Goal: Task Accomplishment & Management: Use online tool/utility

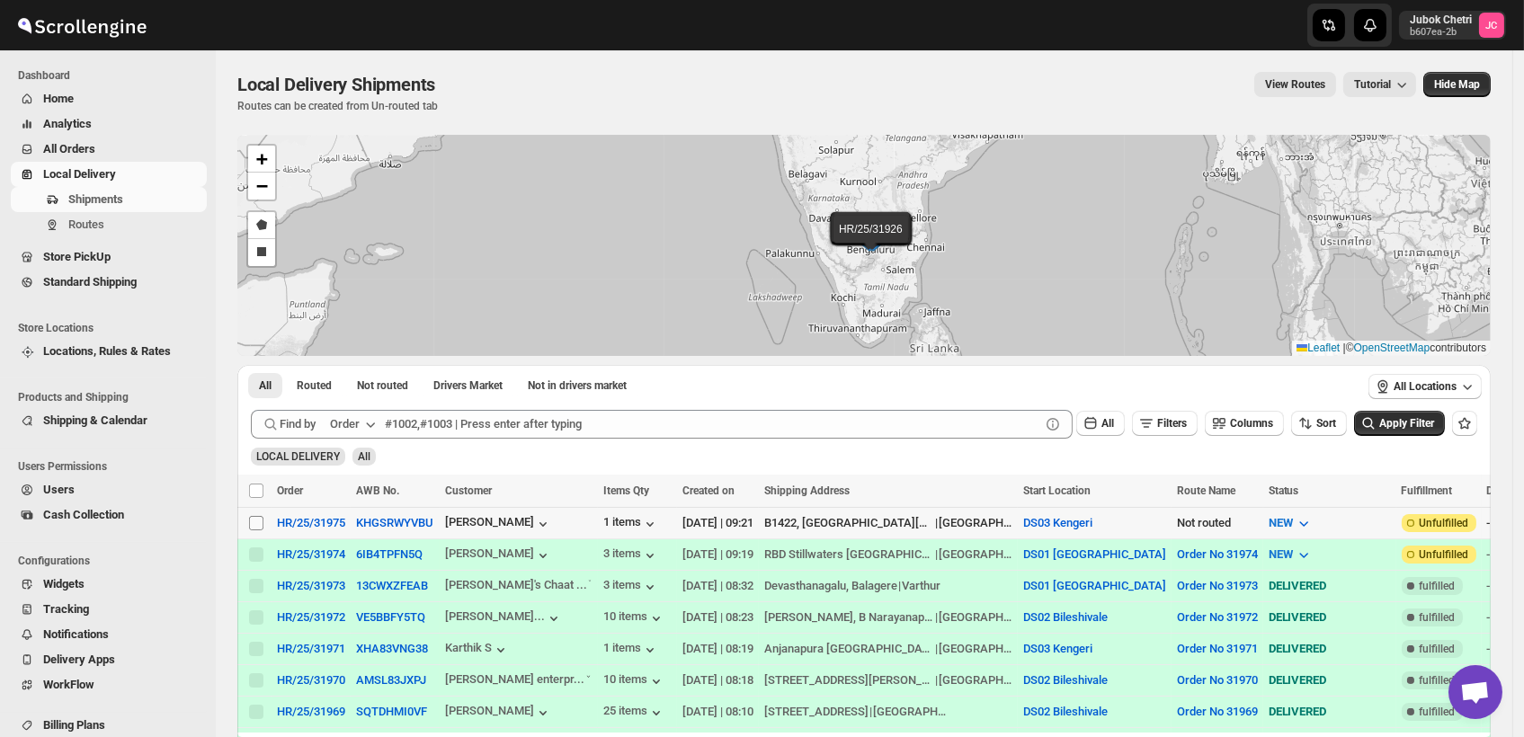
click at [256, 522] on input "Select shipment" at bounding box center [256, 523] width 14 height 14
checkbox input "true"
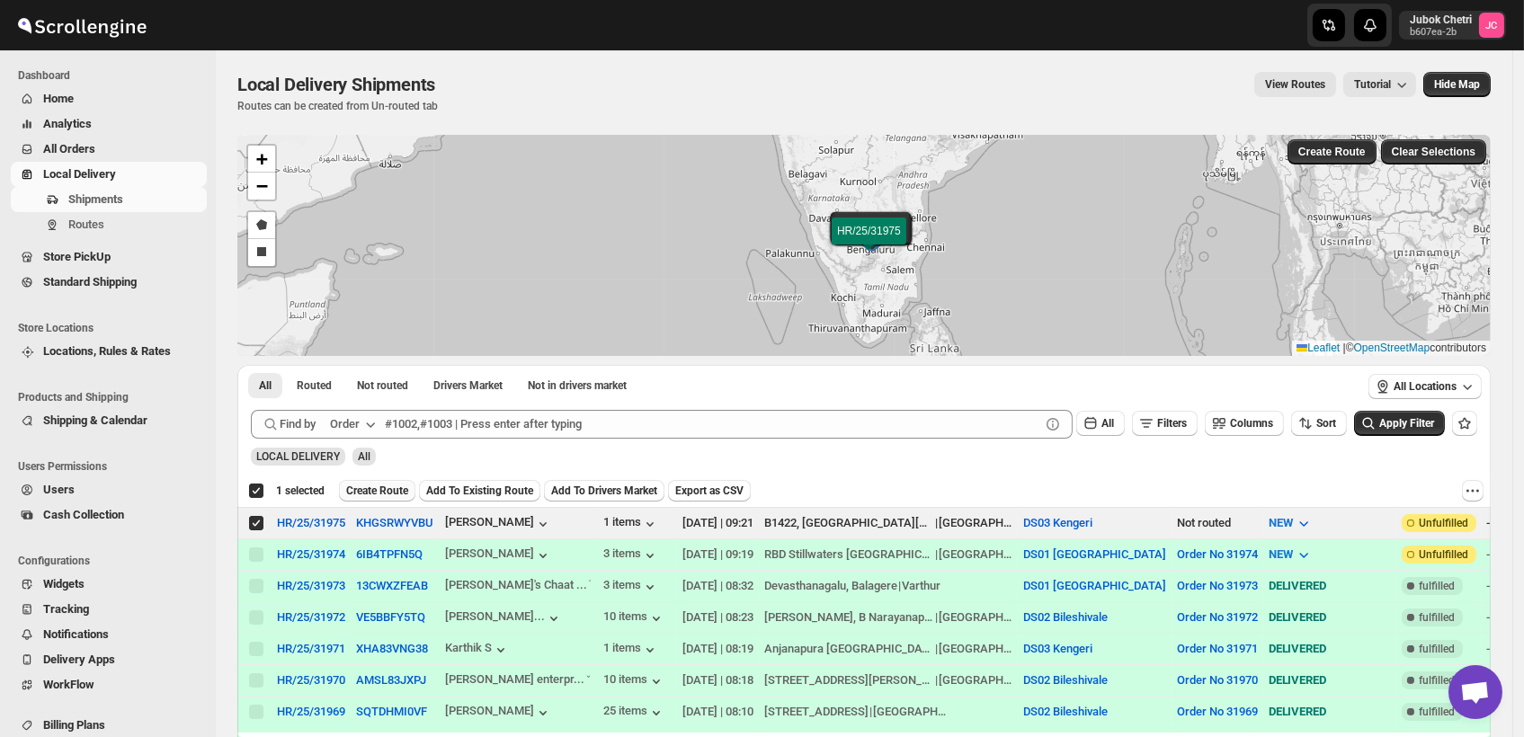
click at [388, 491] on span "Create Route" at bounding box center [377, 491] width 62 height 14
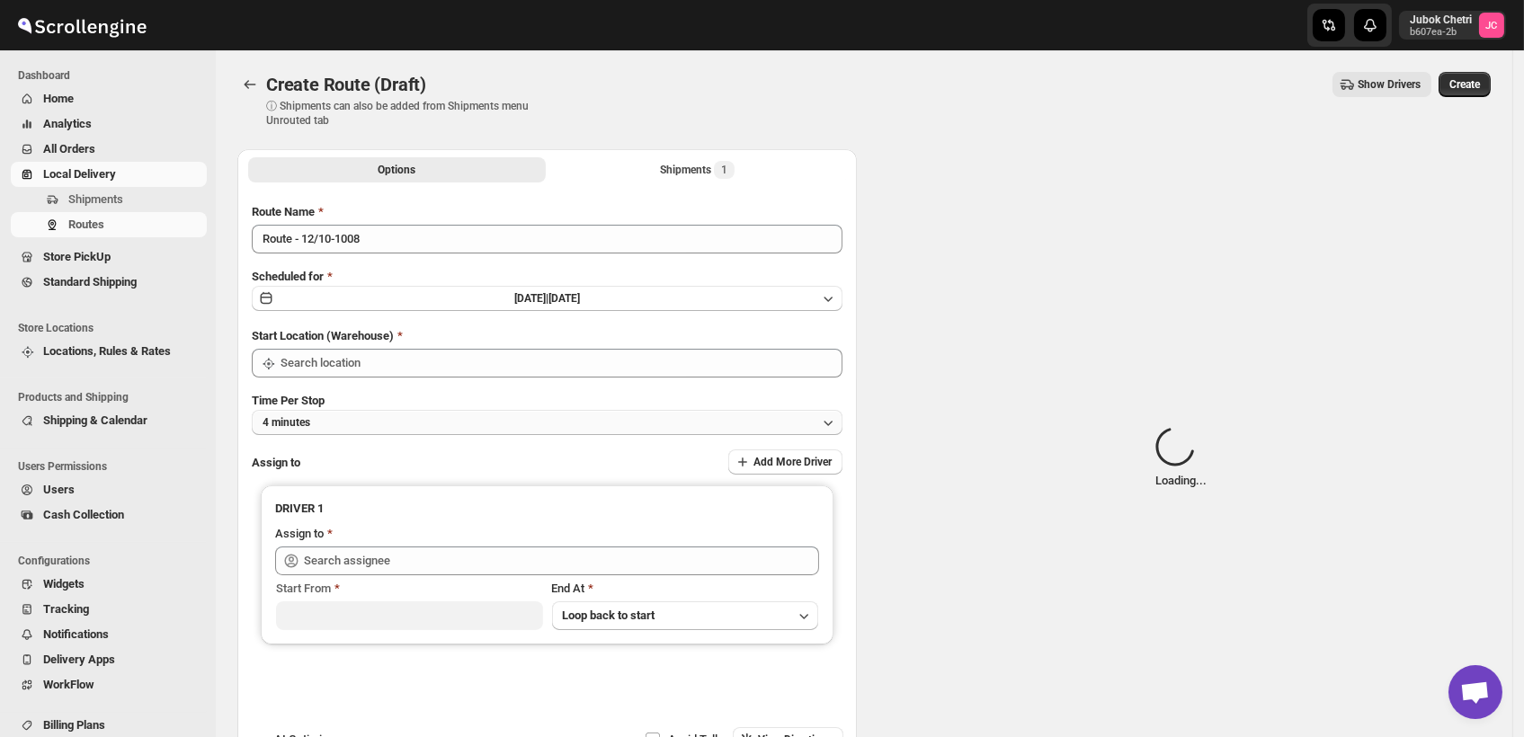
type input "DS03 Kengeri"
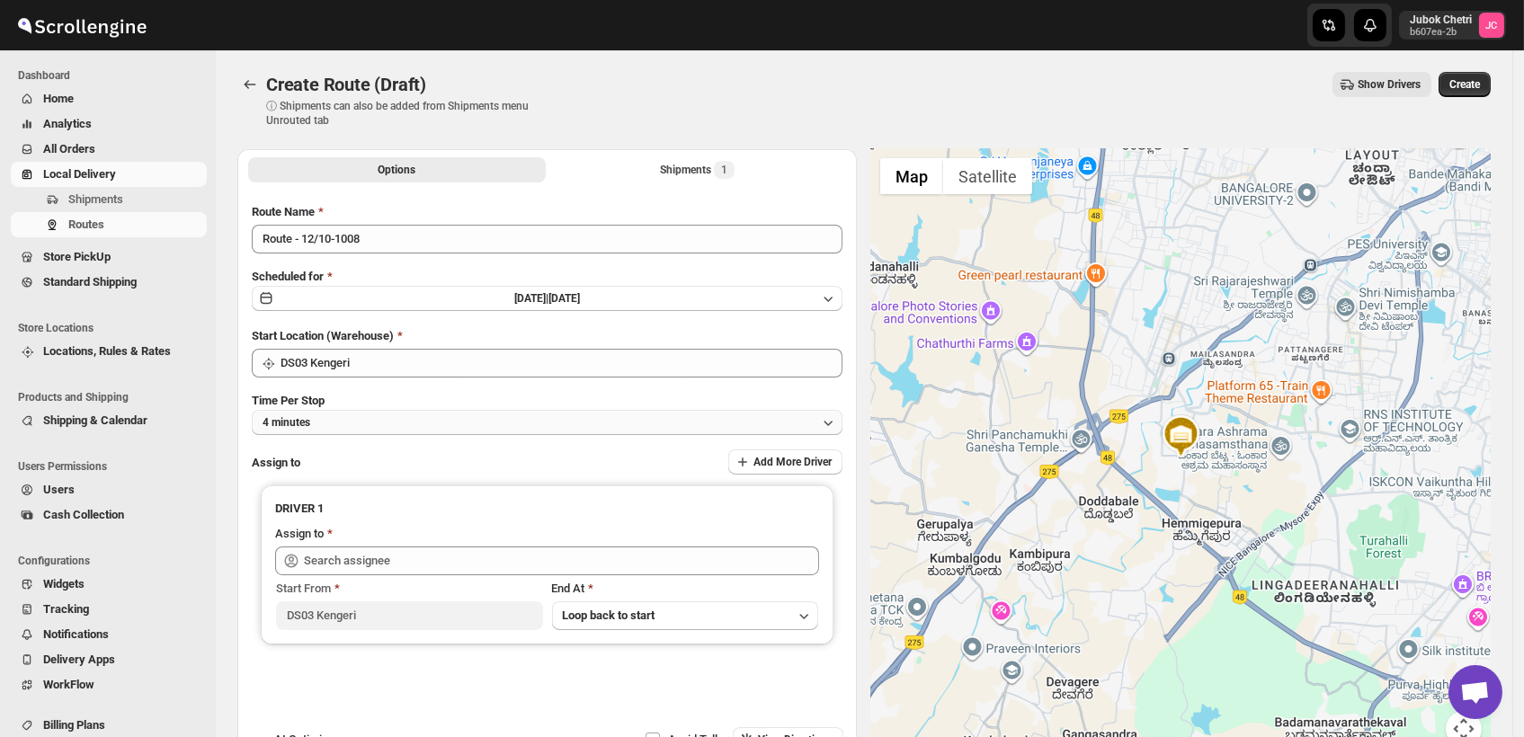
click at [363, 424] on button "4 minutes" at bounding box center [547, 422] width 591 height 25
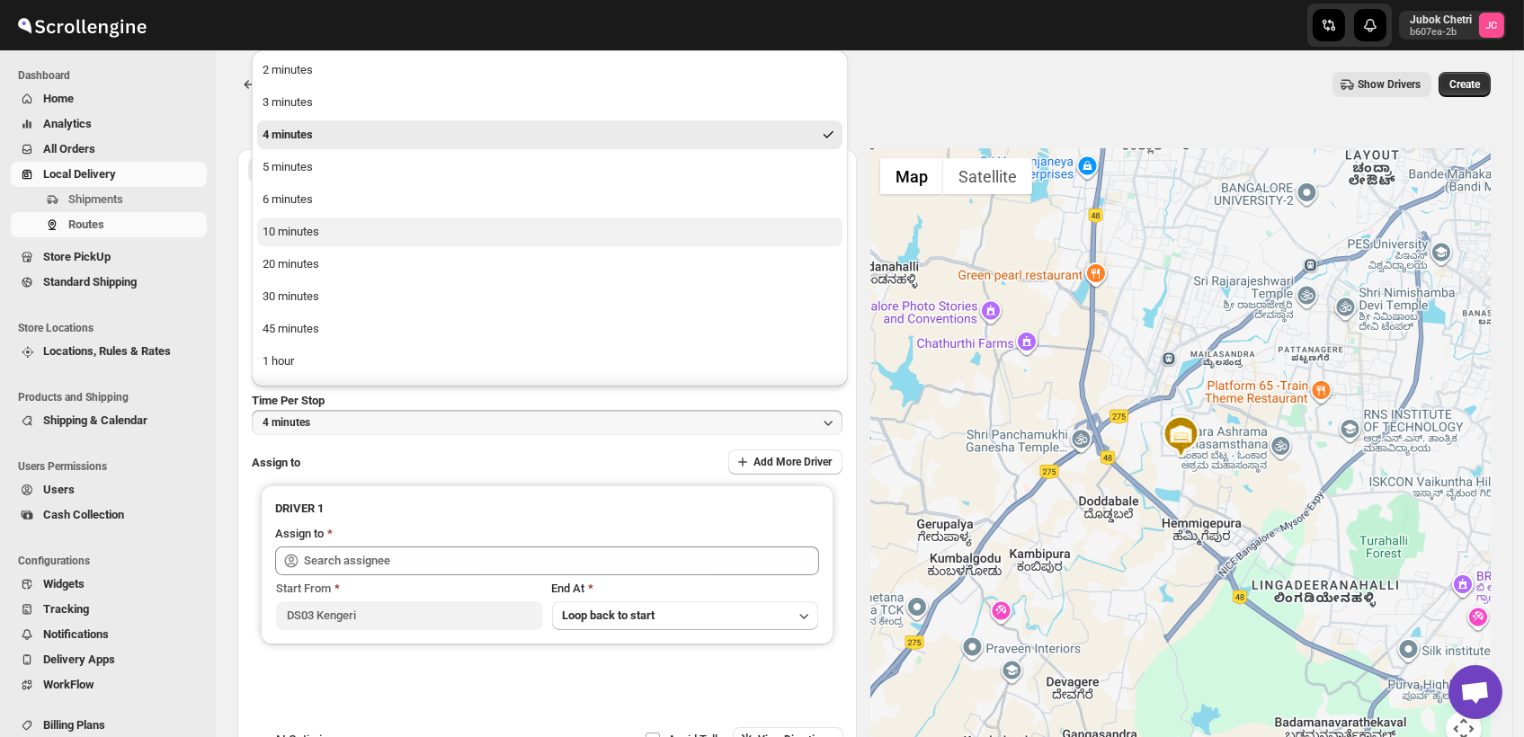
click at [339, 243] on button "10 minutes" at bounding box center [549, 232] width 585 height 29
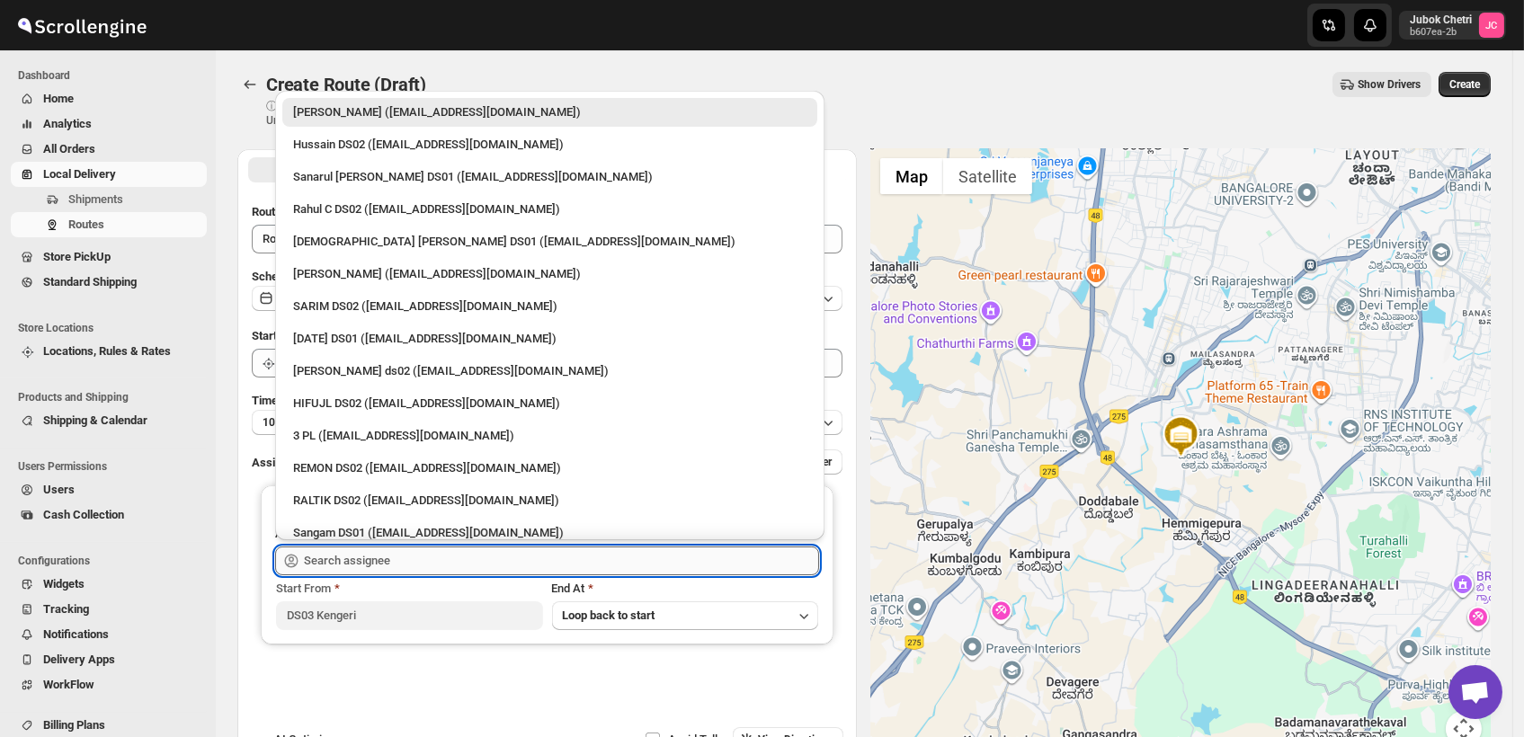
click at [388, 557] on input "text" at bounding box center [561, 561] width 515 height 29
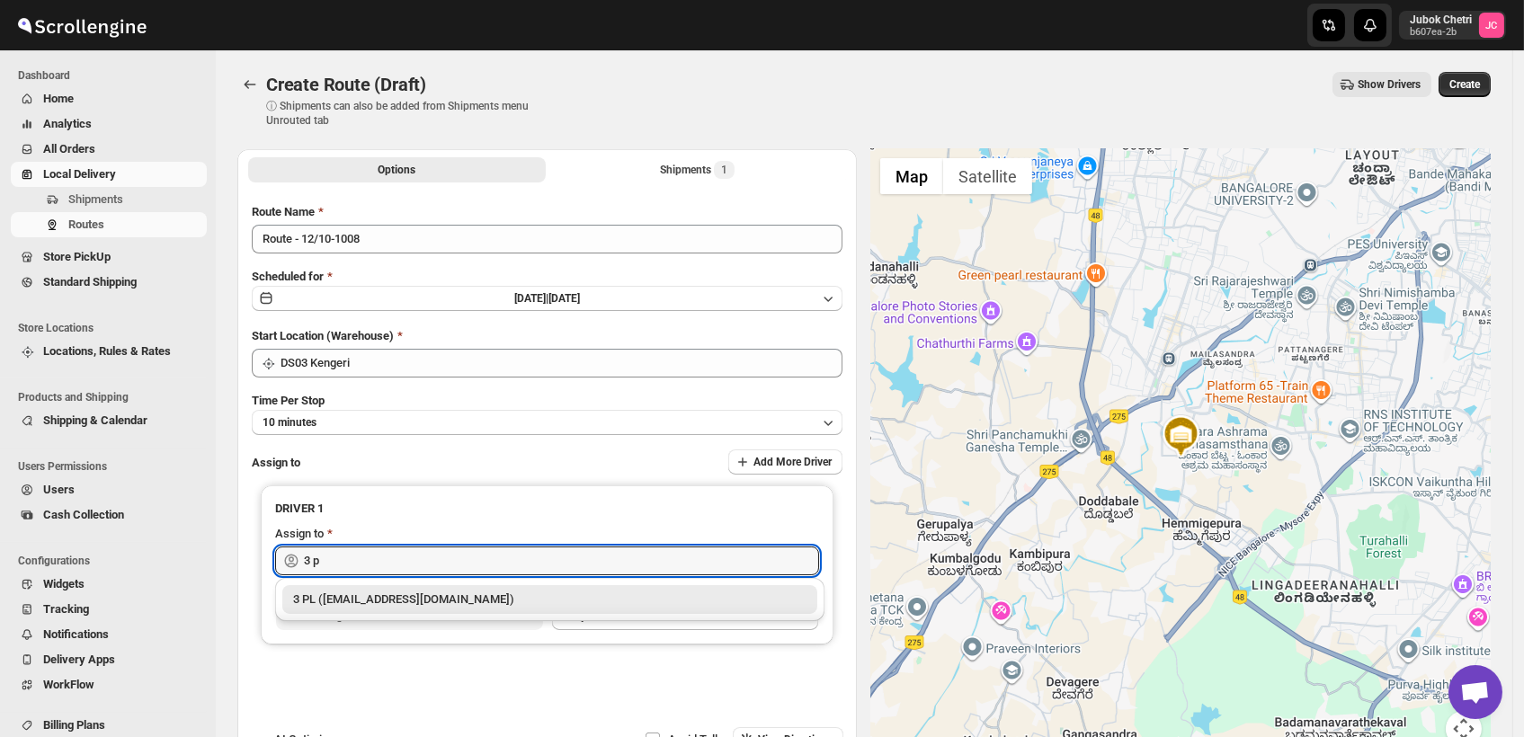
click at [394, 600] on div "3 PL ([EMAIL_ADDRESS][DOMAIN_NAME])" at bounding box center [549, 600] width 513 height 18
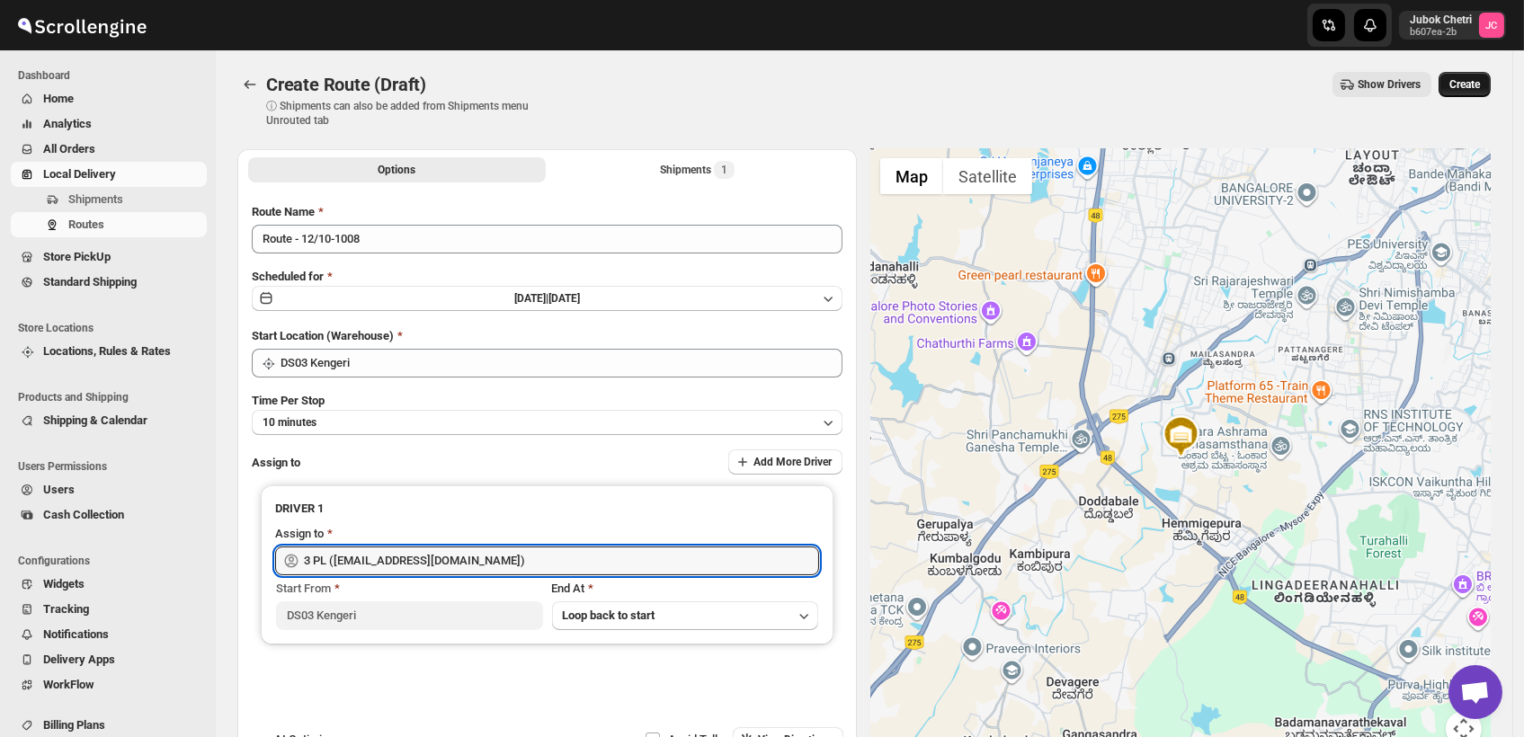
type input "3 PL ([EMAIL_ADDRESS][DOMAIN_NAME])"
click at [1480, 90] on span "Create" at bounding box center [1465, 84] width 31 height 14
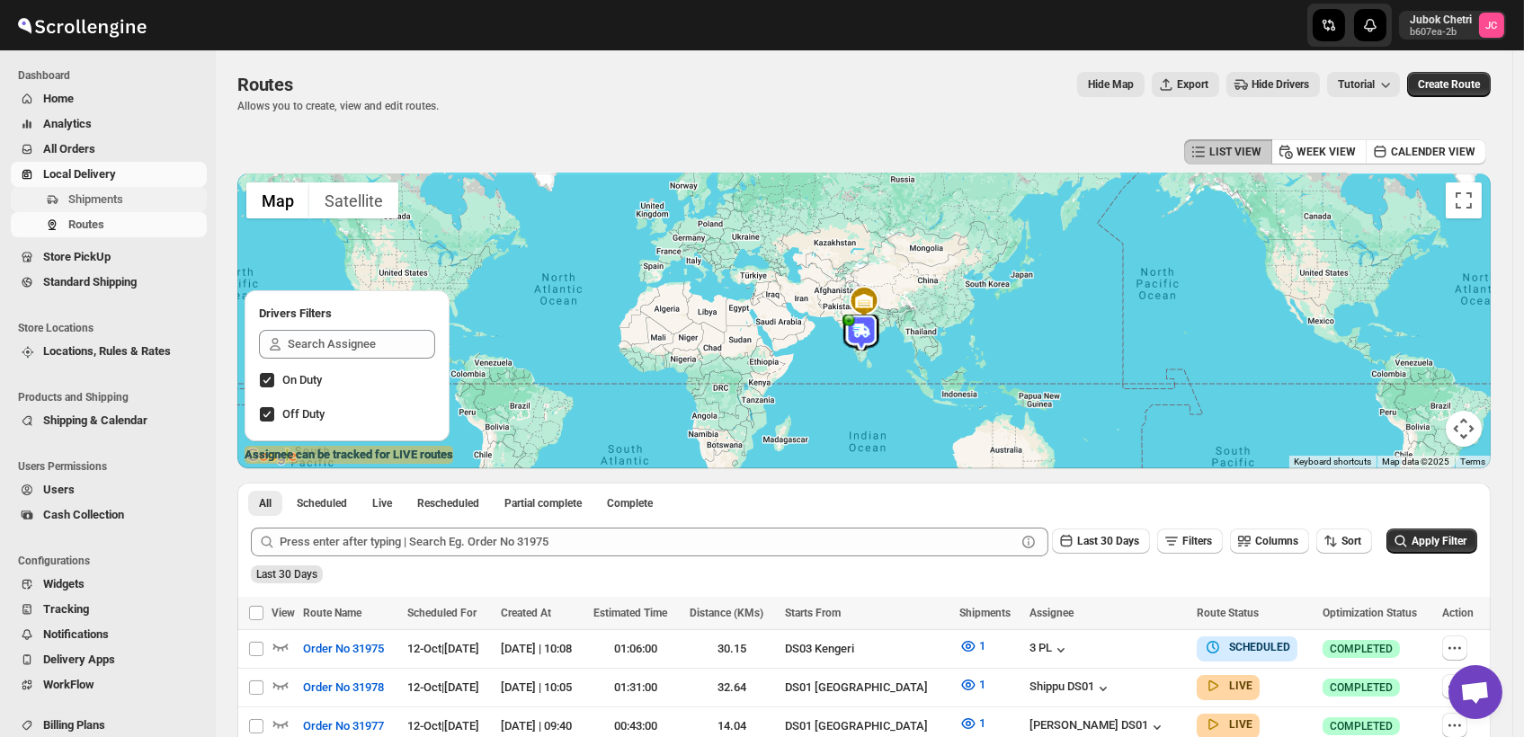
click at [112, 203] on span "Shipments" at bounding box center [95, 198] width 55 height 13
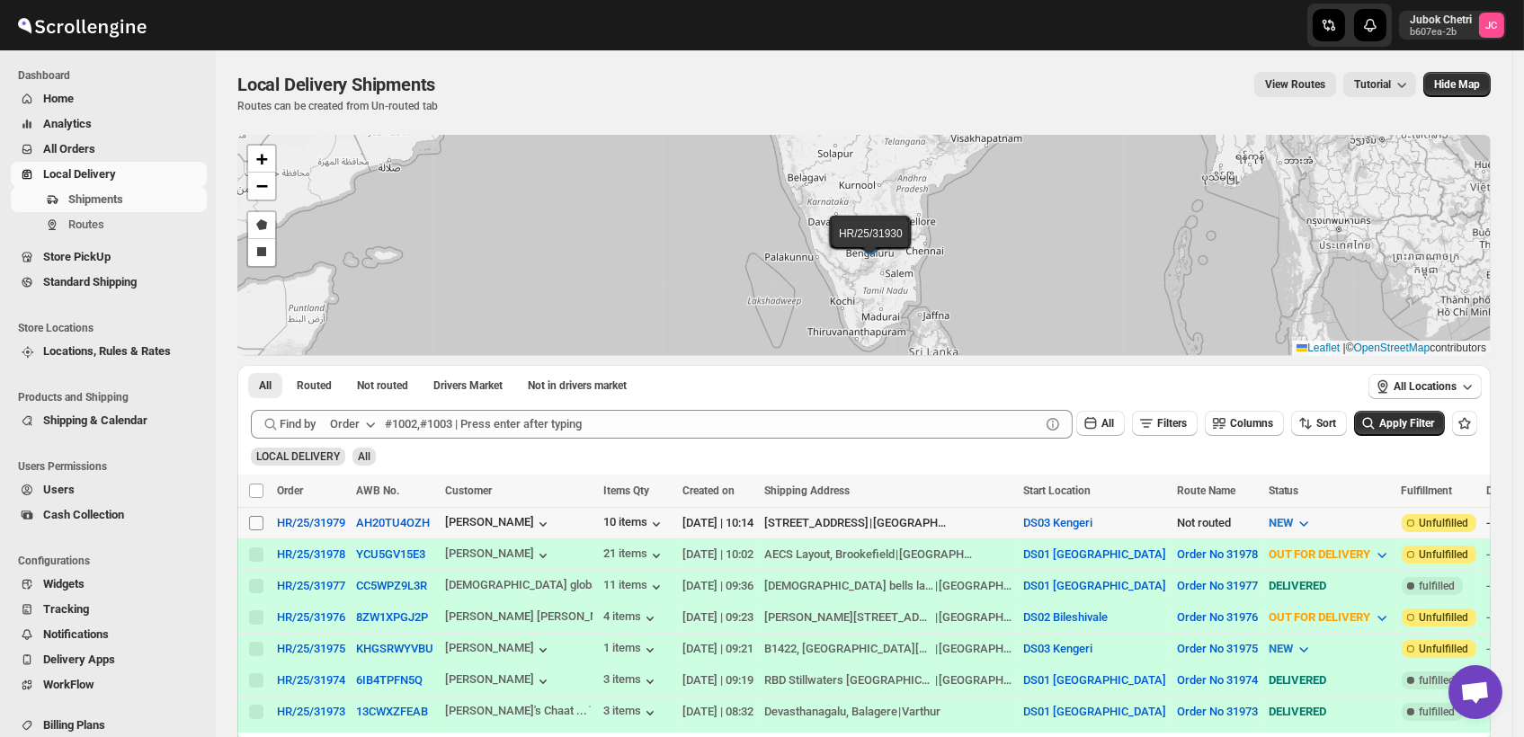
click at [258, 520] on input "Select shipment" at bounding box center [256, 523] width 14 height 14
checkbox input "true"
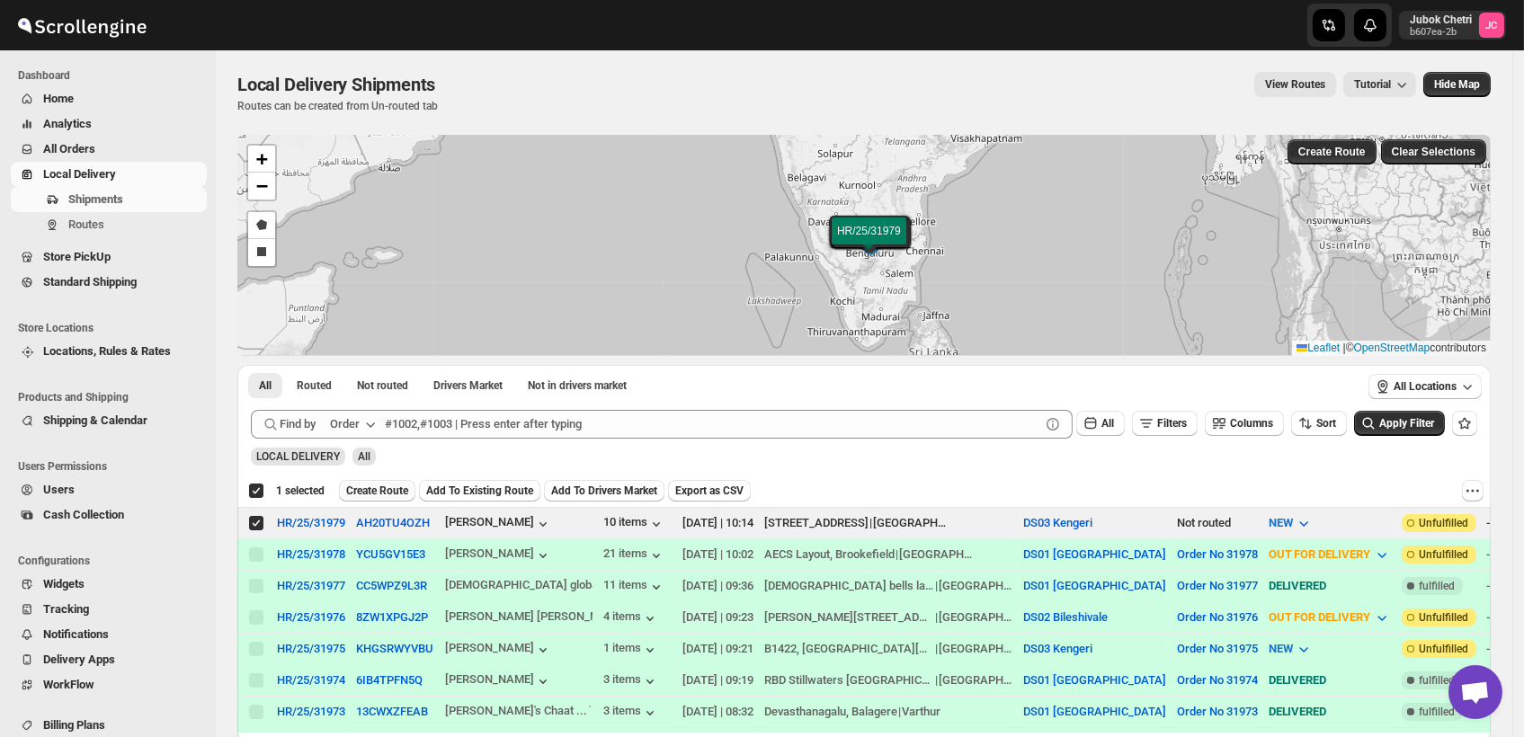
click at [401, 490] on span "Create Route" at bounding box center [377, 491] width 62 height 14
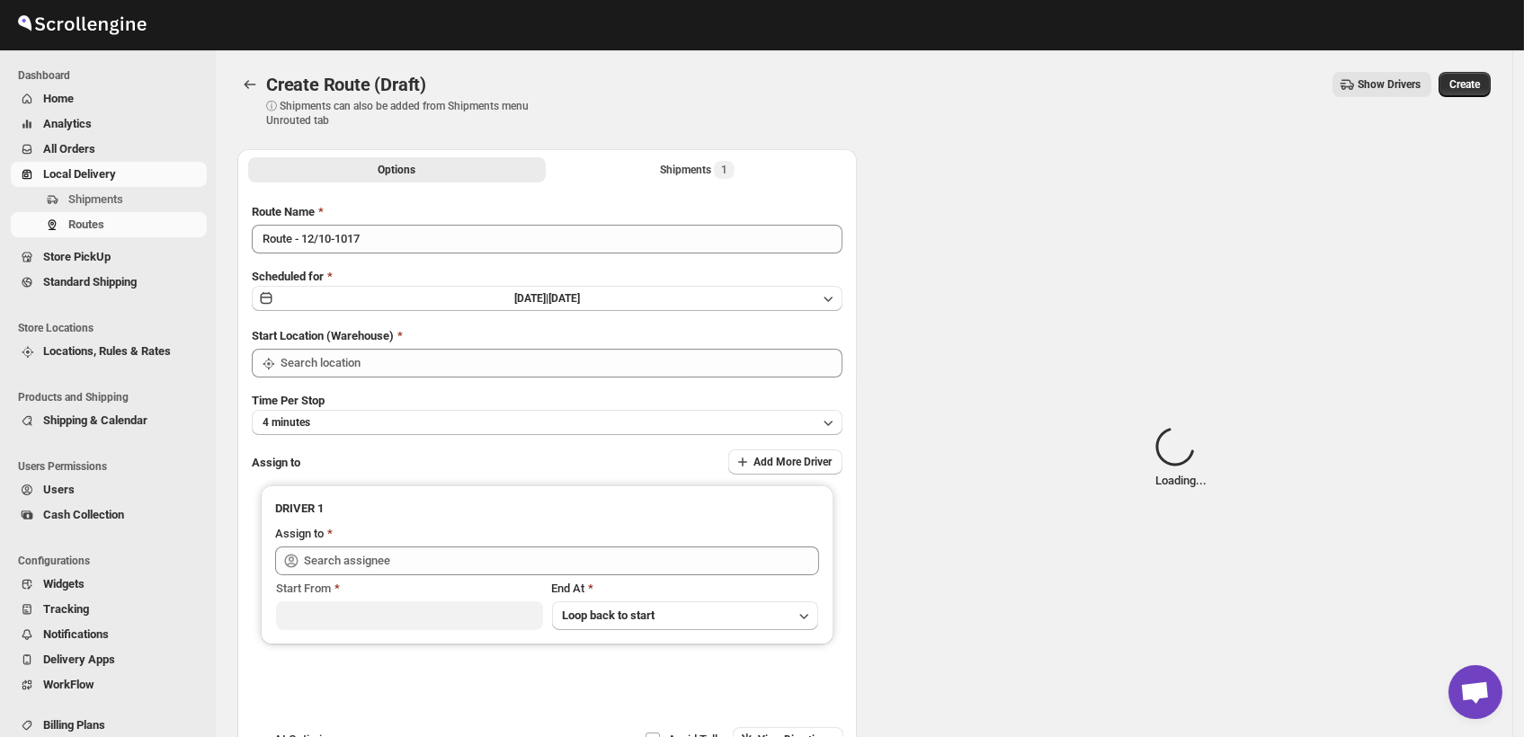
type input "DS03 Kengeri"
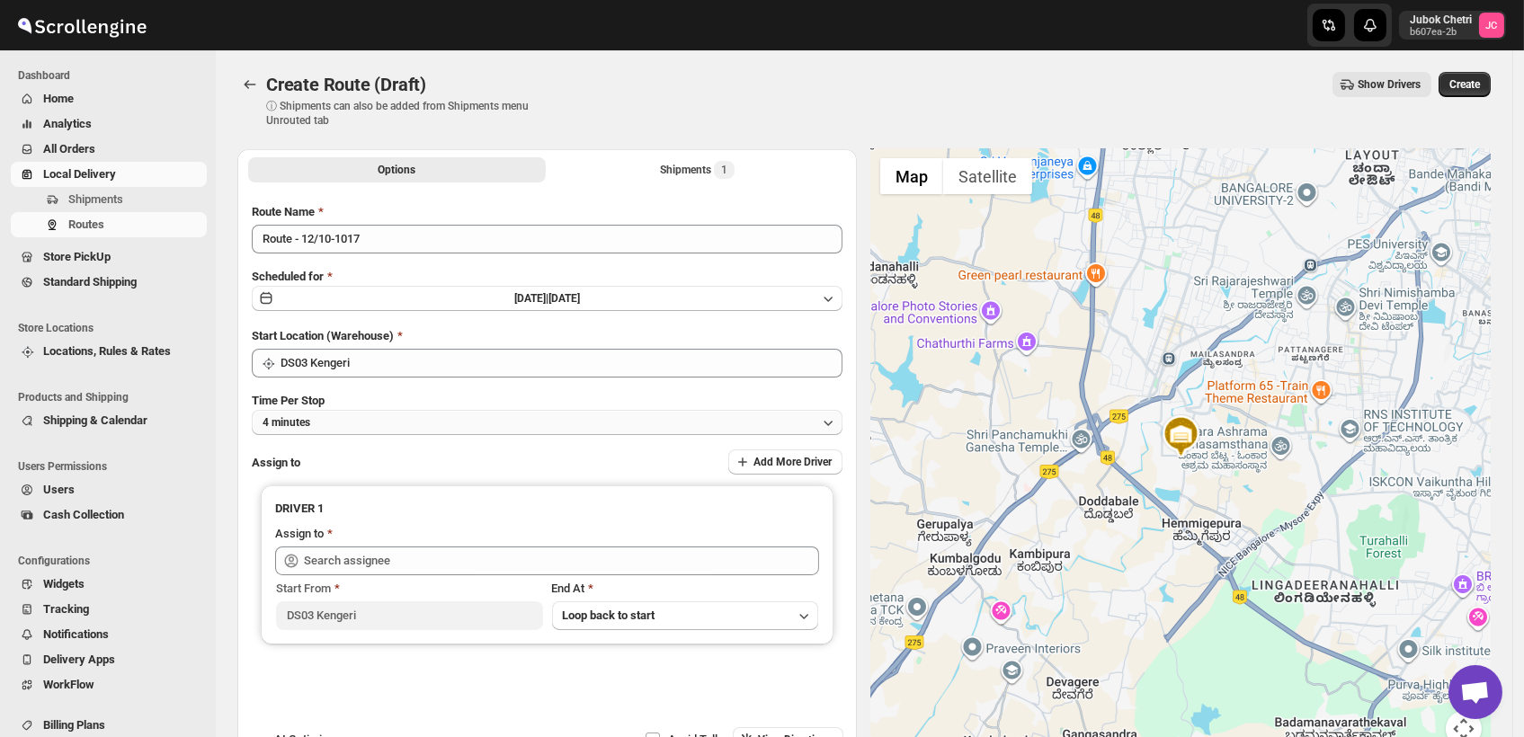
click at [375, 420] on button "4 minutes" at bounding box center [547, 422] width 591 height 25
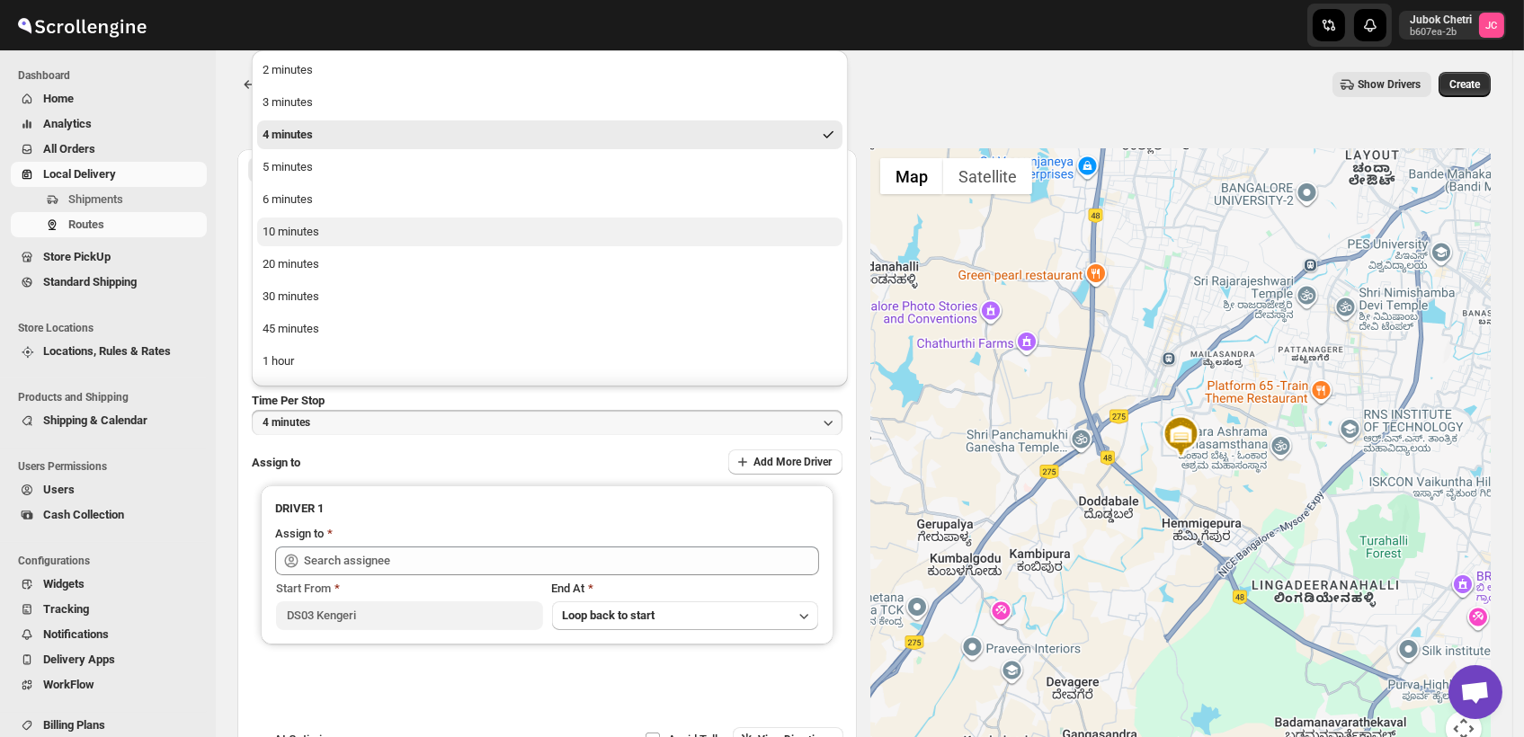
click at [309, 241] on button "10 minutes" at bounding box center [549, 232] width 585 height 29
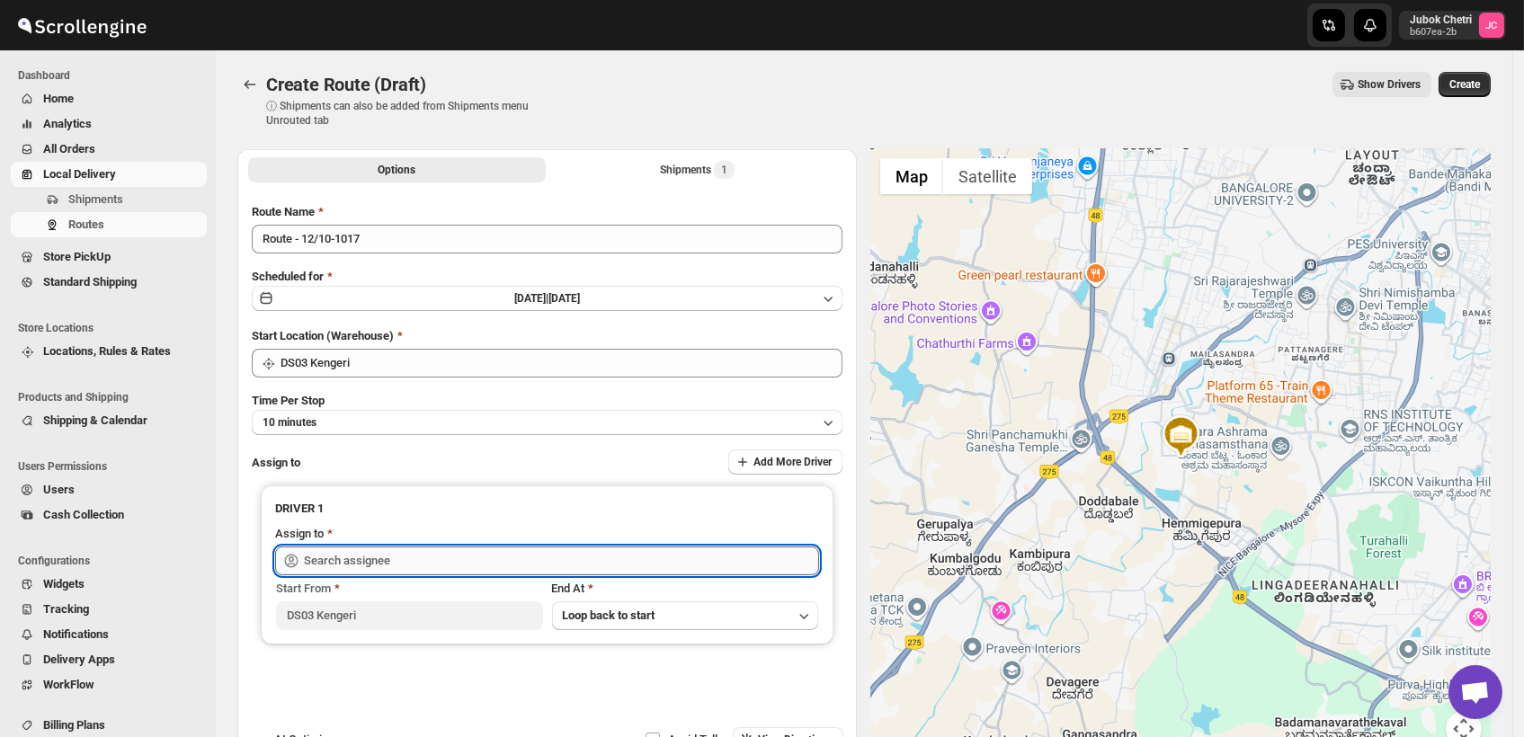
click at [429, 562] on input "text" at bounding box center [561, 561] width 515 height 29
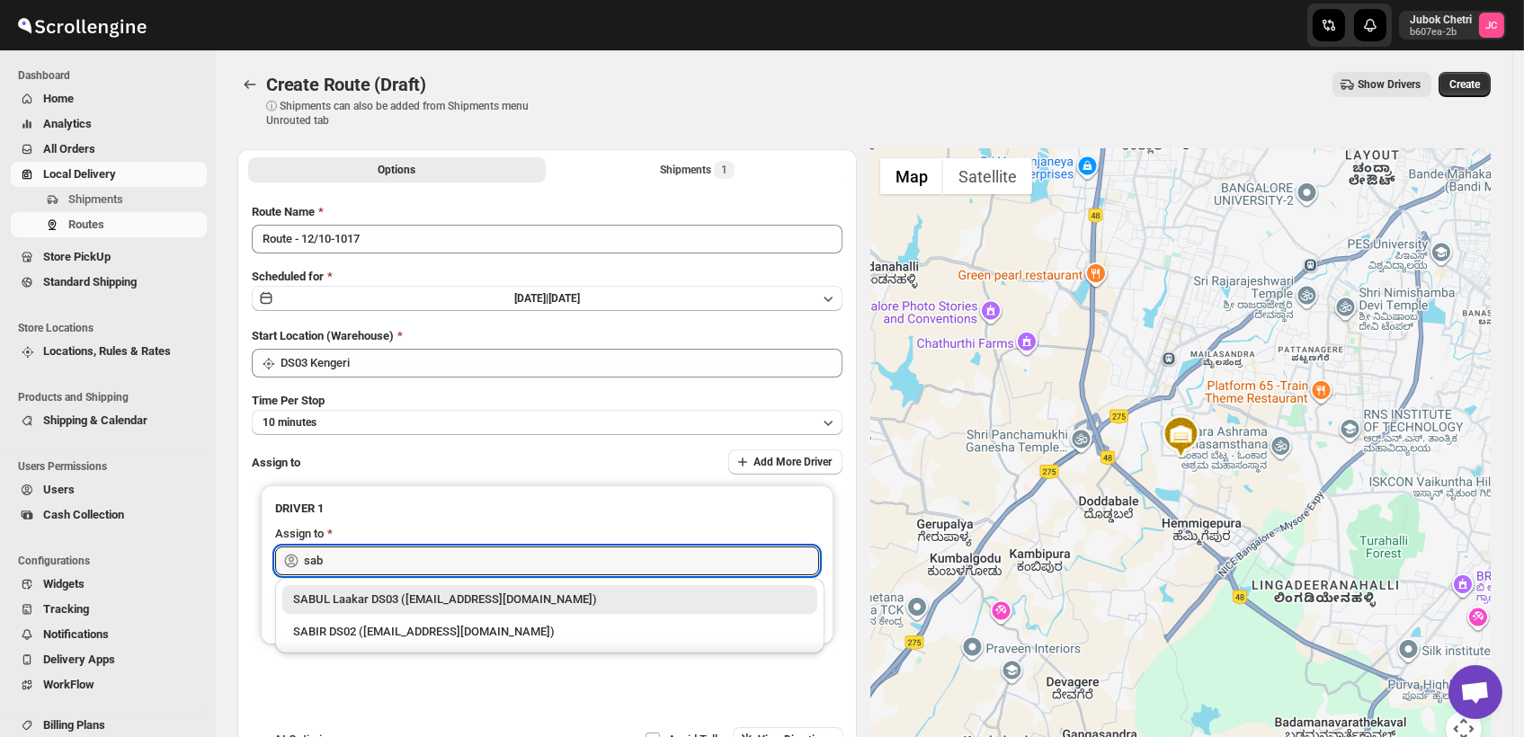
click at [441, 601] on div "SABUL Laakar DS03 ([EMAIL_ADDRESS][DOMAIN_NAME])" at bounding box center [549, 600] width 513 height 18
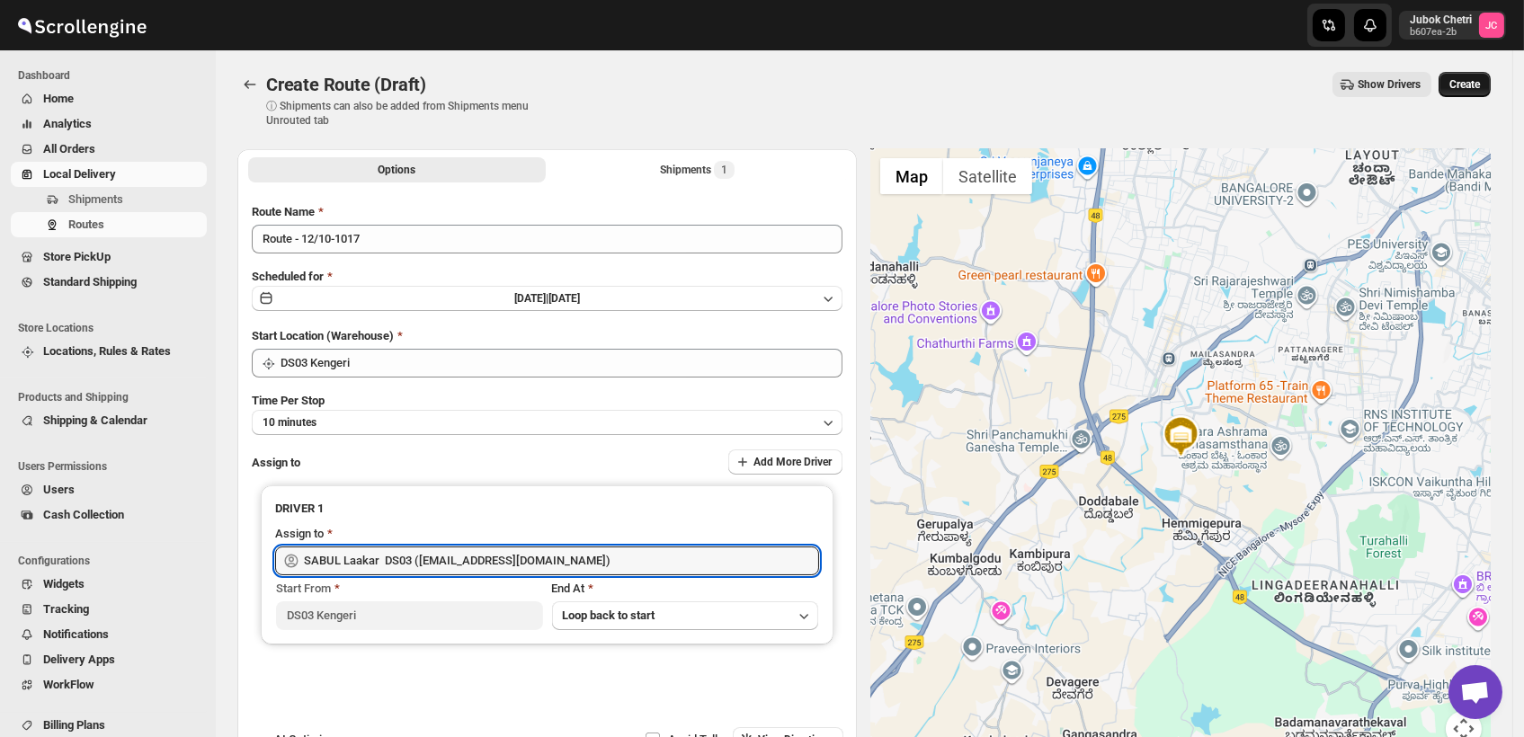
type input "SABUL Laakar DS03 ([EMAIL_ADDRESS][DOMAIN_NAME])"
click at [1480, 82] on span "Create" at bounding box center [1465, 84] width 31 height 14
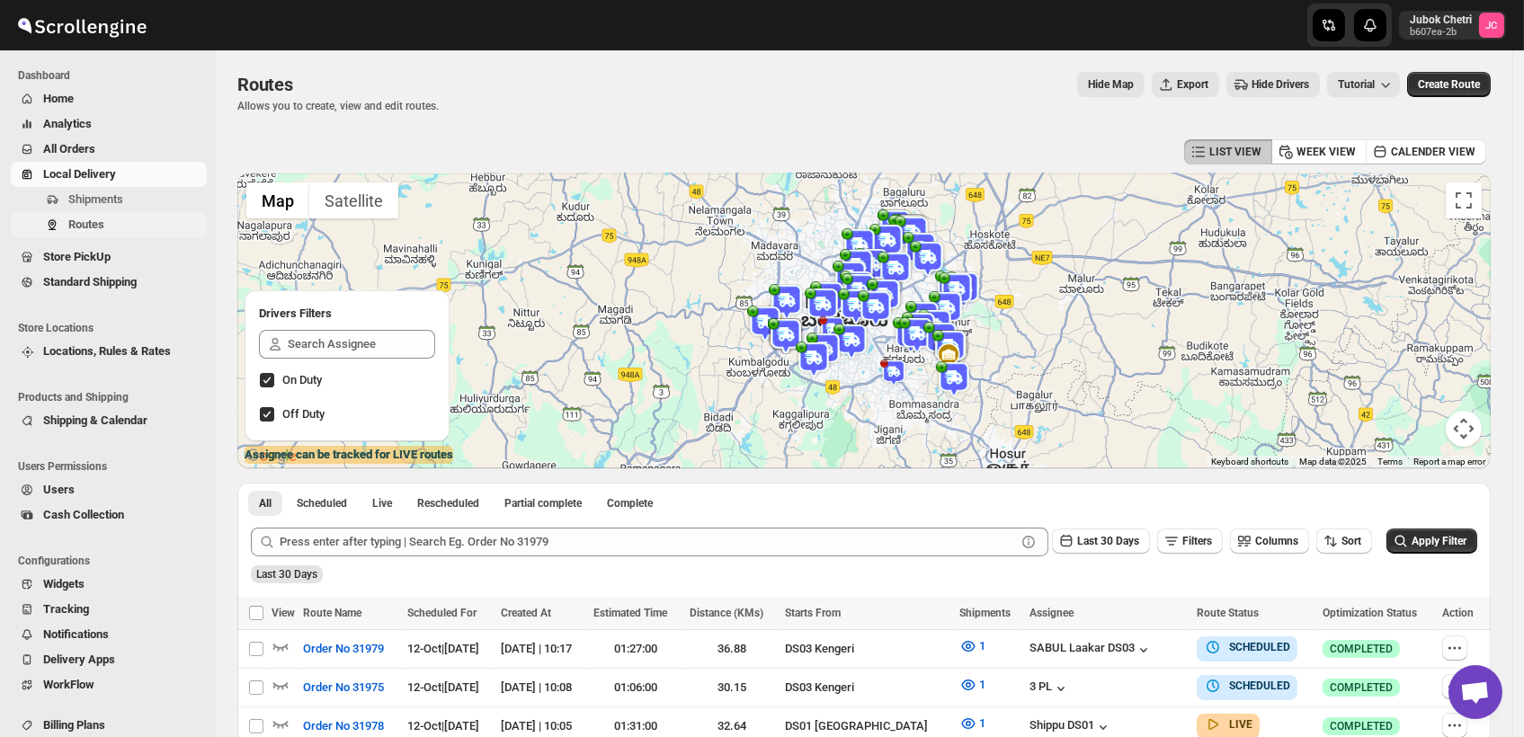
click at [112, 225] on span "Routes" at bounding box center [135, 225] width 135 height 18
click at [1459, 647] on icon "button" at bounding box center [1455, 648] width 18 height 18
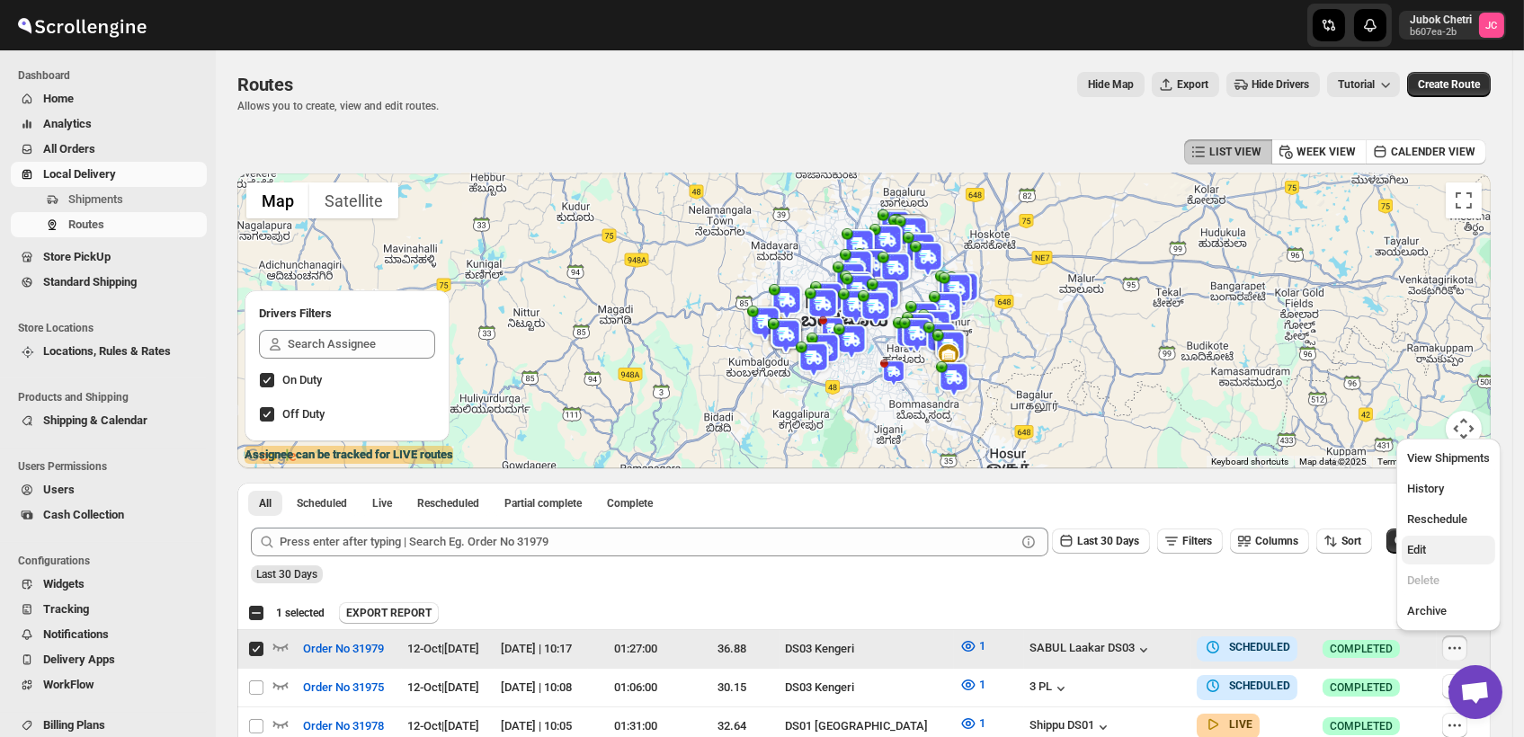
click at [1432, 538] on button "Edit" at bounding box center [1449, 550] width 94 height 29
checkbox input "false"
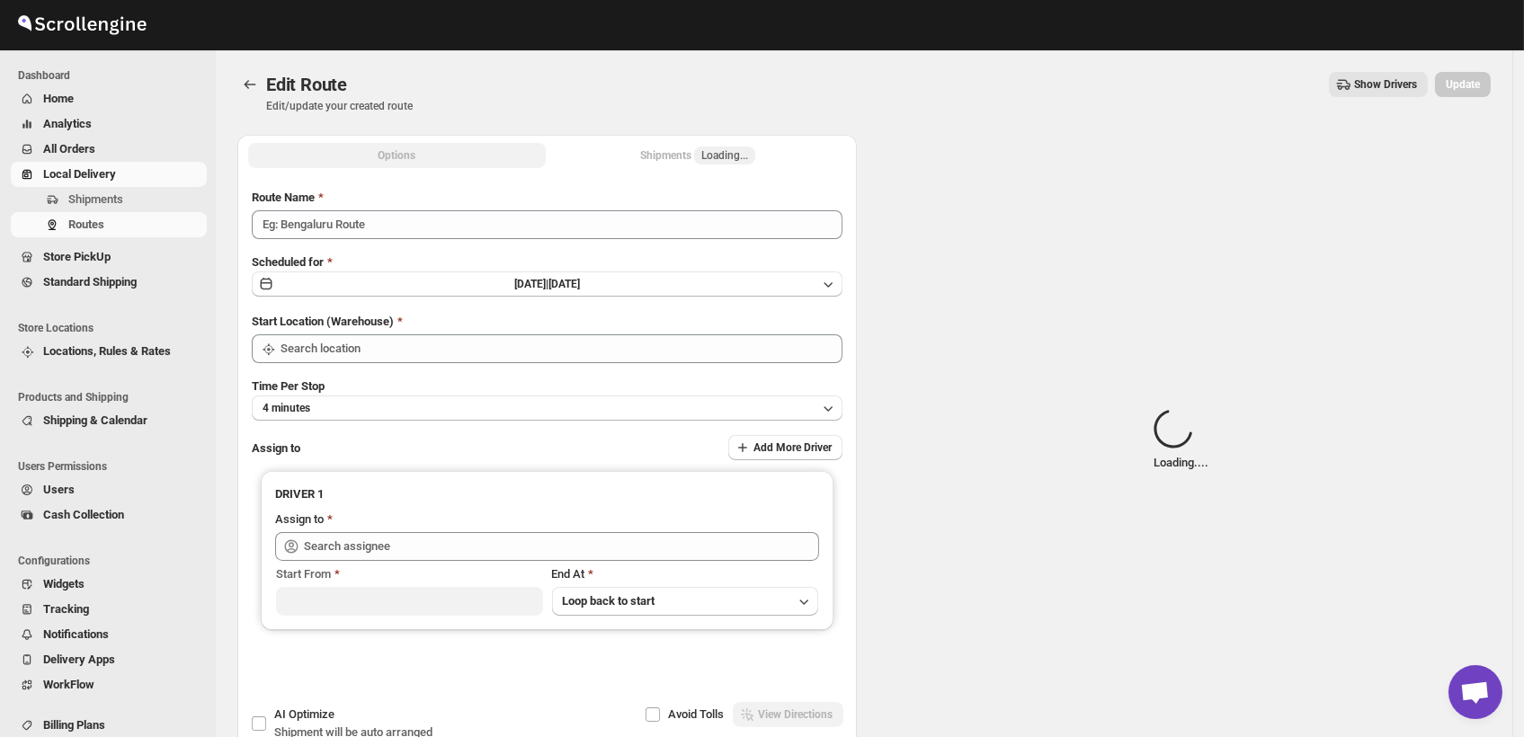
type input "Order No 31979"
type input "DS03 Kengeri"
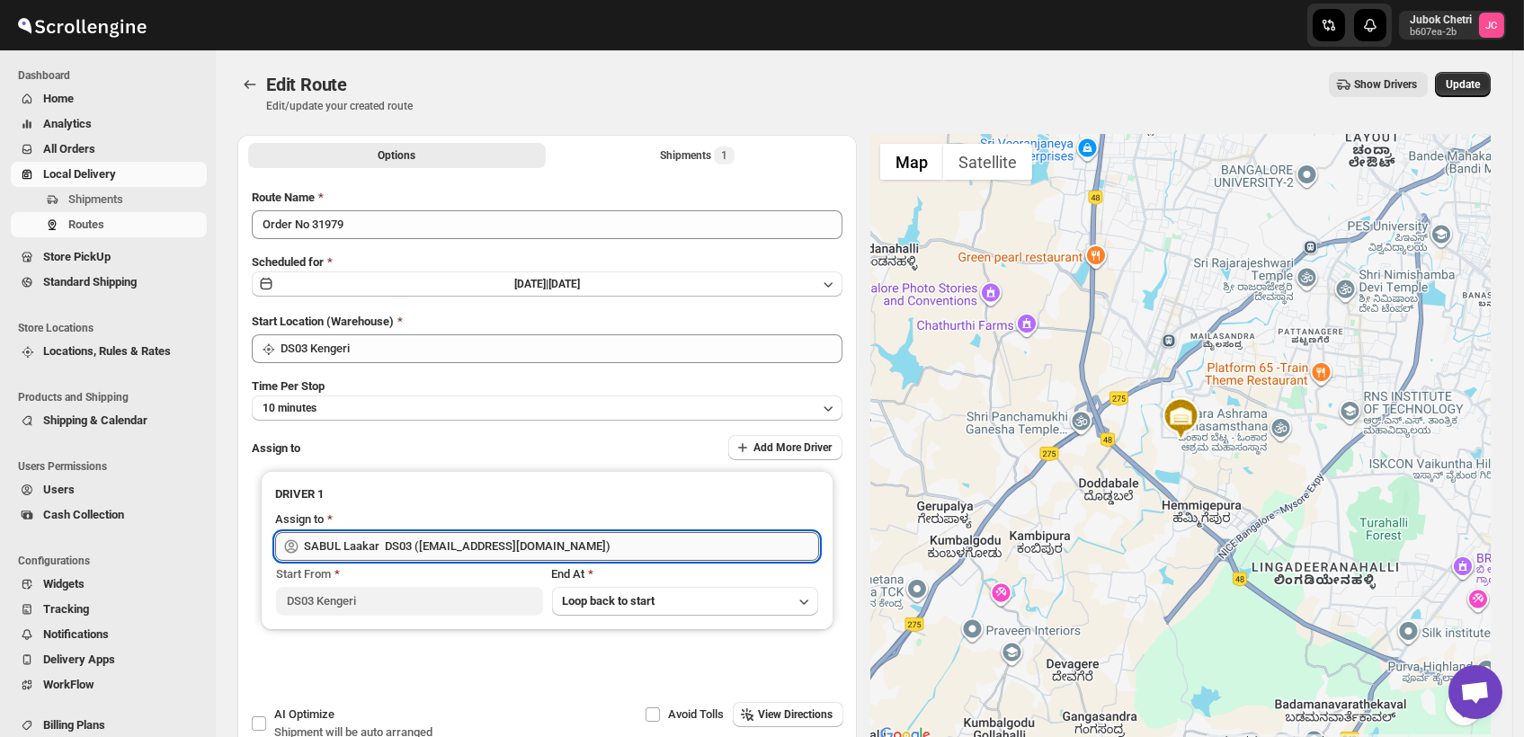
click at [620, 544] on input "SABUL Laakar DS03 ([EMAIL_ADDRESS][DOMAIN_NAME])" at bounding box center [561, 546] width 515 height 29
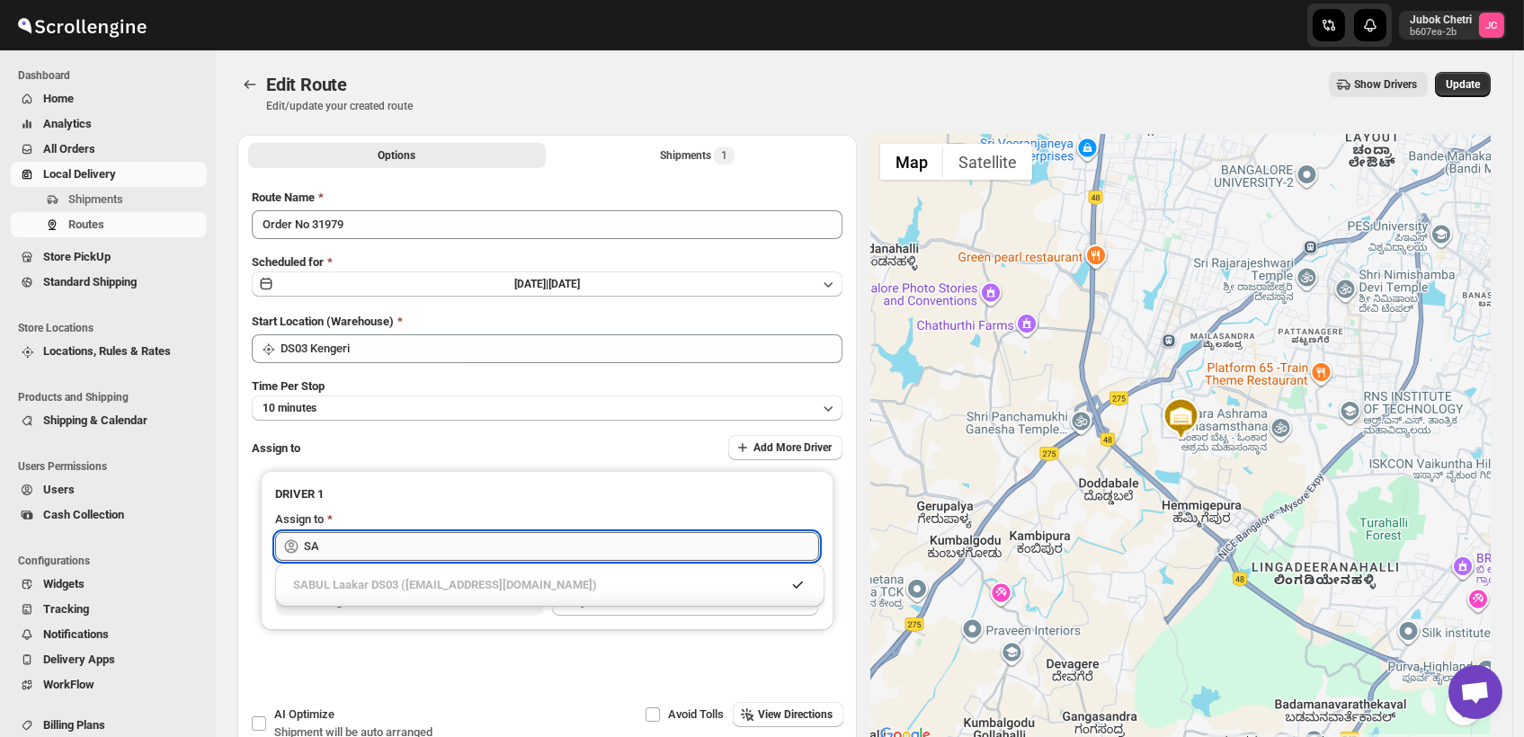
type input "S"
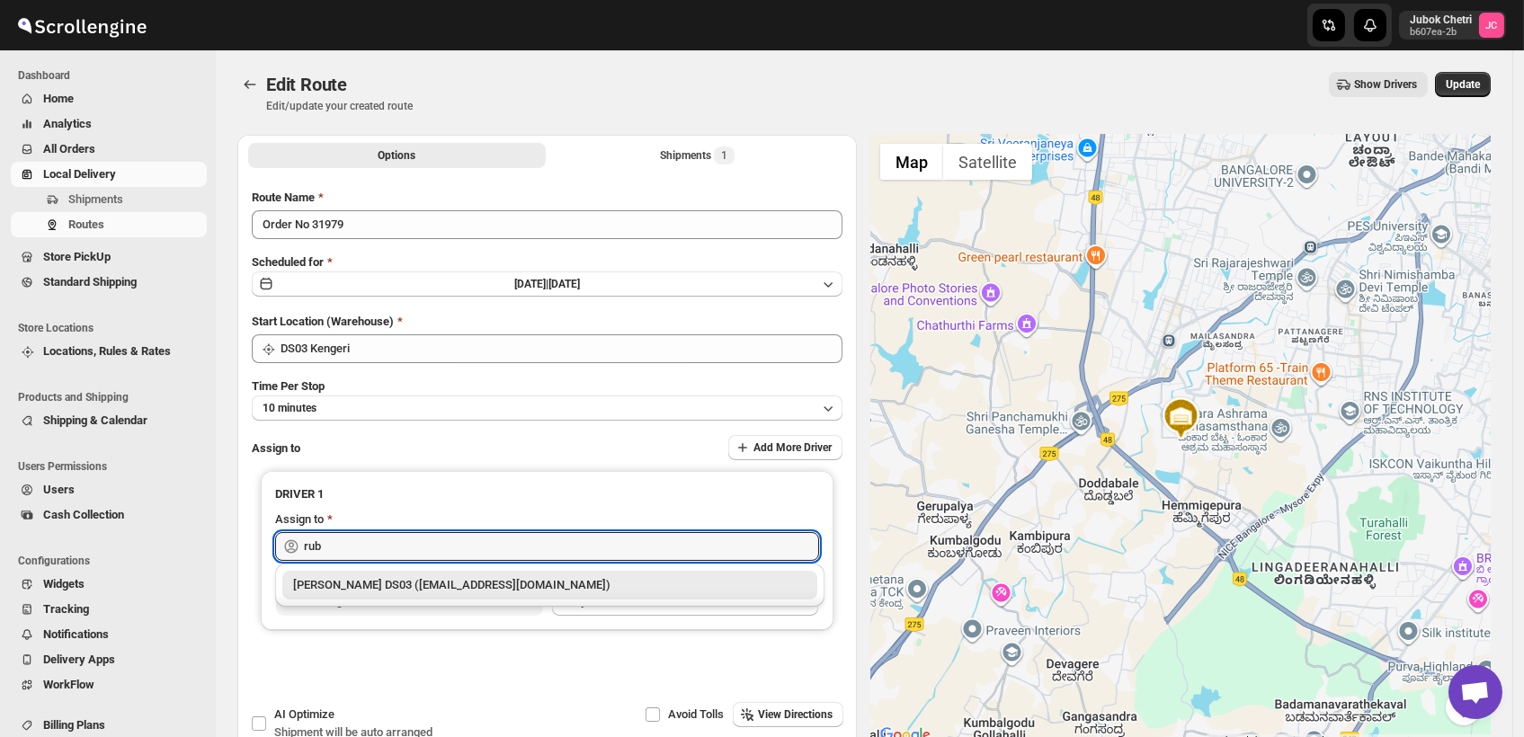
click at [516, 584] on div "[PERSON_NAME] DS03 ([EMAIL_ADDRESS][DOMAIN_NAME])" at bounding box center [549, 585] width 513 height 18
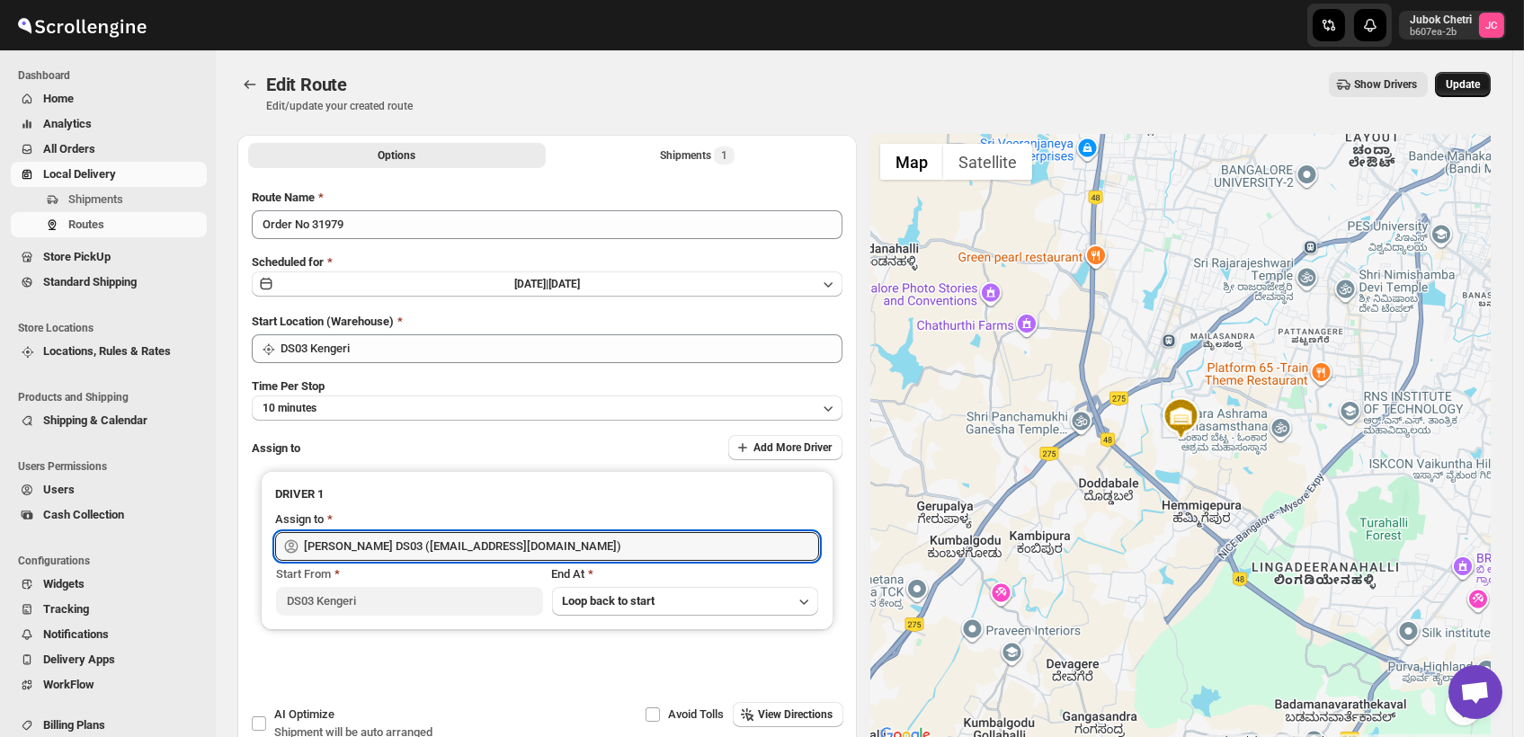
type input "[PERSON_NAME] DS03 ([EMAIL_ADDRESS][DOMAIN_NAME])"
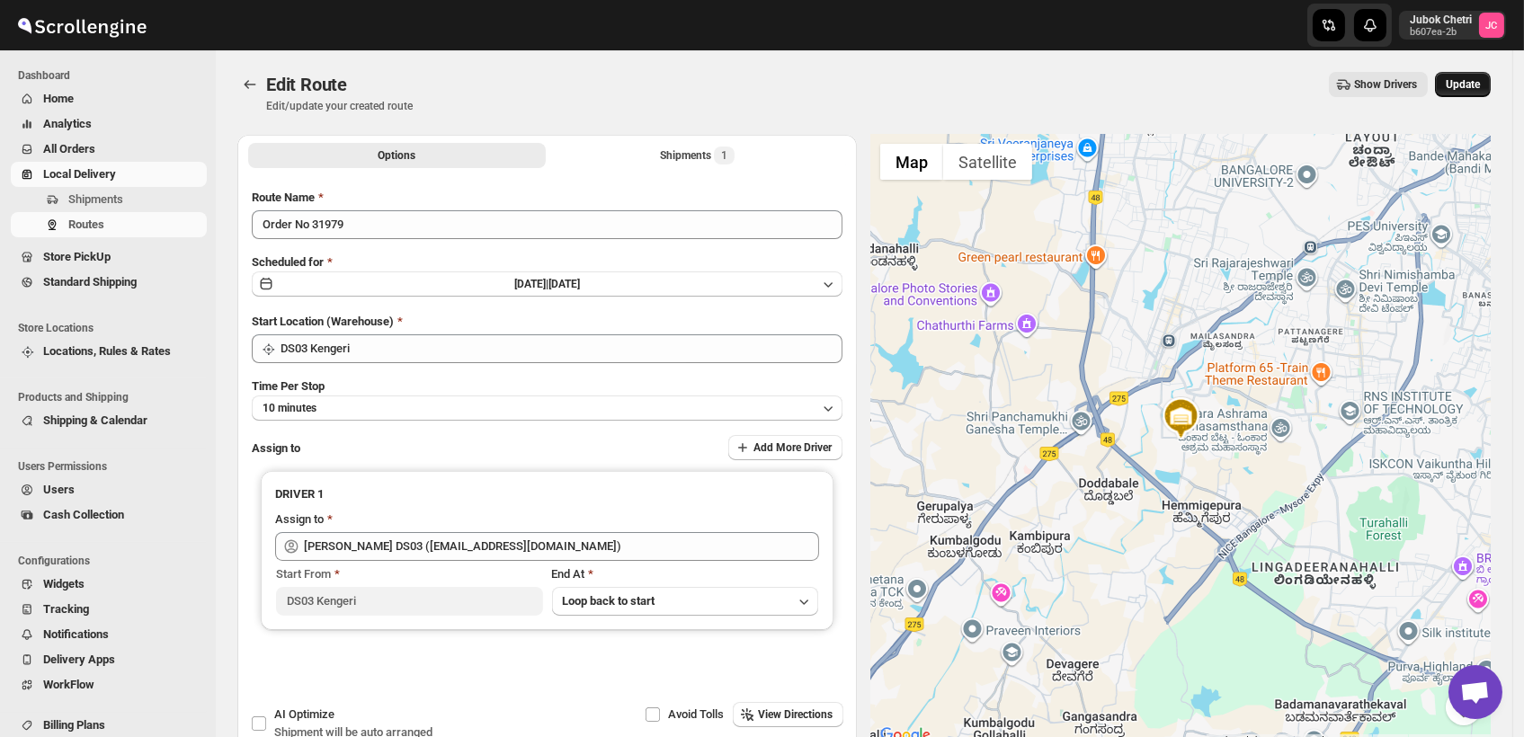
click at [1480, 86] on span "Update" at bounding box center [1463, 84] width 34 height 14
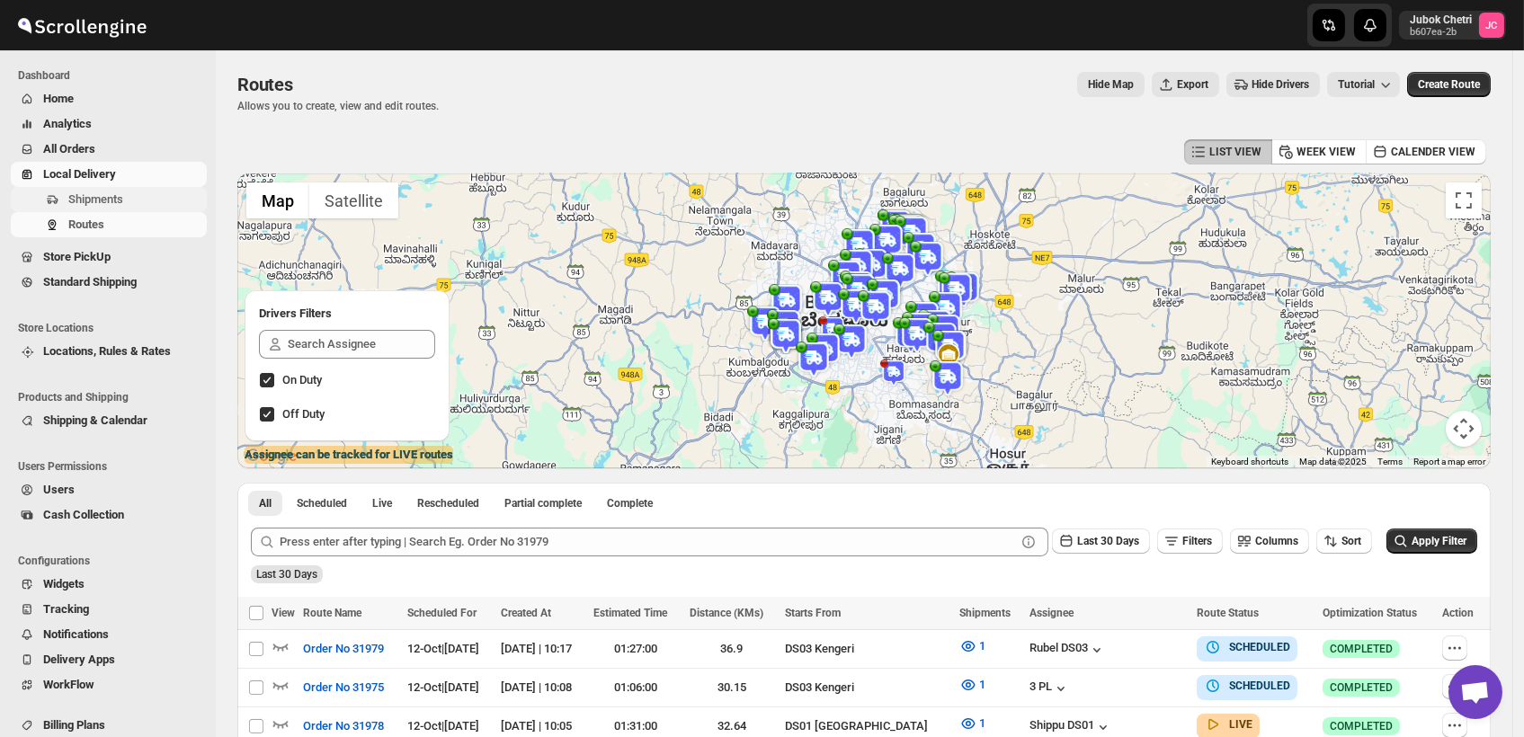
click at [120, 199] on span "Shipments" at bounding box center [95, 198] width 55 height 13
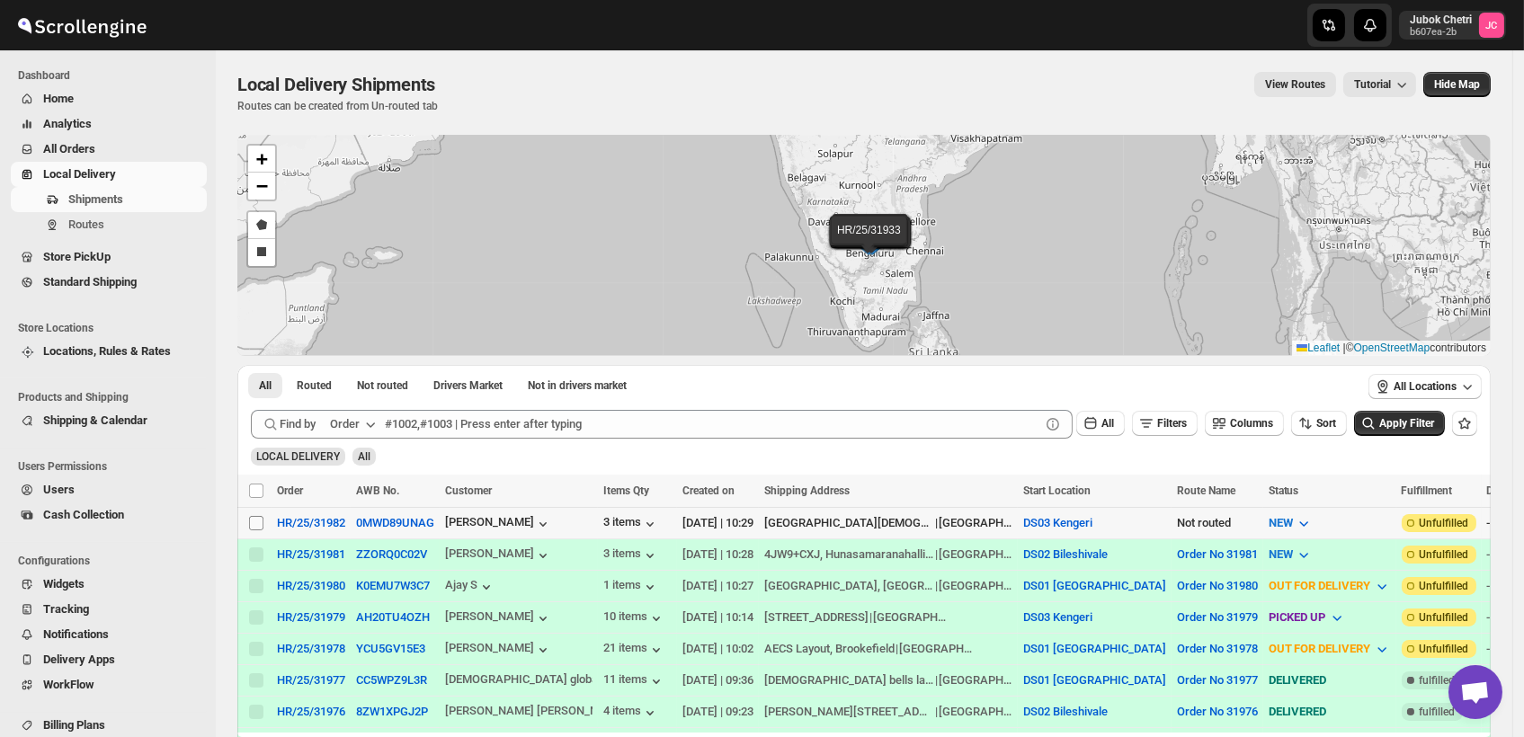
click at [256, 524] on input "Select shipment" at bounding box center [256, 523] width 14 height 14
checkbox input "true"
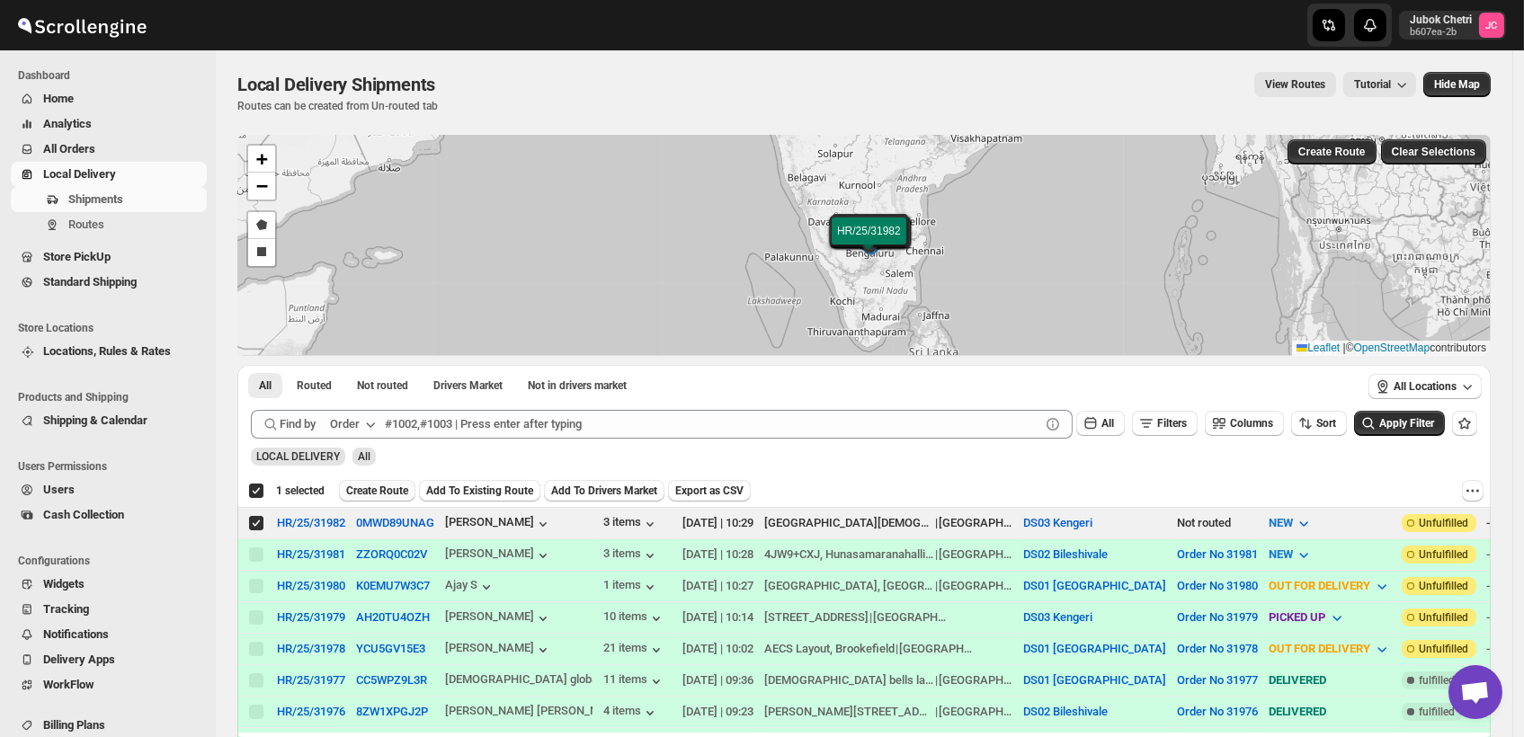
click at [378, 495] on span "Create Route" at bounding box center [377, 491] width 62 height 14
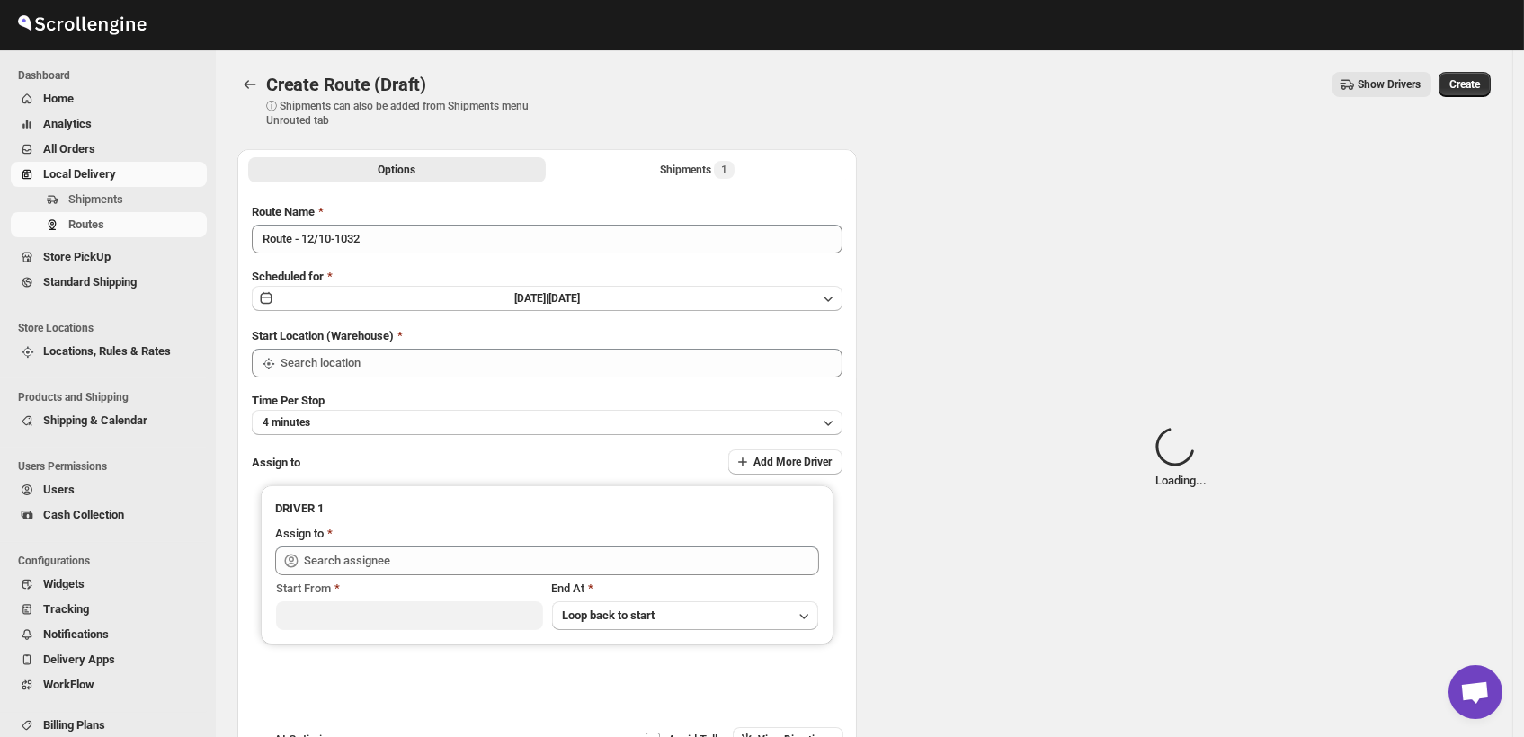
type input "DS03 Kengeri"
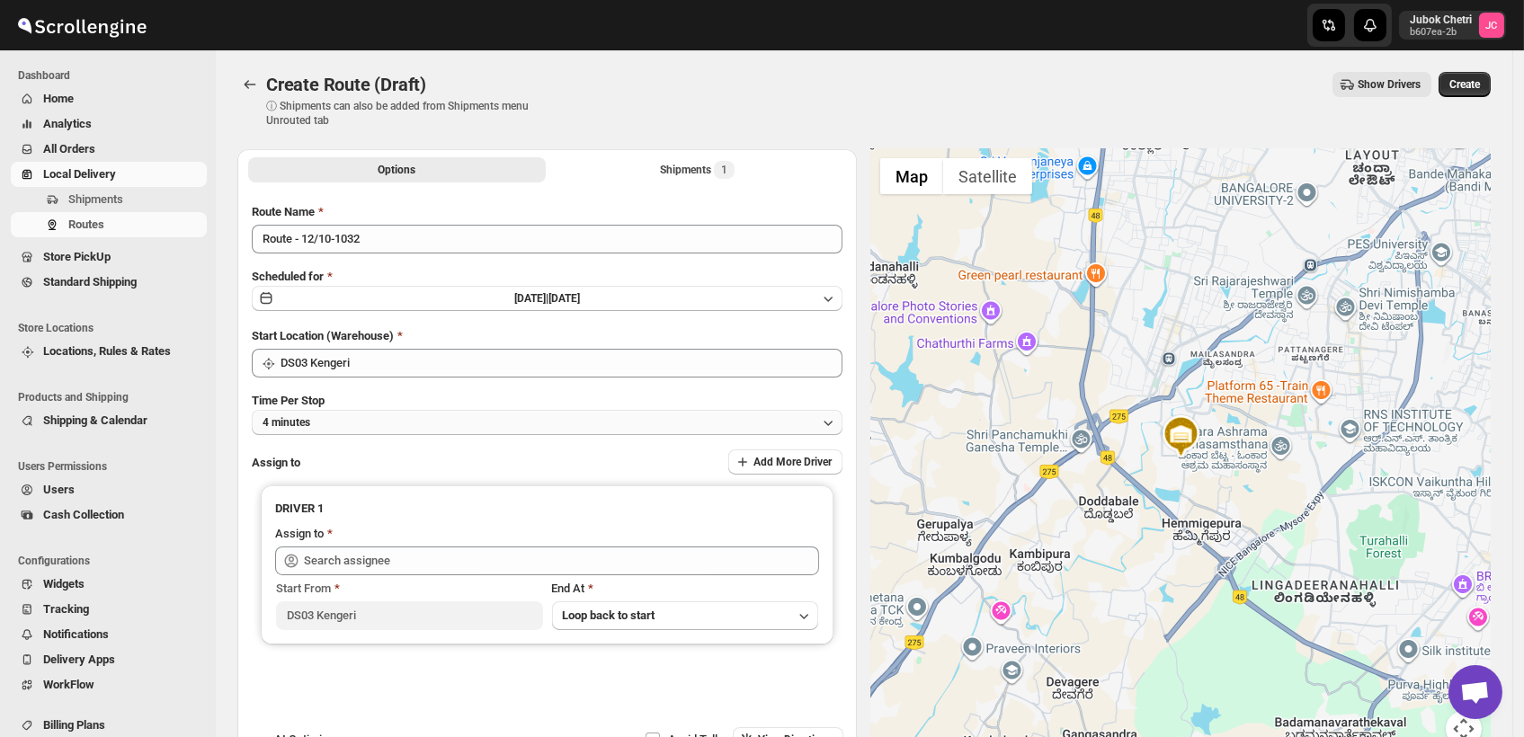
click at [452, 424] on button "4 minutes" at bounding box center [547, 422] width 591 height 25
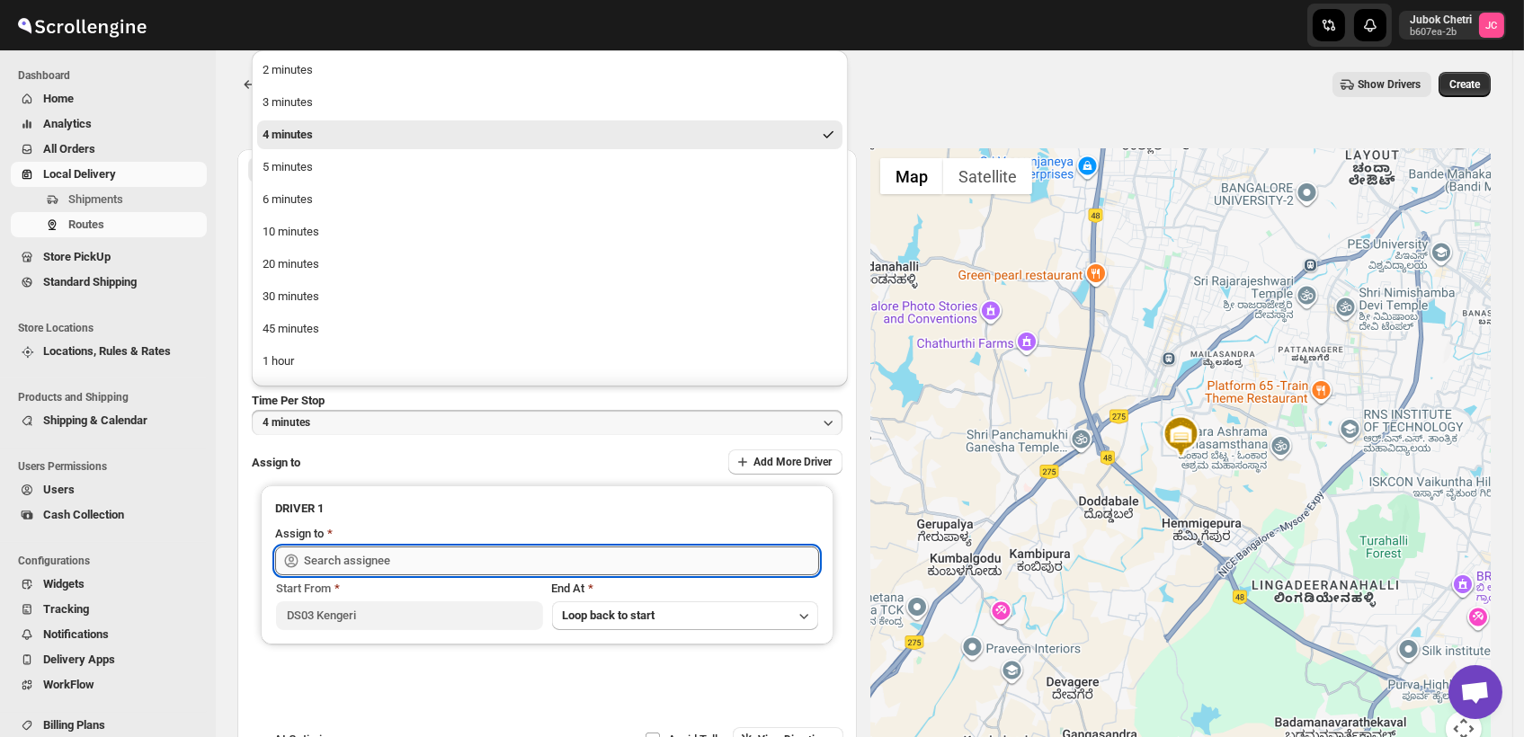
click at [402, 562] on input "text" at bounding box center [561, 561] width 515 height 29
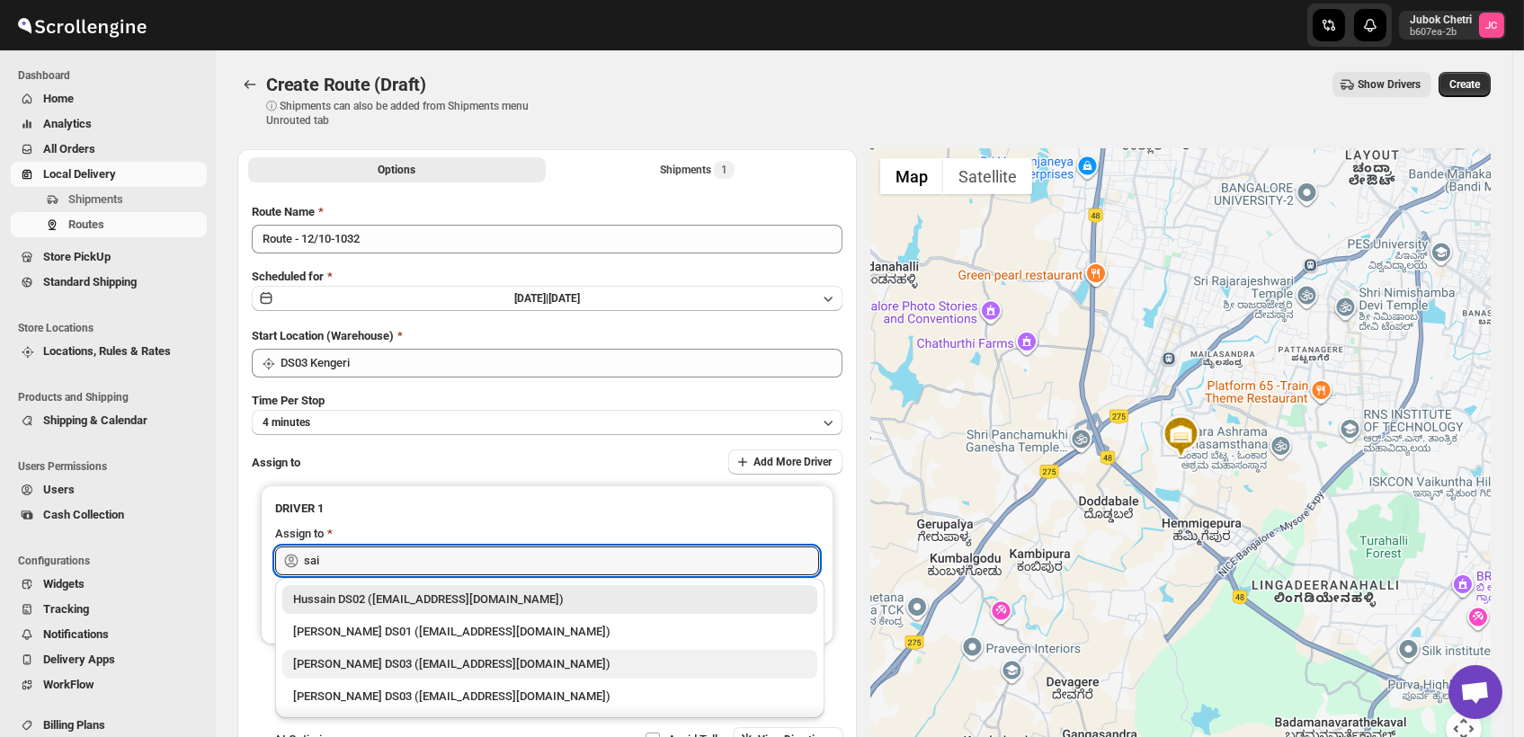
click at [417, 671] on div "Saibur Rahman DS03 (novenik154@ihnpo.com)" at bounding box center [549, 665] width 513 height 18
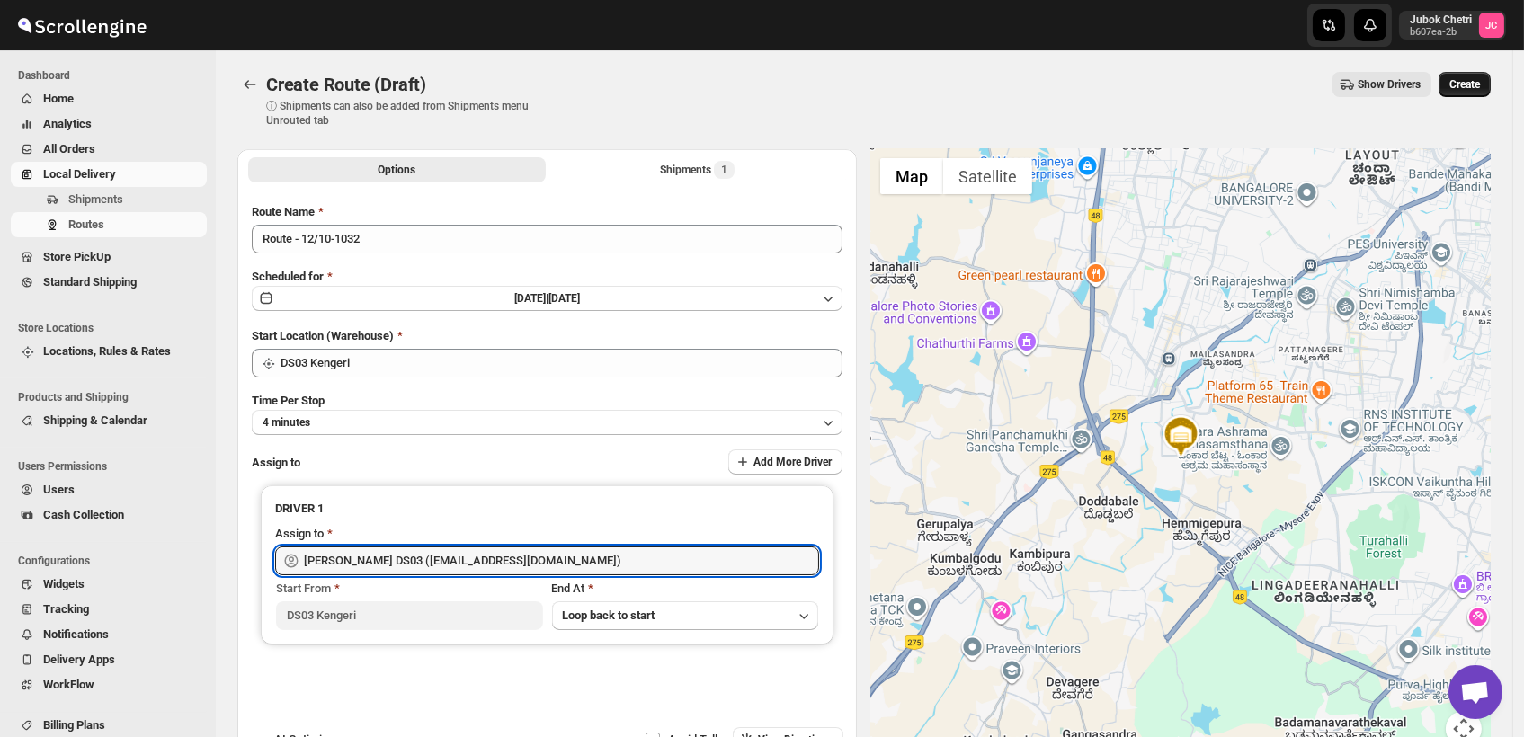
type input "Saibur Rahman DS03 (novenik154@ihnpo.com)"
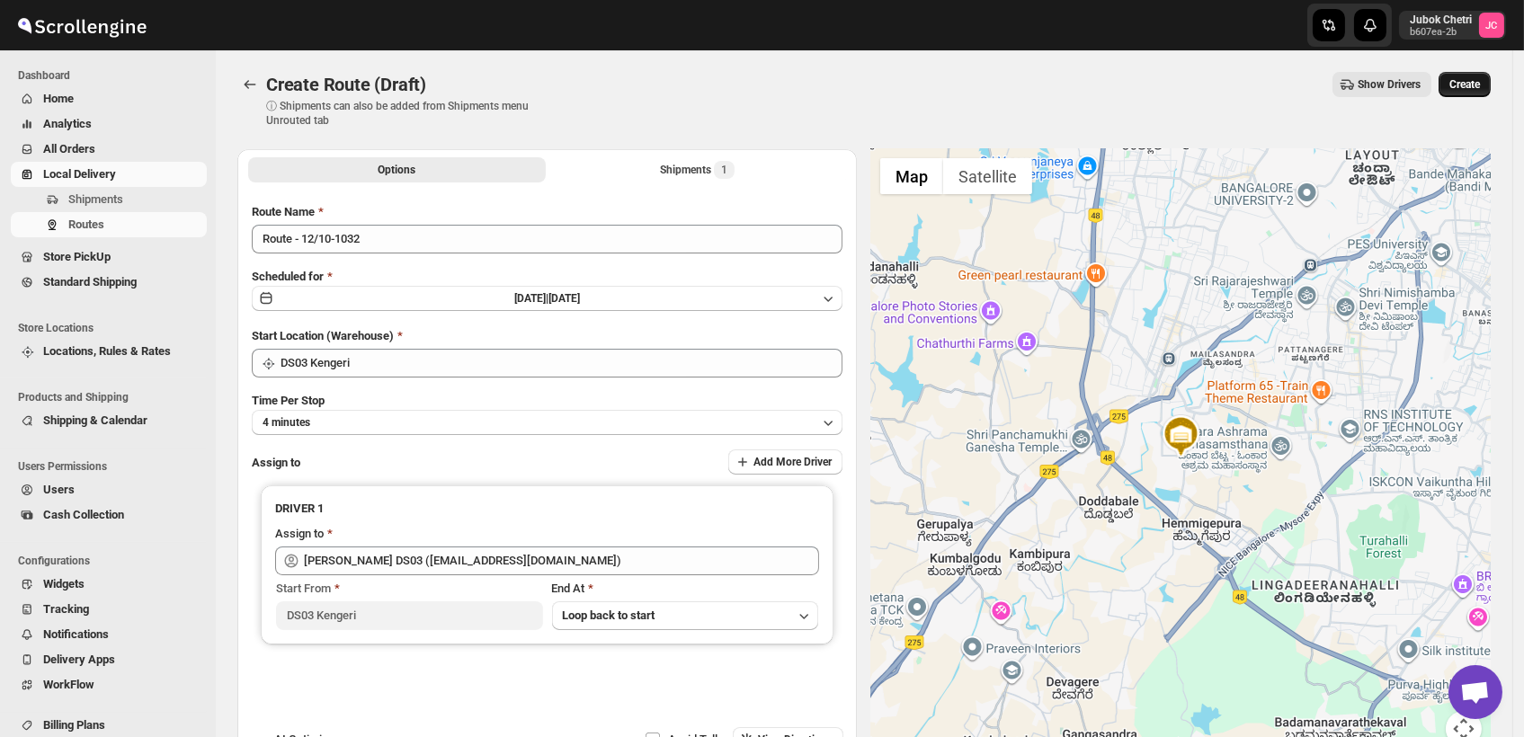
click at [1490, 86] on button "Create" at bounding box center [1465, 84] width 52 height 25
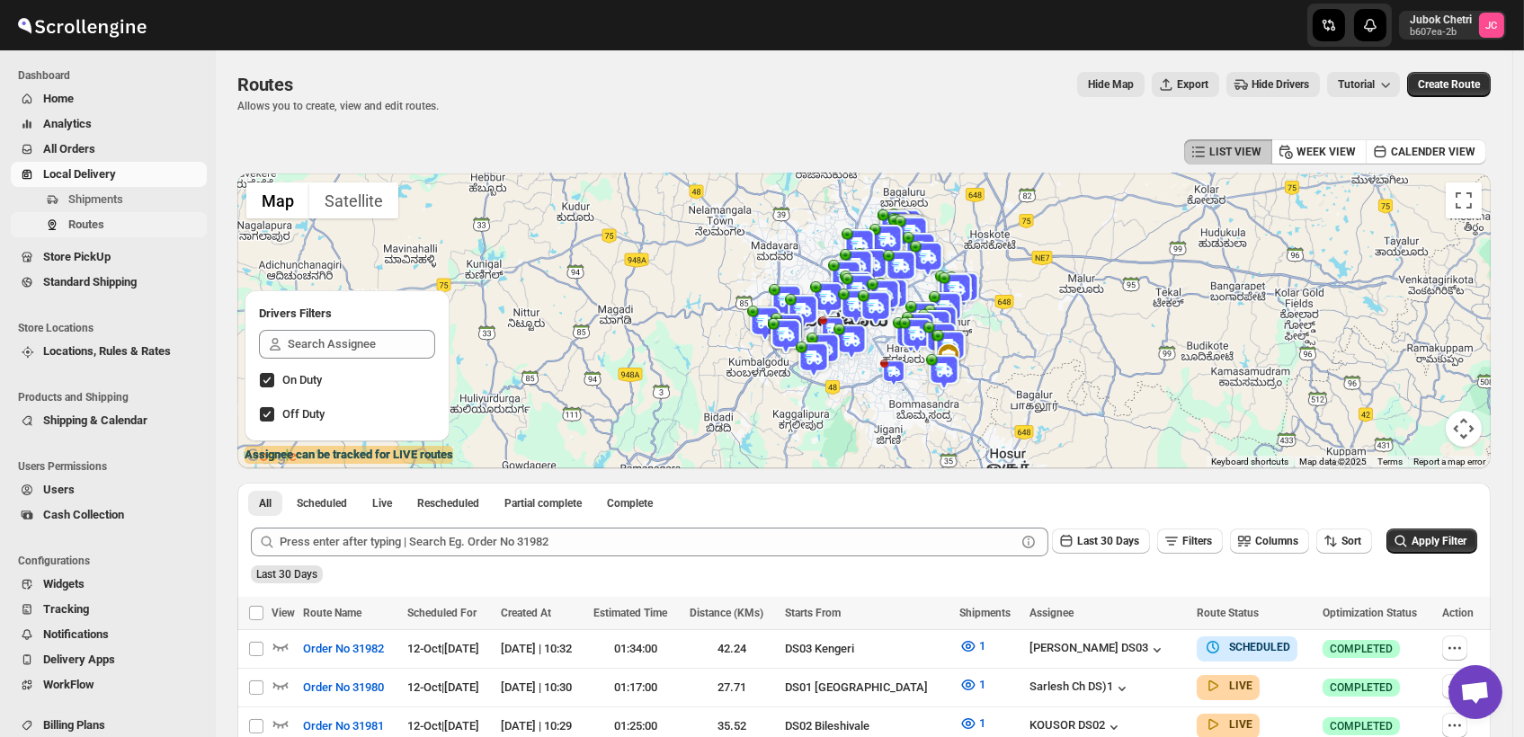
click at [111, 219] on span "Routes" at bounding box center [135, 225] width 135 height 18
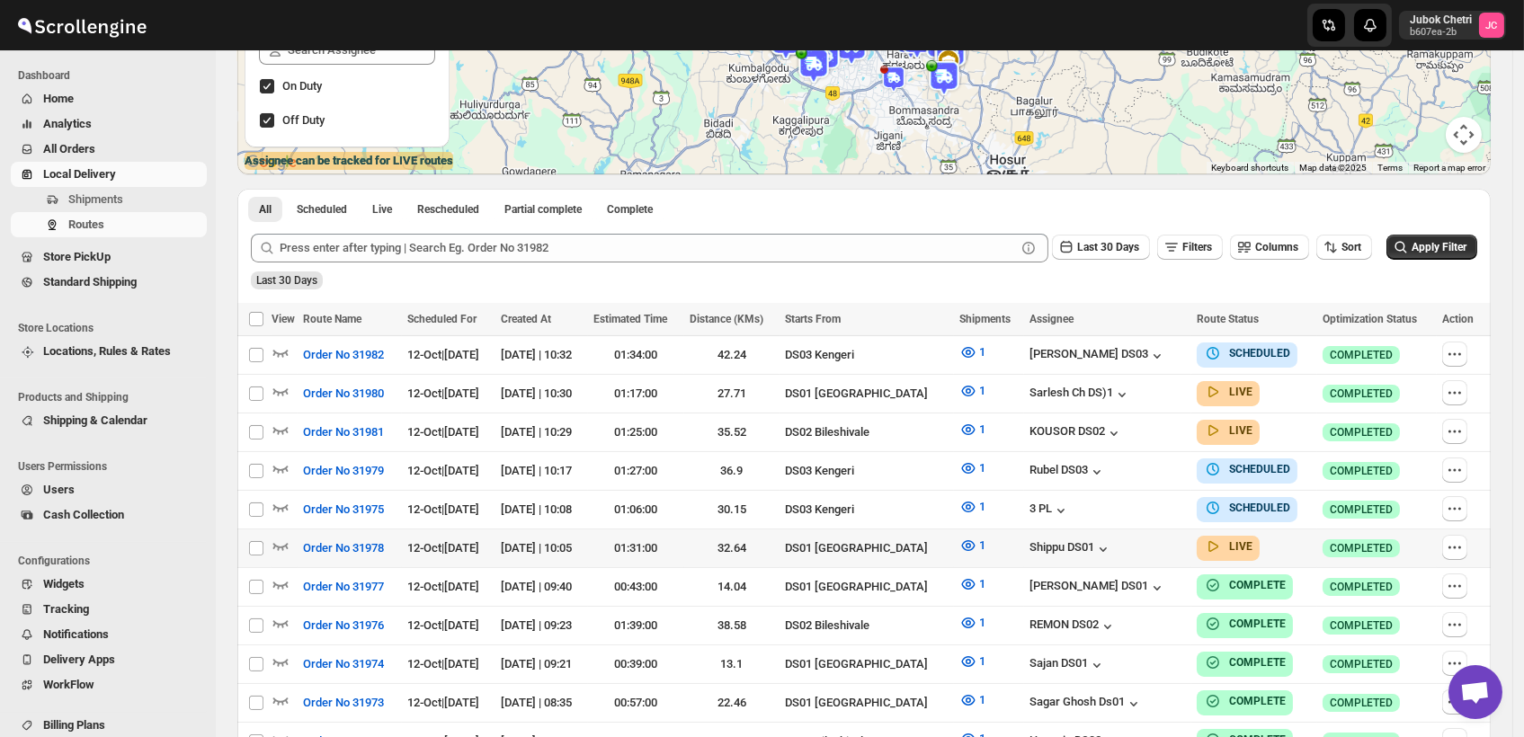
scroll to position [299, 0]
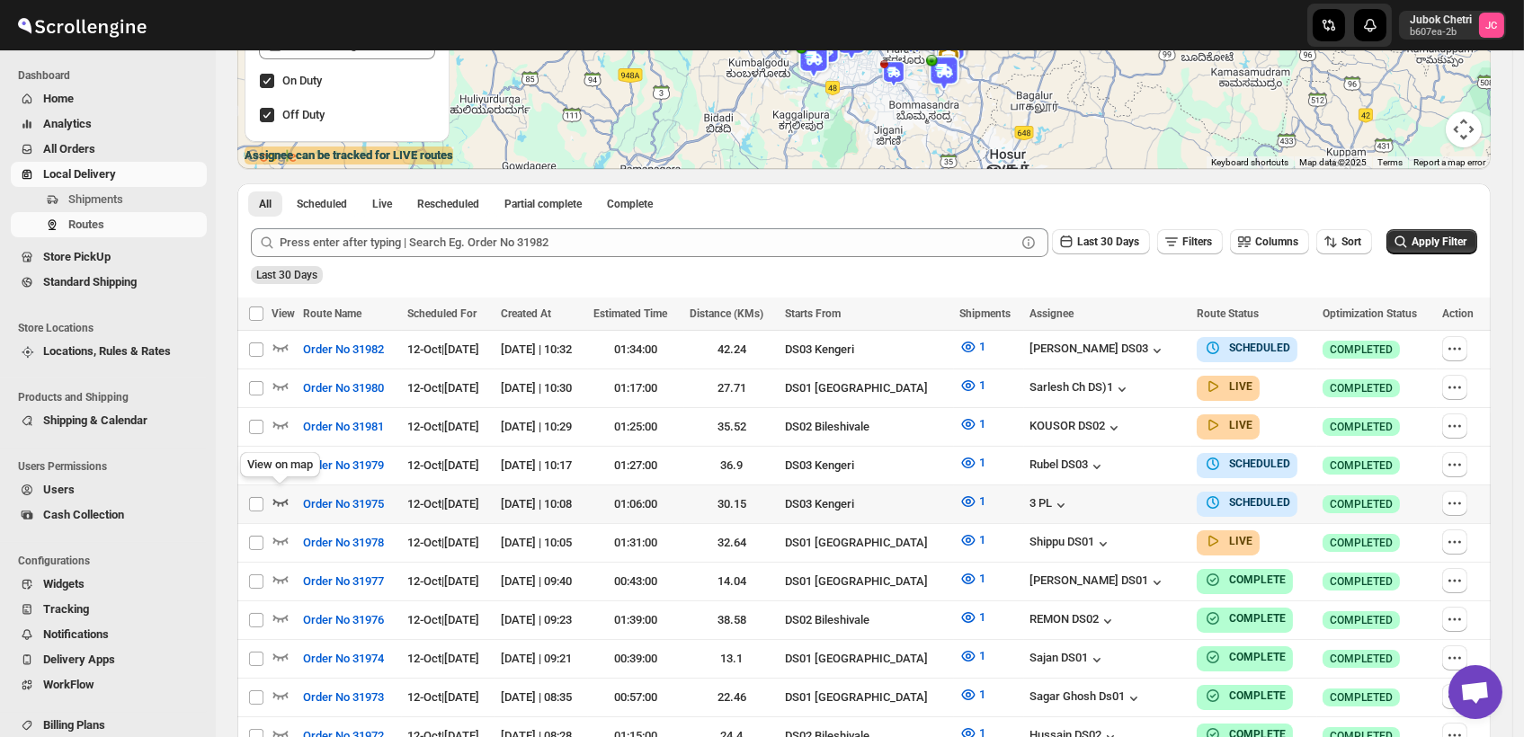
click at [284, 501] on icon "button" at bounding box center [281, 502] width 18 height 18
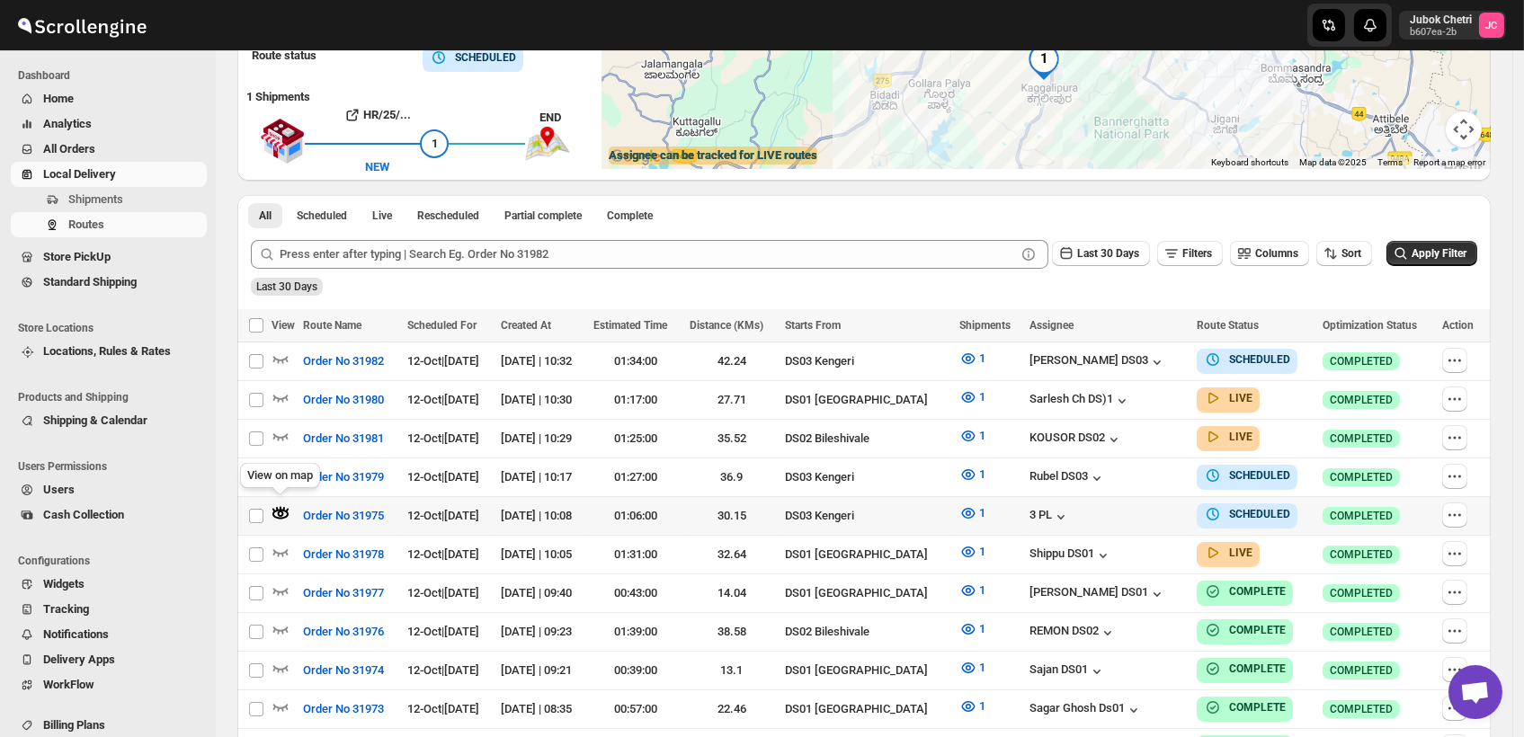
click at [275, 509] on icon "button" at bounding box center [280, 514] width 16 height 10
click at [110, 195] on span "Shipments" at bounding box center [95, 198] width 55 height 13
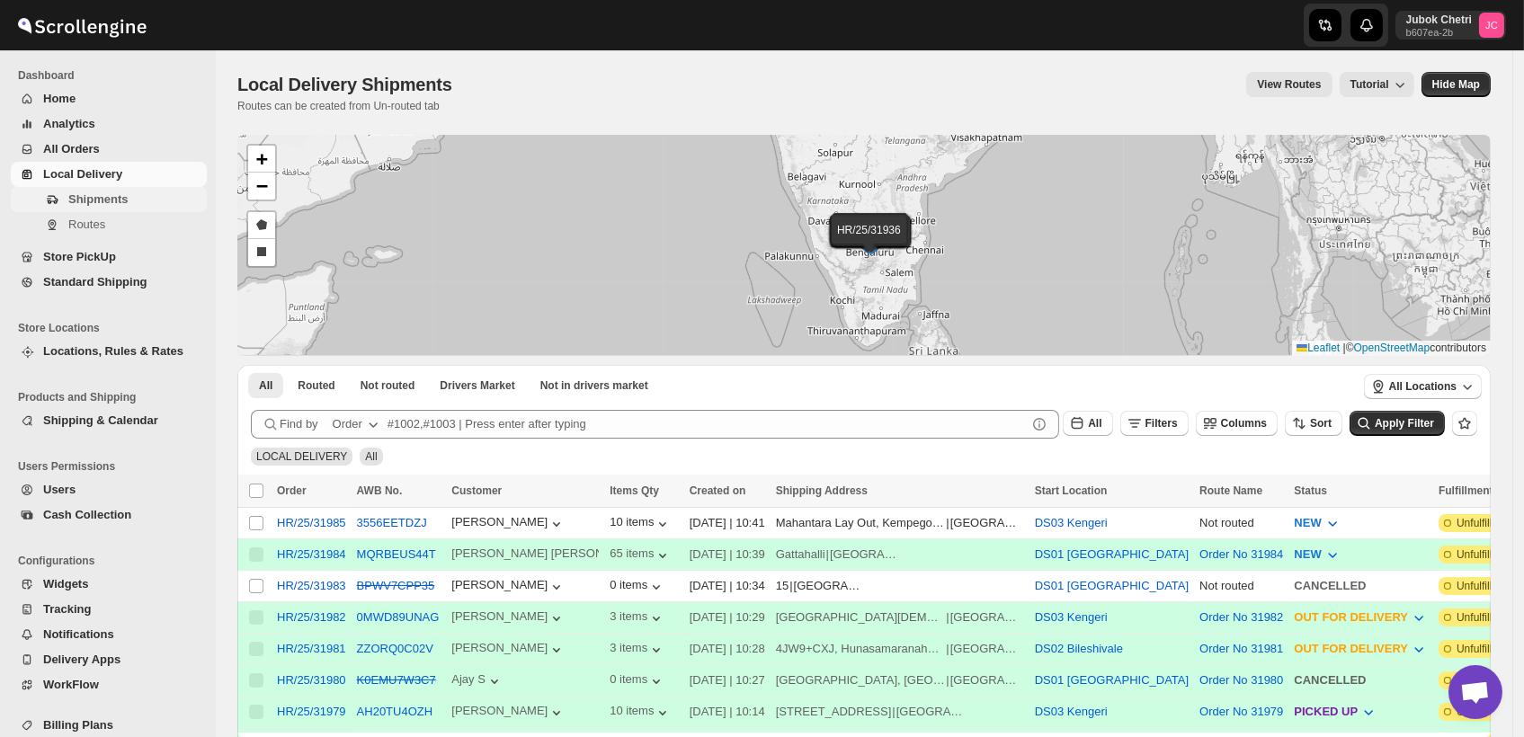
click at [123, 195] on span "Shipments" at bounding box center [97, 198] width 59 height 13
click at [254, 520] on input "Select shipment" at bounding box center [256, 523] width 14 height 14
checkbox input "true"
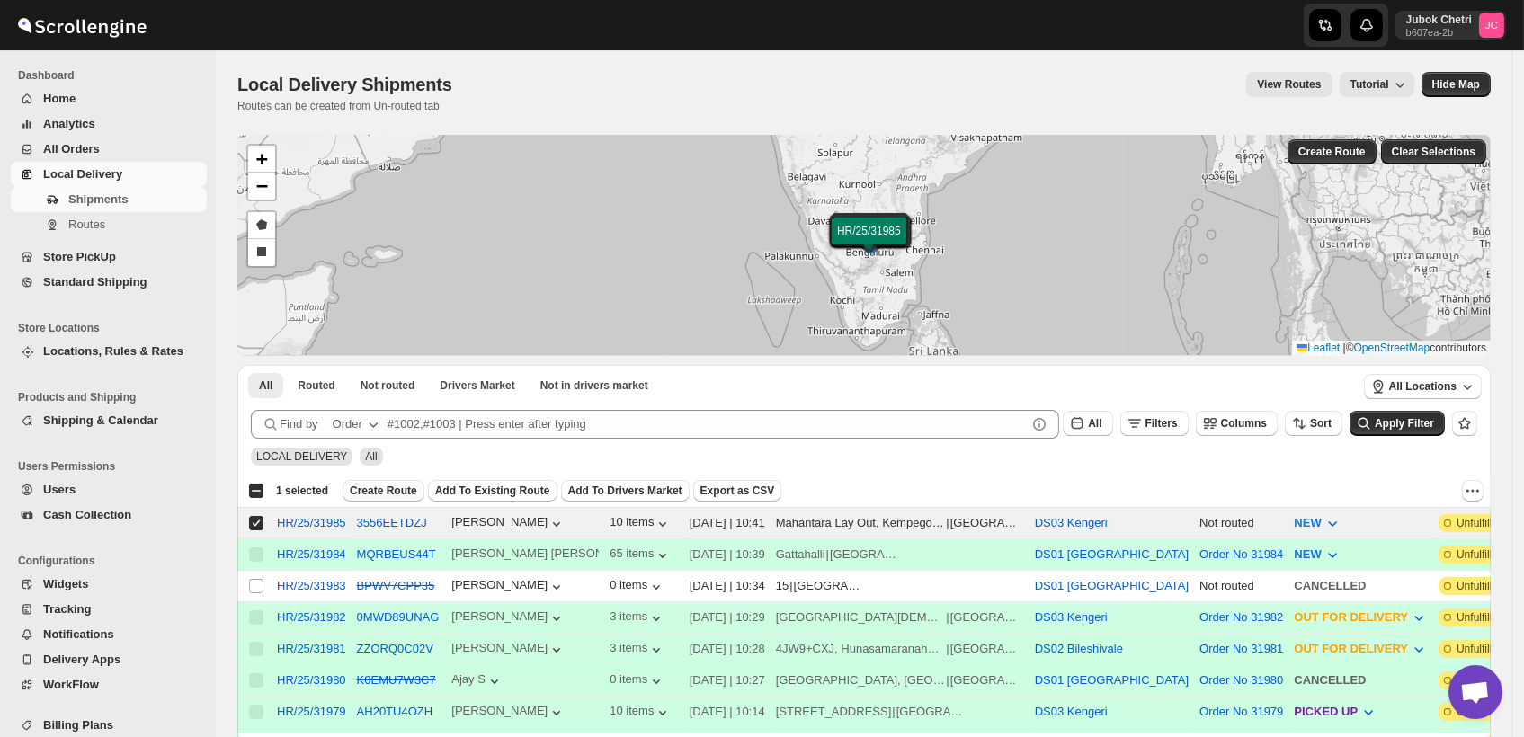
click at [391, 490] on span "Create Route" at bounding box center [383, 491] width 67 height 14
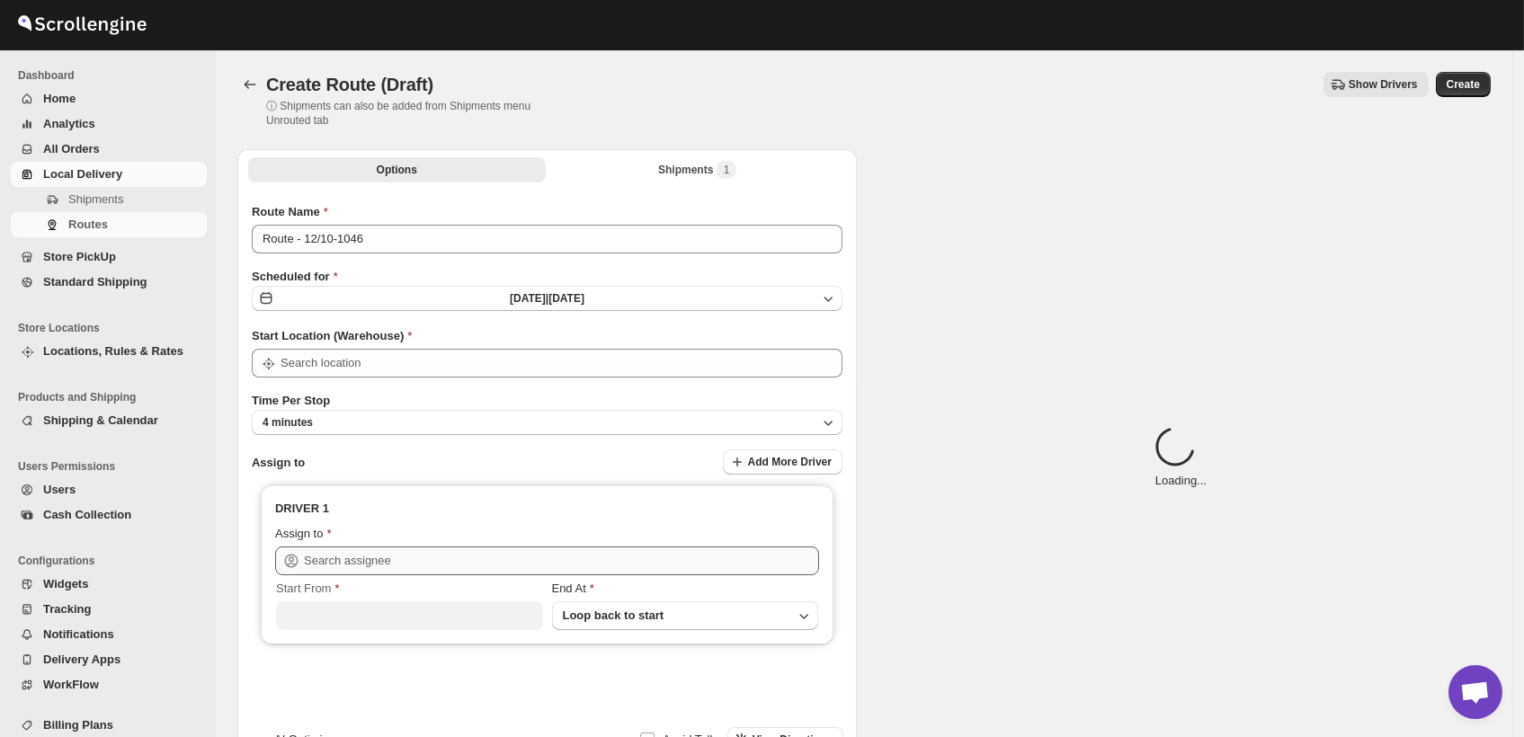
type input "DS03 Kengeri"
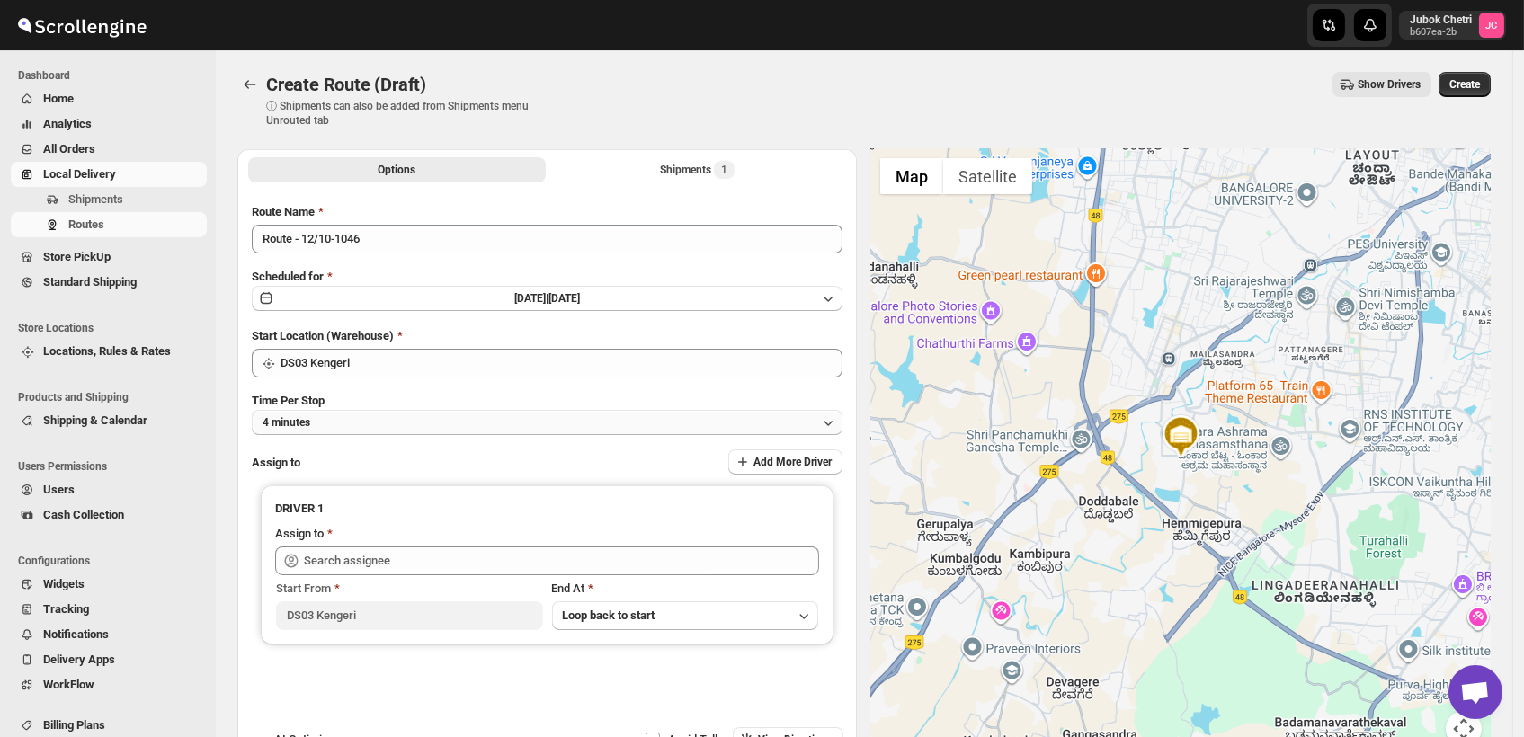
click at [424, 419] on button "4 minutes" at bounding box center [547, 422] width 591 height 25
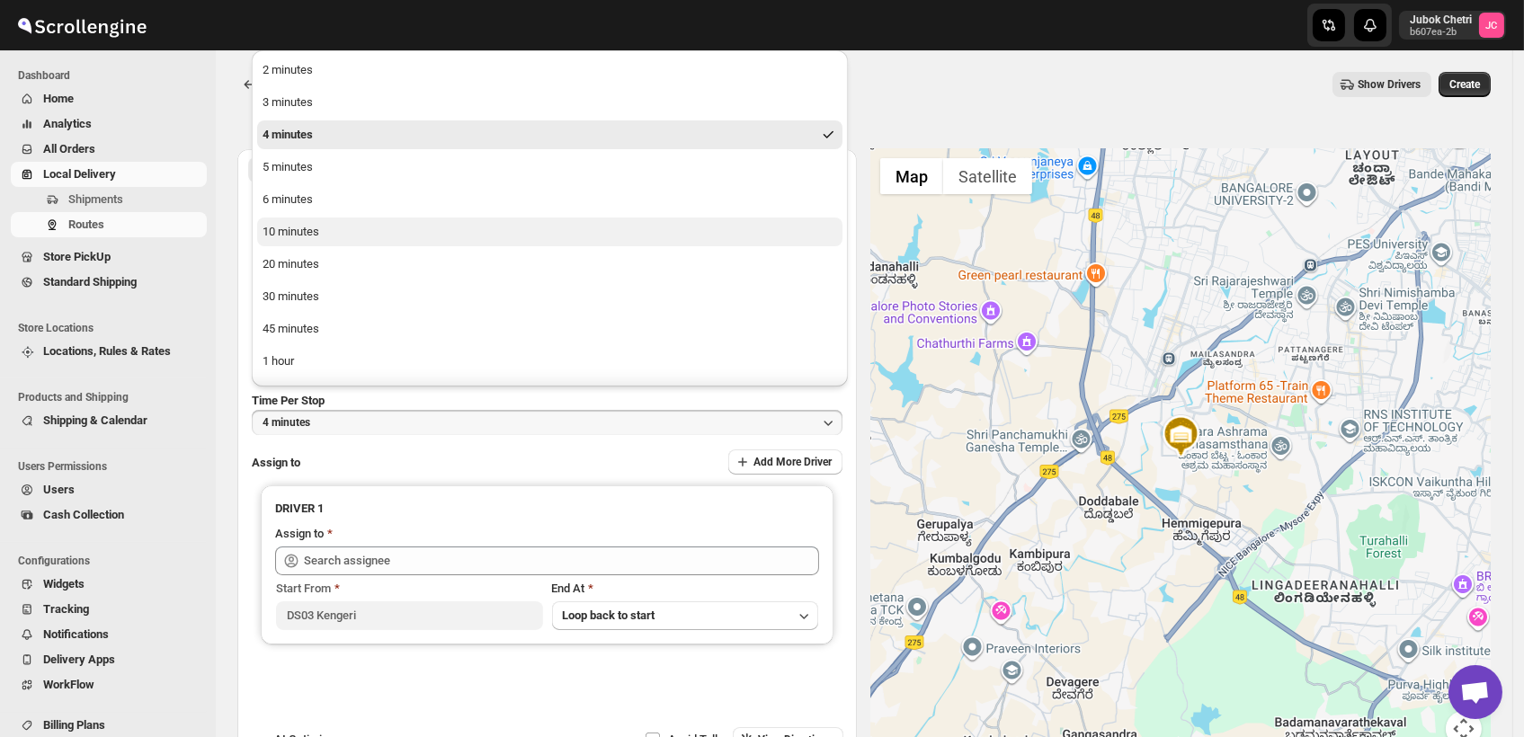
click at [308, 239] on div "10 minutes" at bounding box center [291, 232] width 57 height 18
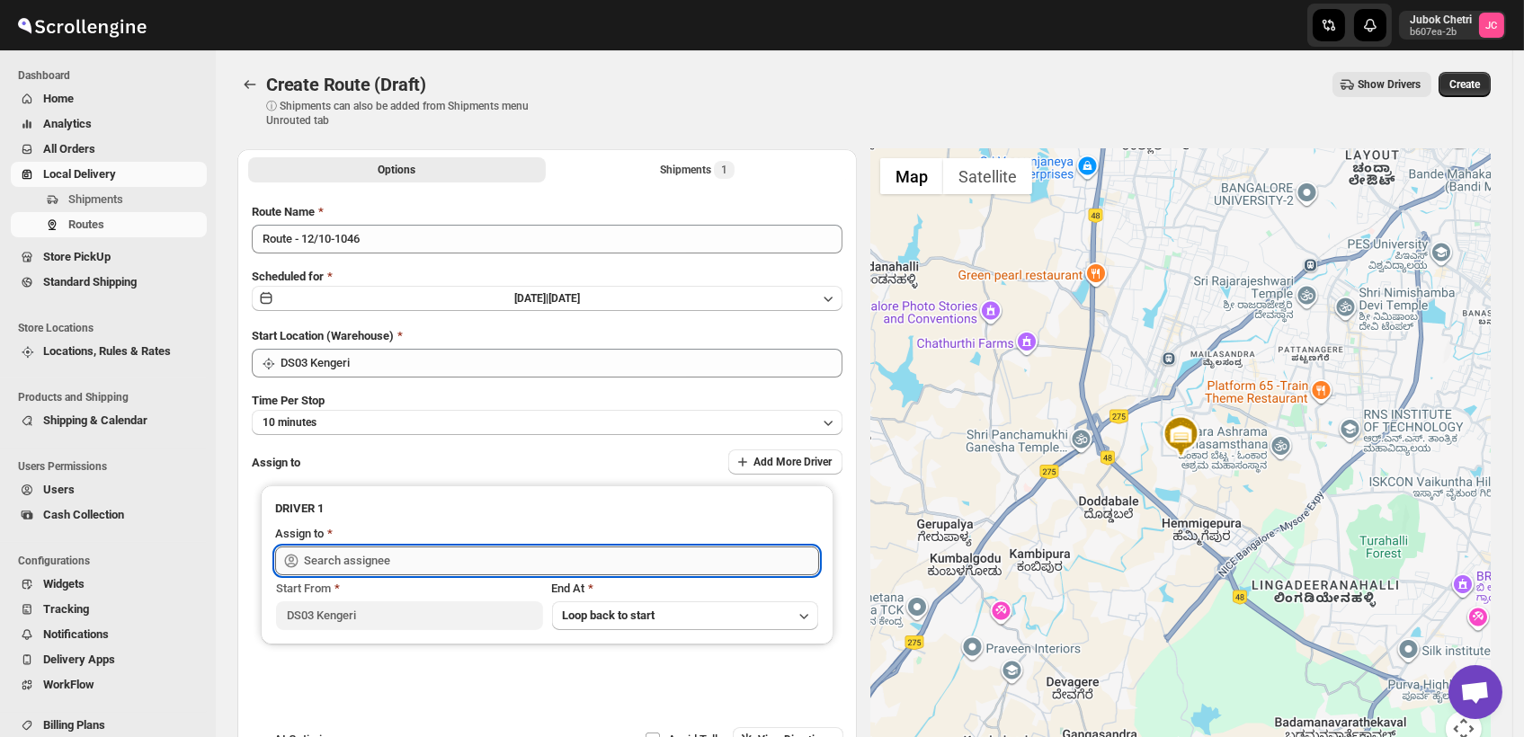
click at [369, 566] on input "text" at bounding box center [561, 561] width 515 height 29
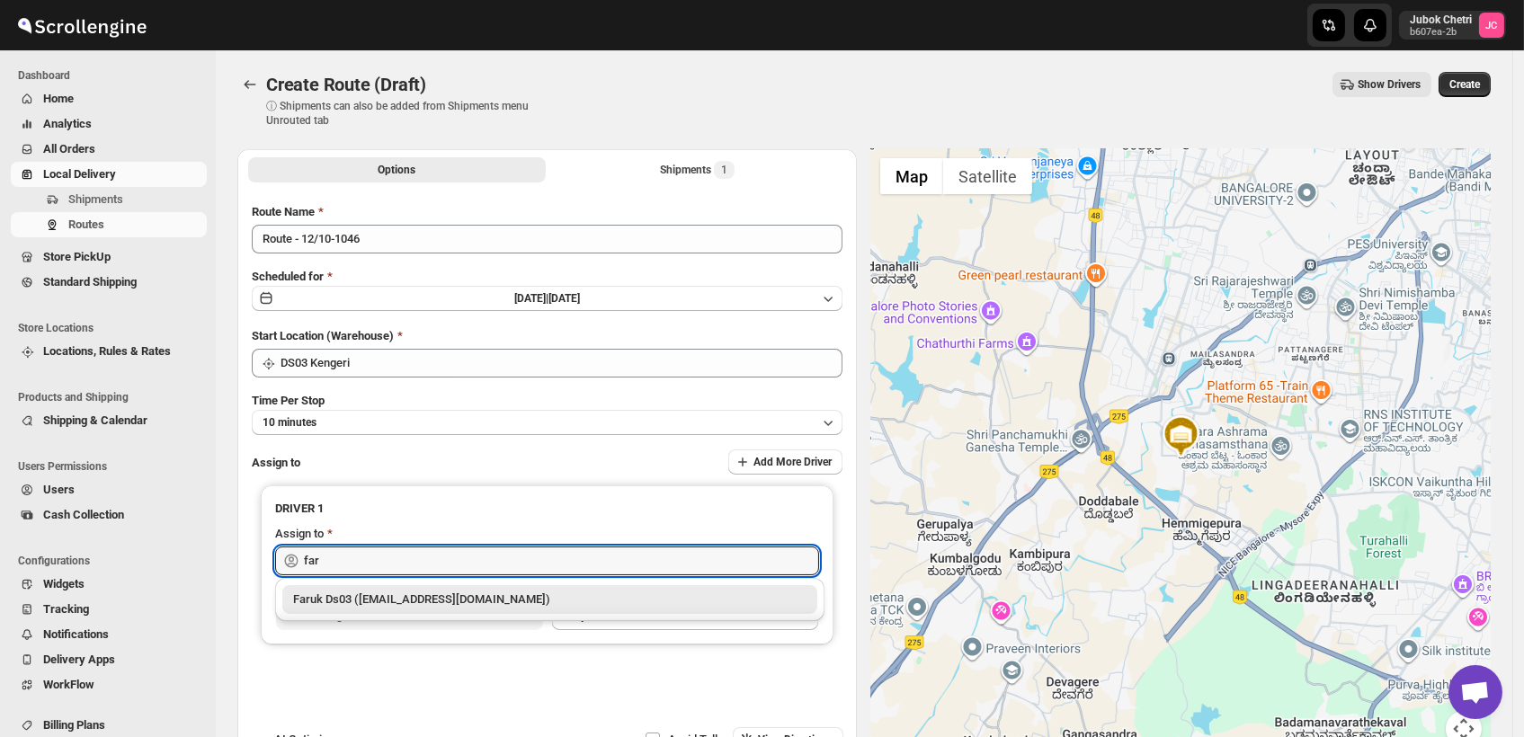
click at [416, 596] on div "Faruk Ds03 ([EMAIL_ADDRESS][DOMAIN_NAME])" at bounding box center [549, 600] width 513 height 18
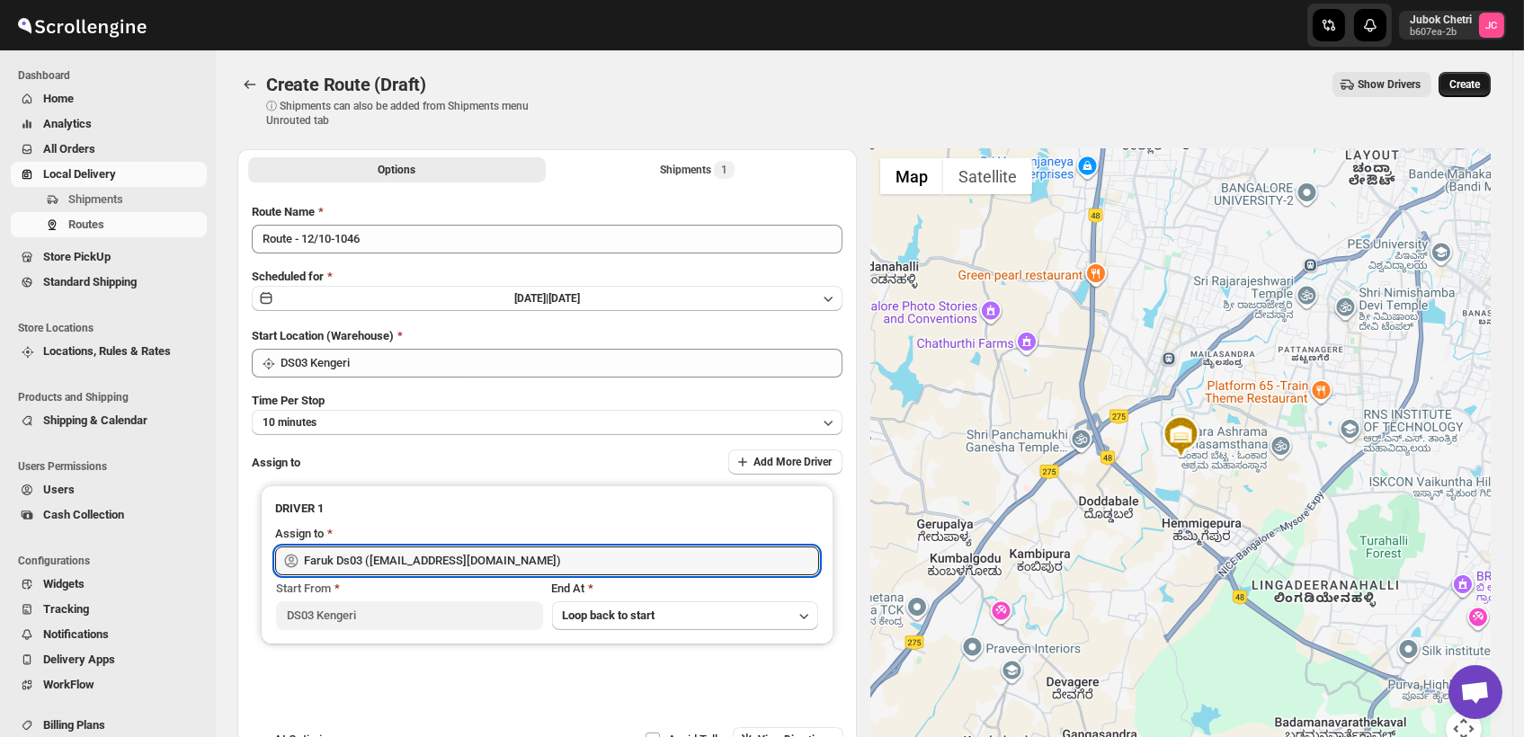
type input "Faruk Ds03 ([EMAIL_ADDRESS][DOMAIN_NAME])"
drag, startPoint x: 1489, startPoint y: 86, endPoint x: 1487, endPoint y: 59, distance: 27.0
click at [1480, 82] on span "Create" at bounding box center [1465, 84] width 31 height 14
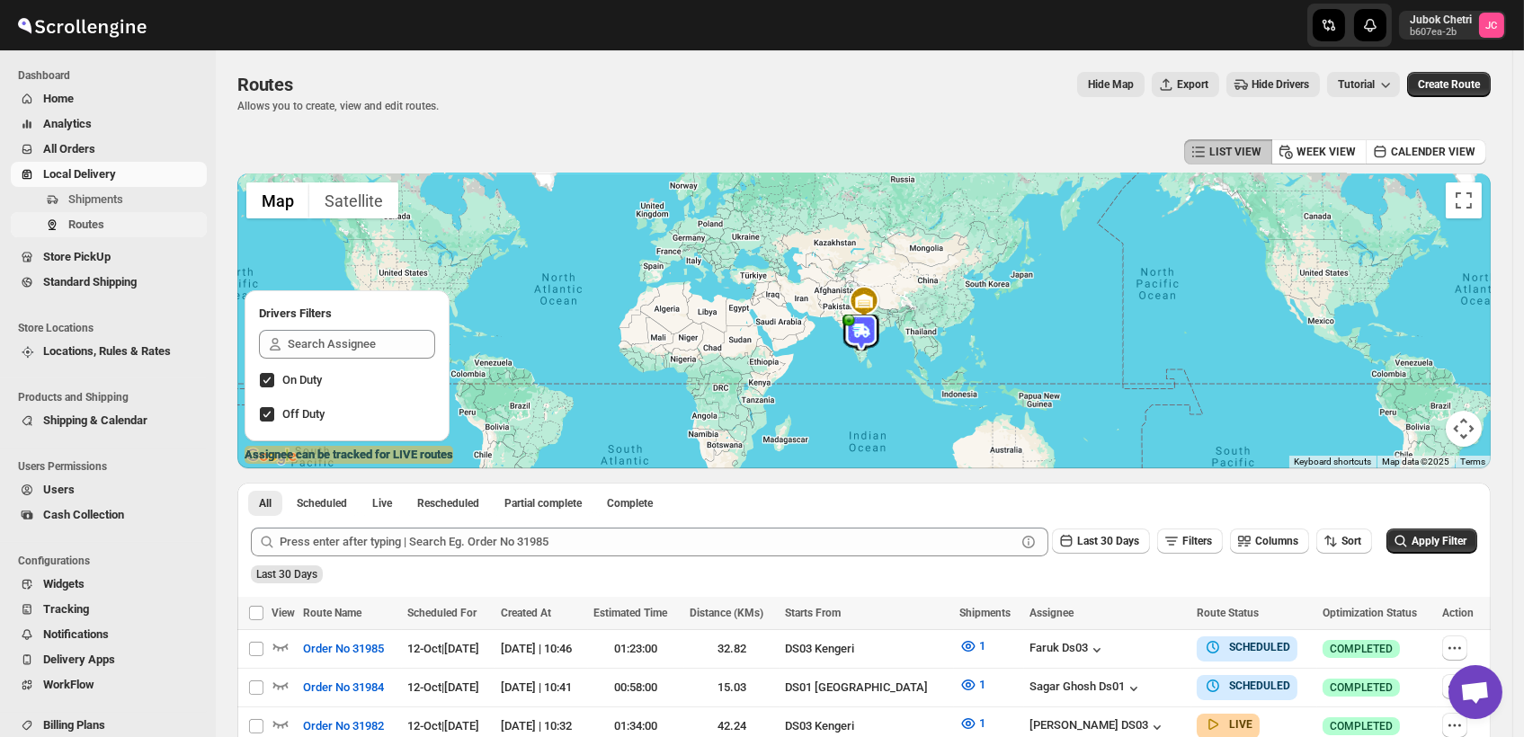
click at [94, 220] on span "Routes" at bounding box center [86, 224] width 36 height 13
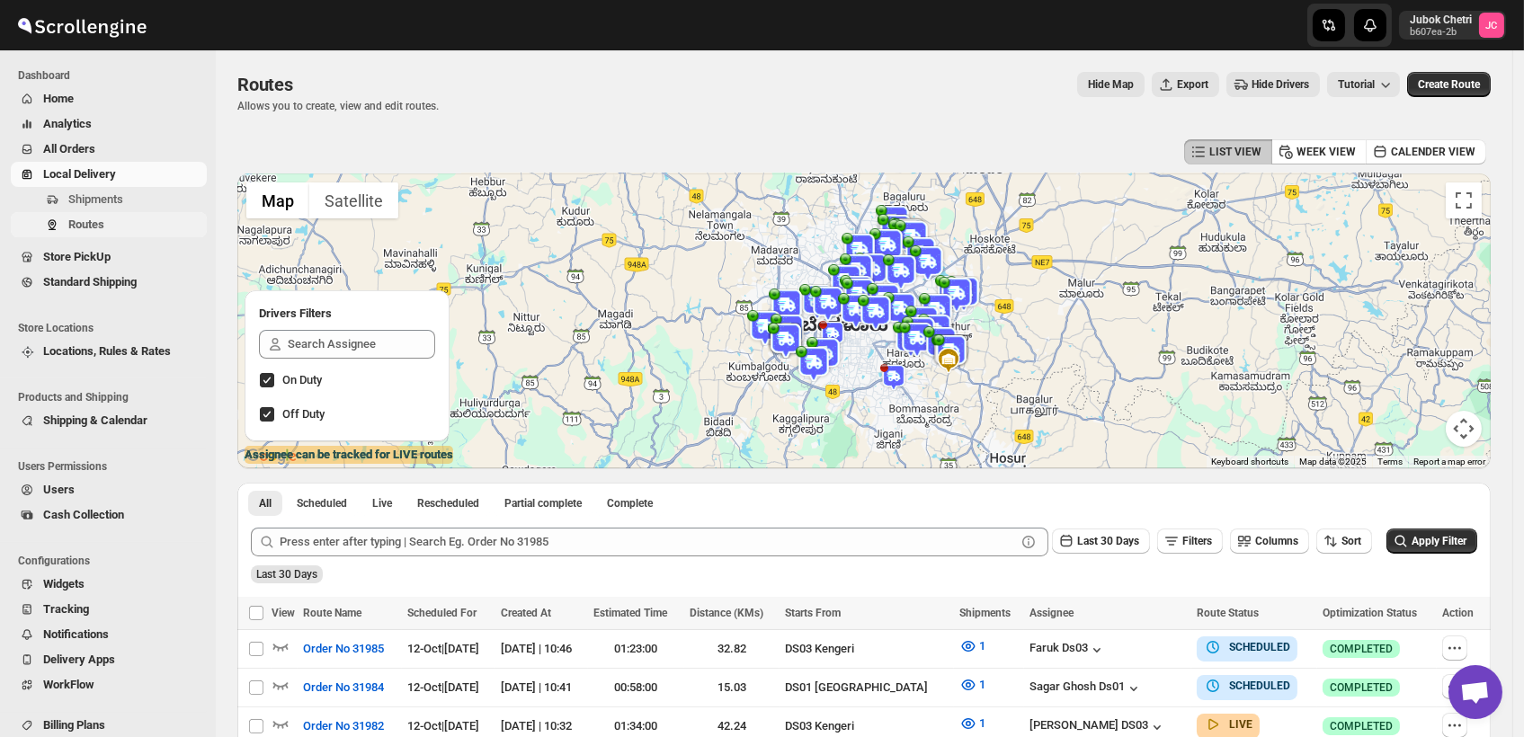
click at [127, 229] on span "Routes" at bounding box center [135, 225] width 135 height 18
click at [1464, 651] on icon "button" at bounding box center [1455, 648] width 18 height 18
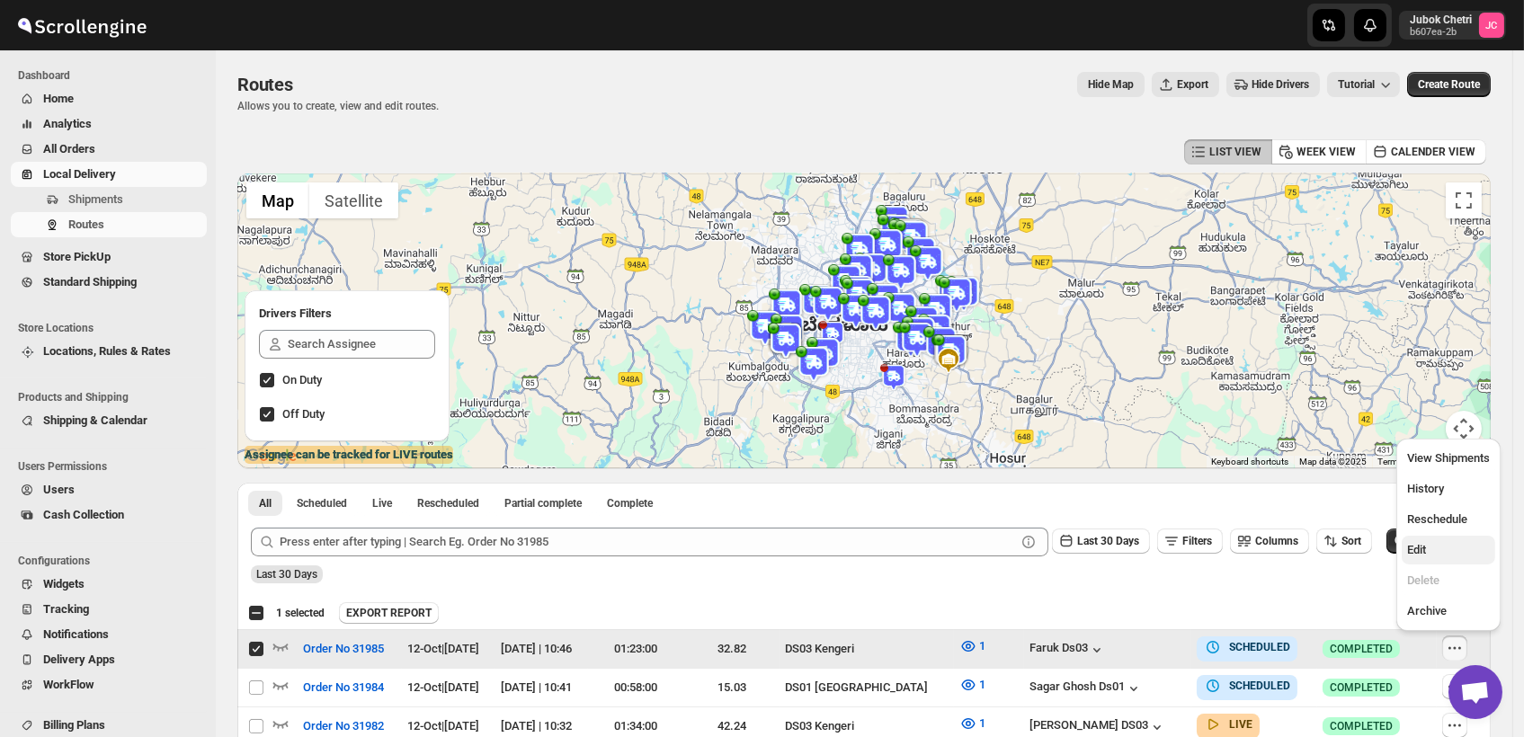
click at [1453, 548] on span "Edit" at bounding box center [1448, 550] width 83 height 18
checkbox input "false"
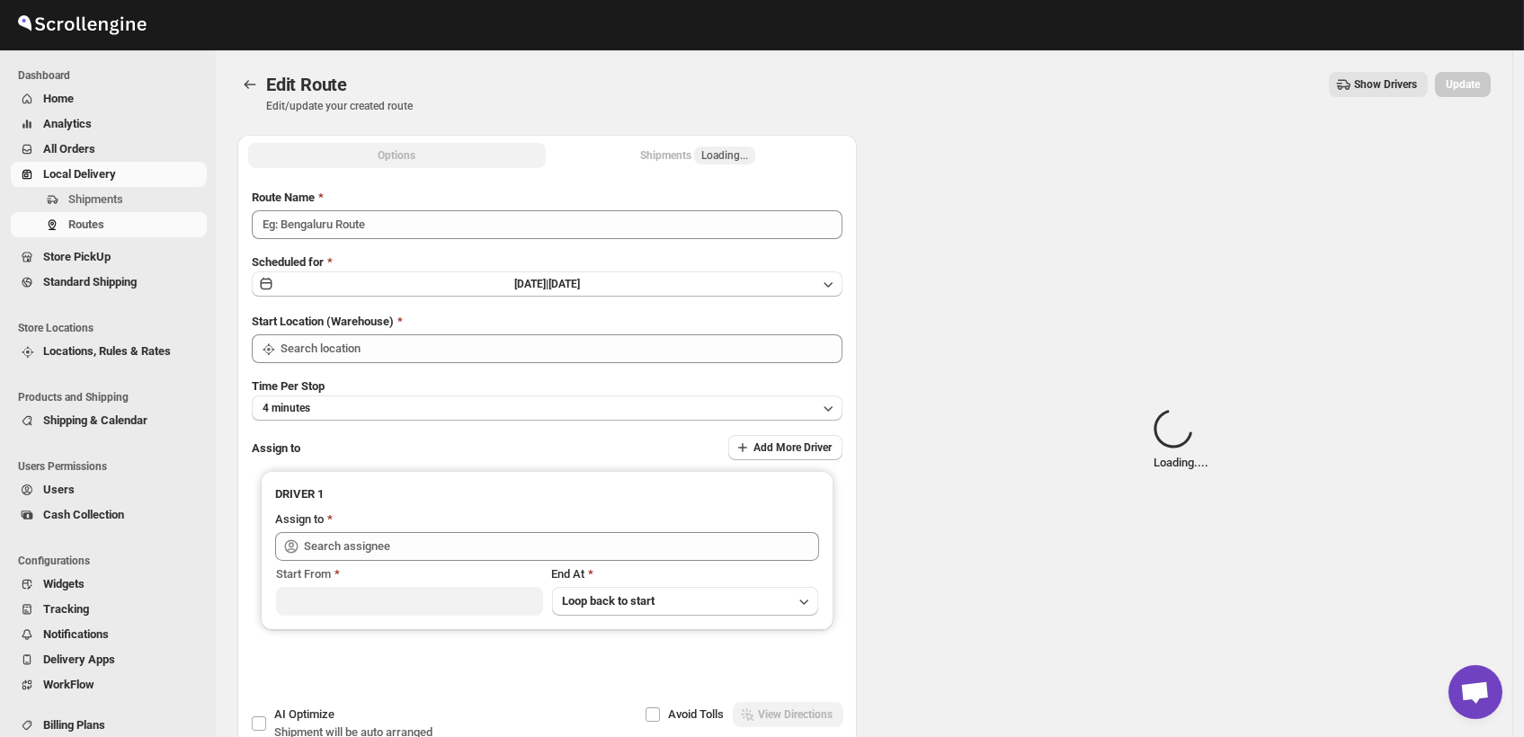
type input "Order No 31985"
type input "DS03 Kengeri"
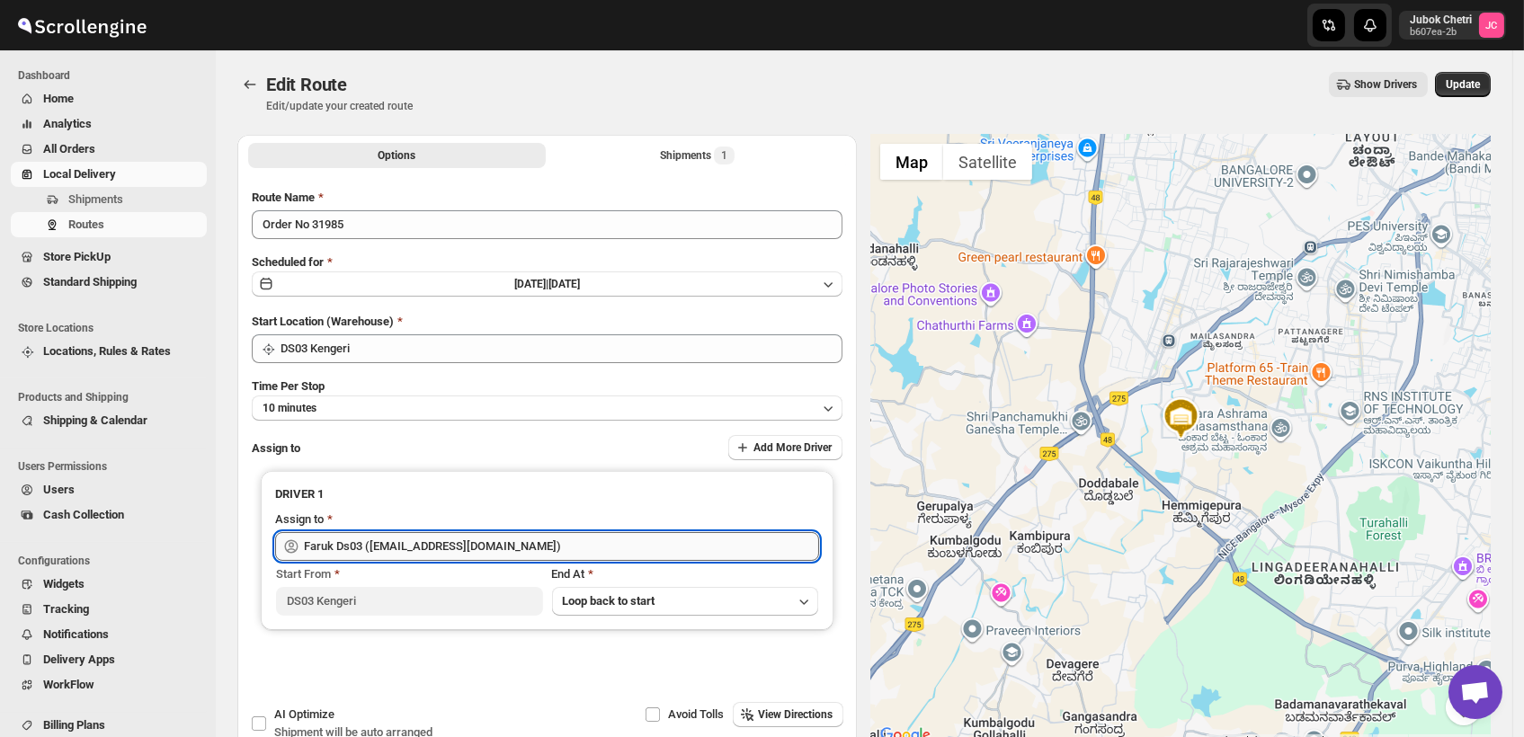
click at [516, 540] on input "Faruk Ds03 ([EMAIL_ADDRESS][DOMAIN_NAME])" at bounding box center [561, 546] width 515 height 29
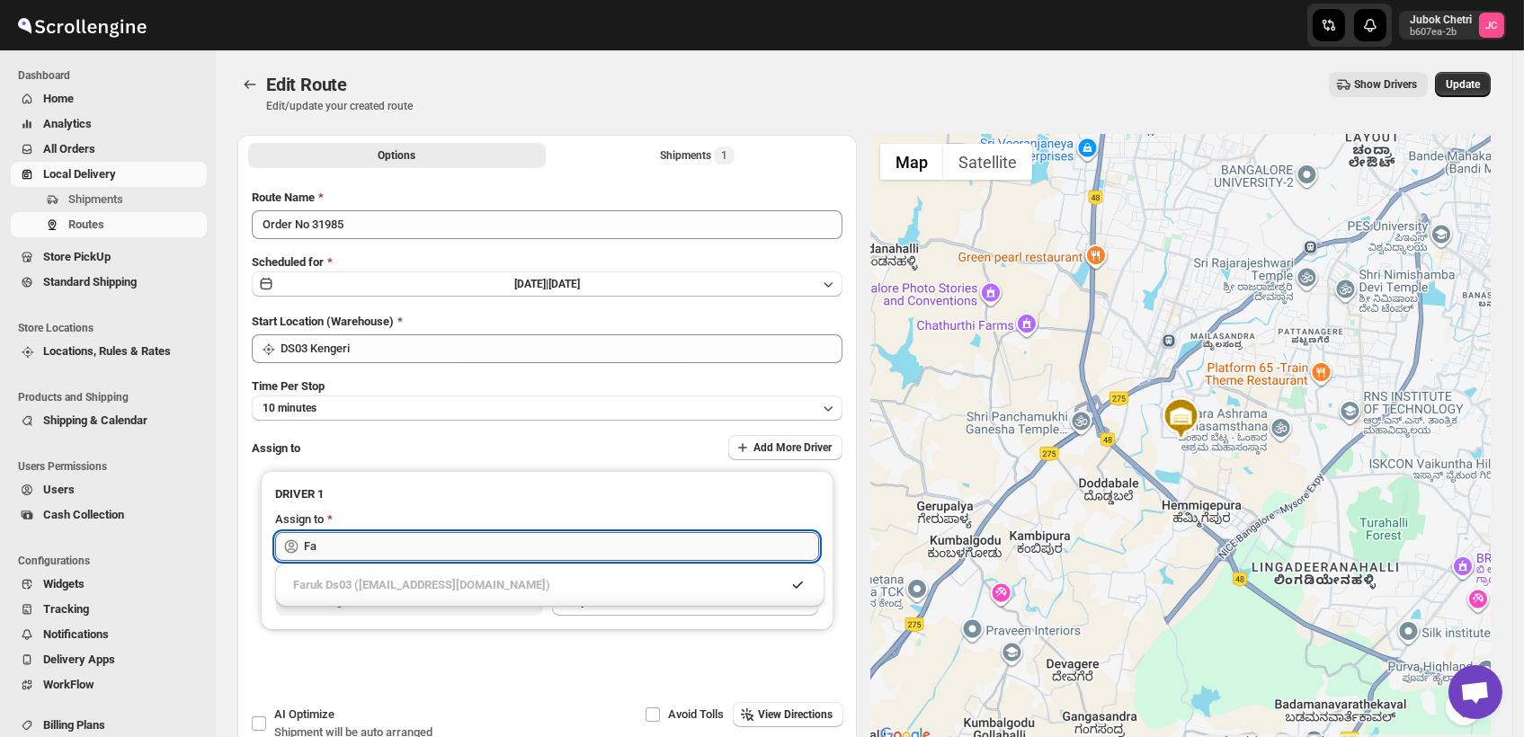
type input "F"
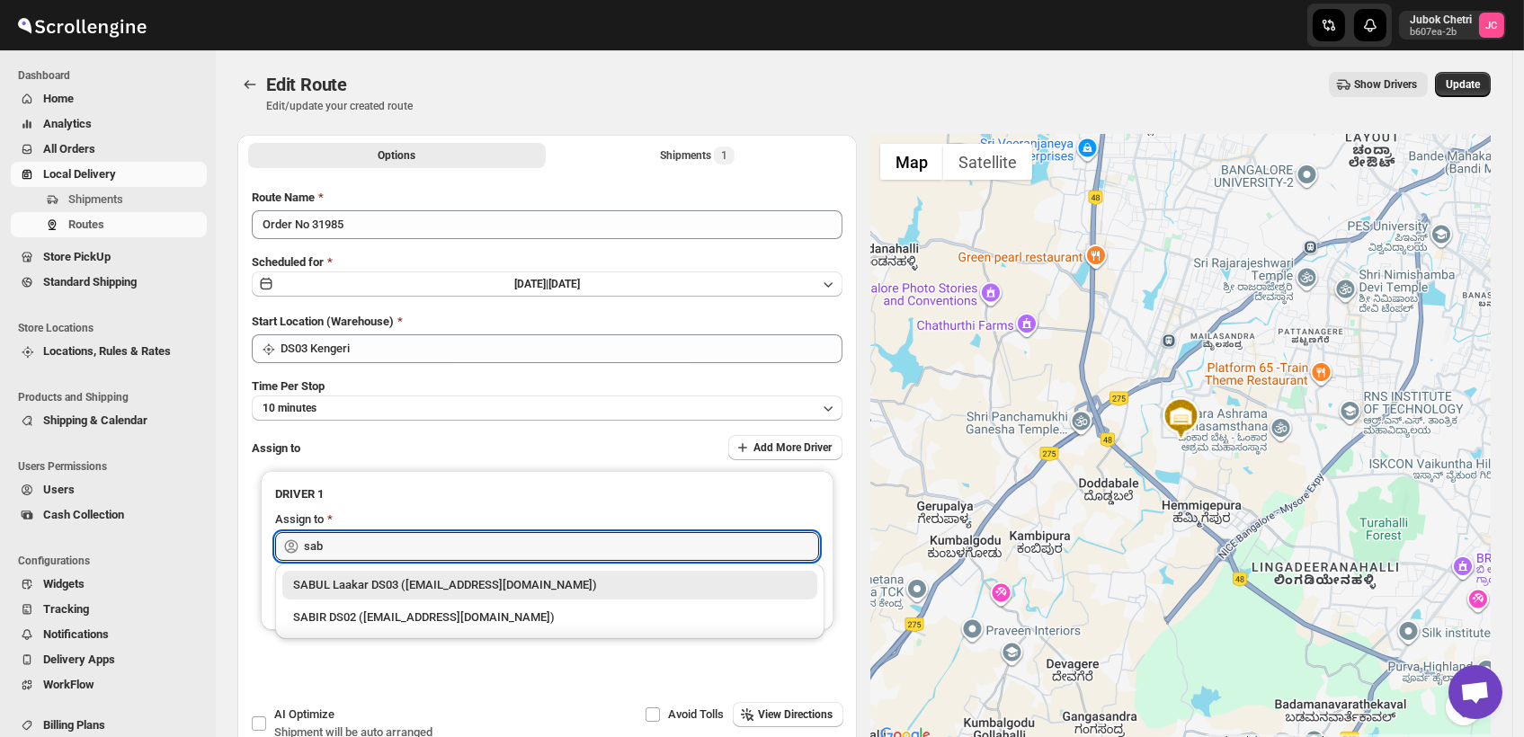
click at [506, 591] on div "SABUL Laakar DS03 ([EMAIL_ADDRESS][DOMAIN_NAME])" at bounding box center [549, 585] width 513 height 18
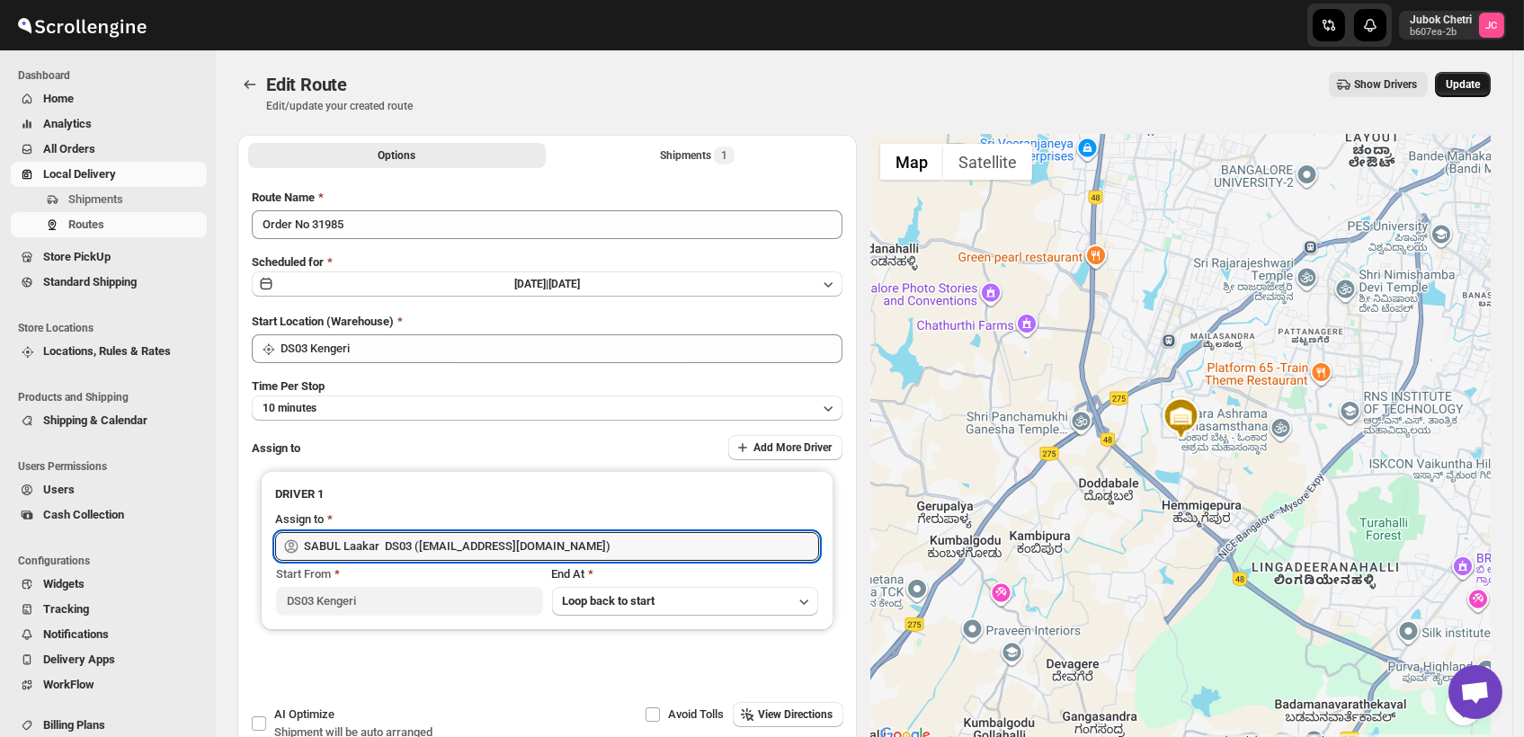
type input "SABUL Laakar DS03 ([EMAIL_ADDRESS][DOMAIN_NAME])"
click at [1469, 81] on span "Update" at bounding box center [1463, 84] width 34 height 14
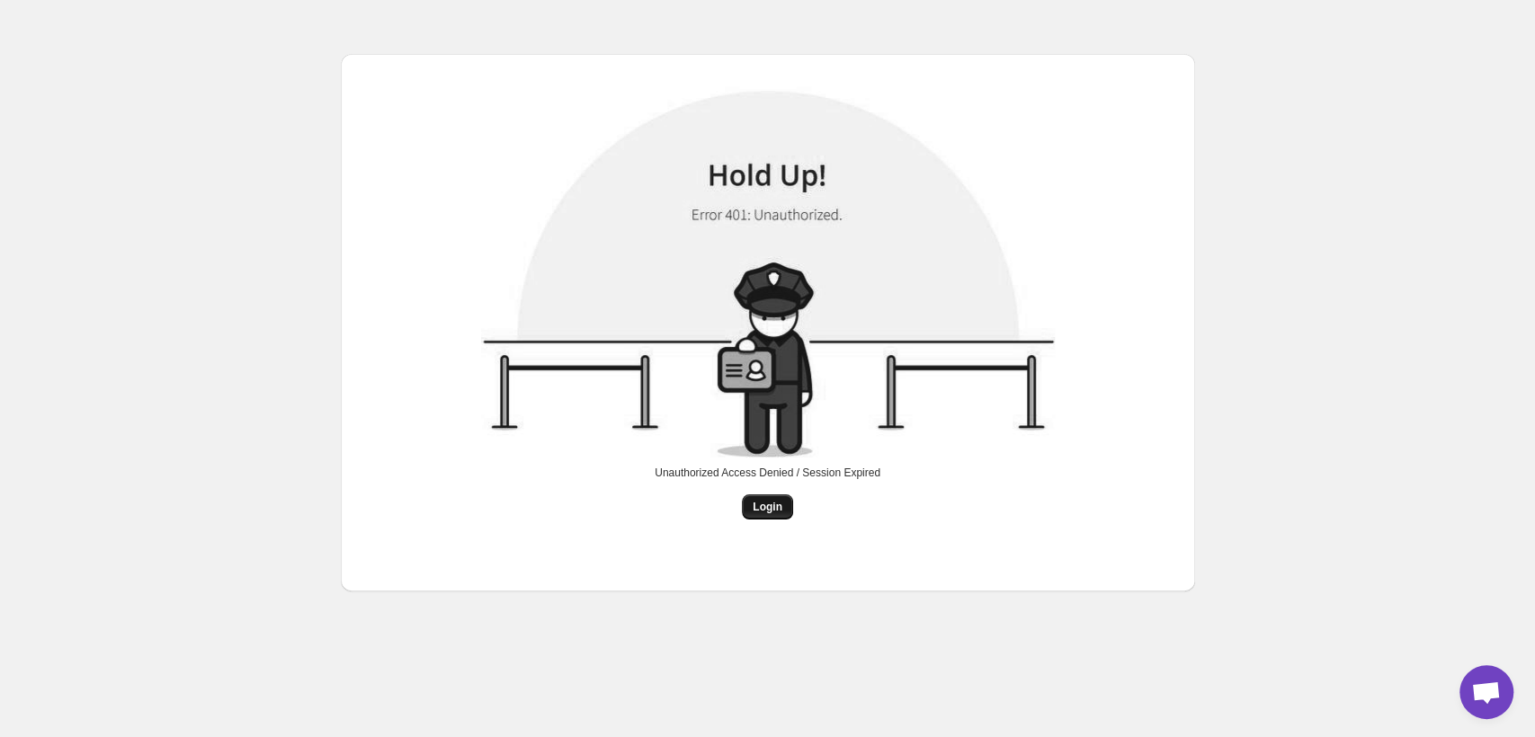
click at [773, 503] on span "Login" at bounding box center [768, 507] width 30 height 14
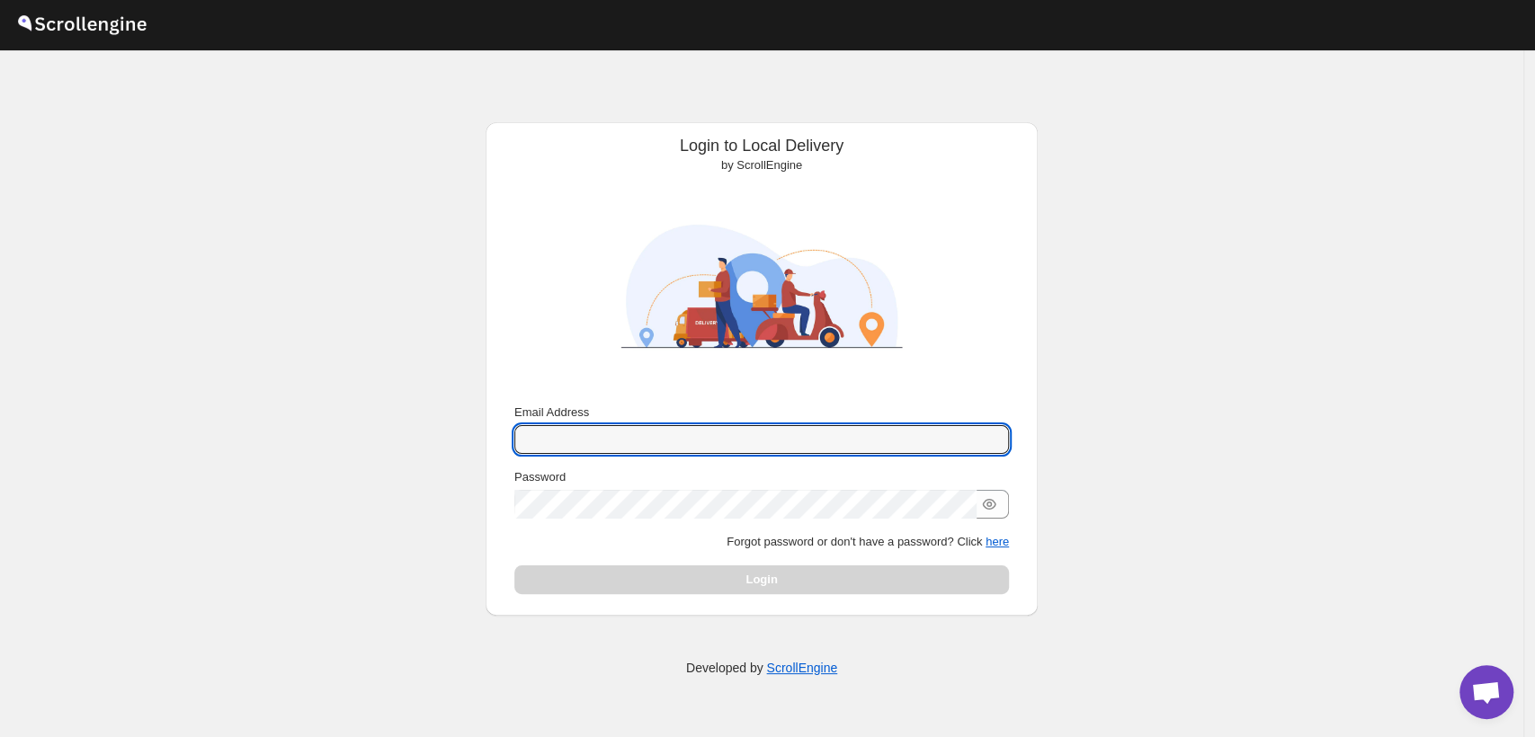
type input "[EMAIL_ADDRESS][PERSON_NAME][DOMAIN_NAME]"
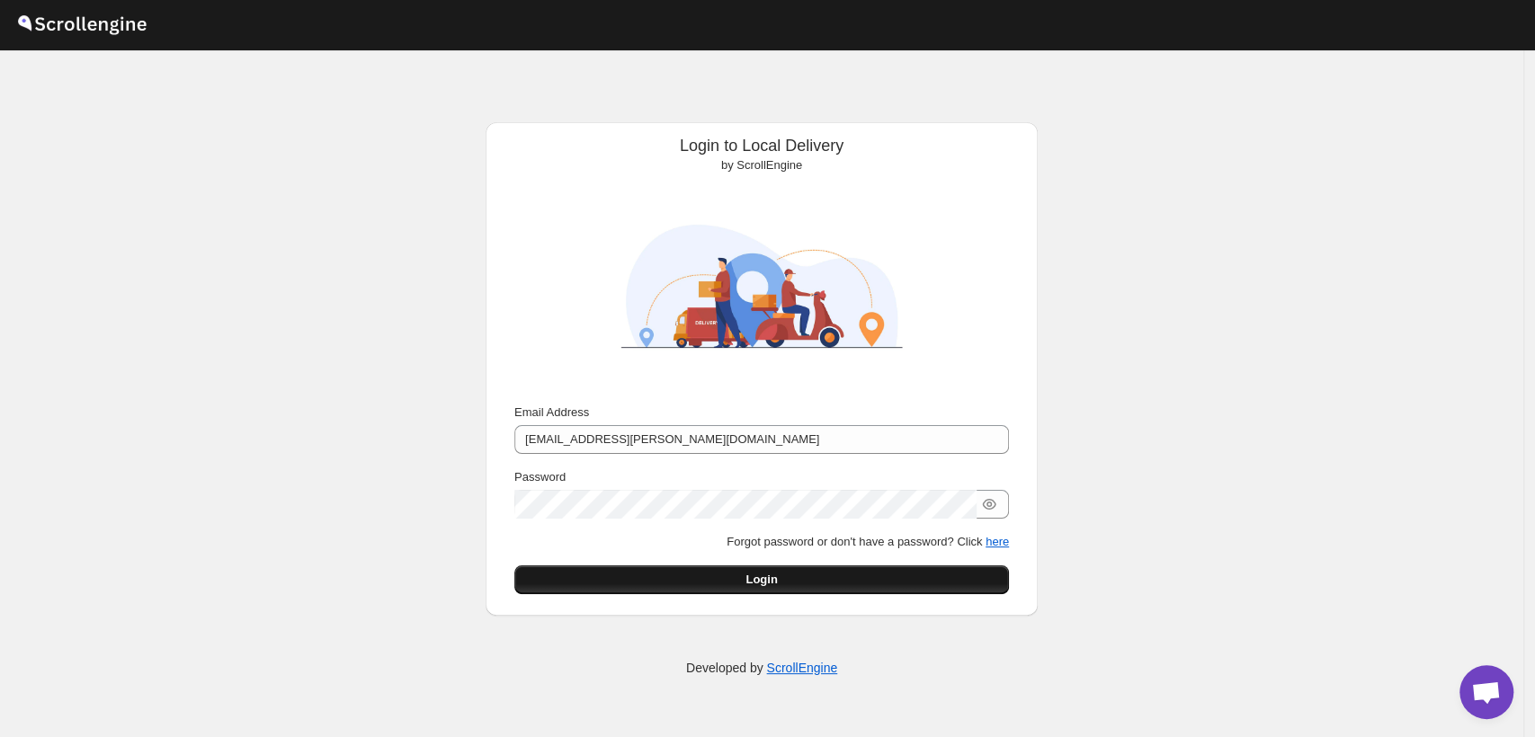
click at [803, 583] on button "Login" at bounding box center [761, 580] width 495 height 29
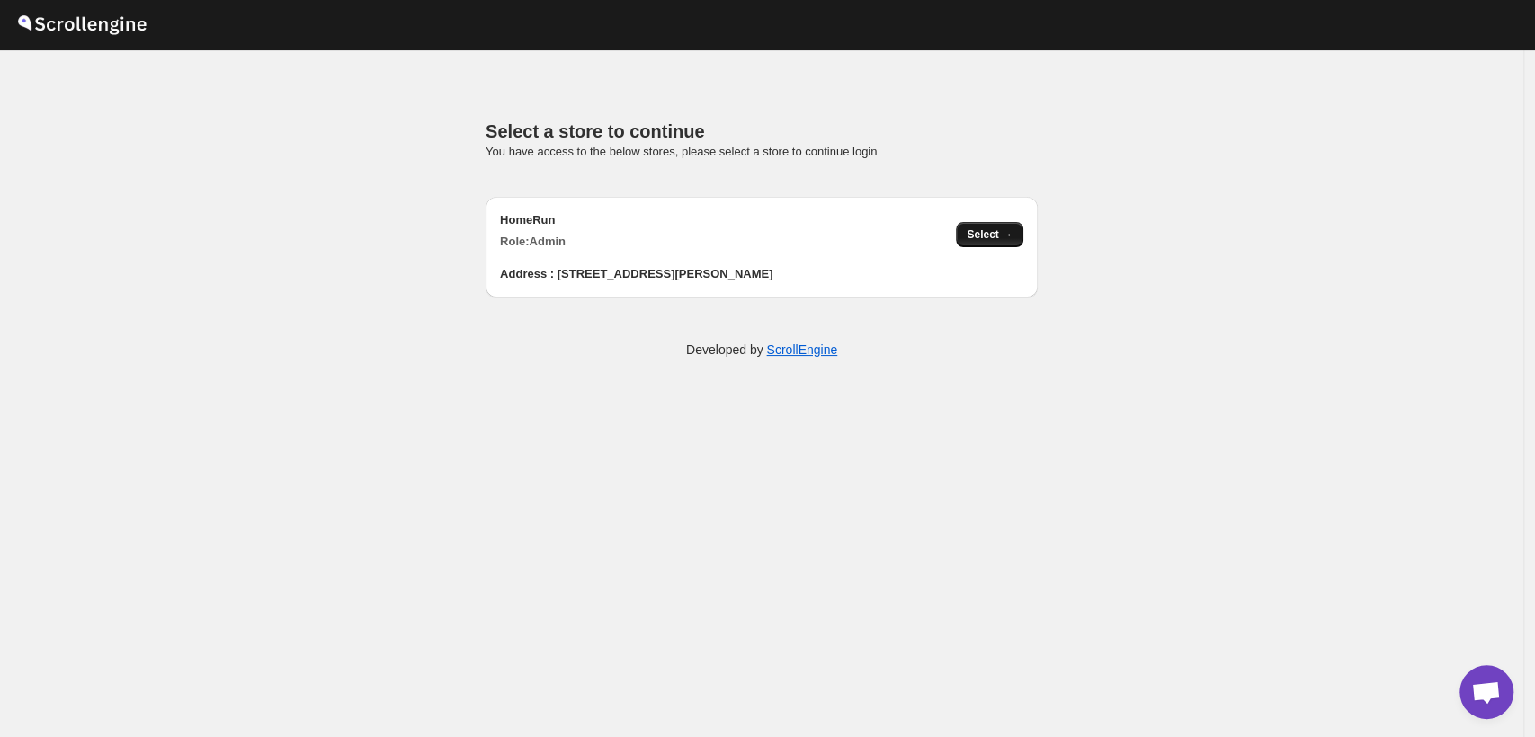
click at [992, 222] on button "Select →" at bounding box center [989, 234] width 67 height 25
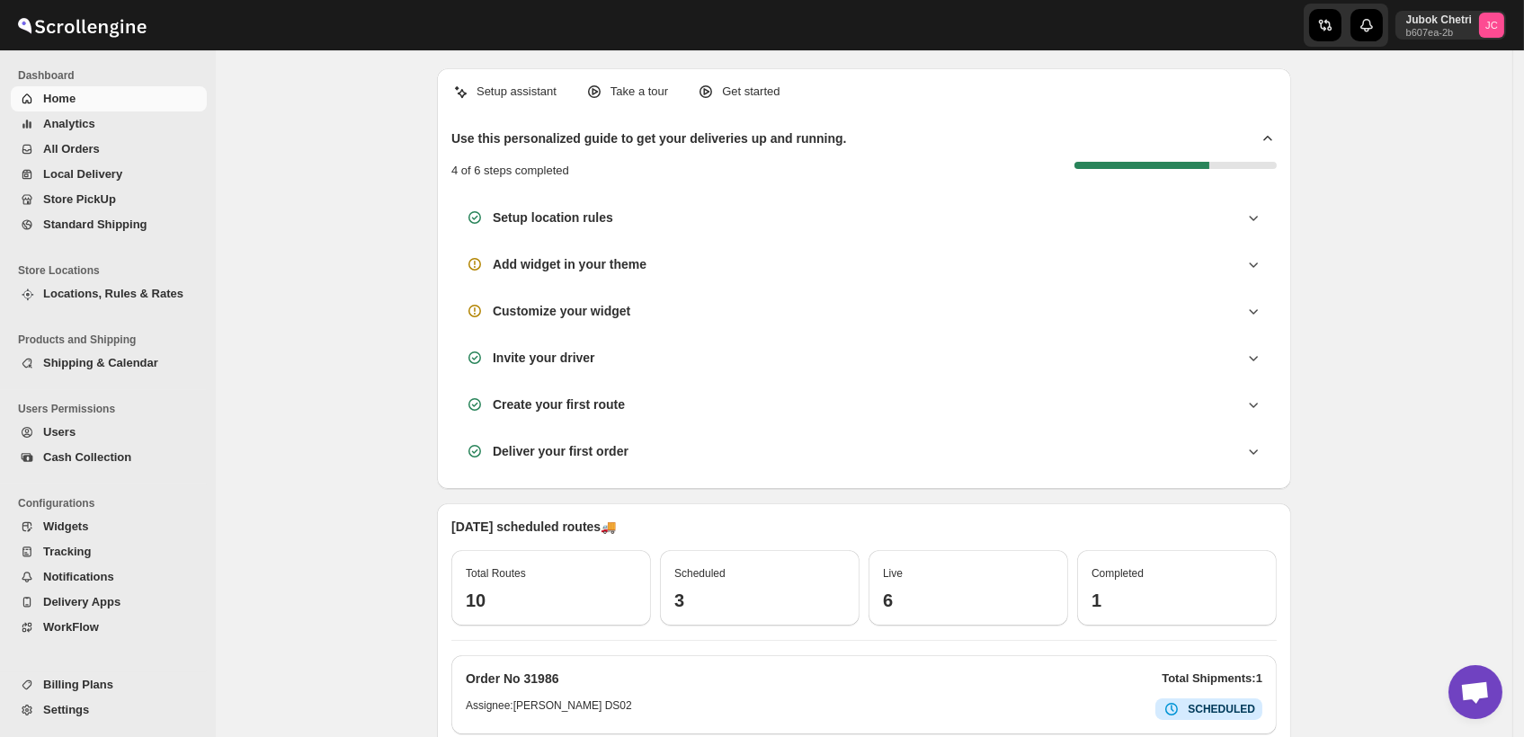
click at [143, 143] on span "All Orders" at bounding box center [123, 149] width 160 height 18
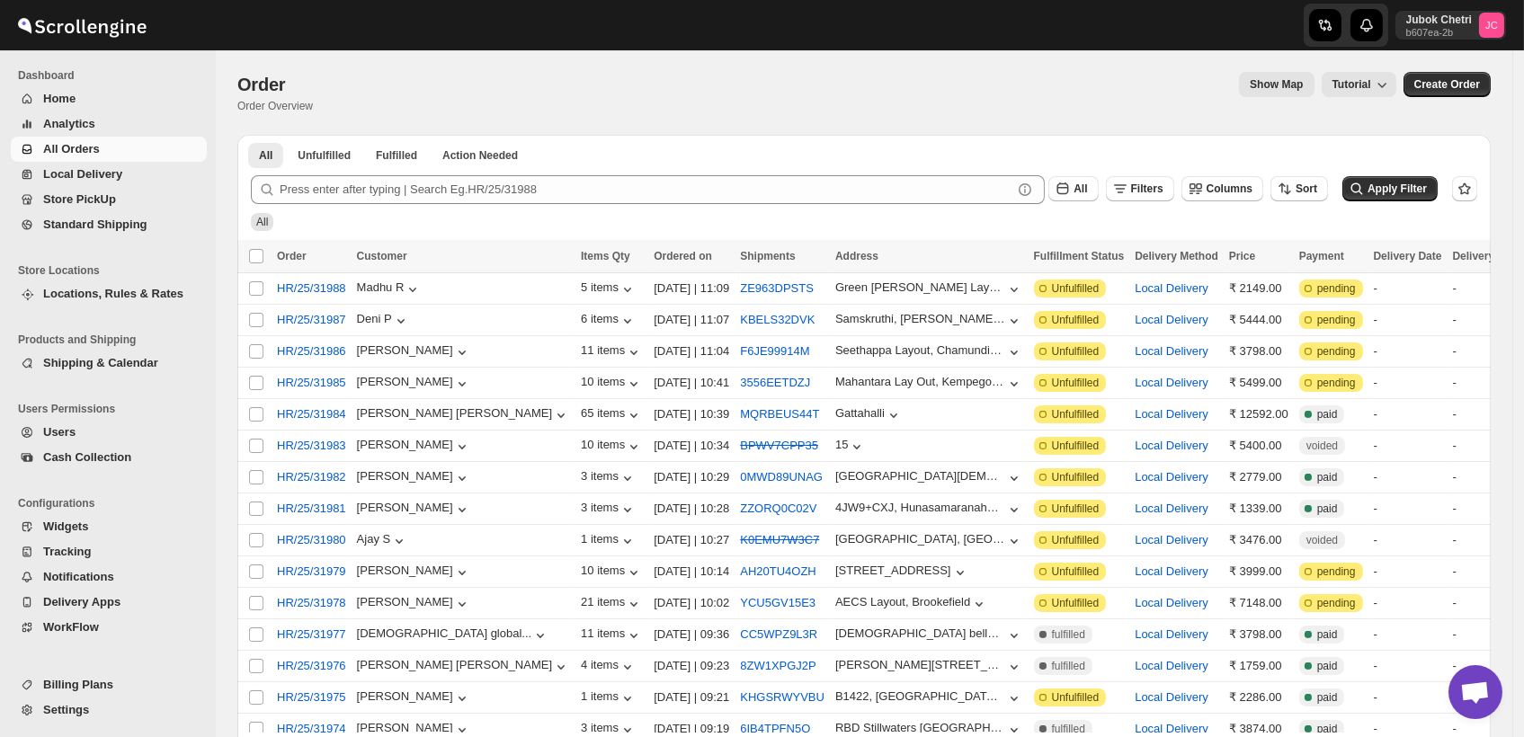
click at [137, 150] on span "All Orders" at bounding box center [123, 149] width 160 height 18
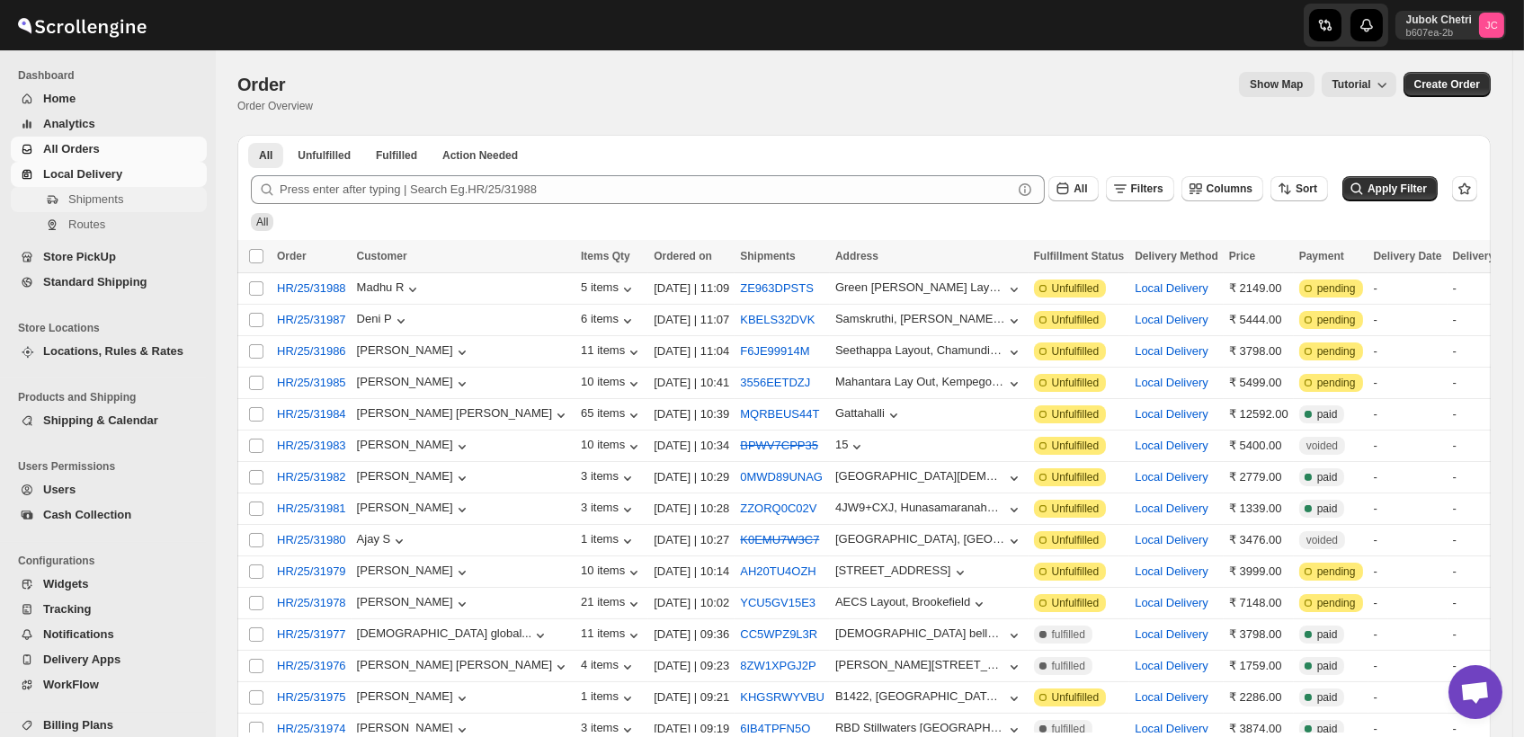
click at [141, 207] on span "Shipments" at bounding box center [135, 200] width 135 height 18
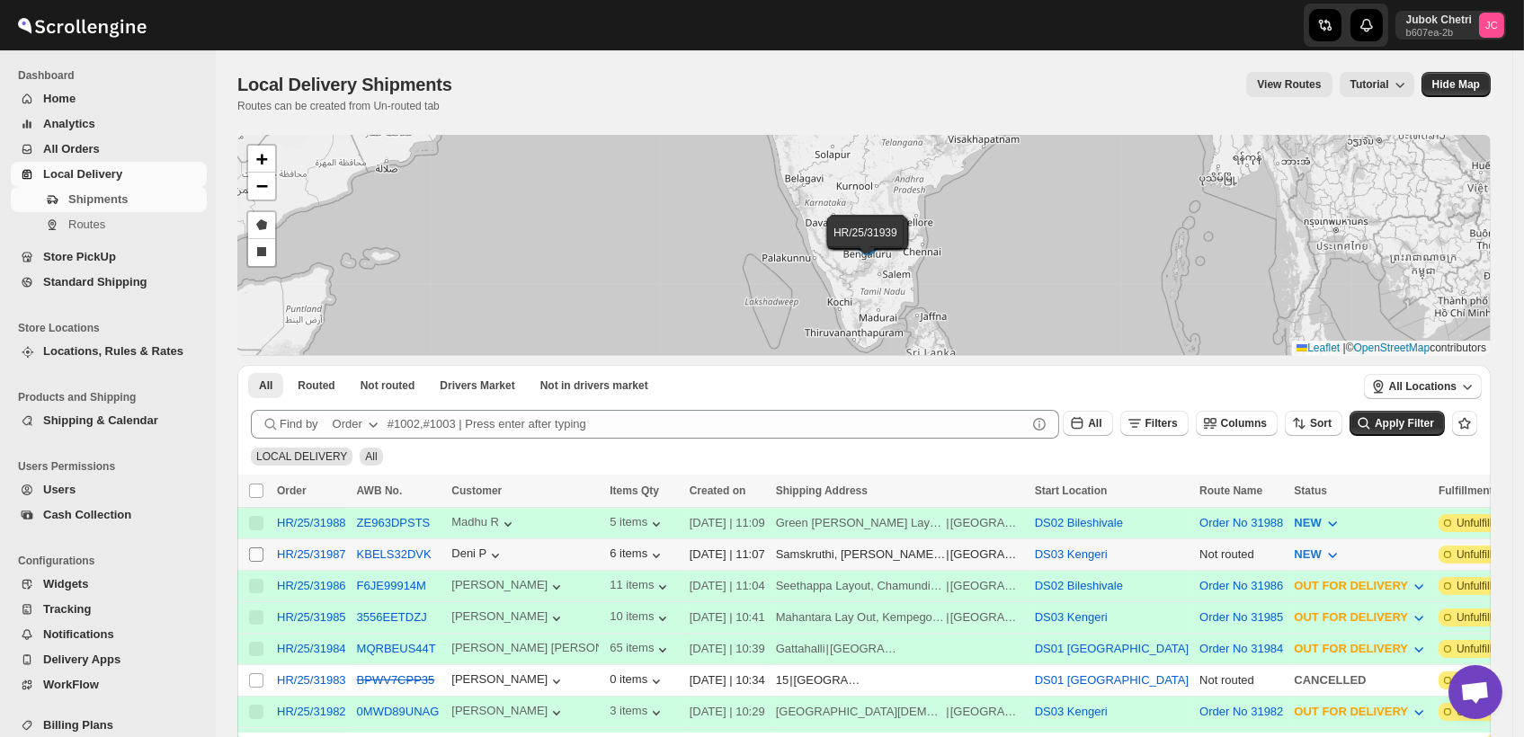
click at [253, 553] on input "Select shipment" at bounding box center [256, 555] width 14 height 14
checkbox input "true"
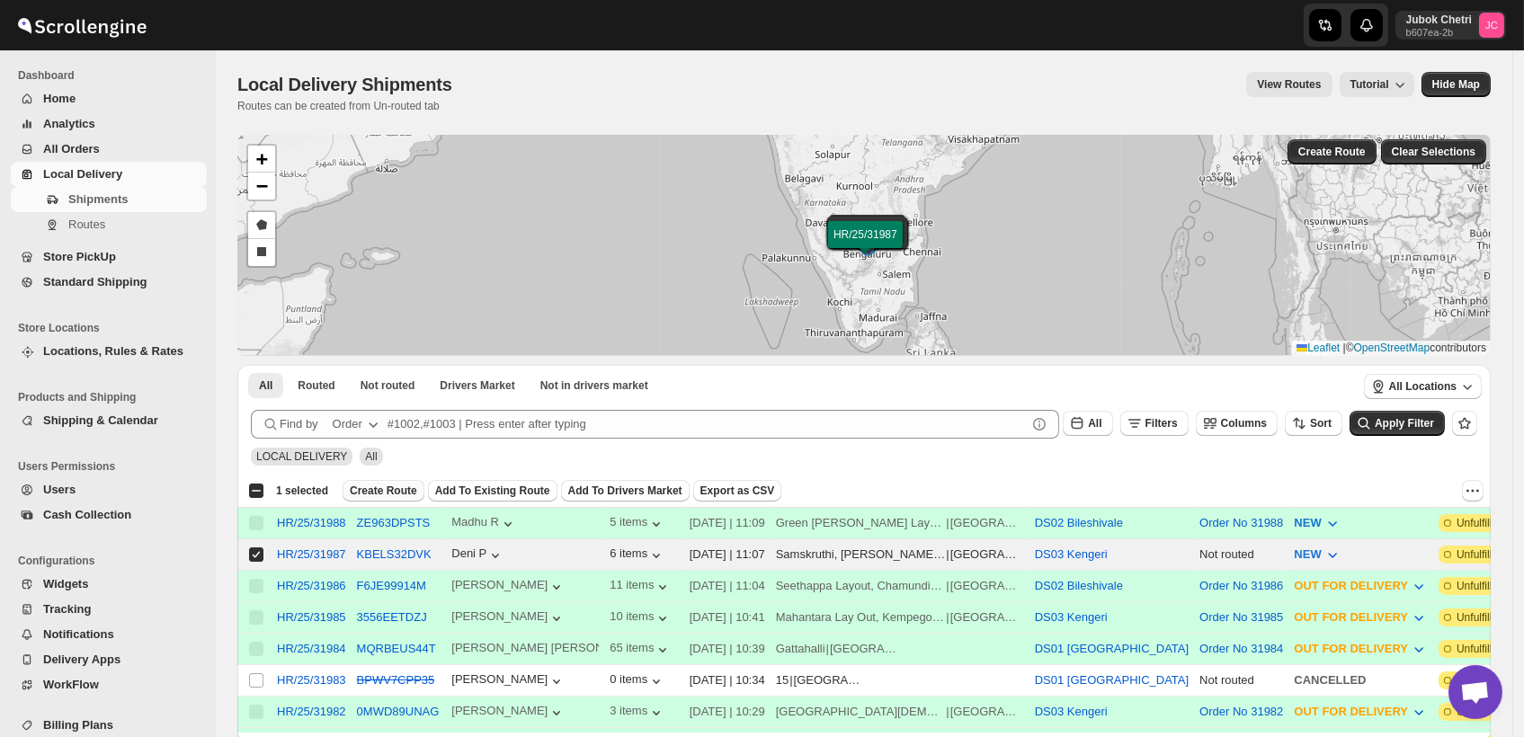
click at [398, 485] on span "Create Route" at bounding box center [383, 491] width 67 height 14
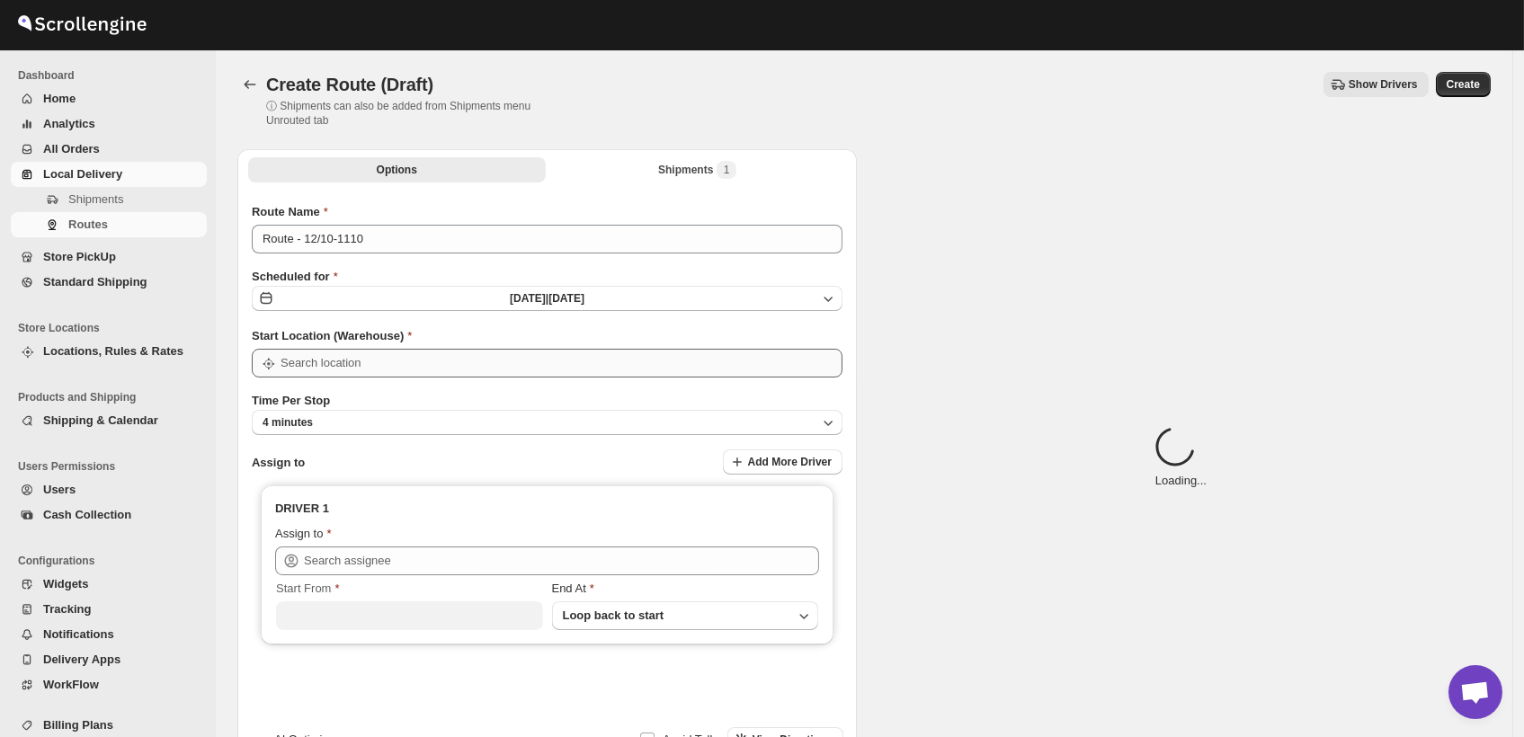
type input "DS03 Kengeri"
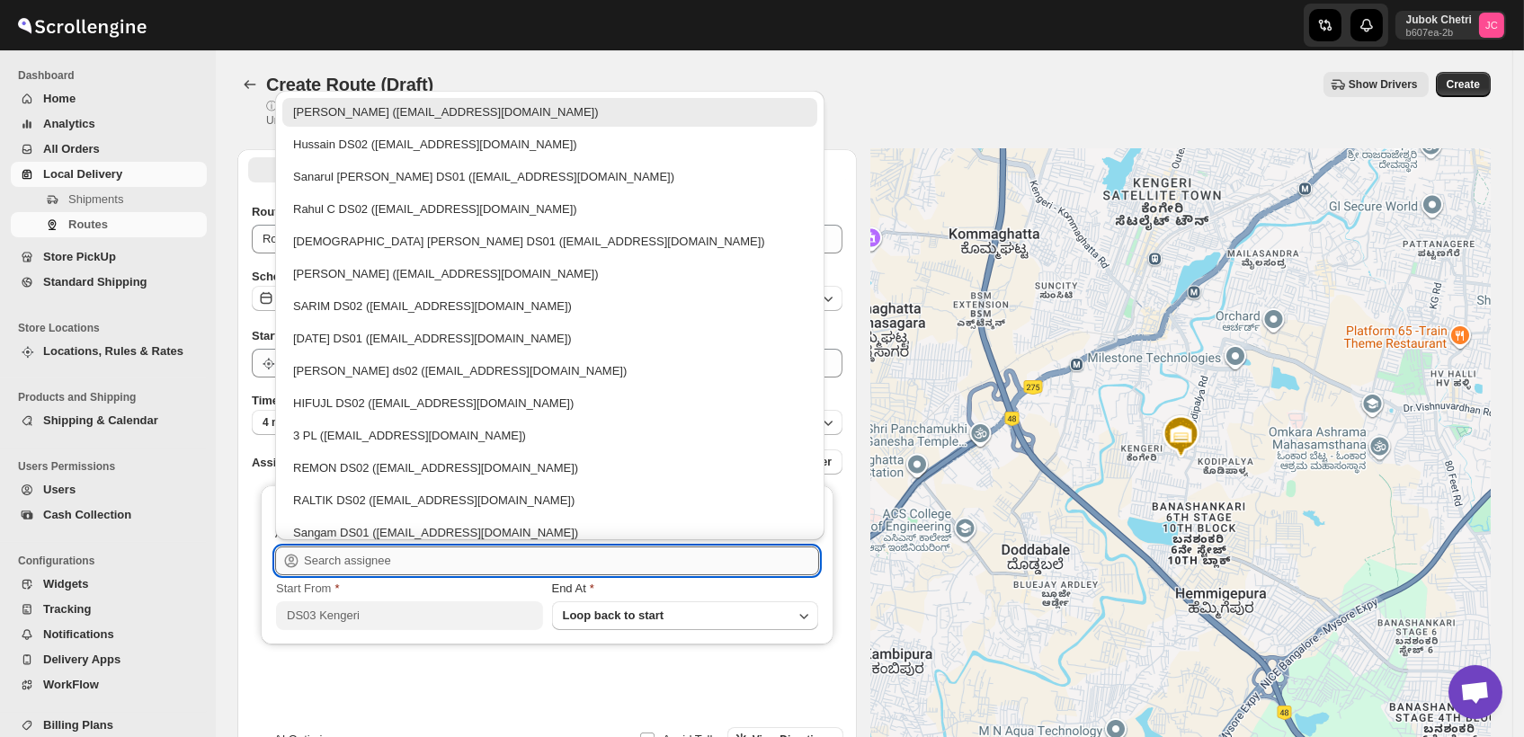
click at [420, 567] on input "text" at bounding box center [561, 561] width 515 height 29
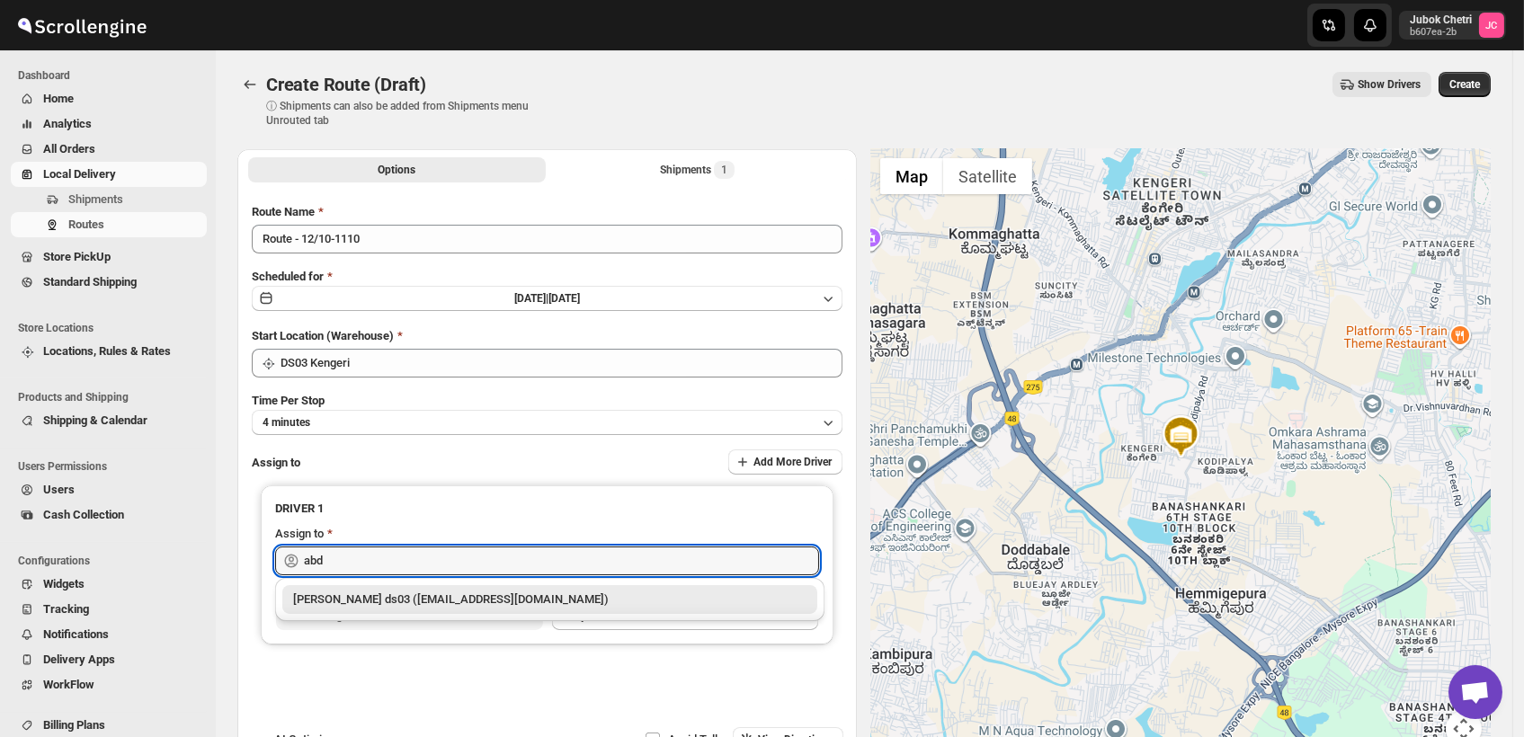
click at [427, 598] on div "[PERSON_NAME] ds03 ([EMAIL_ADDRESS][DOMAIN_NAME])" at bounding box center [549, 600] width 513 height 18
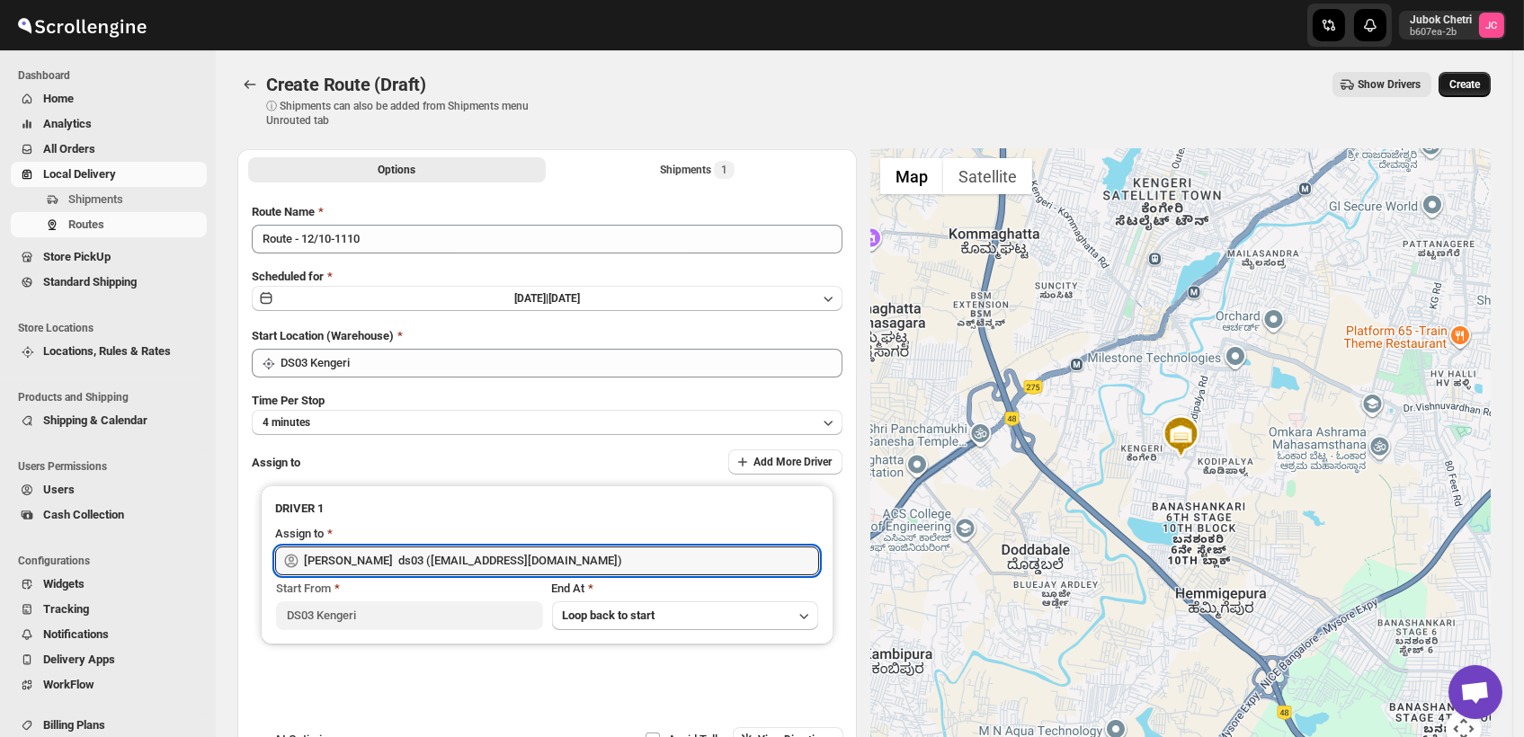
type input "[PERSON_NAME] ds03 ([EMAIL_ADDRESS][DOMAIN_NAME])"
click at [1468, 79] on span "Create" at bounding box center [1465, 84] width 31 height 14
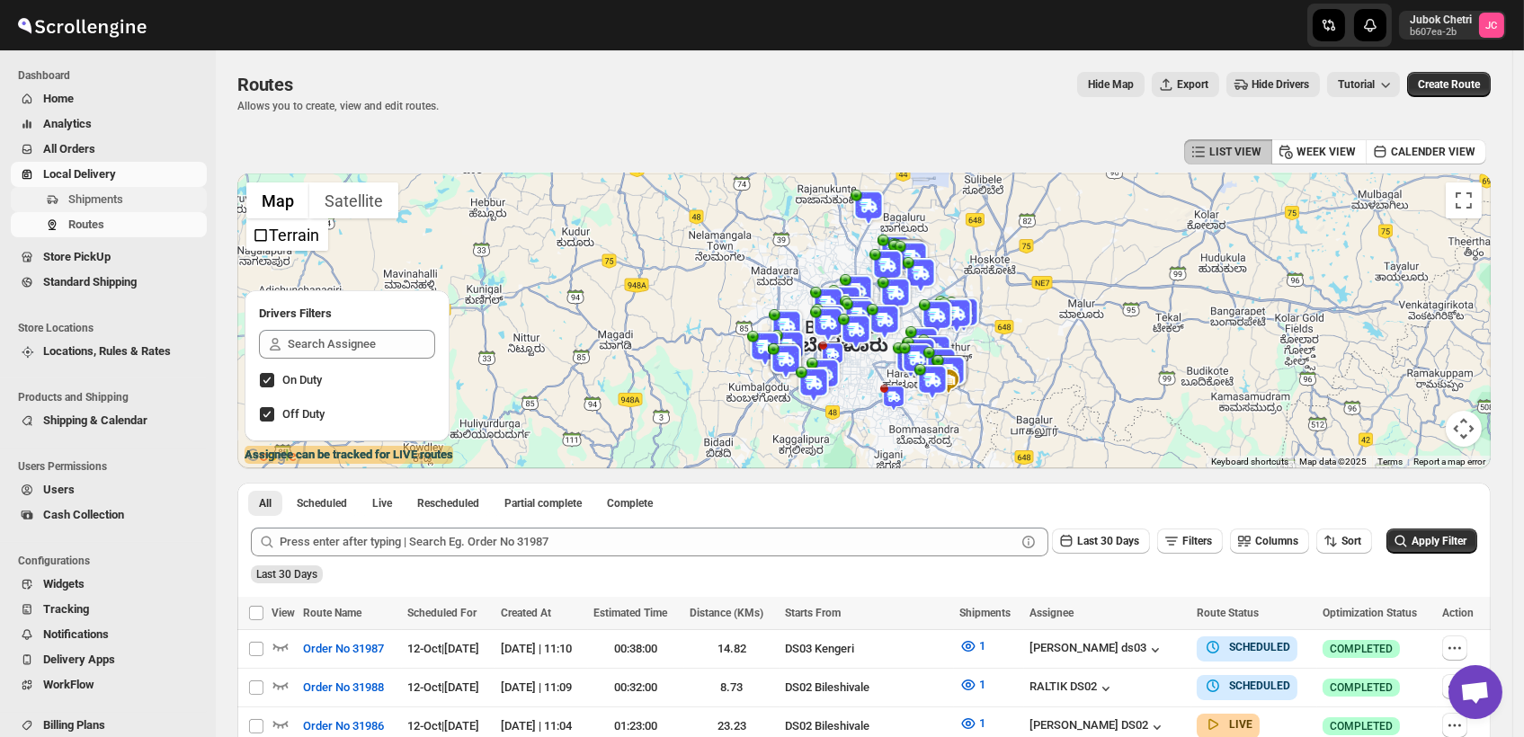
click at [125, 192] on span "Shipments" at bounding box center [135, 200] width 135 height 18
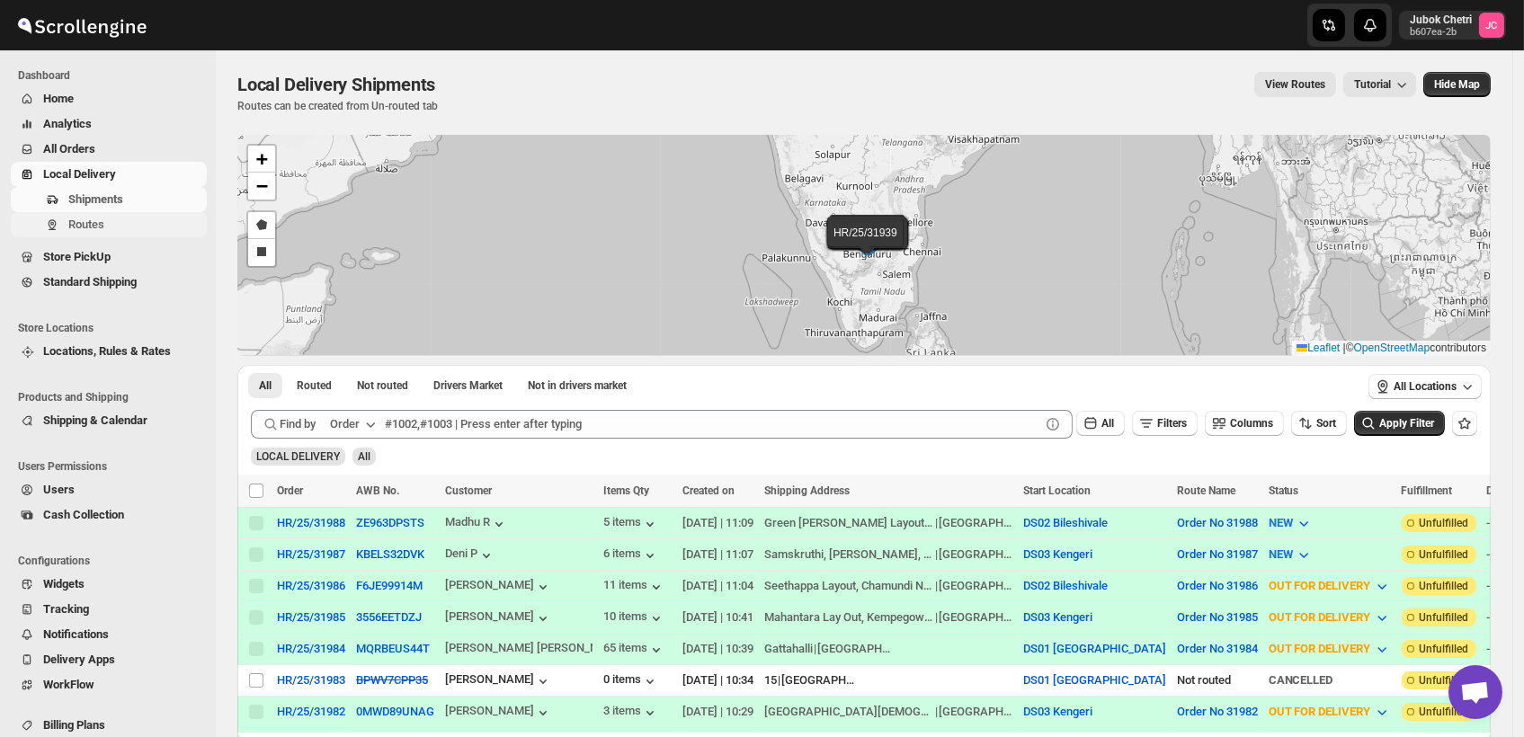
click at [108, 224] on span "Routes" at bounding box center [135, 225] width 135 height 18
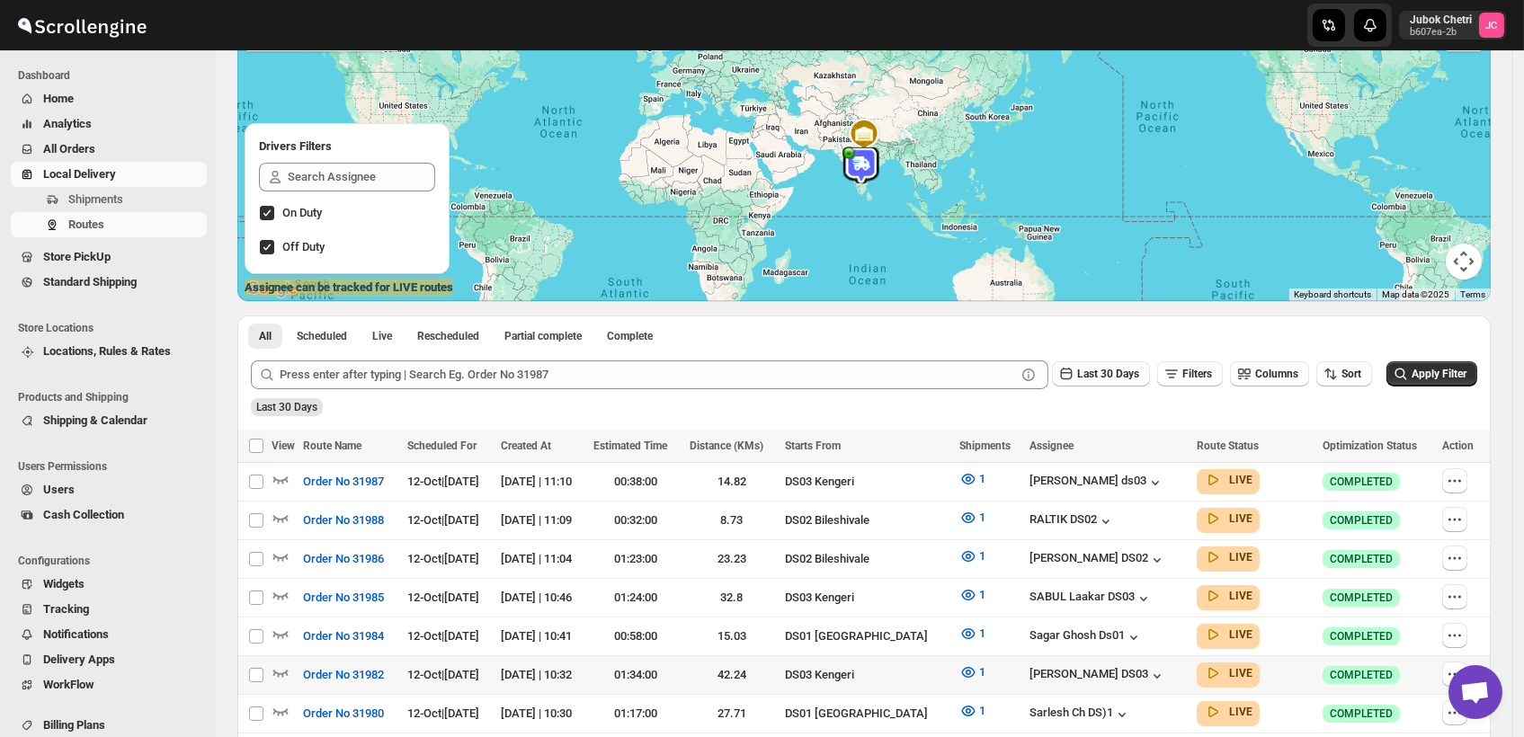
scroll to position [200, 0]
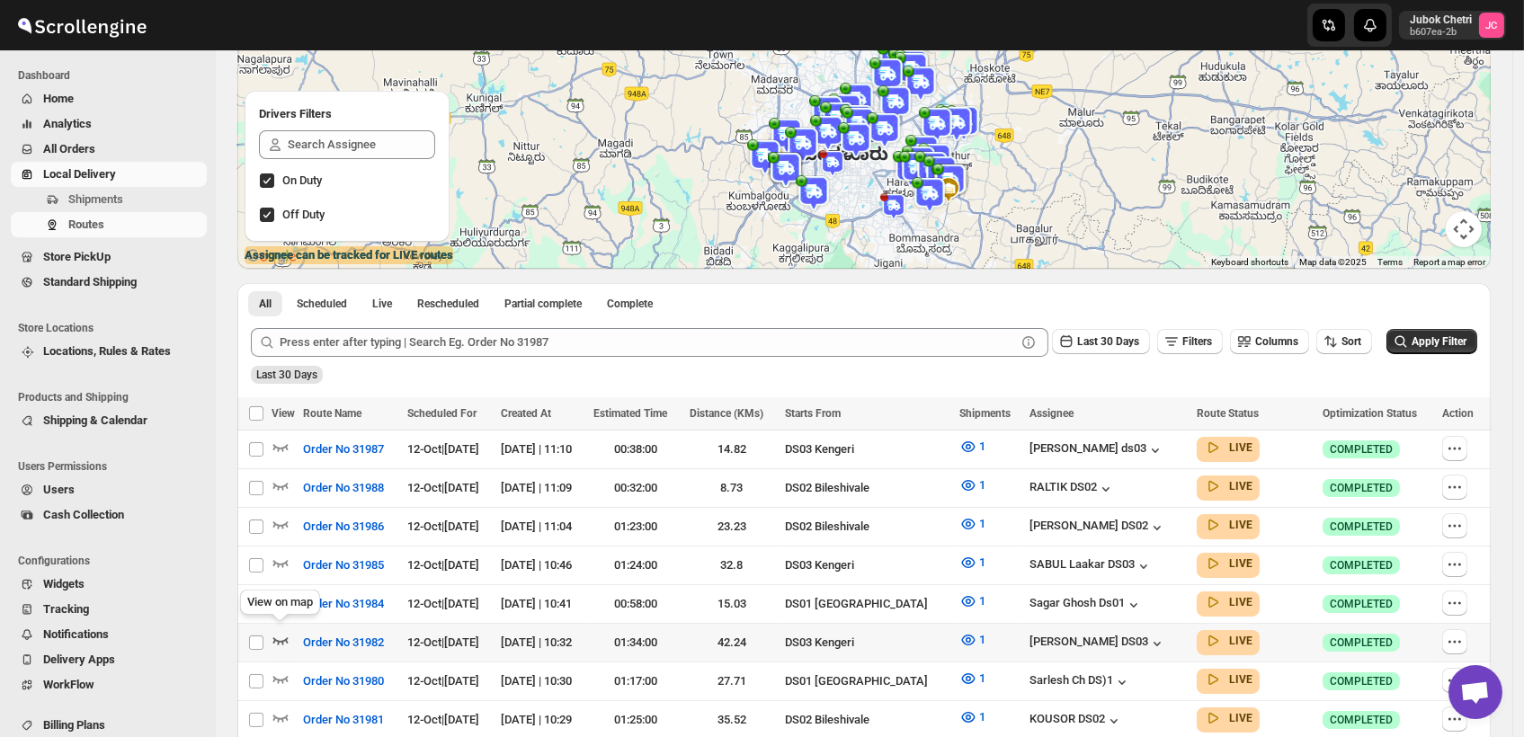
click at [273, 631] on icon "button" at bounding box center [281, 640] width 18 height 18
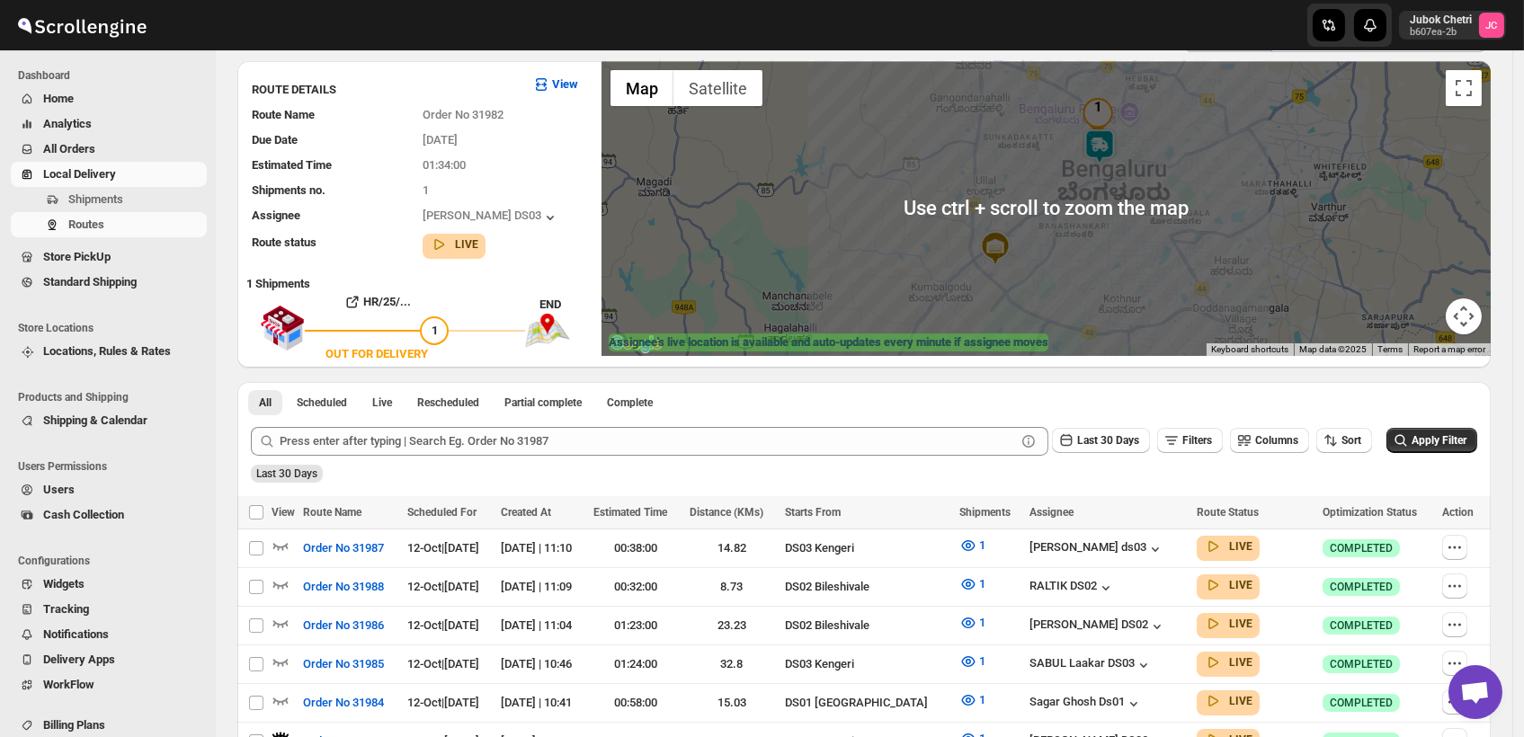
scroll to position [0, 0]
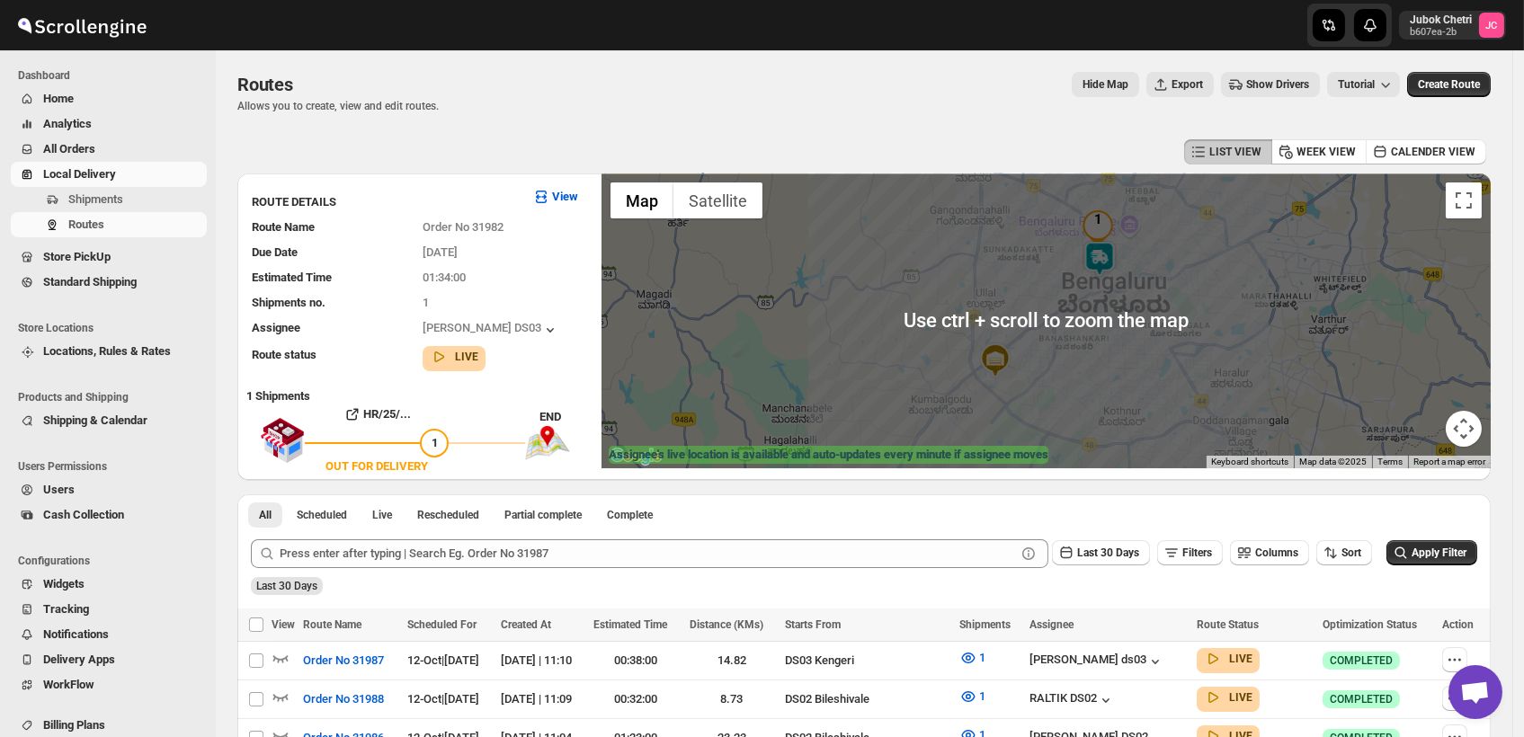
click at [1111, 276] on img at bounding box center [1100, 259] width 36 height 36
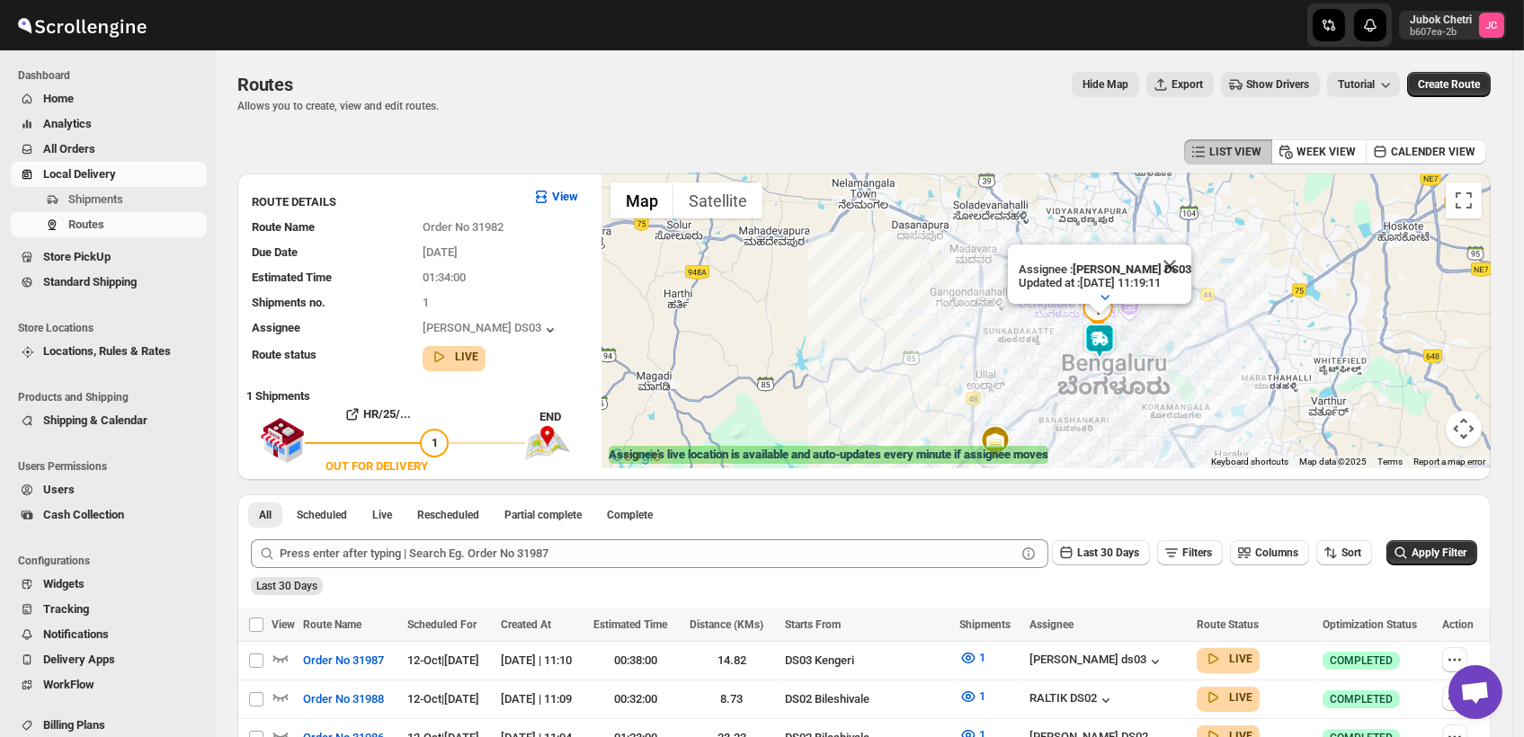
click at [1111, 343] on img at bounding box center [1100, 341] width 36 height 36
click at [130, 202] on span "Shipments" at bounding box center [135, 200] width 135 height 18
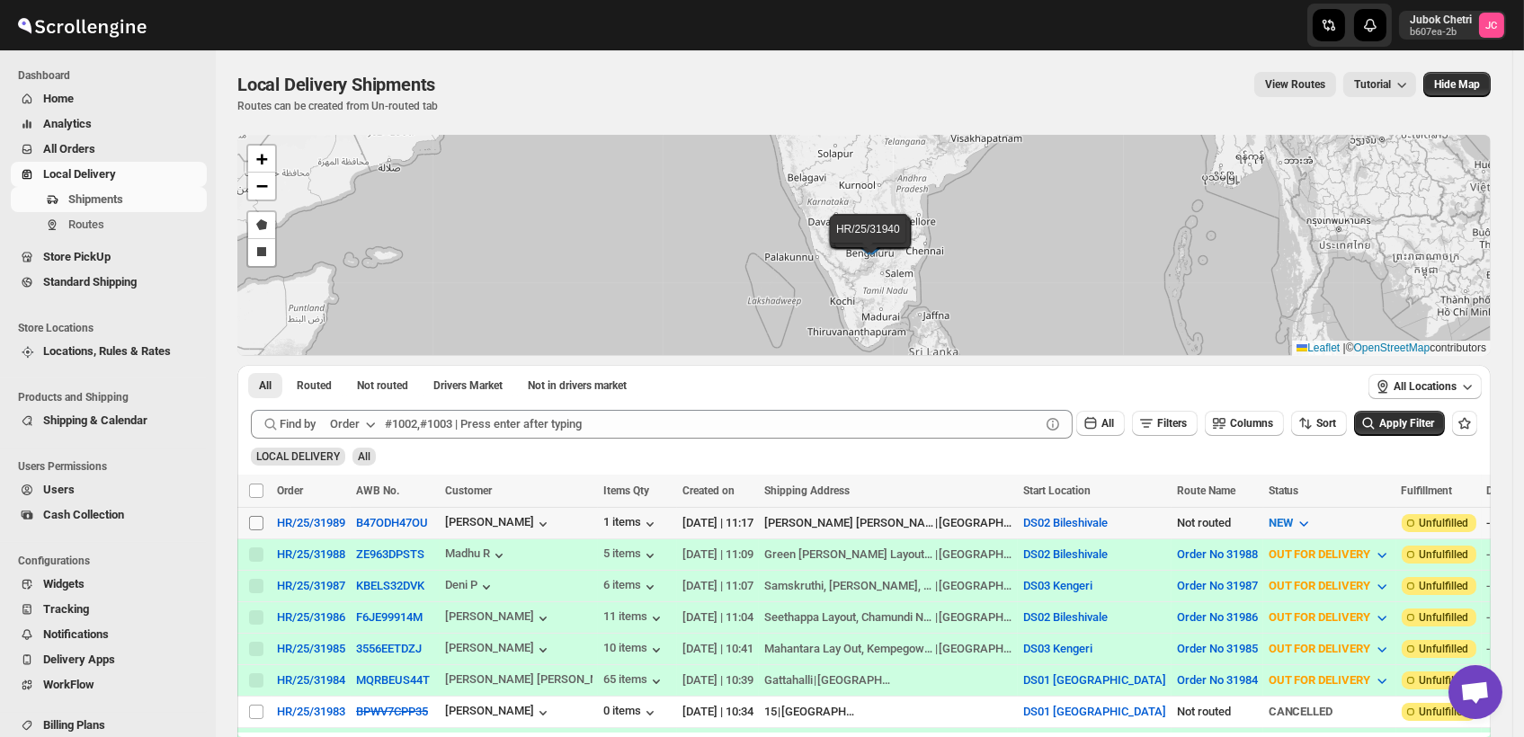
click at [263, 522] on input "Select shipment" at bounding box center [256, 523] width 14 height 14
checkbox input "true"
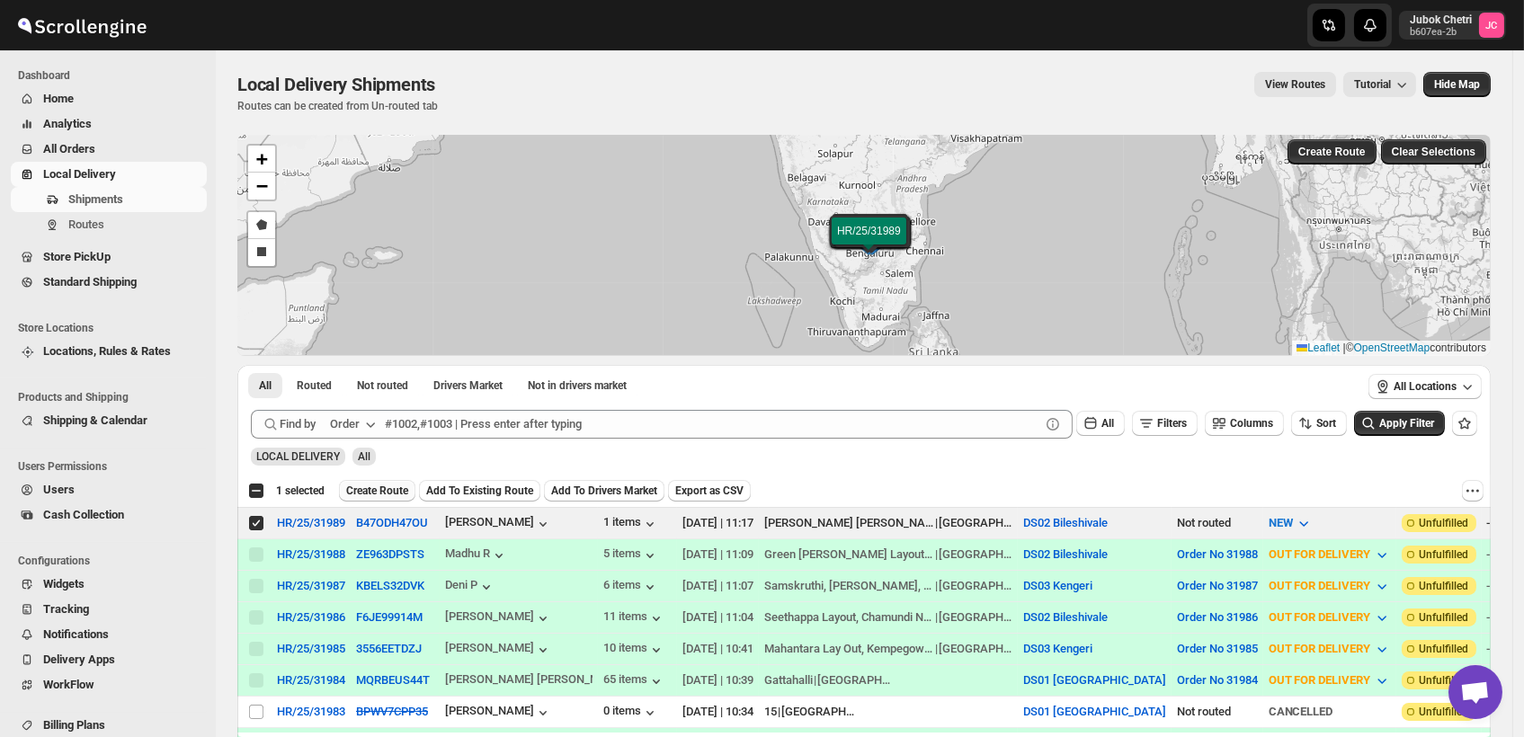
click at [360, 488] on span "Create Route" at bounding box center [377, 491] width 62 height 14
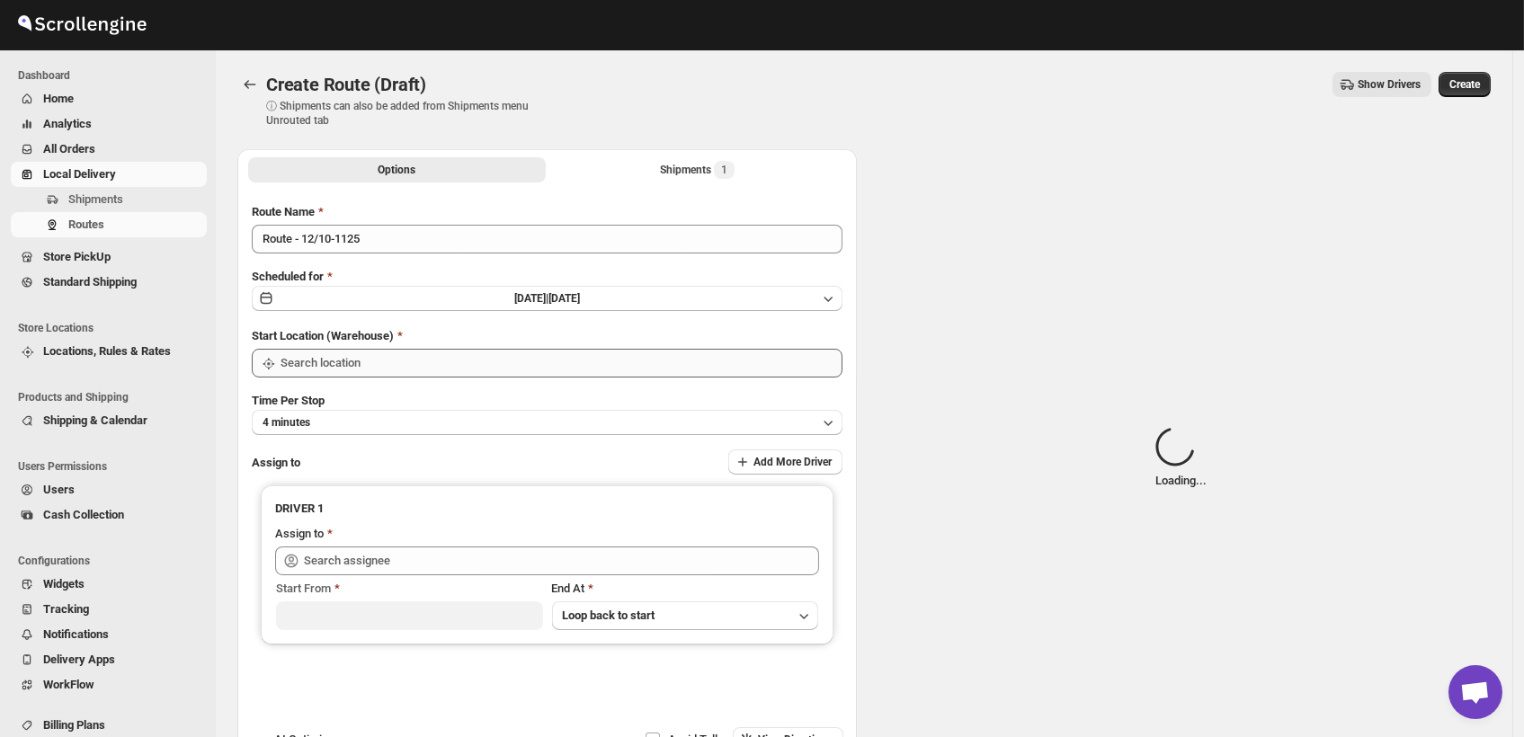
type input "DS02 Bileshivale"
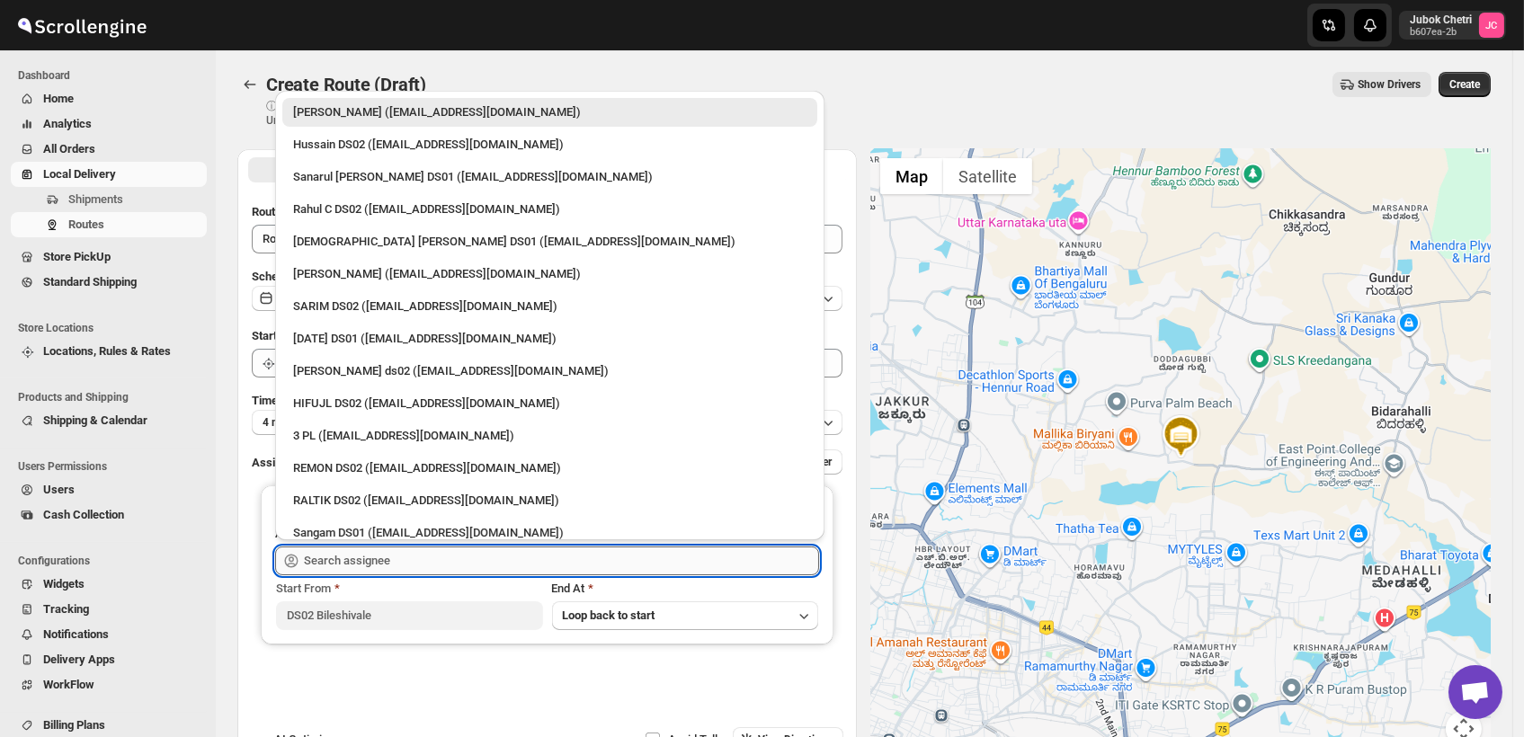
click at [413, 562] on input "text" at bounding box center [561, 561] width 515 height 29
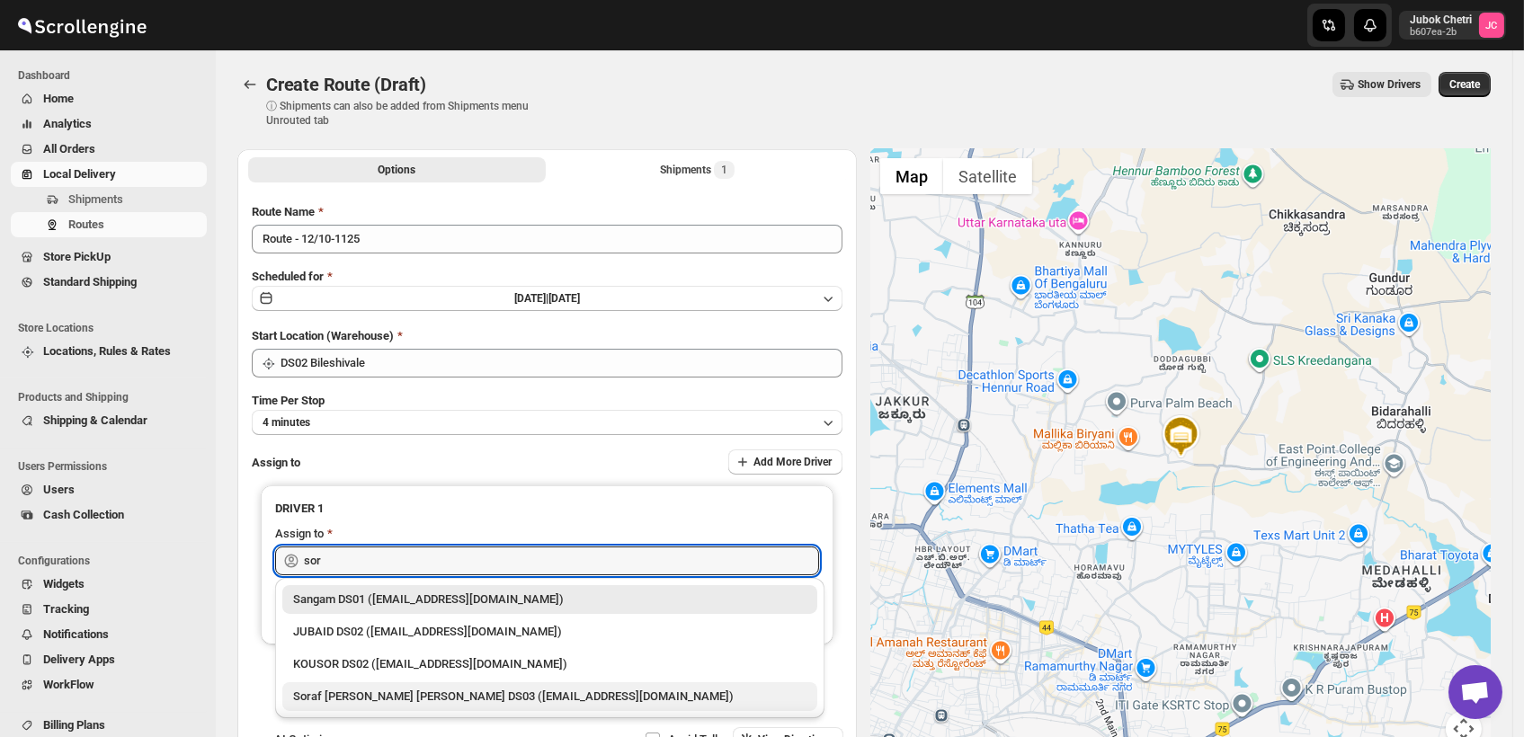
click at [397, 703] on div "Soraf [PERSON_NAME] [PERSON_NAME] DS03 ([EMAIL_ADDRESS][DOMAIN_NAME])" at bounding box center [549, 697] width 513 height 18
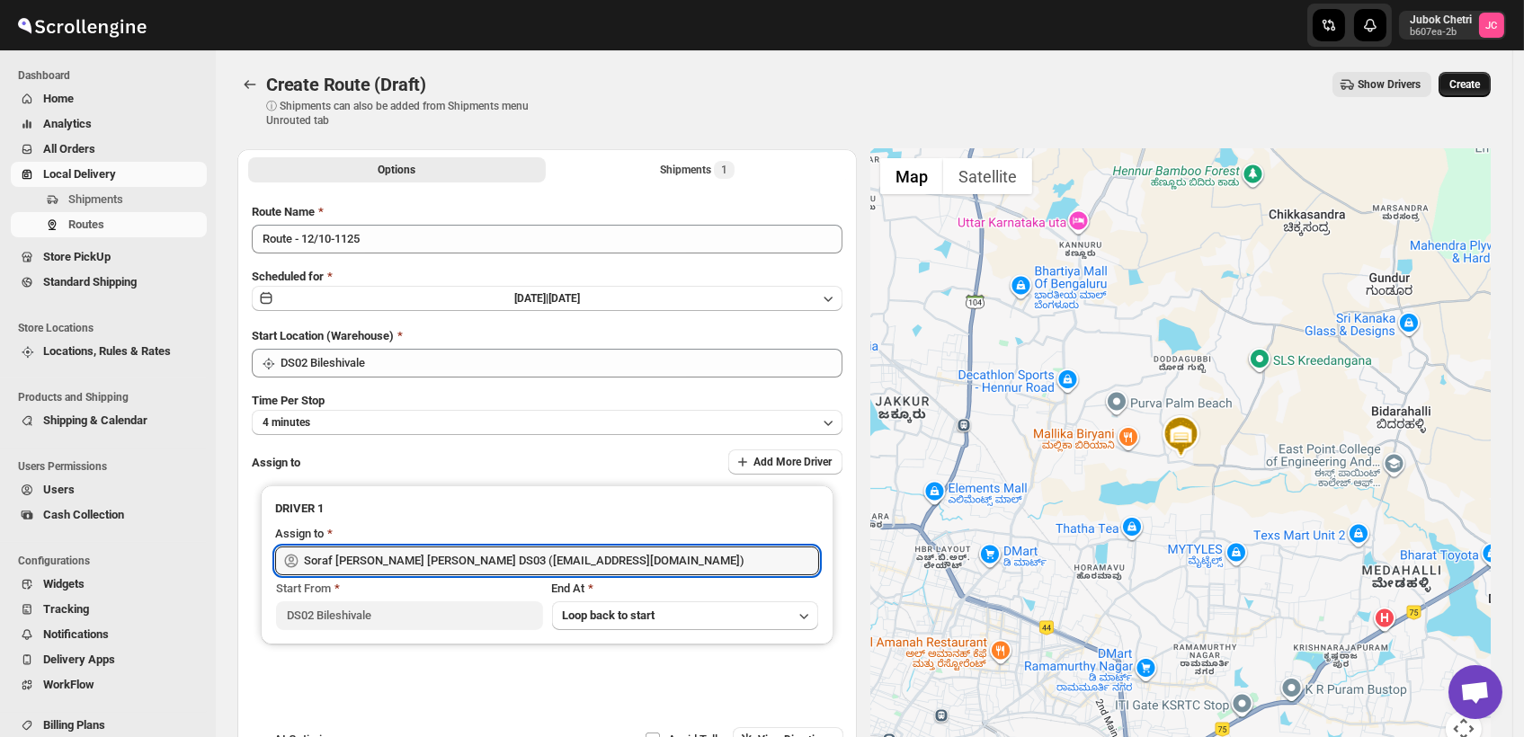
type input "Soraf [PERSON_NAME] [PERSON_NAME] DS03 ([EMAIL_ADDRESS][DOMAIN_NAME])"
click at [1480, 85] on span "Create" at bounding box center [1465, 84] width 31 height 14
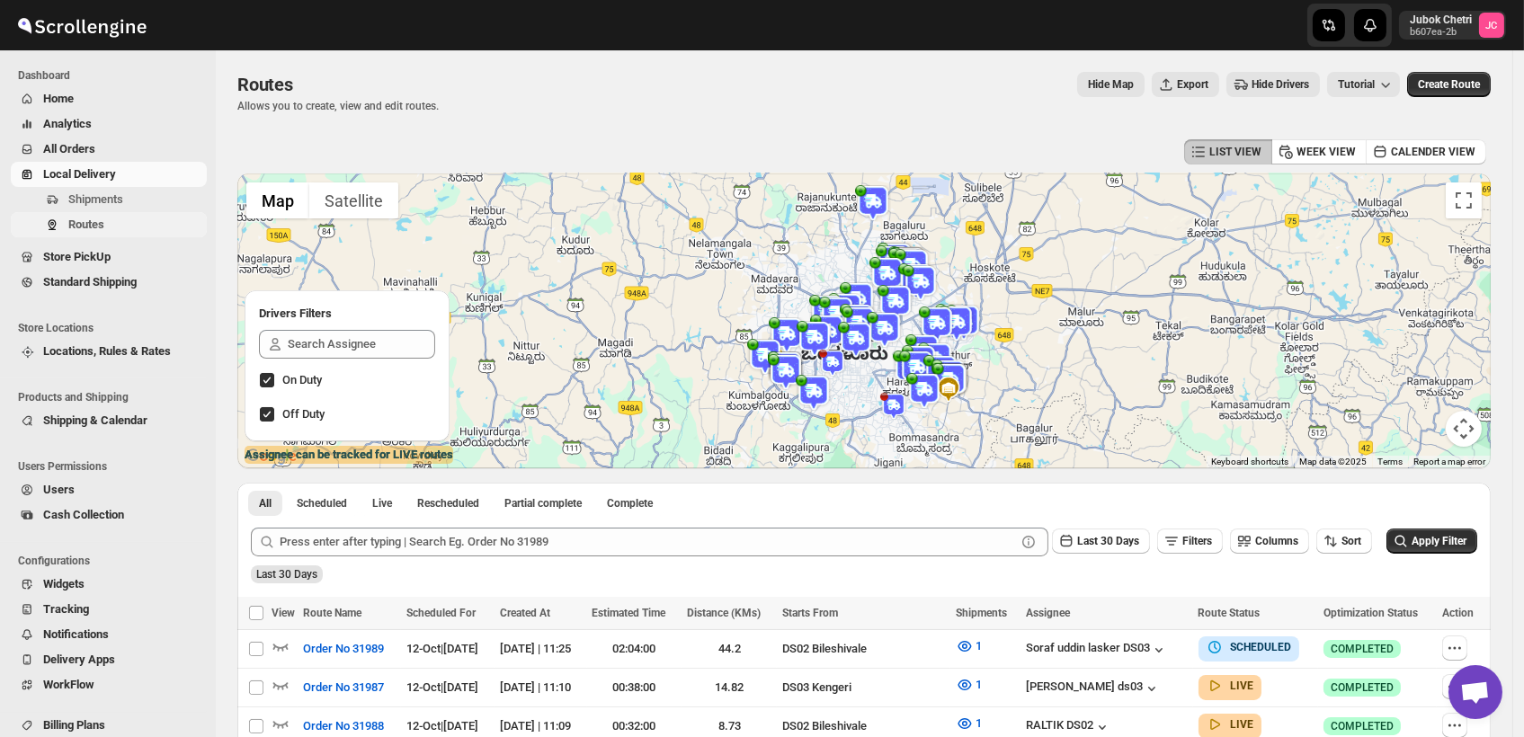
click at [97, 223] on span "Routes" at bounding box center [86, 224] width 36 height 13
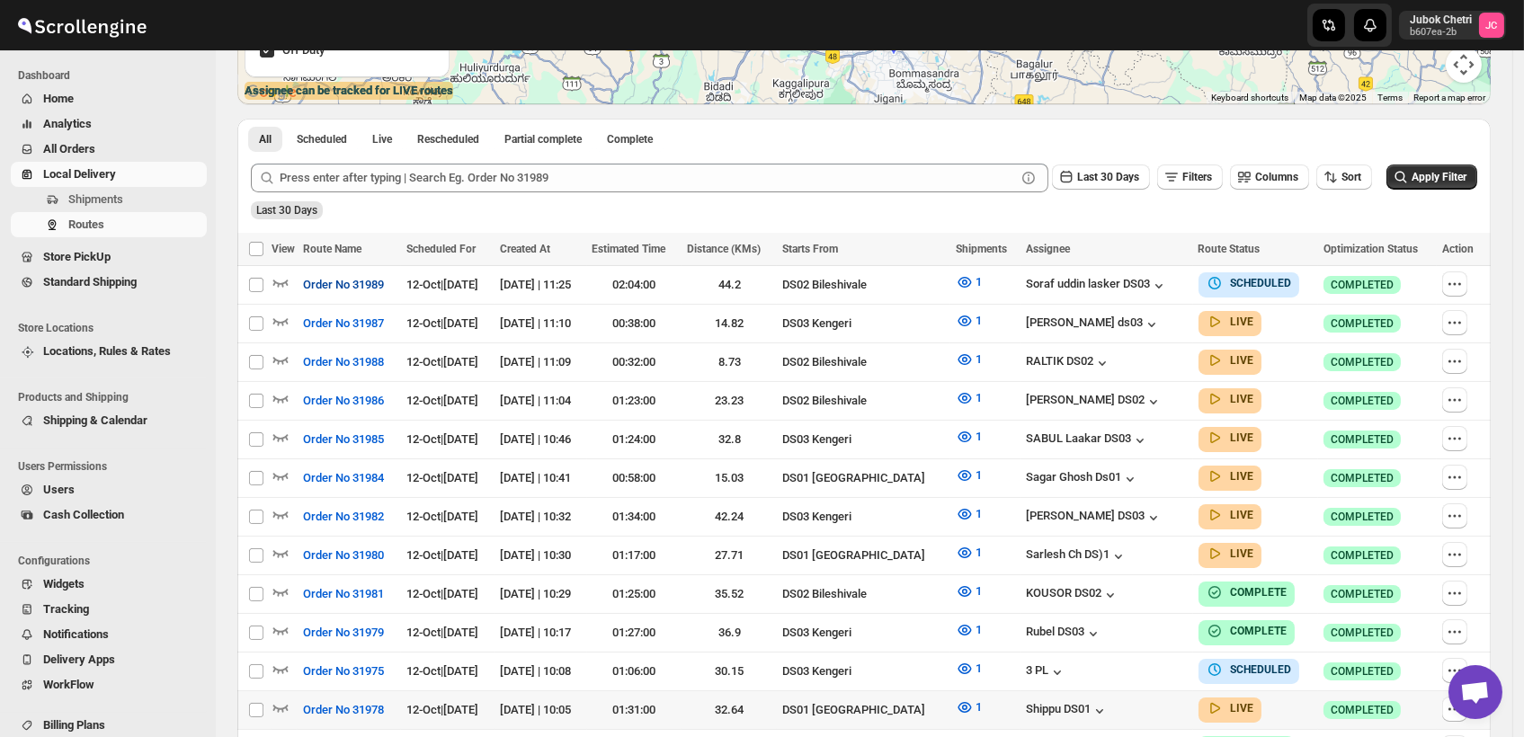
scroll to position [399, 0]
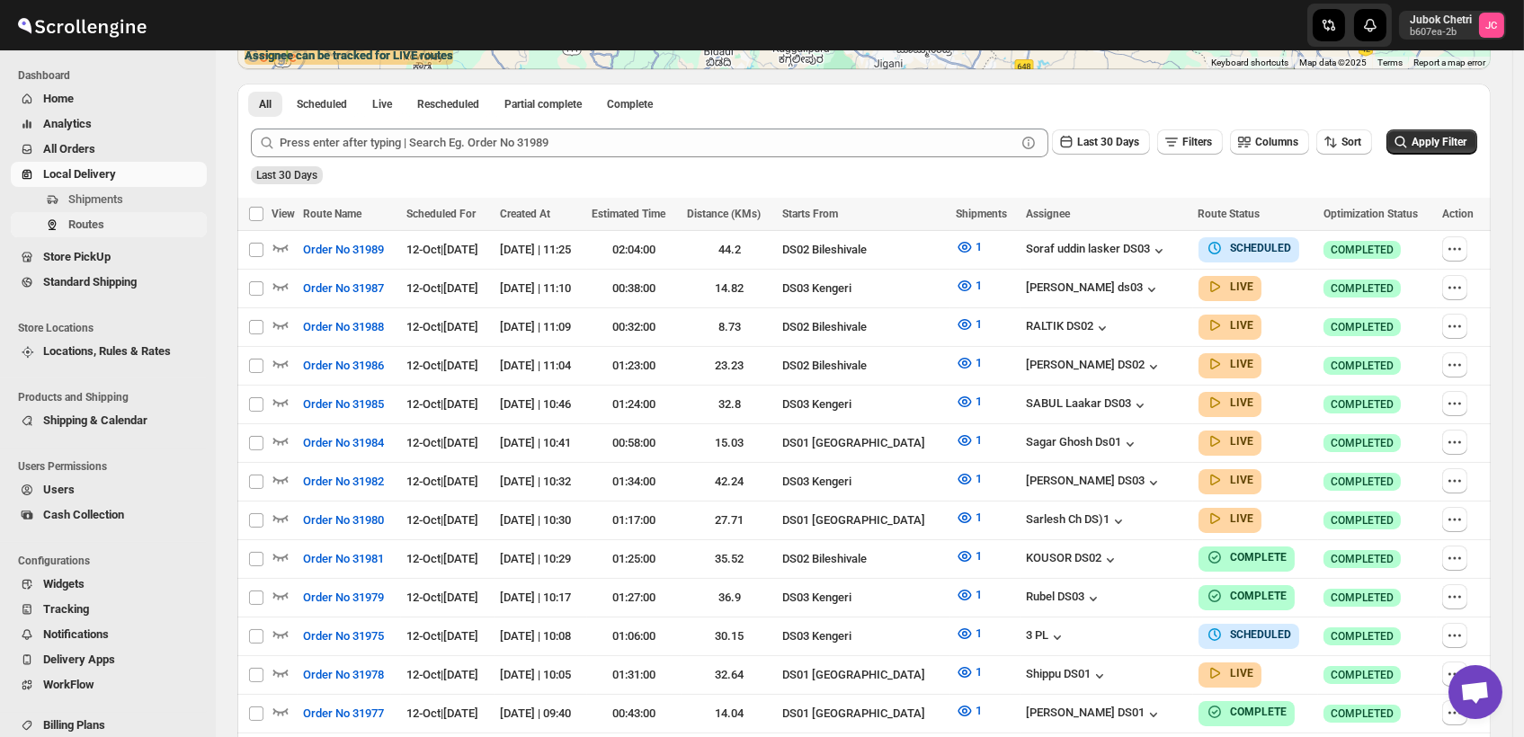
click at [137, 231] on span "Routes" at bounding box center [135, 225] width 135 height 18
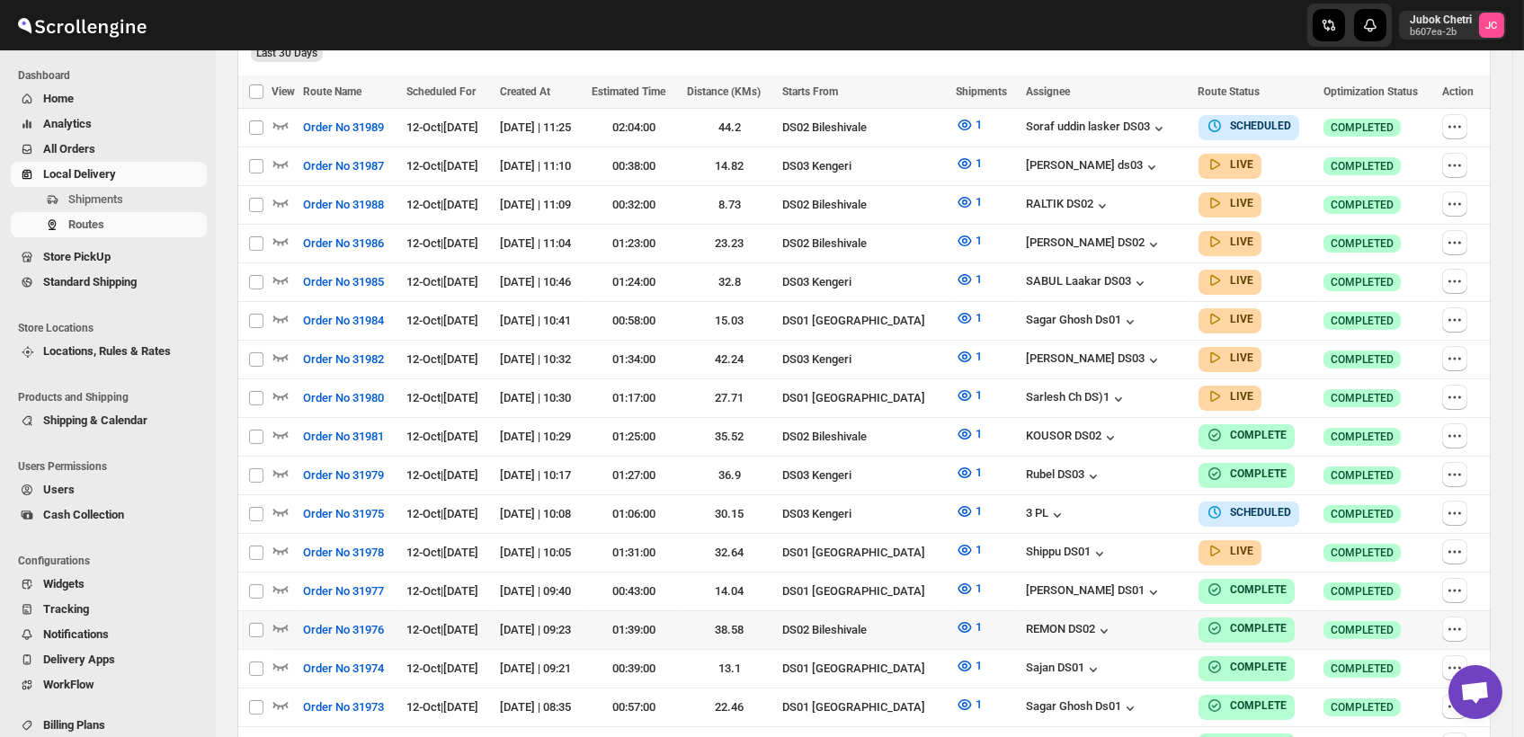
scroll to position [499, 0]
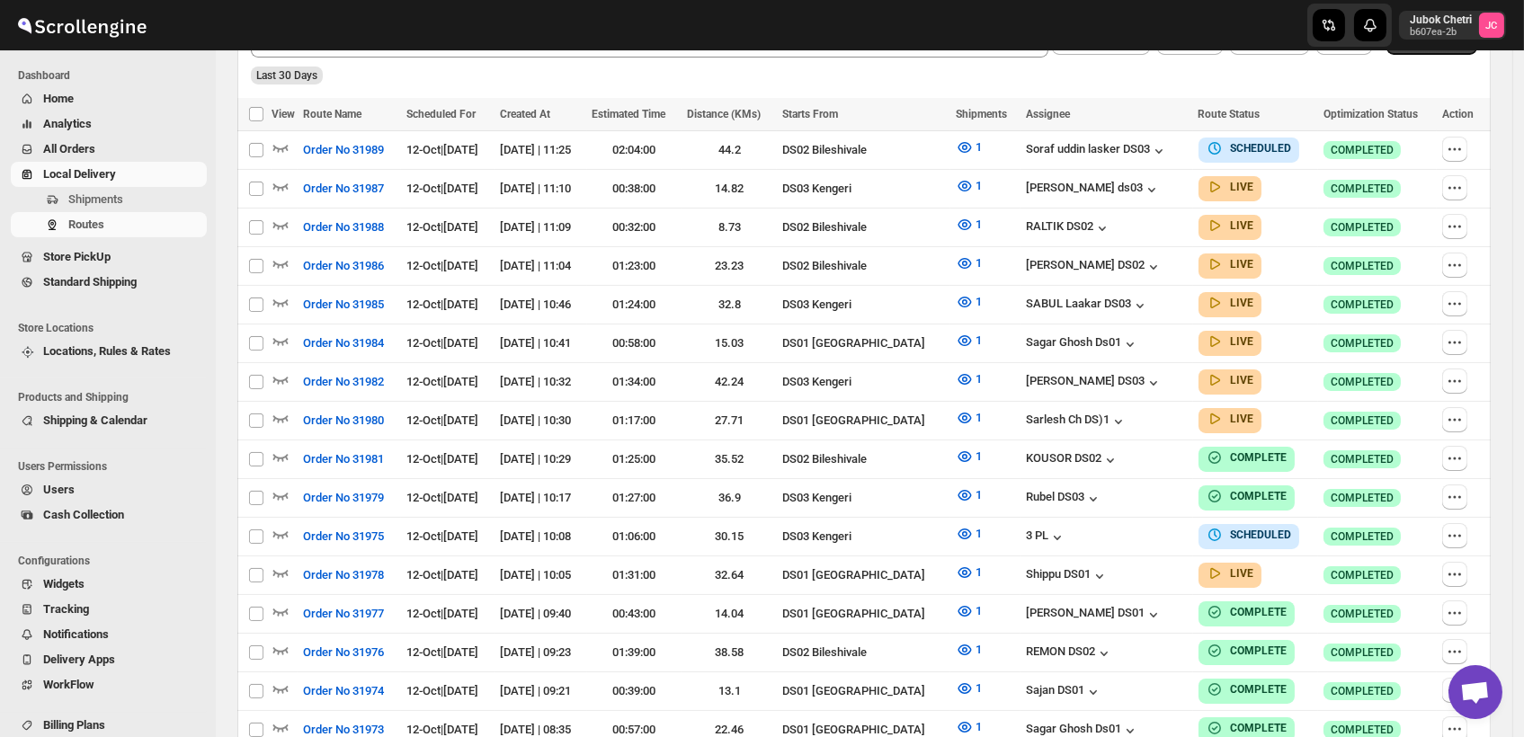
scroll to position [499, 0]
click at [118, 233] on span "Routes" at bounding box center [135, 225] width 135 height 18
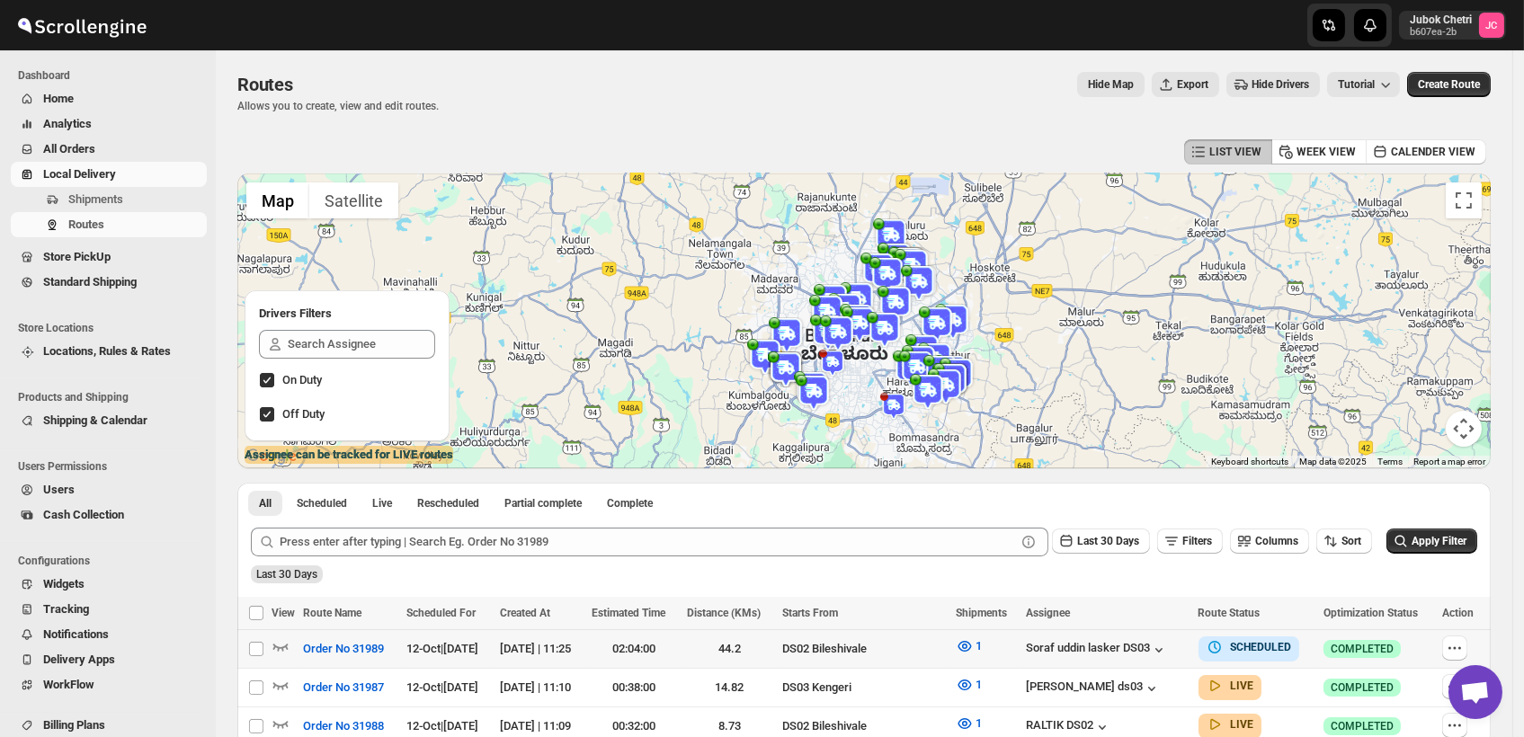
scroll to position [100, 0]
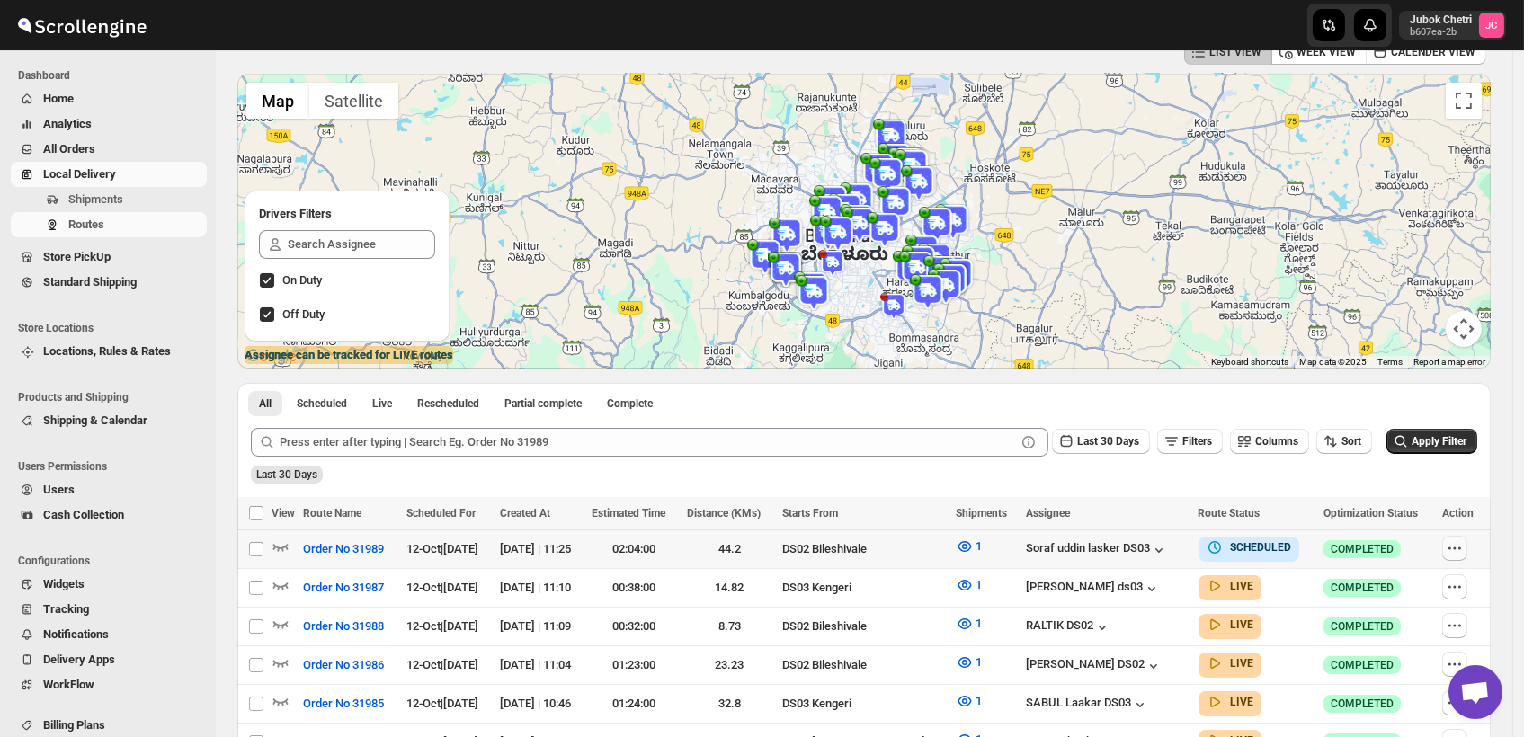
click at [1457, 549] on icon "button" at bounding box center [1455, 549] width 3 height 3
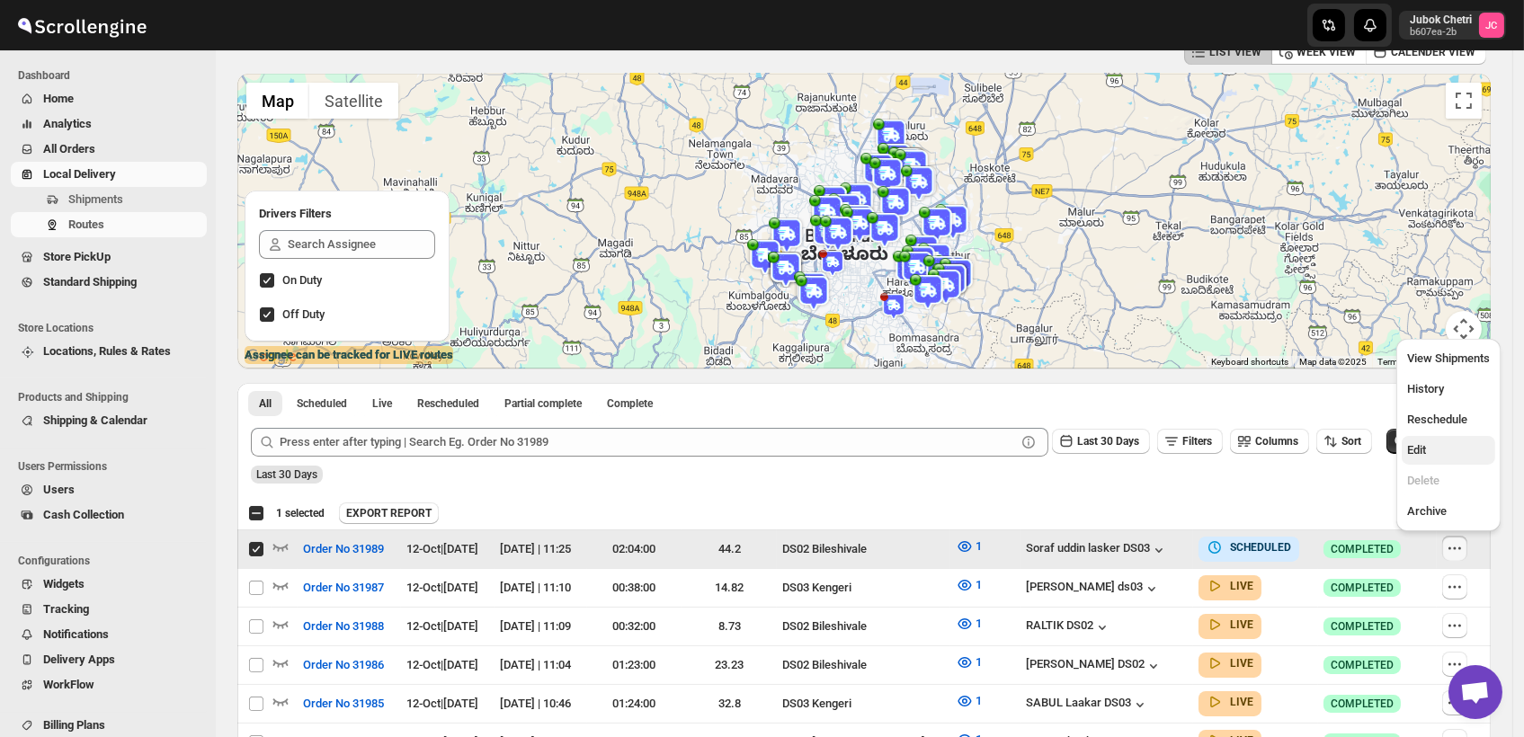
click at [1450, 454] on span "Edit" at bounding box center [1448, 451] width 83 height 18
checkbox input "false"
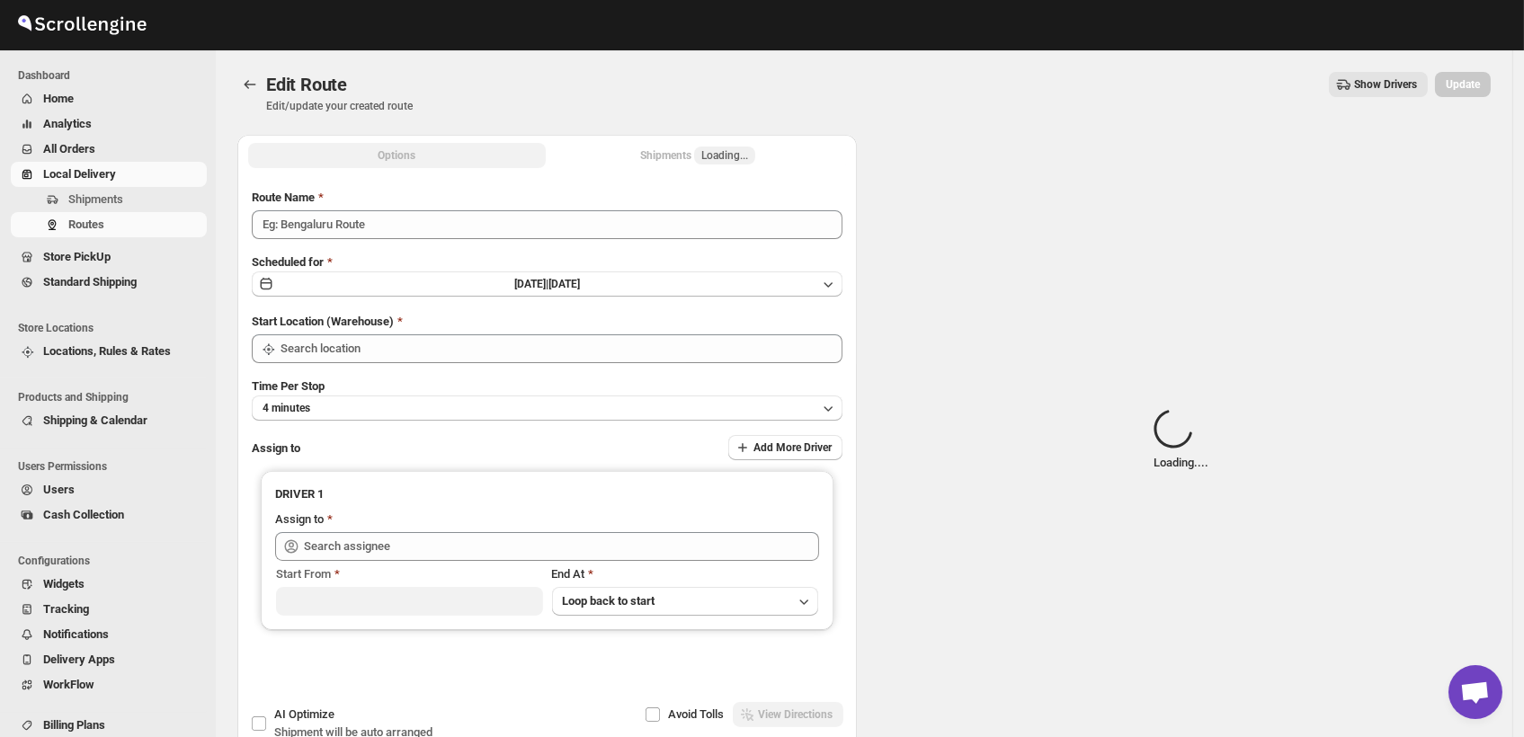
type input "Order No 31989"
type input "DS02 Bileshivale"
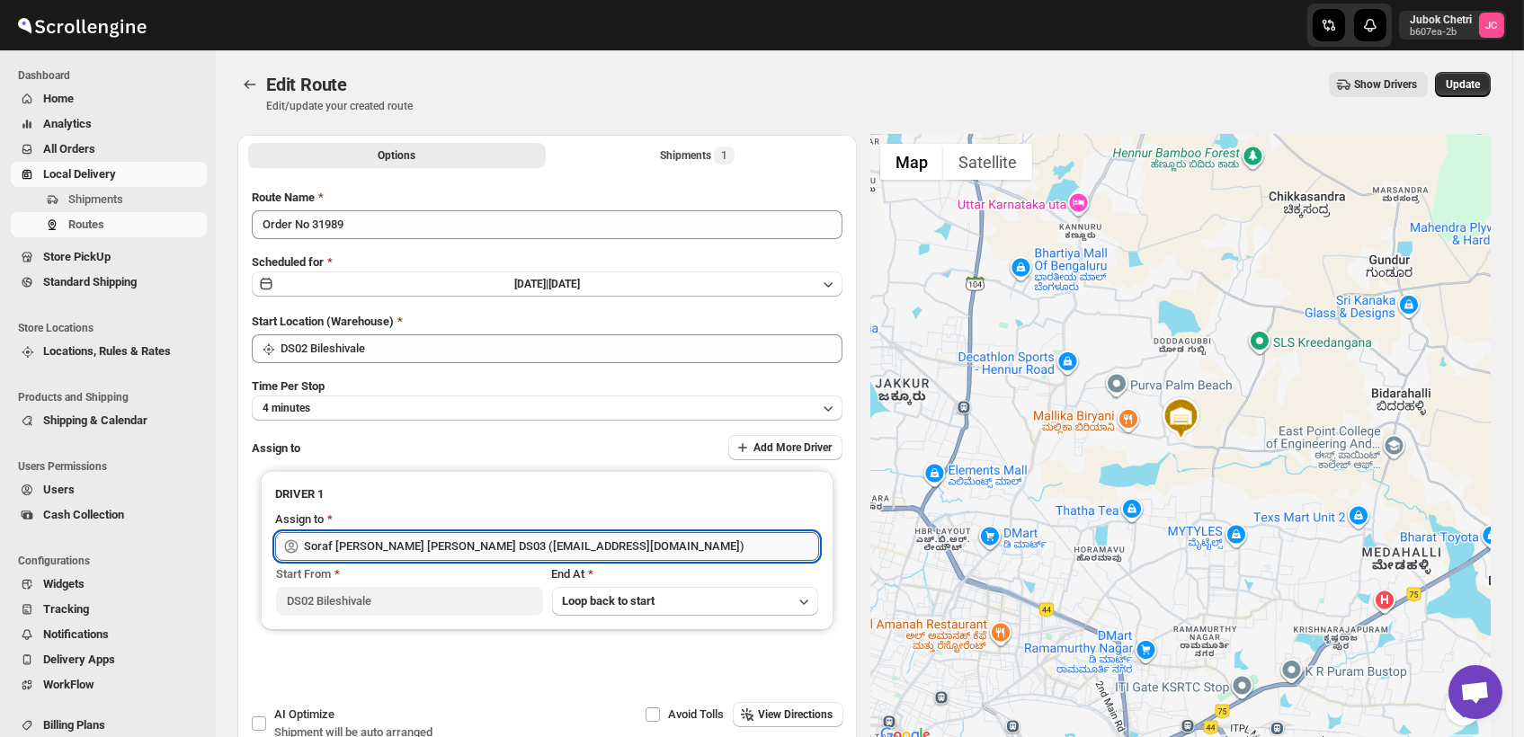
click at [620, 549] on input "Soraf uddin lasker DS03 (pofir49959@dextrago.com)" at bounding box center [561, 546] width 515 height 29
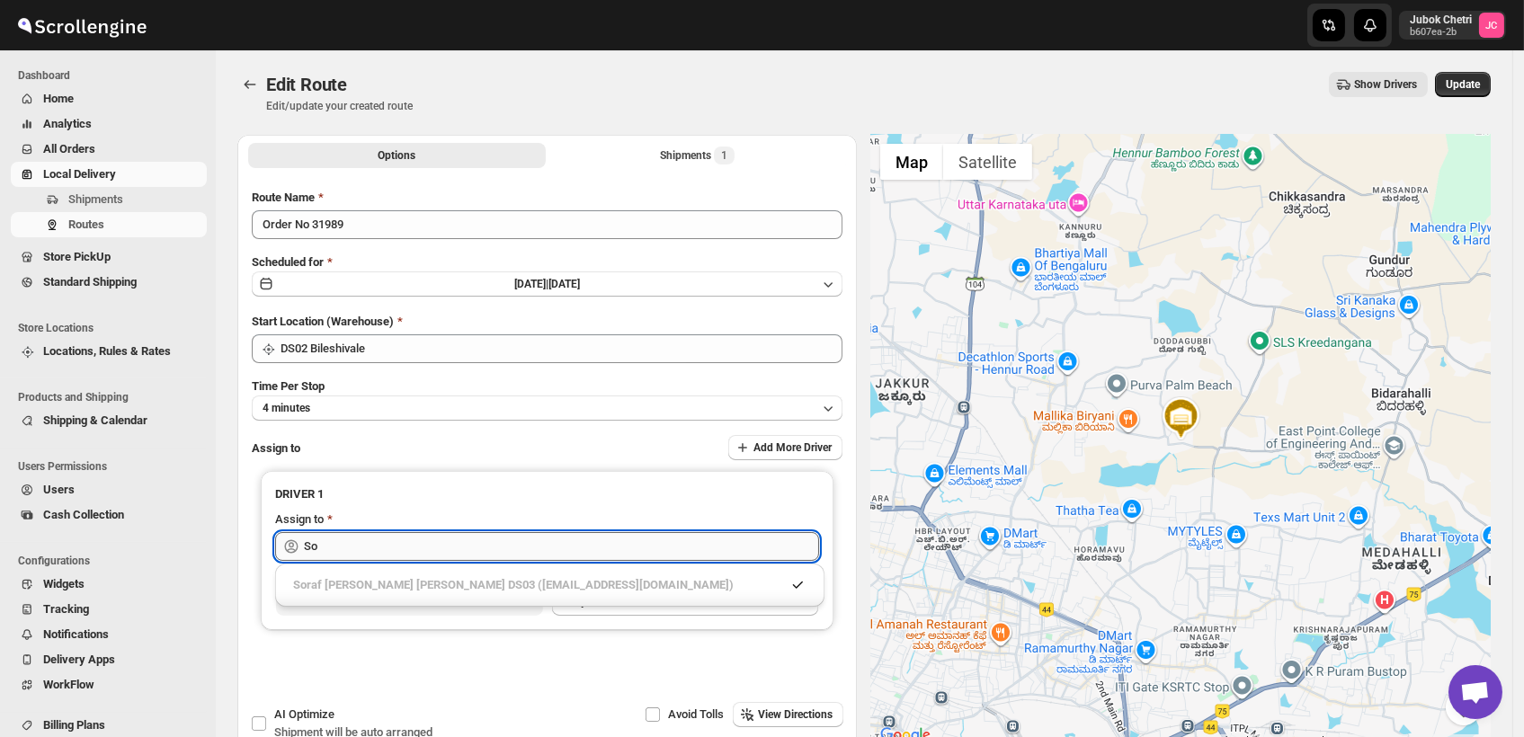
type input "S"
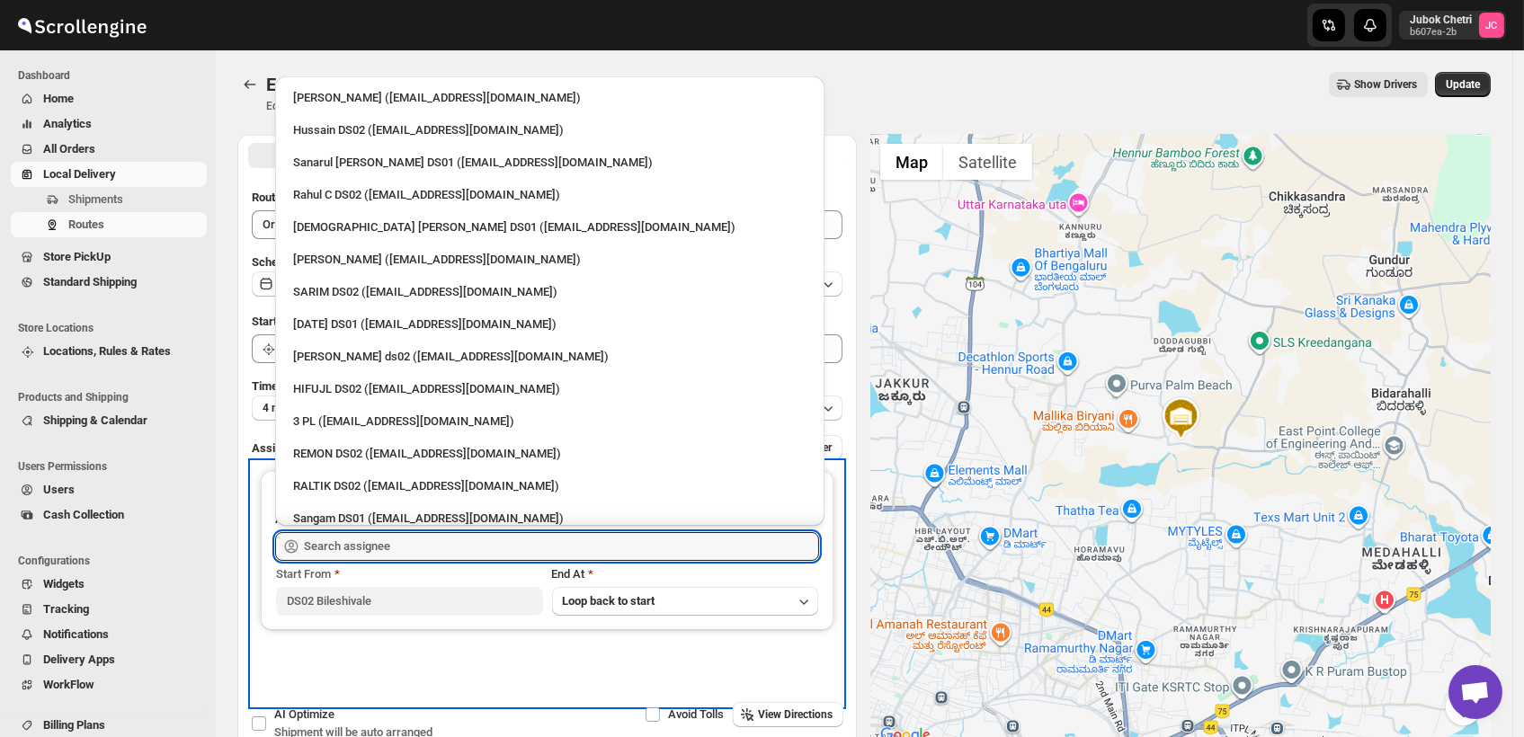
click at [559, 687] on div "DRIVER 1 Assign to Start From DS02 Bileshivale End At Loop back to start" at bounding box center [547, 584] width 591 height 244
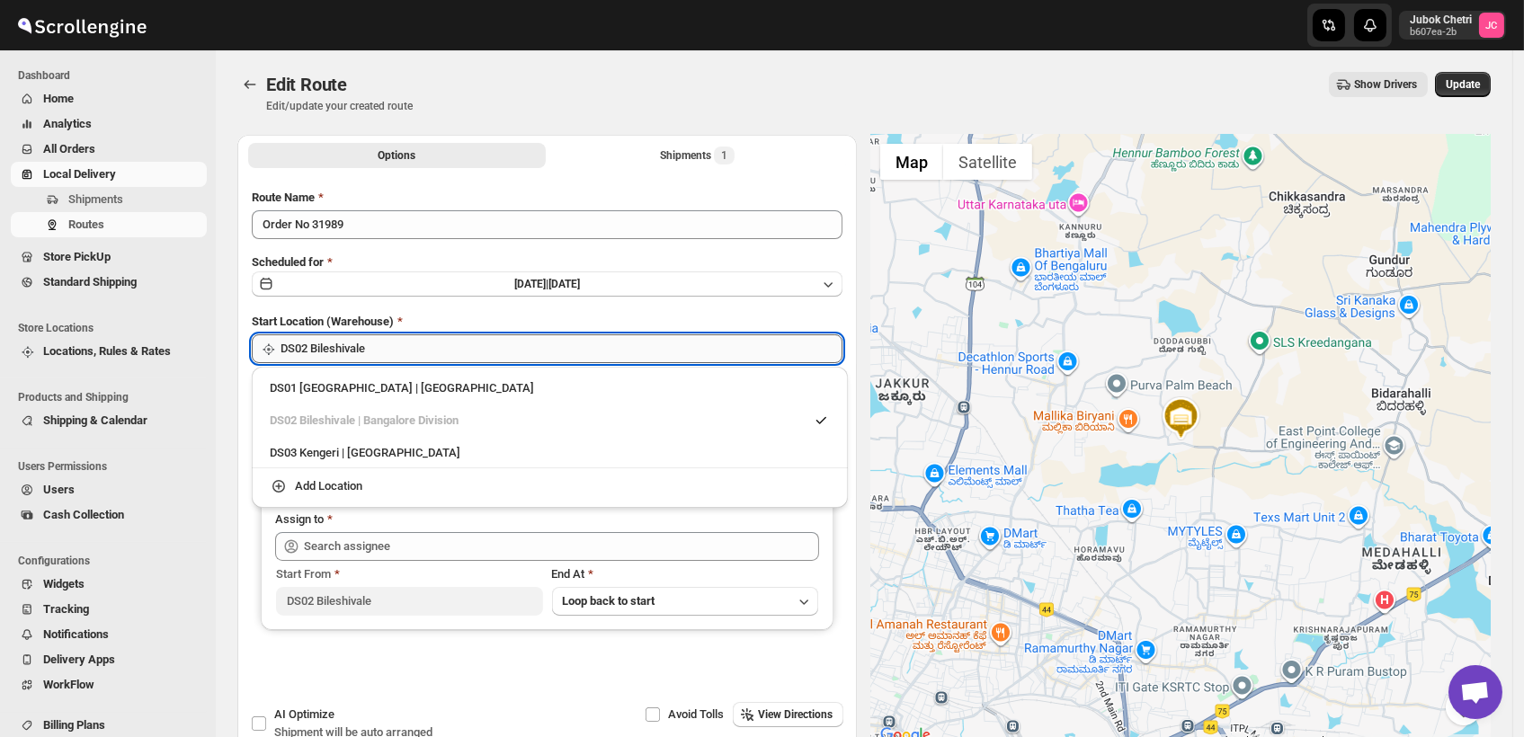
click at [404, 341] on input "DS02 Bileshivale" at bounding box center [562, 349] width 562 height 29
click at [326, 445] on div "DS03 Kengeri | Bengaluru" at bounding box center [550, 453] width 560 height 18
type input "DS03 Kengeri"
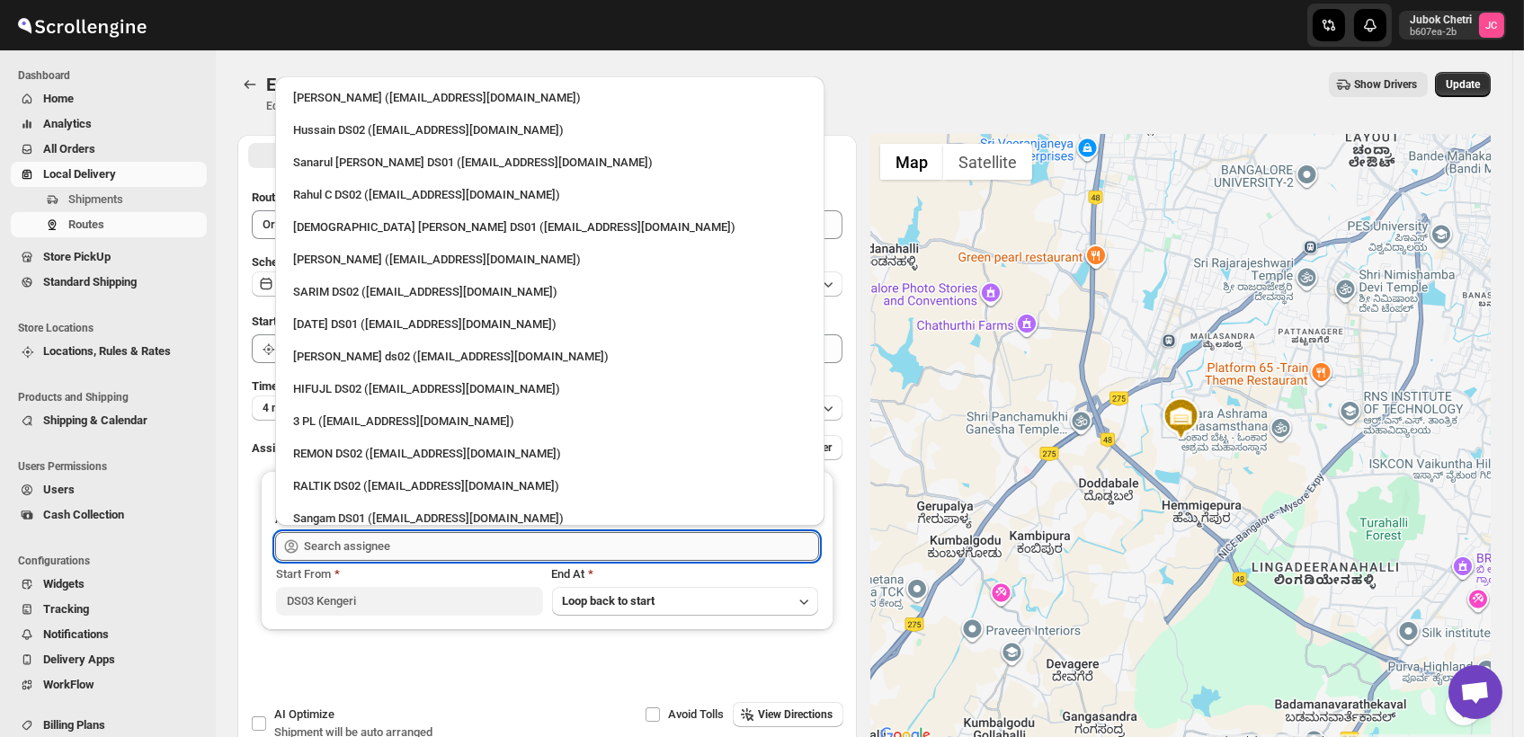
click at [415, 546] on input "text" at bounding box center [561, 546] width 515 height 29
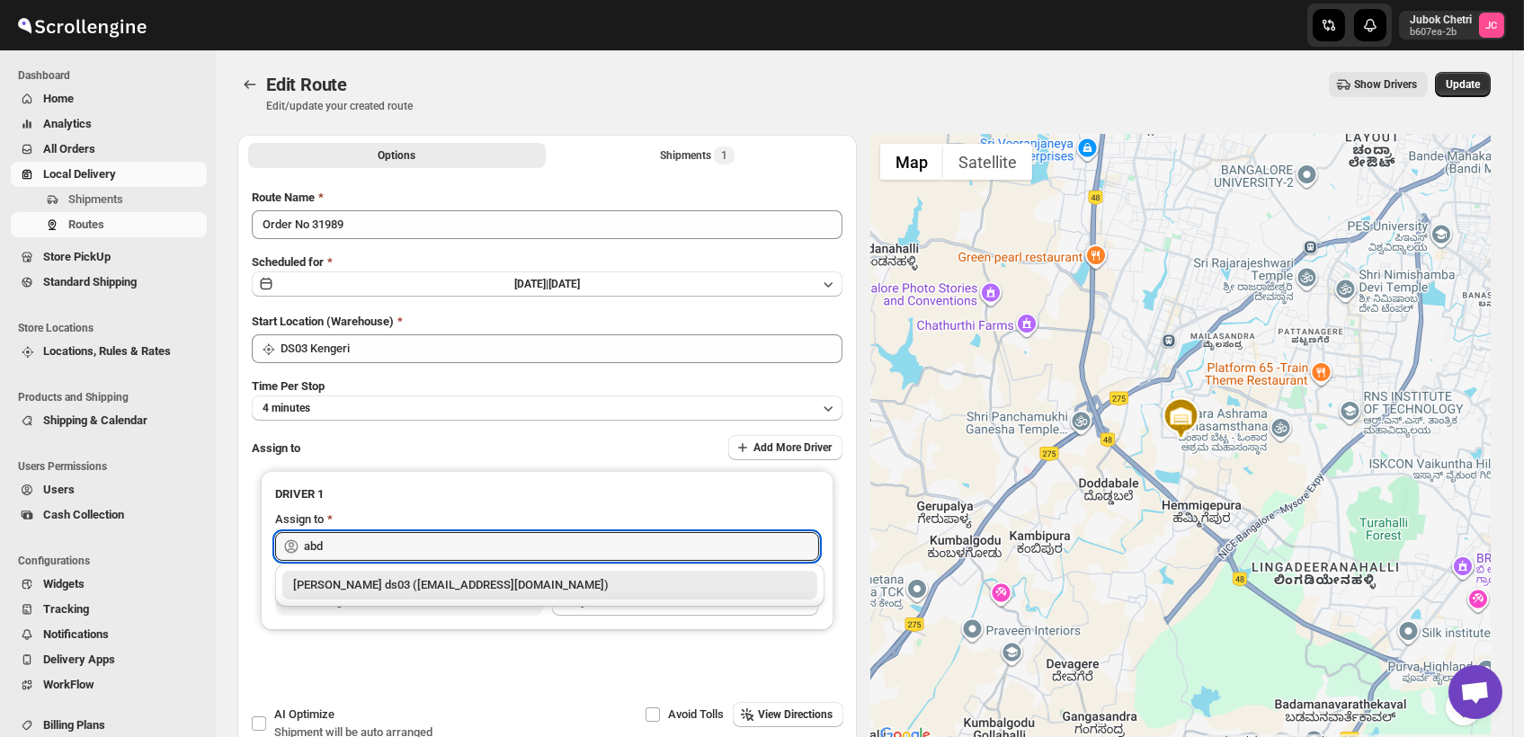
click at [442, 577] on div "Abdul Ahmed Laskar ds03 (dofesex377@dextrago.com)" at bounding box center [549, 585] width 513 height 18
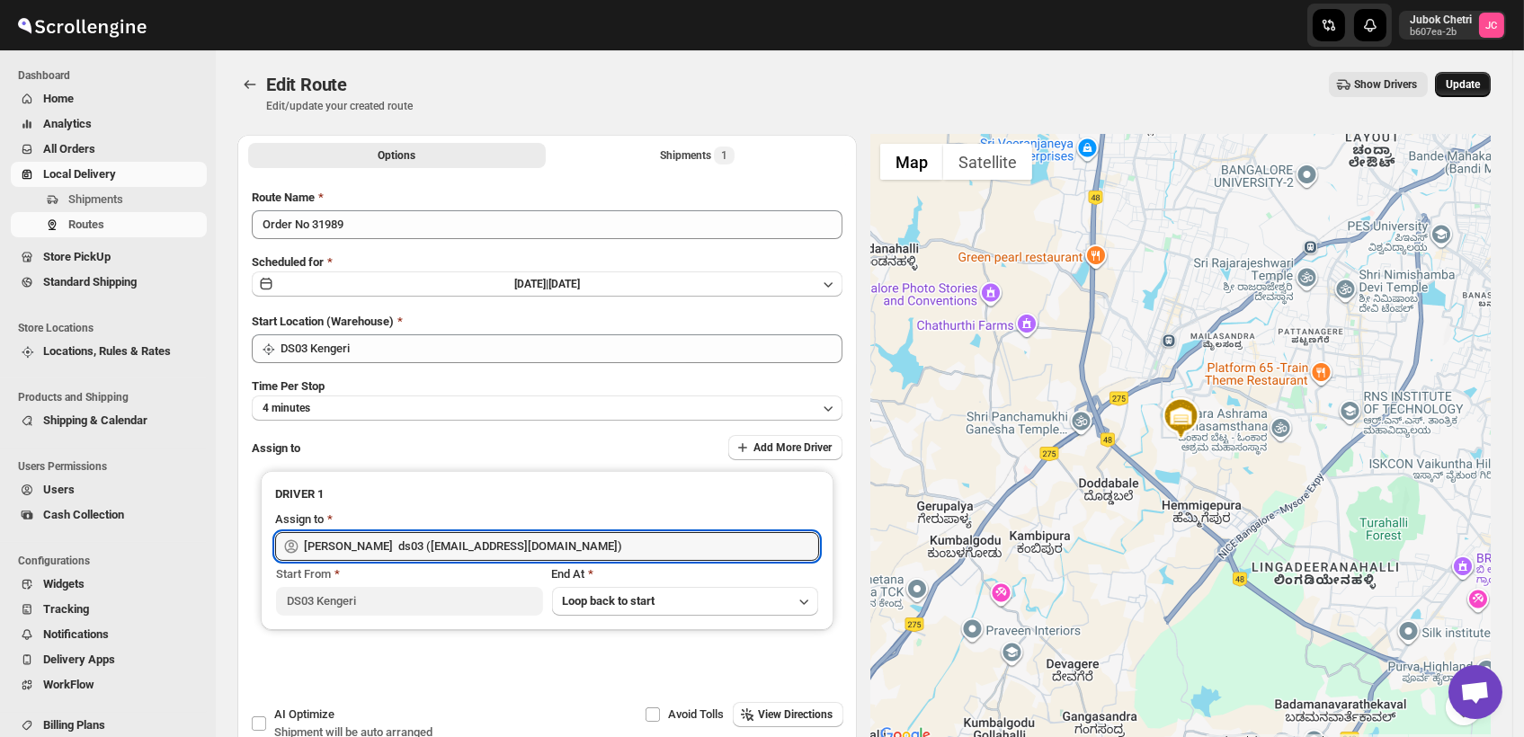
type input "Abdul Ahmed Laskar ds03 (dofesex377@dextrago.com)"
click at [1479, 79] on span "Update" at bounding box center [1463, 84] width 34 height 14
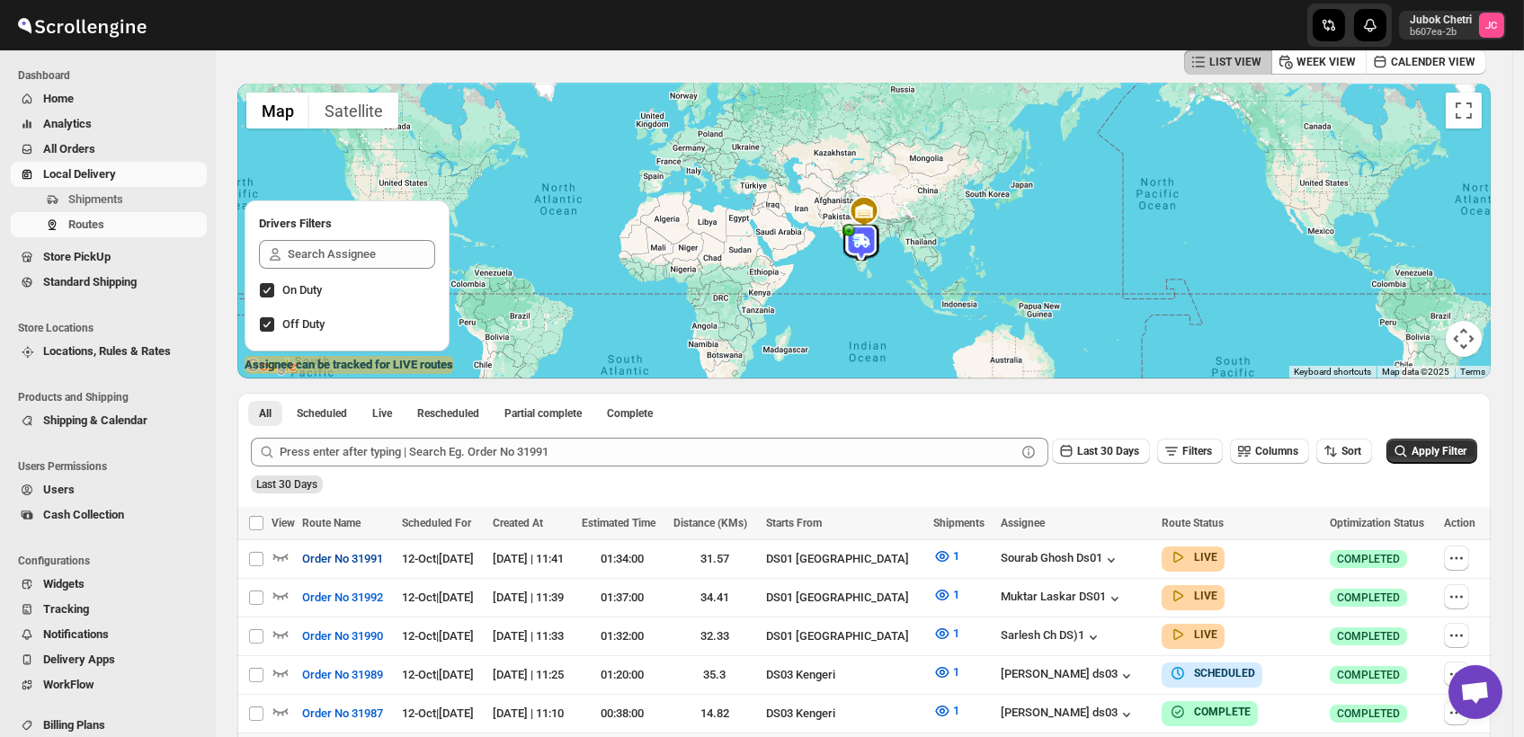
scroll to position [200, 0]
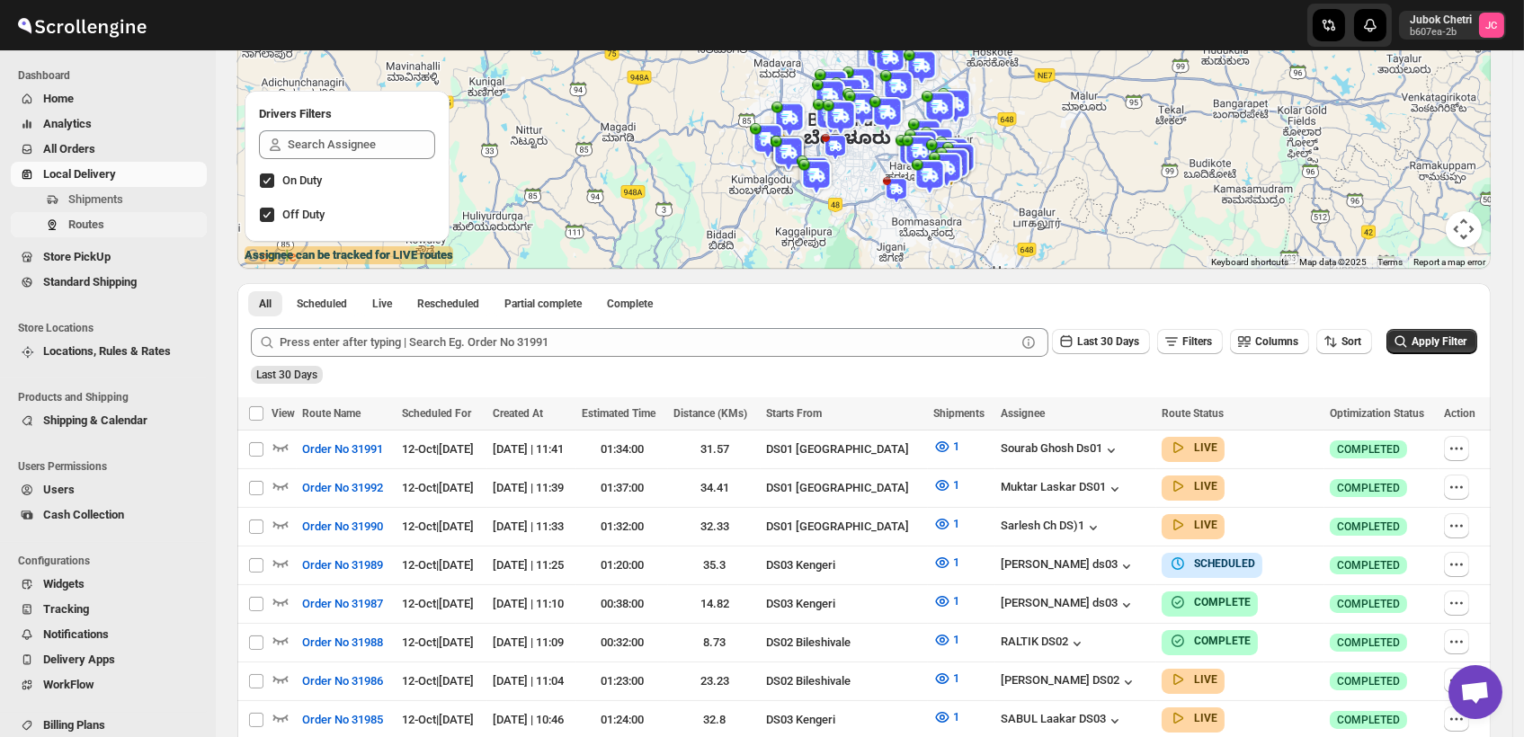
click at [146, 231] on span "Routes" at bounding box center [135, 225] width 135 height 18
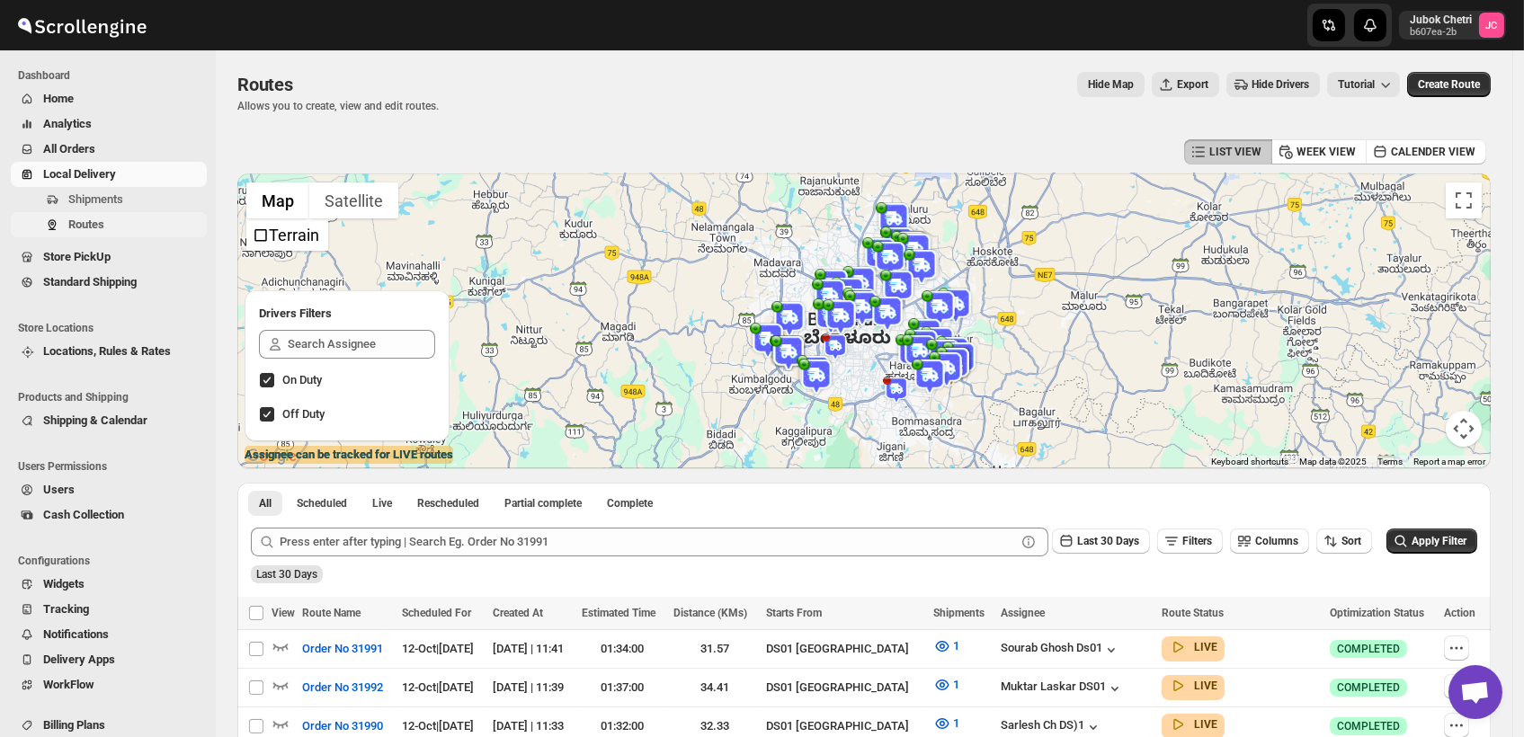
click at [84, 225] on span "Routes" at bounding box center [86, 224] width 36 height 13
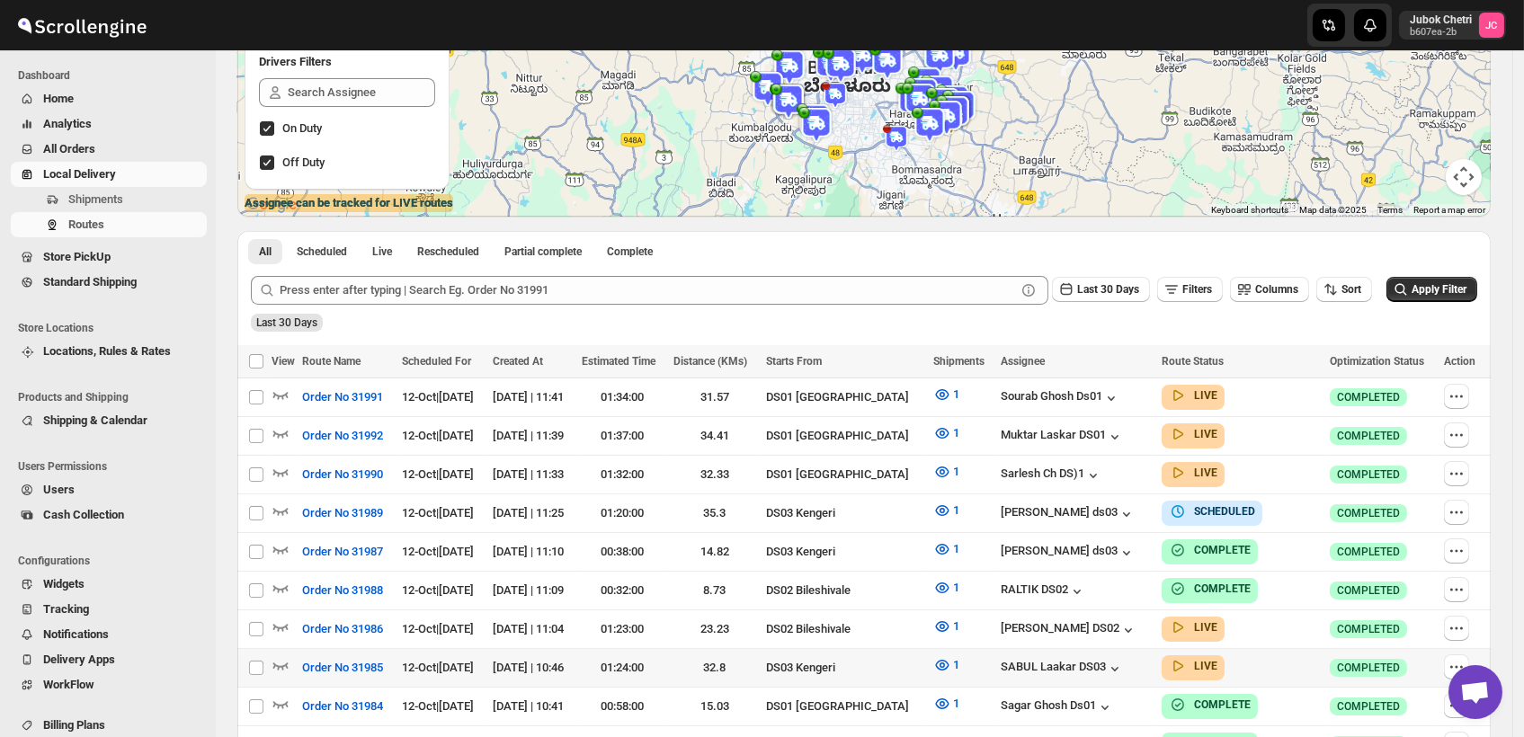
scroll to position [299, 0]
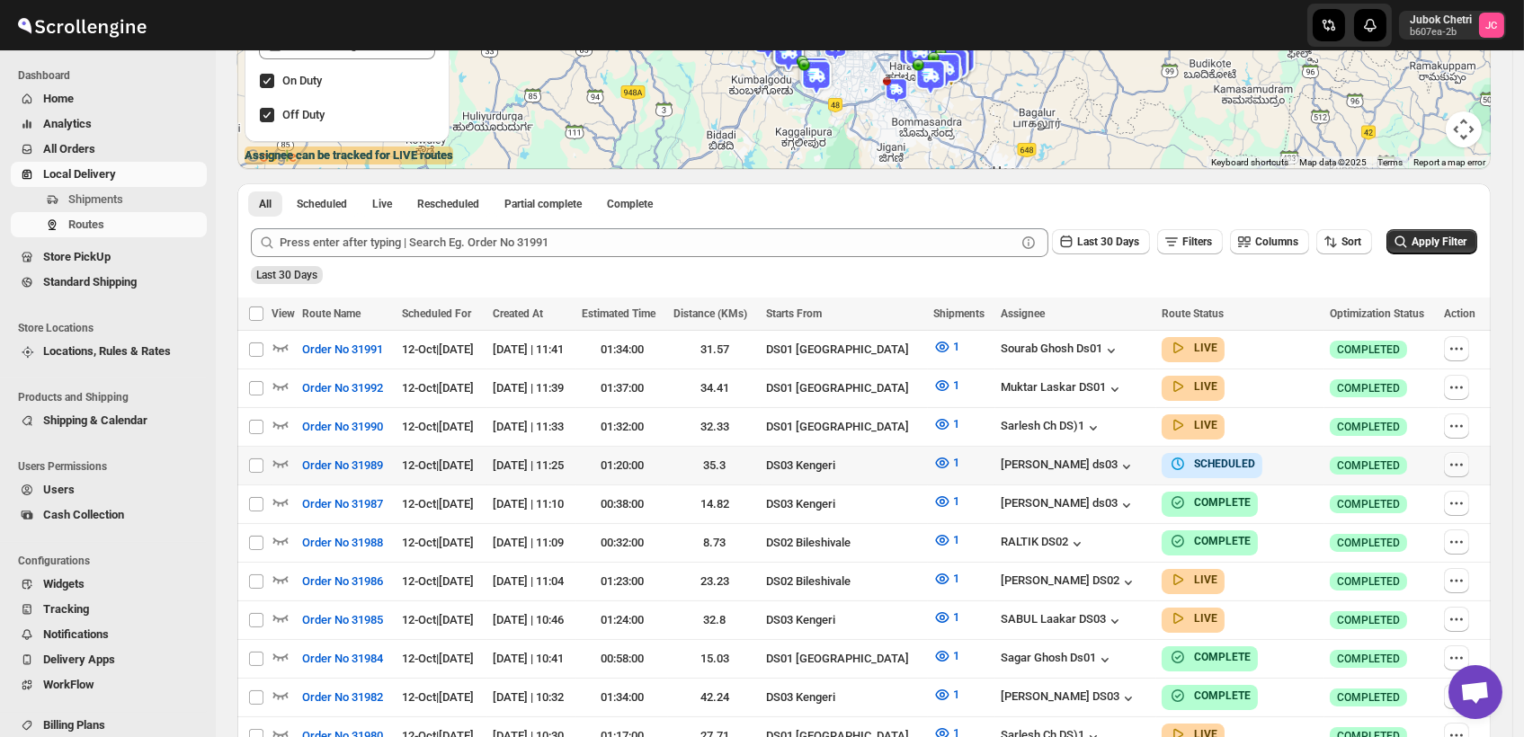
click at [1466, 464] on icon "button" at bounding box center [1457, 465] width 18 height 18
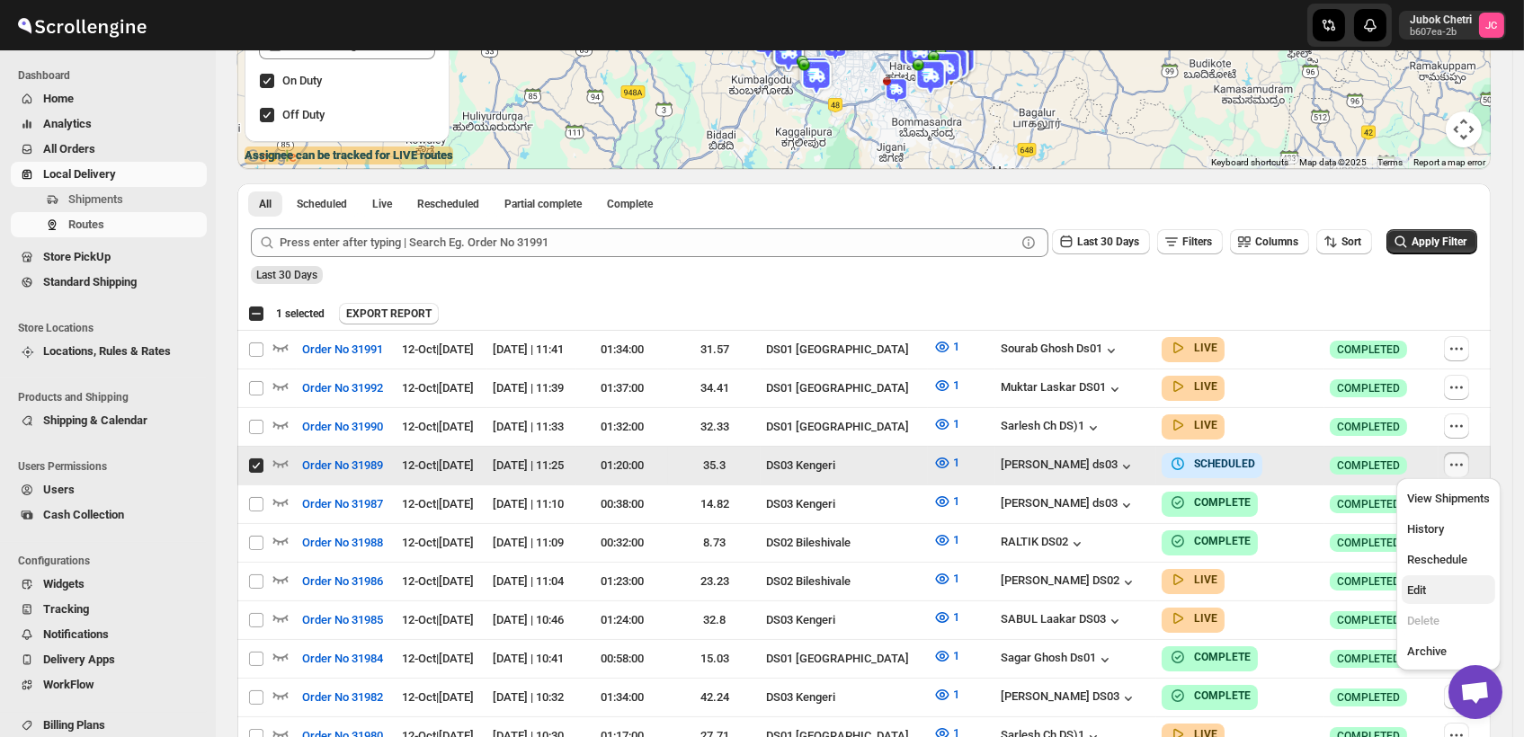
click at [1428, 600] on button "Edit" at bounding box center [1449, 589] width 94 height 29
checkbox input "false"
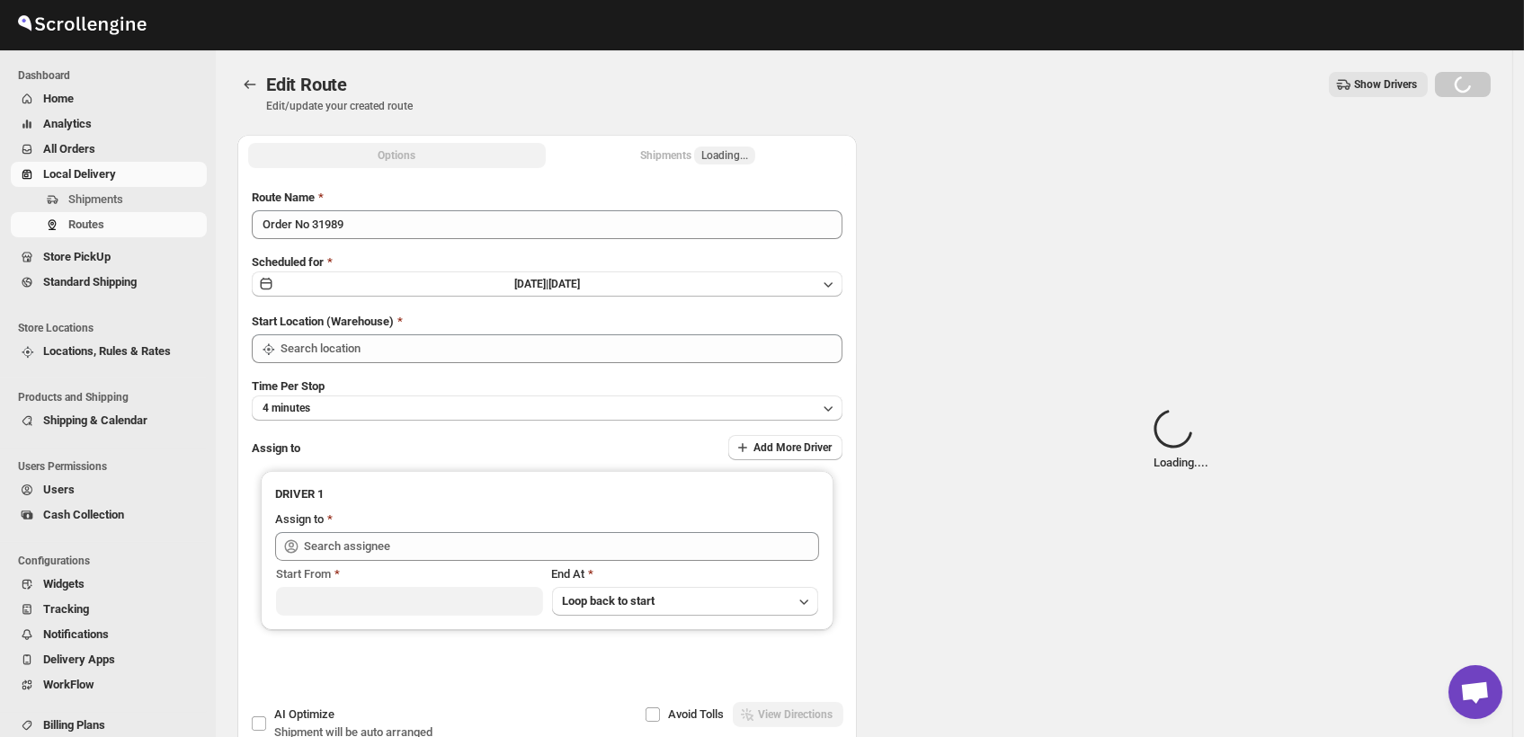
type input "Order No 31989"
type input "DS03 Kengeri"
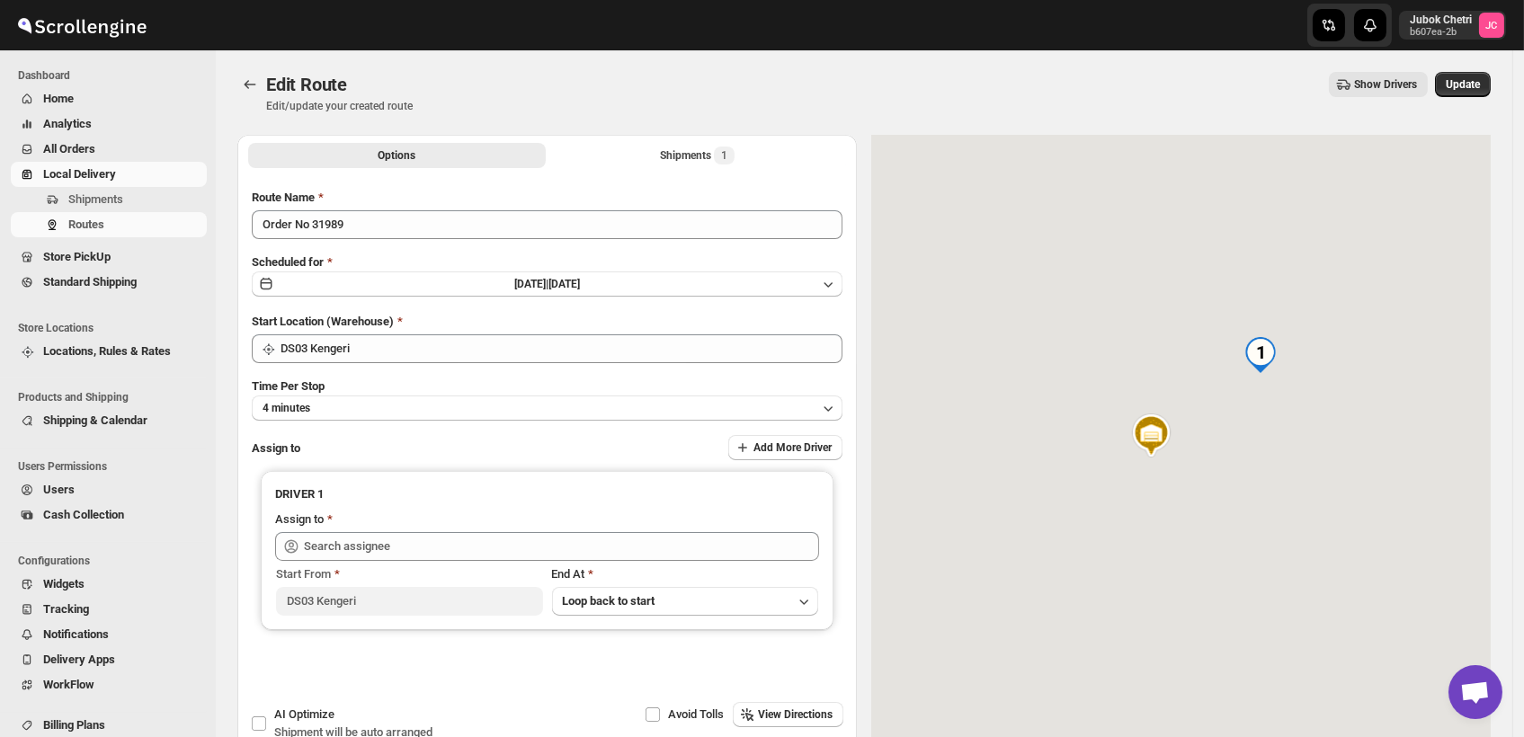
type input "Abdul Ahmed Laskar ds03 (dofesex377@dextrago.com)"
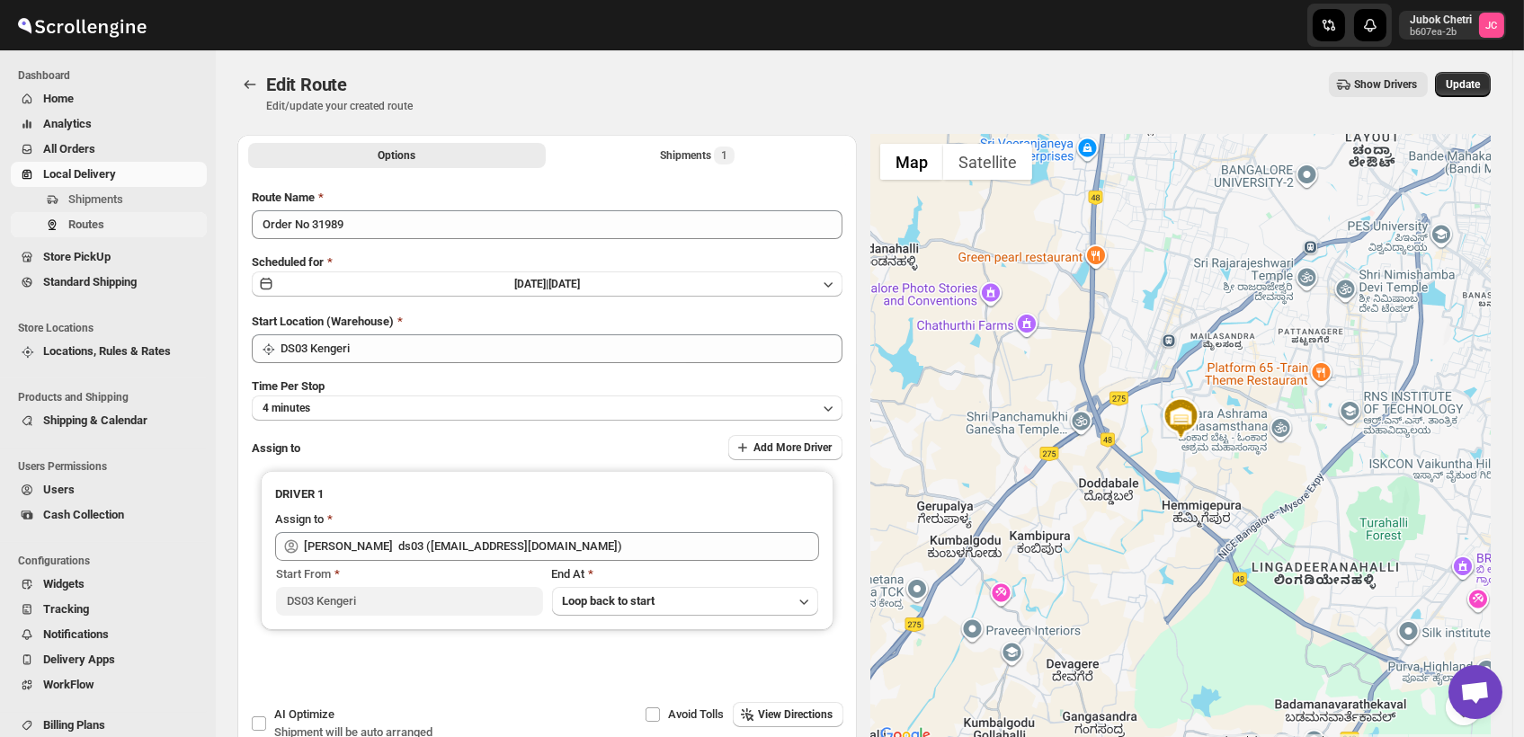
click at [94, 229] on span "Routes" at bounding box center [86, 224] width 36 height 13
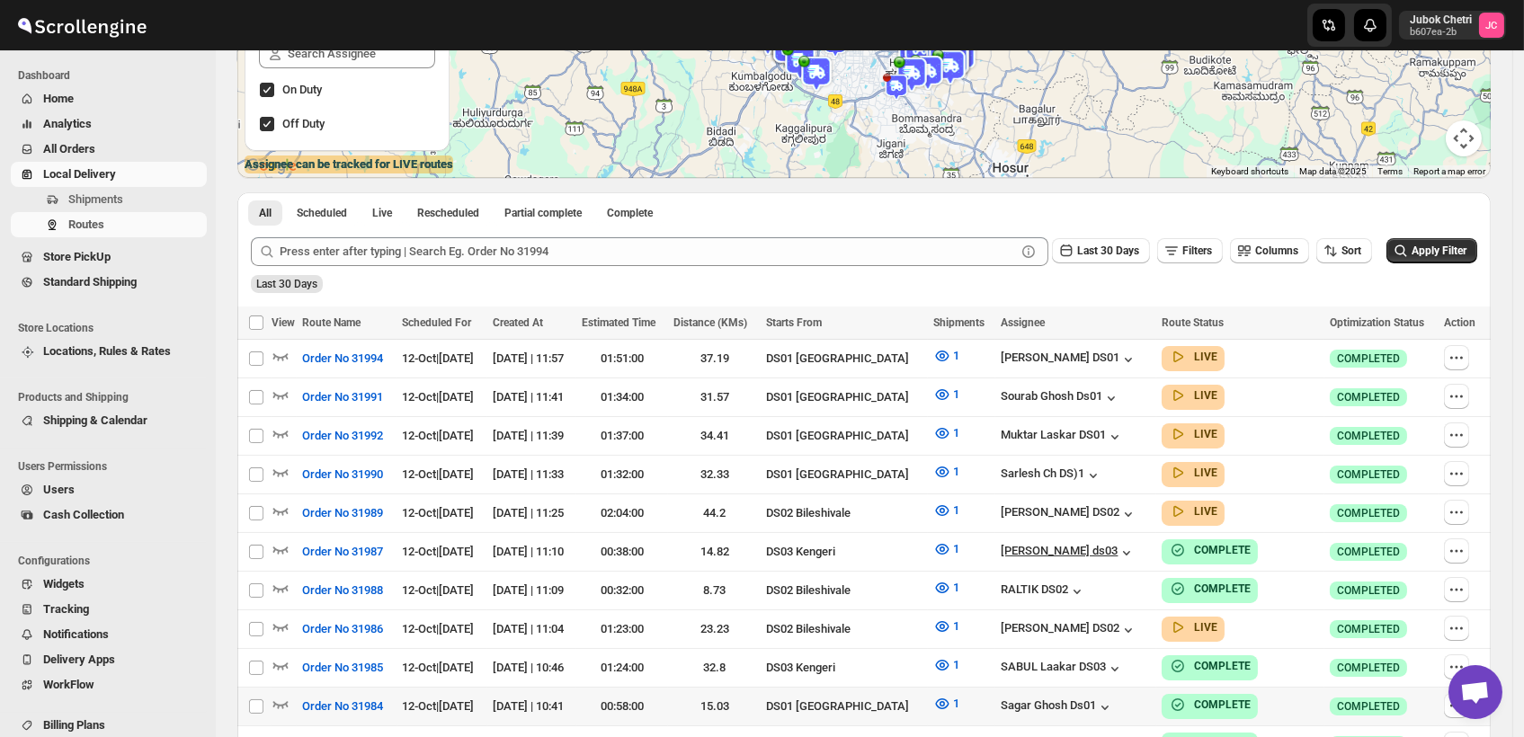
scroll to position [399, 0]
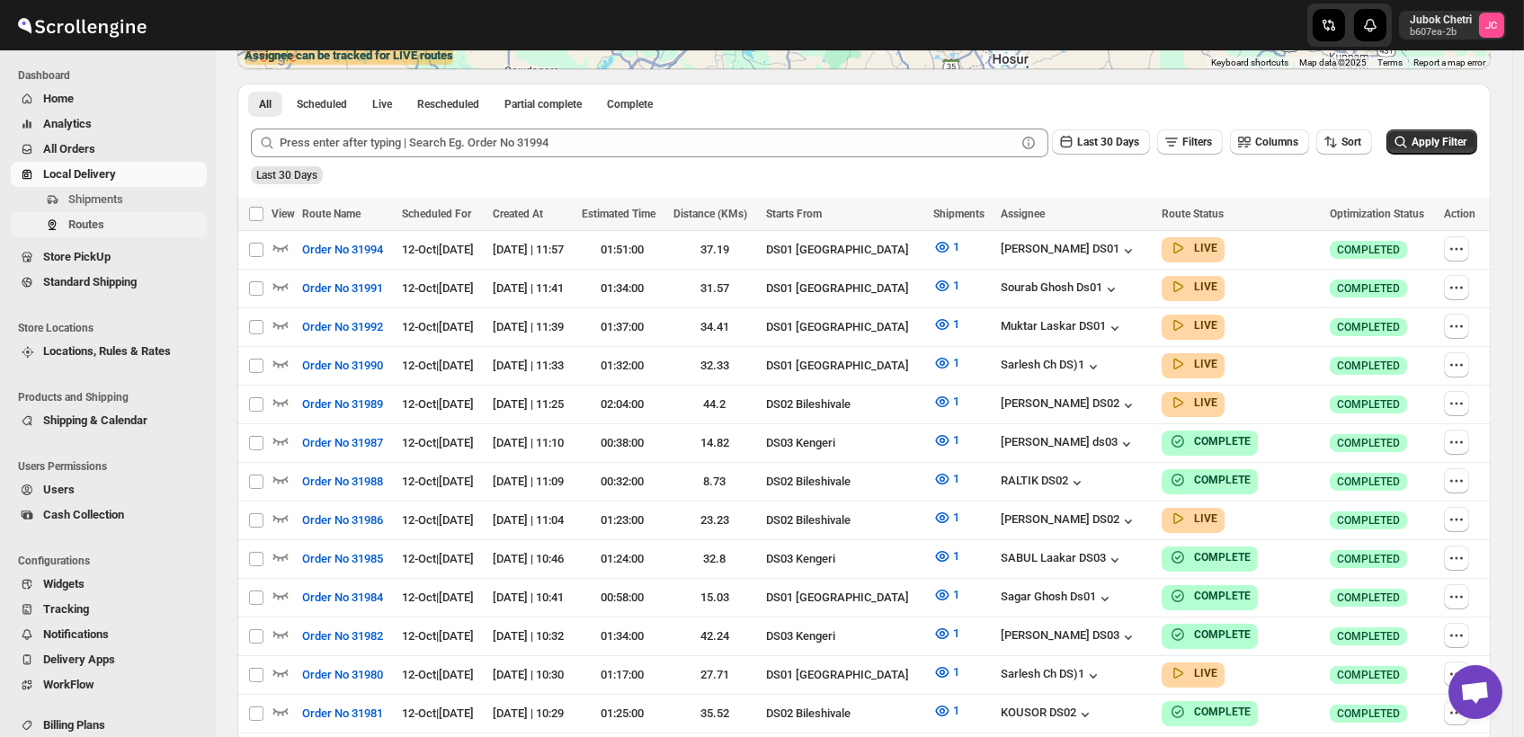
click at [158, 218] on span "Routes" at bounding box center [135, 225] width 135 height 18
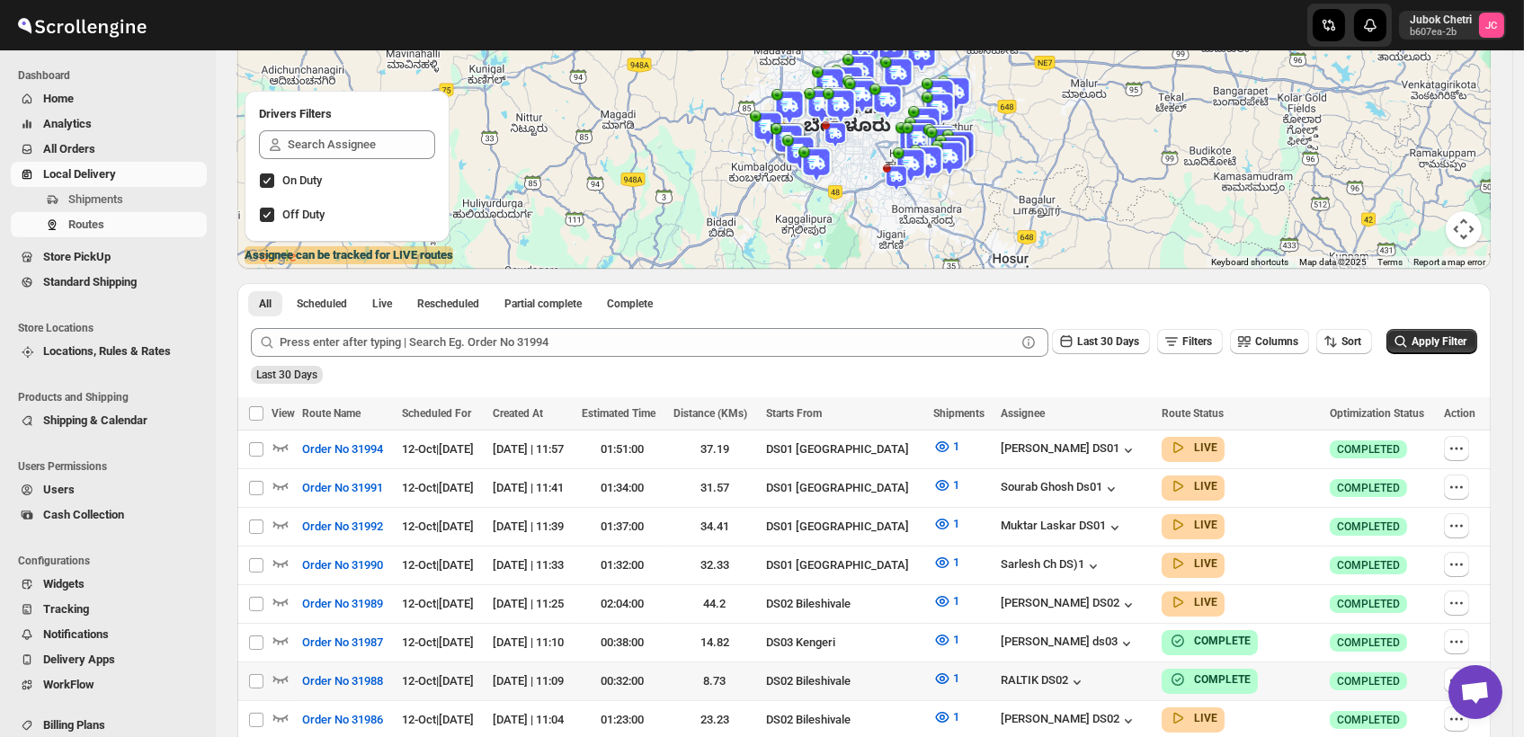
scroll to position [299, 0]
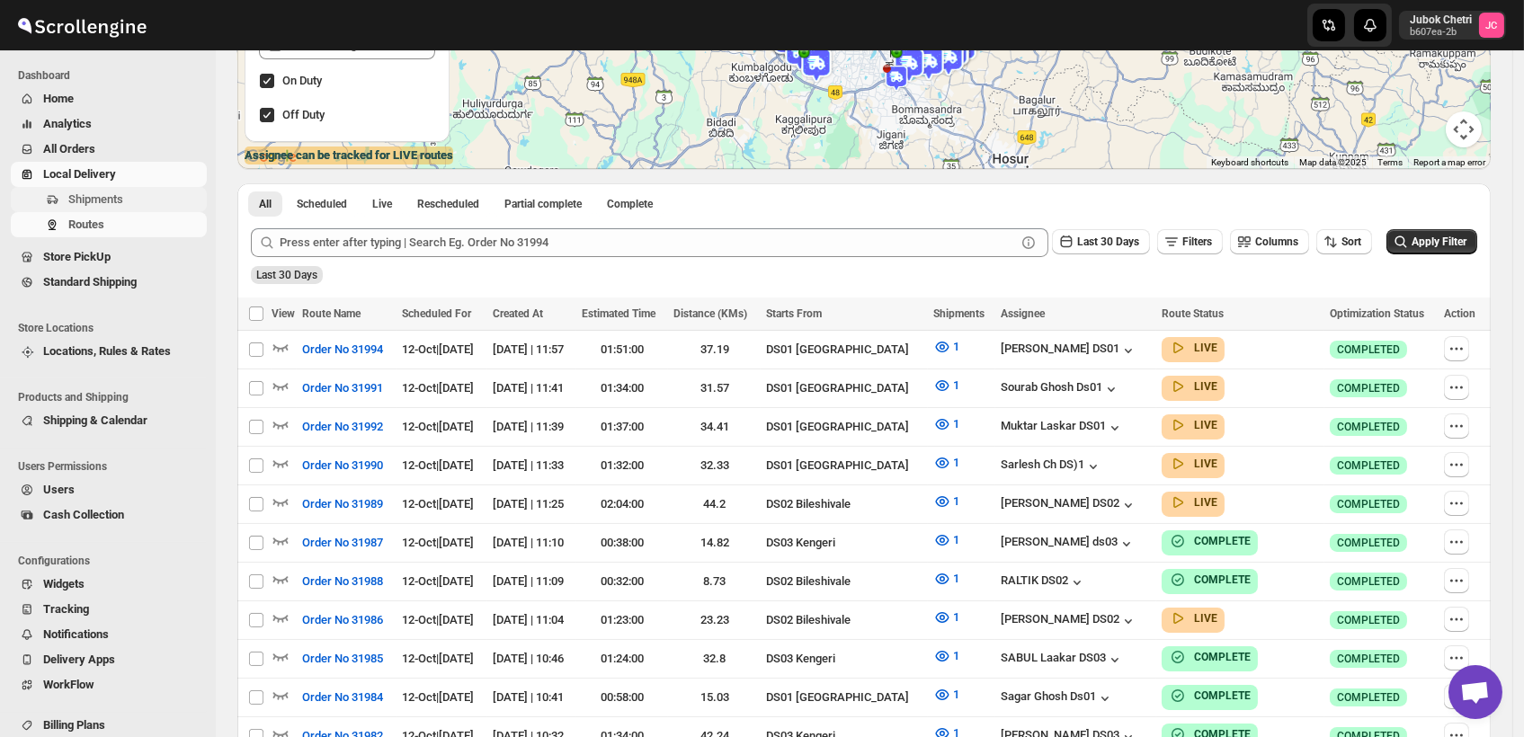
click at [141, 203] on span "Shipments" at bounding box center [135, 200] width 135 height 18
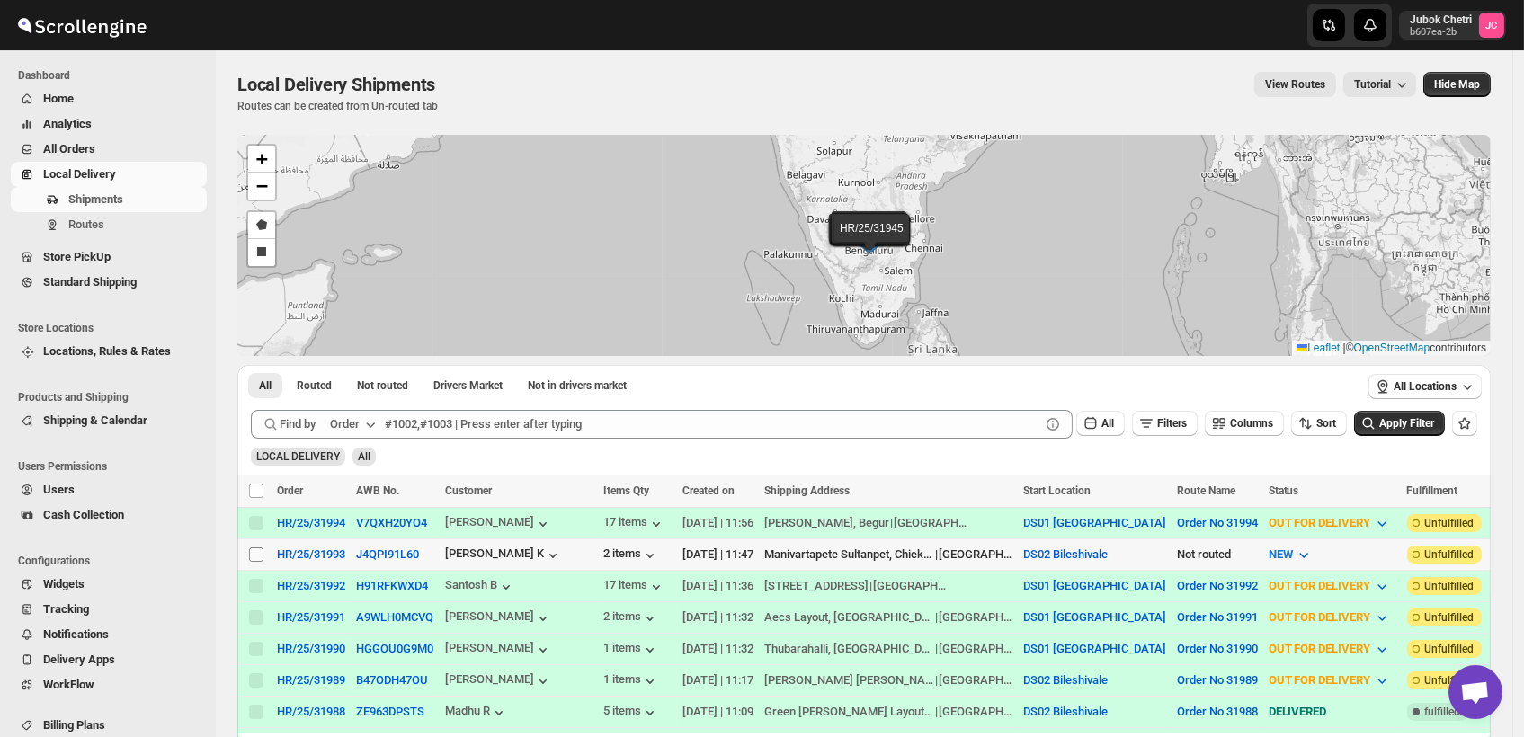
click at [251, 549] on input "Select shipment" at bounding box center [256, 555] width 14 height 14
checkbox input "true"
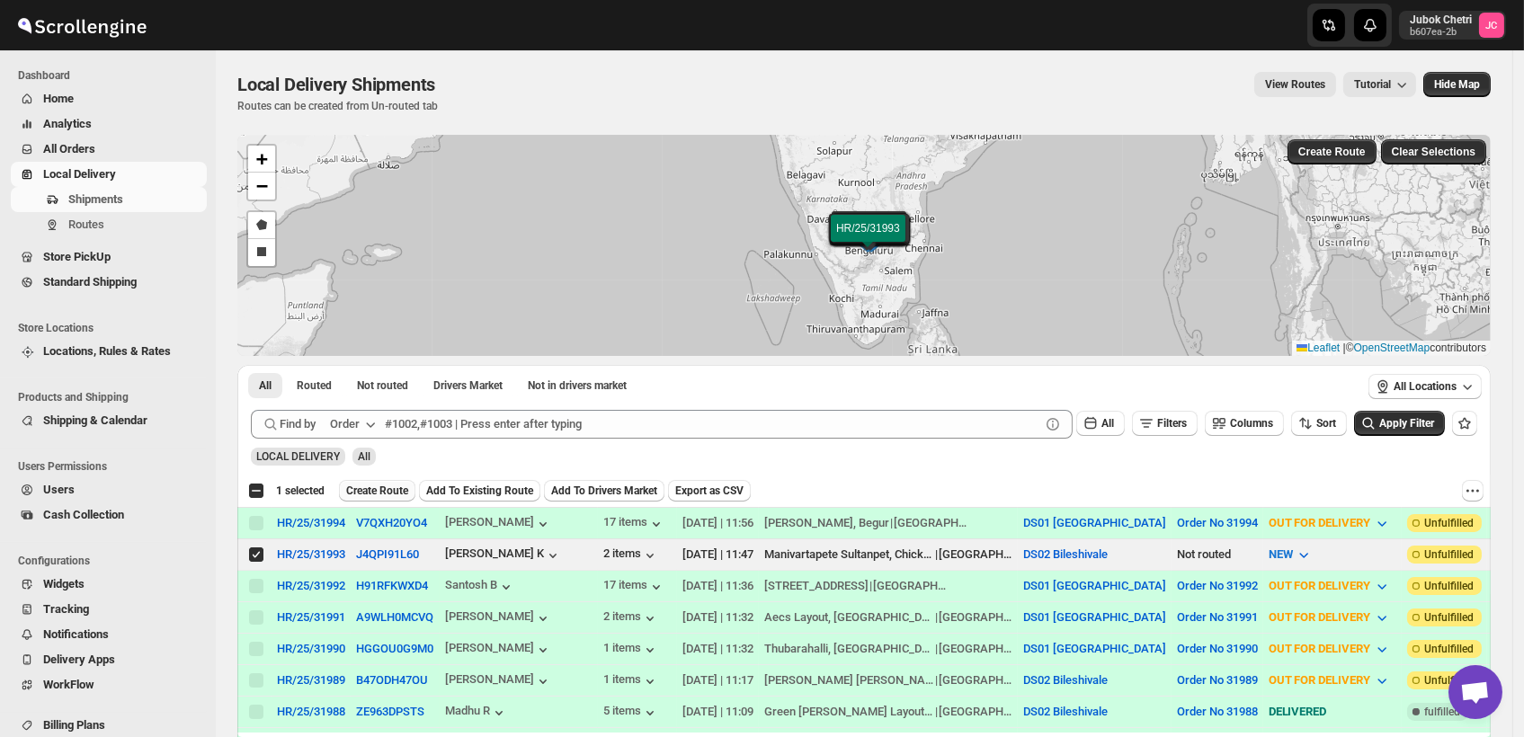
click at [383, 489] on span "Create Route" at bounding box center [377, 491] width 62 height 14
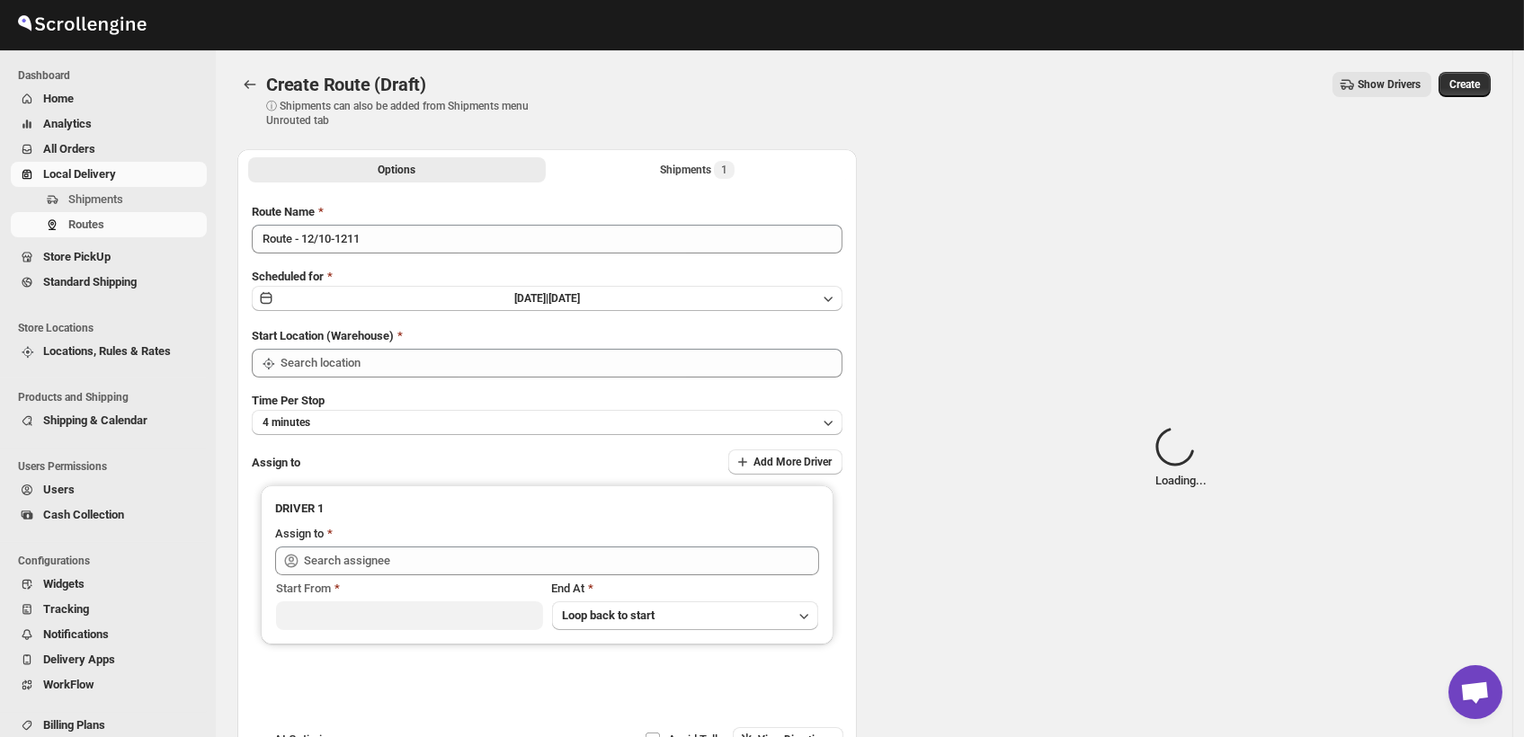
type input "DS02 Bileshivale"
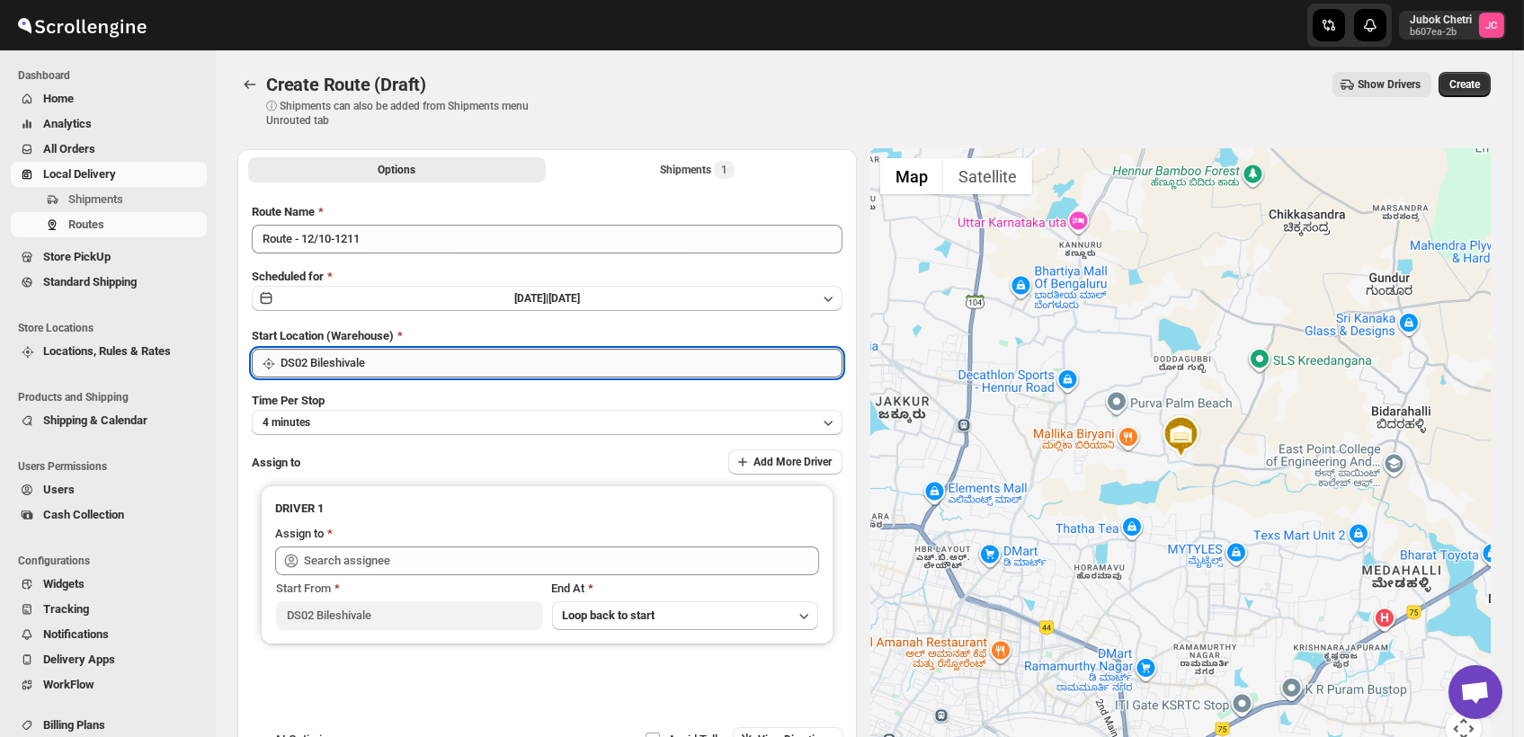
click at [463, 366] on input "DS02 Bileshivale" at bounding box center [562, 363] width 562 height 29
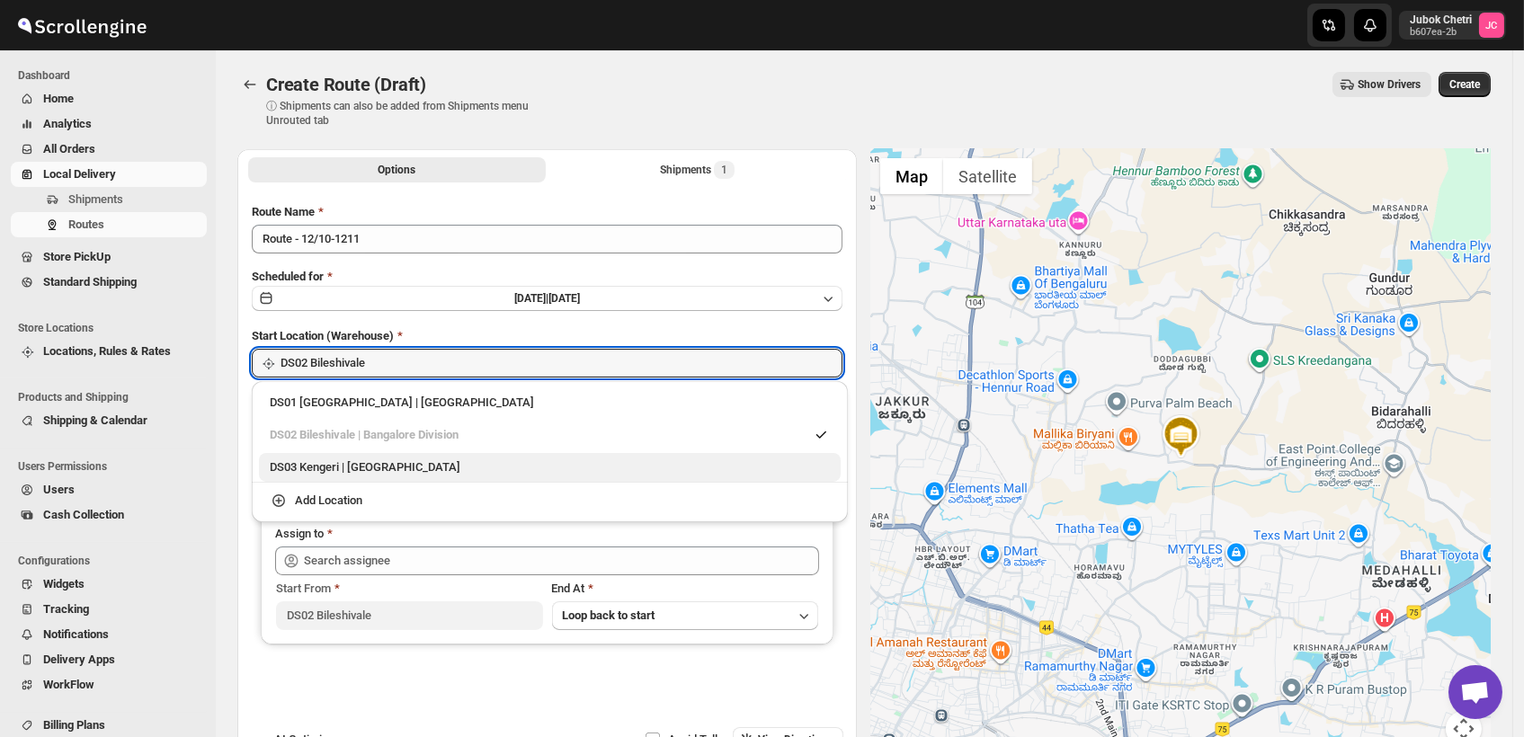
click at [429, 460] on div "DS03 Kengeri | Bengaluru" at bounding box center [550, 468] width 560 height 18
type input "DS03 Kengeri"
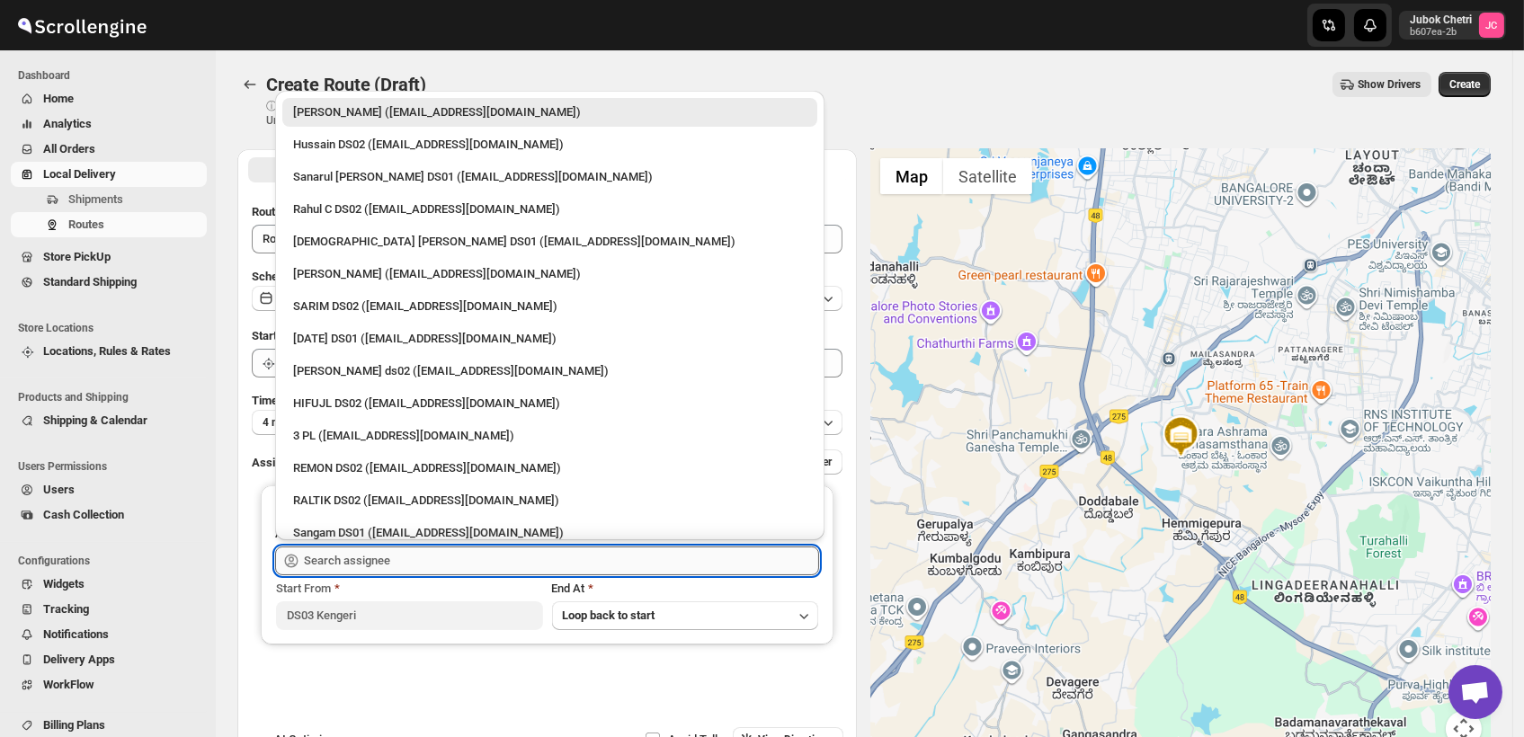
click at [439, 560] on input "text" at bounding box center [561, 561] width 515 height 29
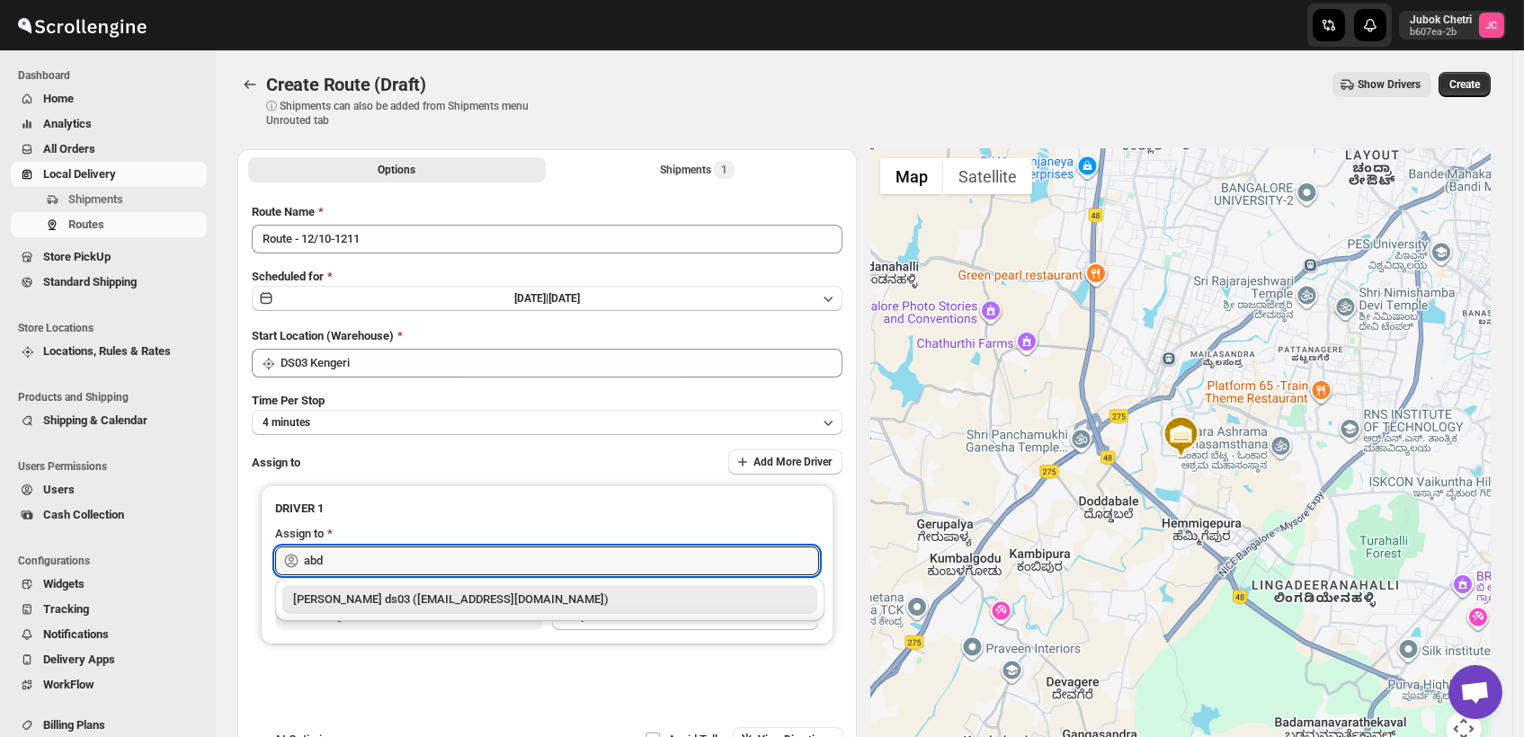
click at [620, 595] on div "Abdul Ahmed Laskar ds03 (dofesex377@dextrago.com)" at bounding box center [549, 600] width 513 height 18
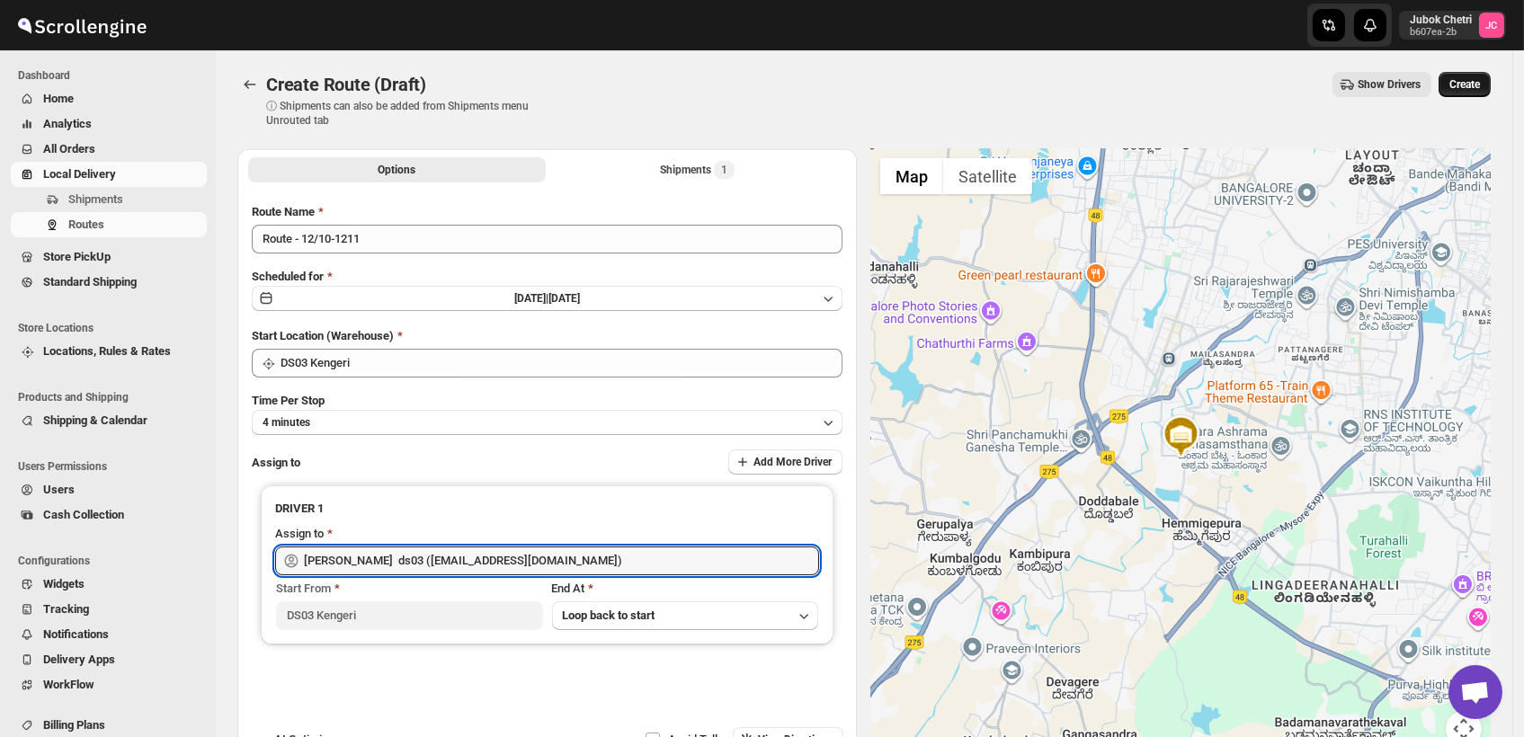
type input "Abdul Ahmed Laskar ds03 (dofesex377@dextrago.com)"
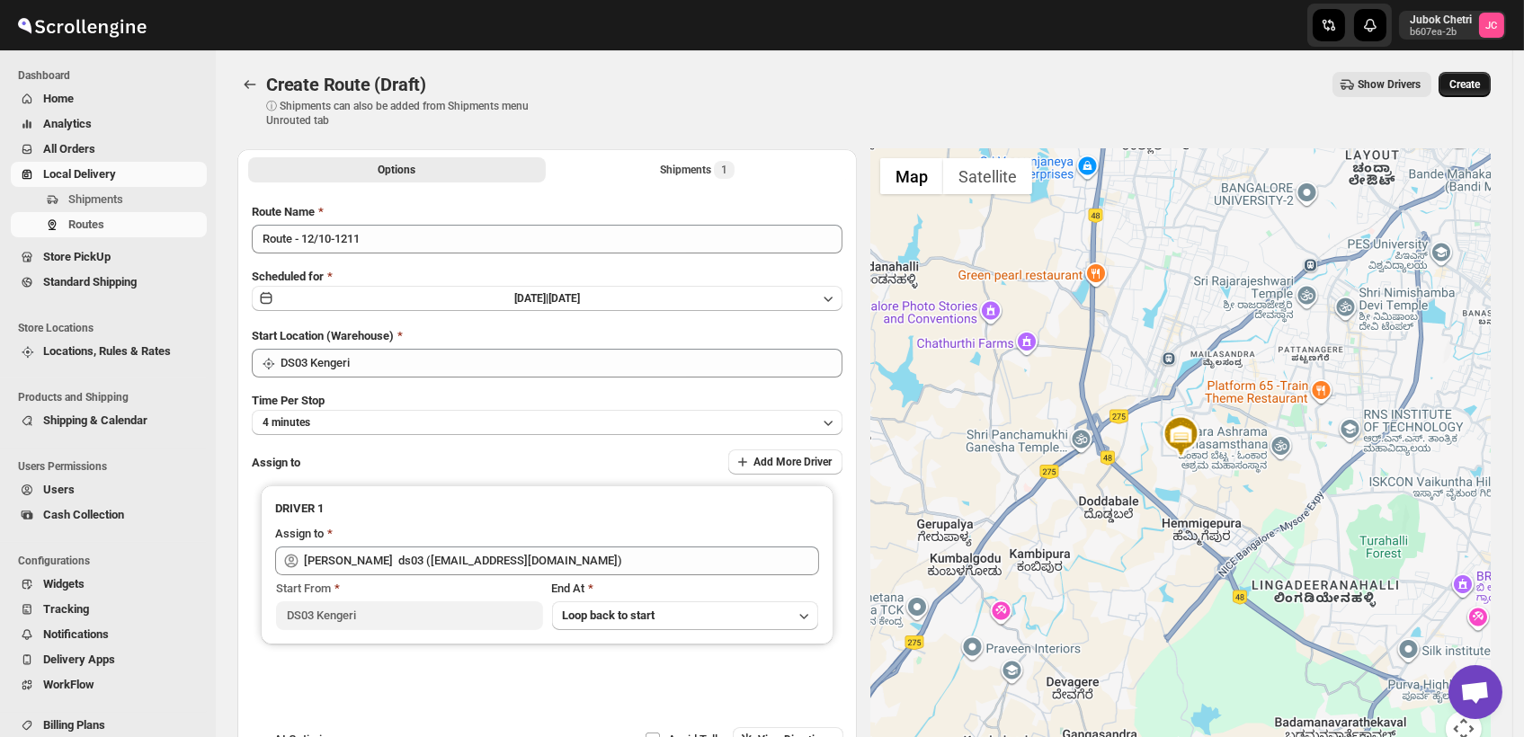
click at [1491, 86] on button "Create" at bounding box center [1465, 84] width 52 height 25
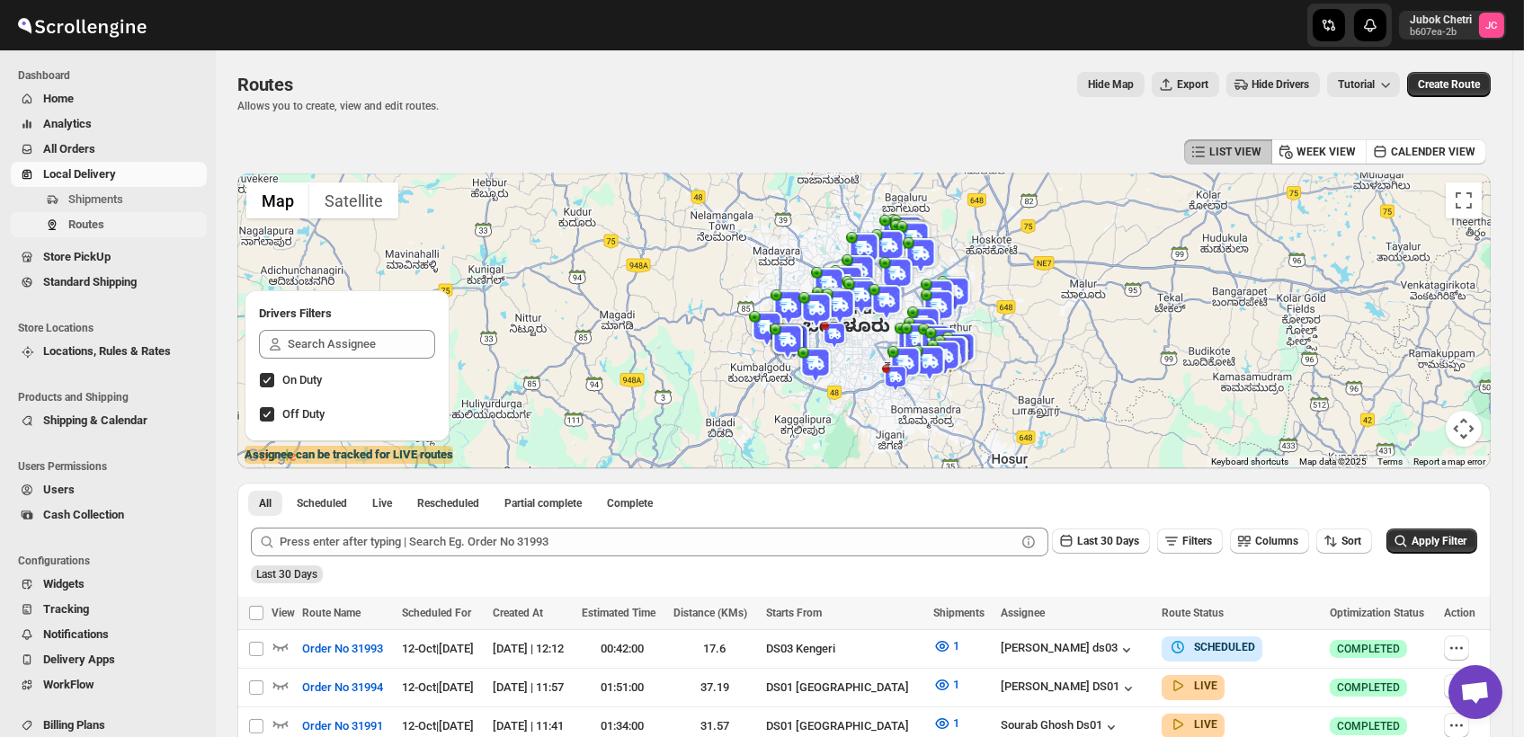
click at [112, 228] on span "Routes" at bounding box center [135, 225] width 135 height 18
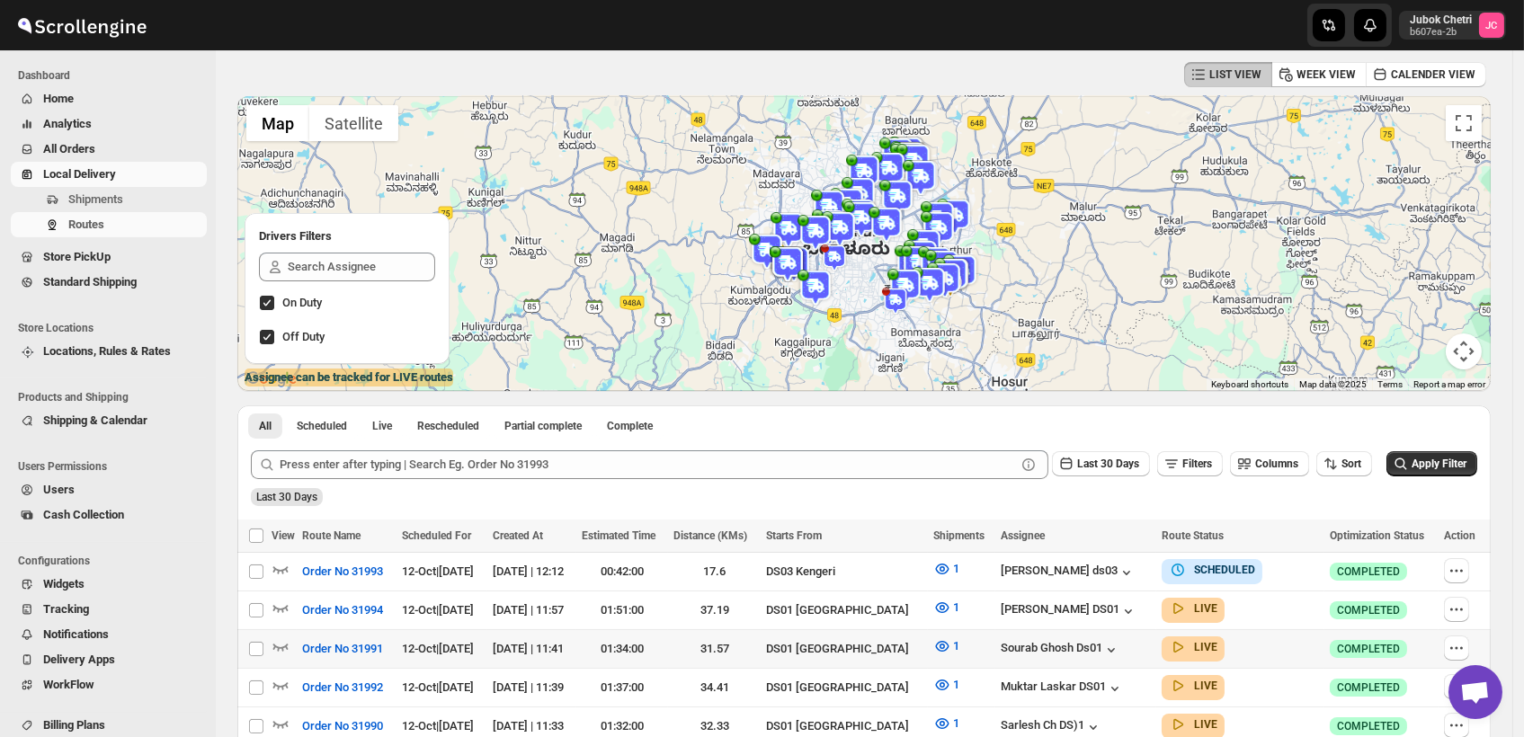
scroll to position [100, 0]
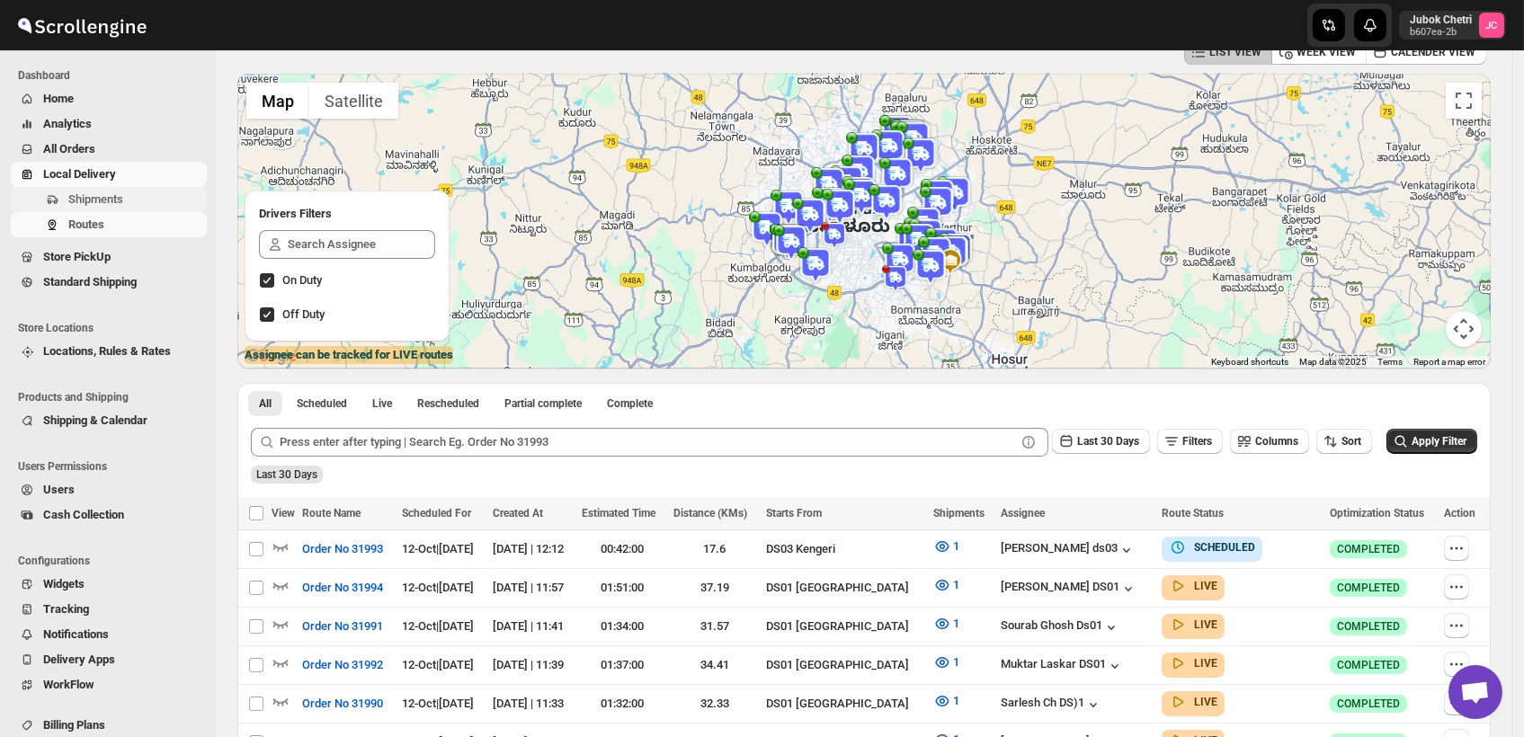
click at [114, 198] on span "Shipments" at bounding box center [95, 198] width 55 height 13
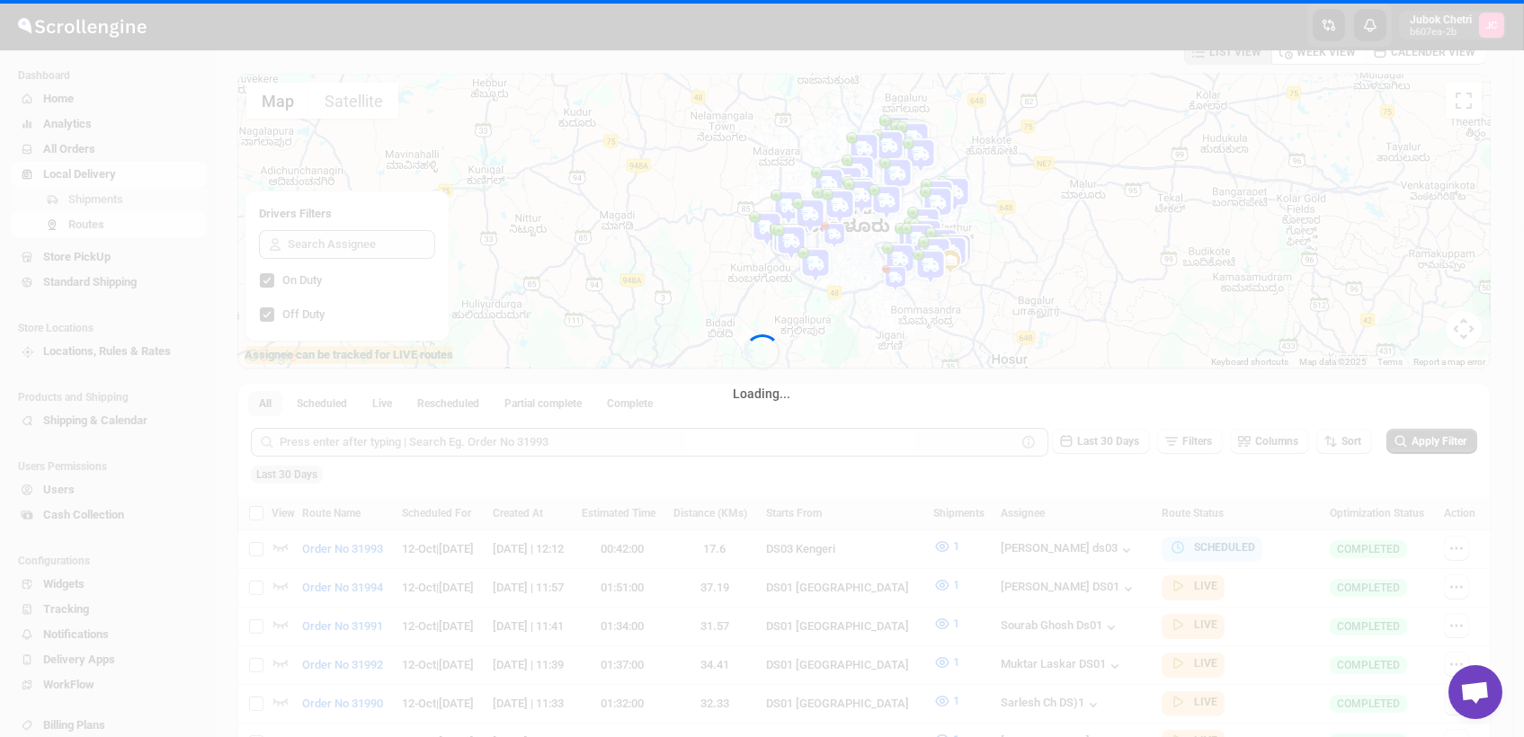
click at [114, 198] on div "Loading..." at bounding box center [762, 368] width 1524 height 737
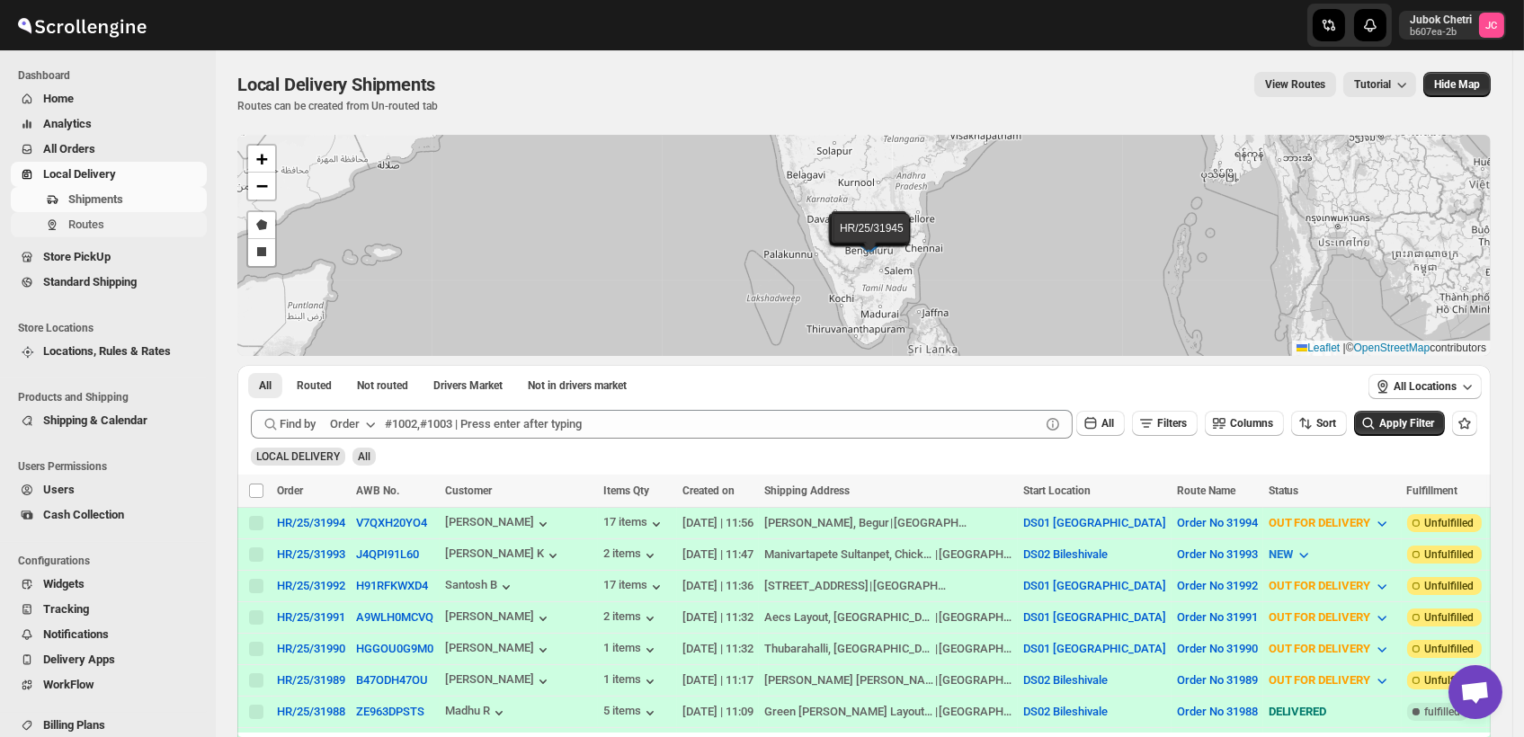
click at [84, 225] on span "Routes" at bounding box center [86, 224] width 36 height 13
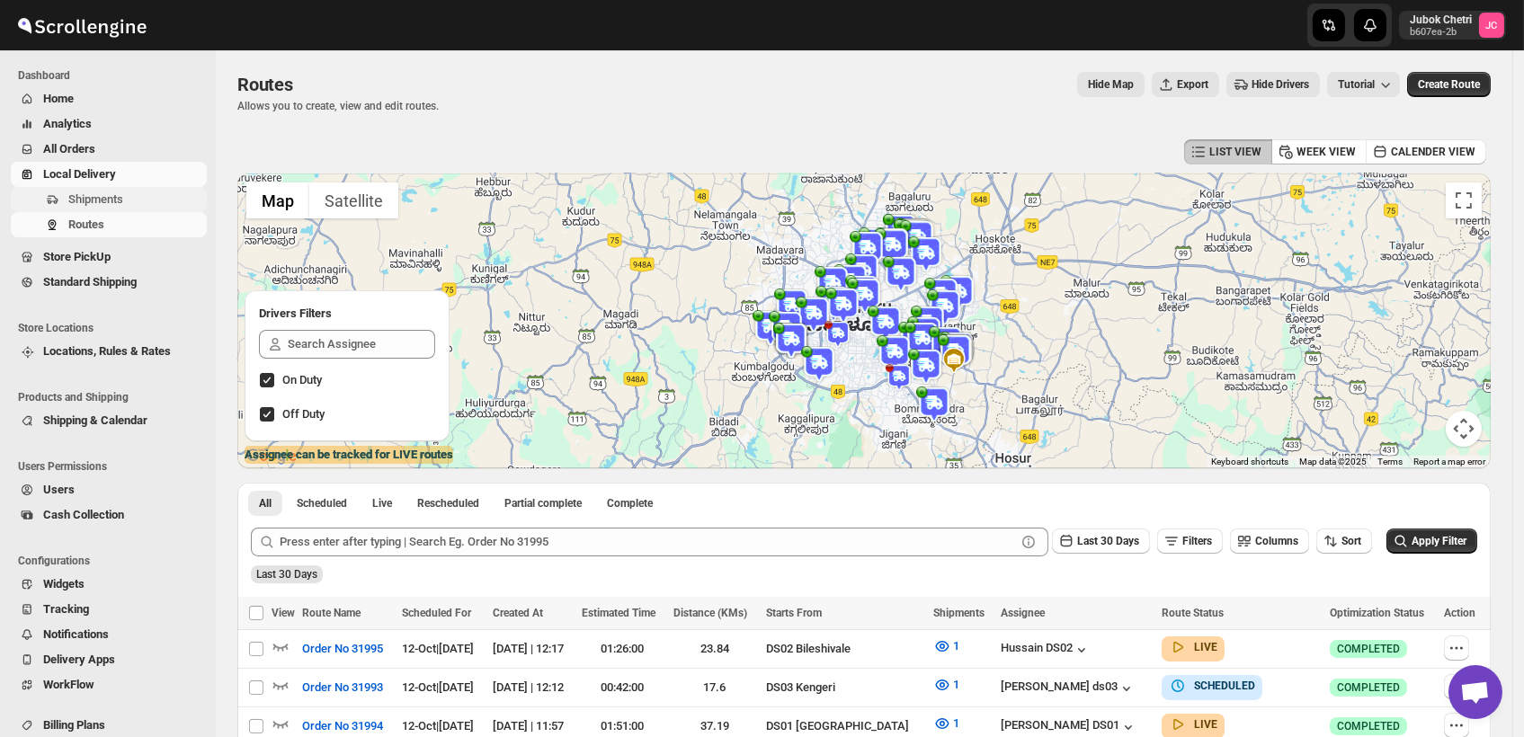
click at [135, 193] on span "Shipments" at bounding box center [135, 200] width 135 height 18
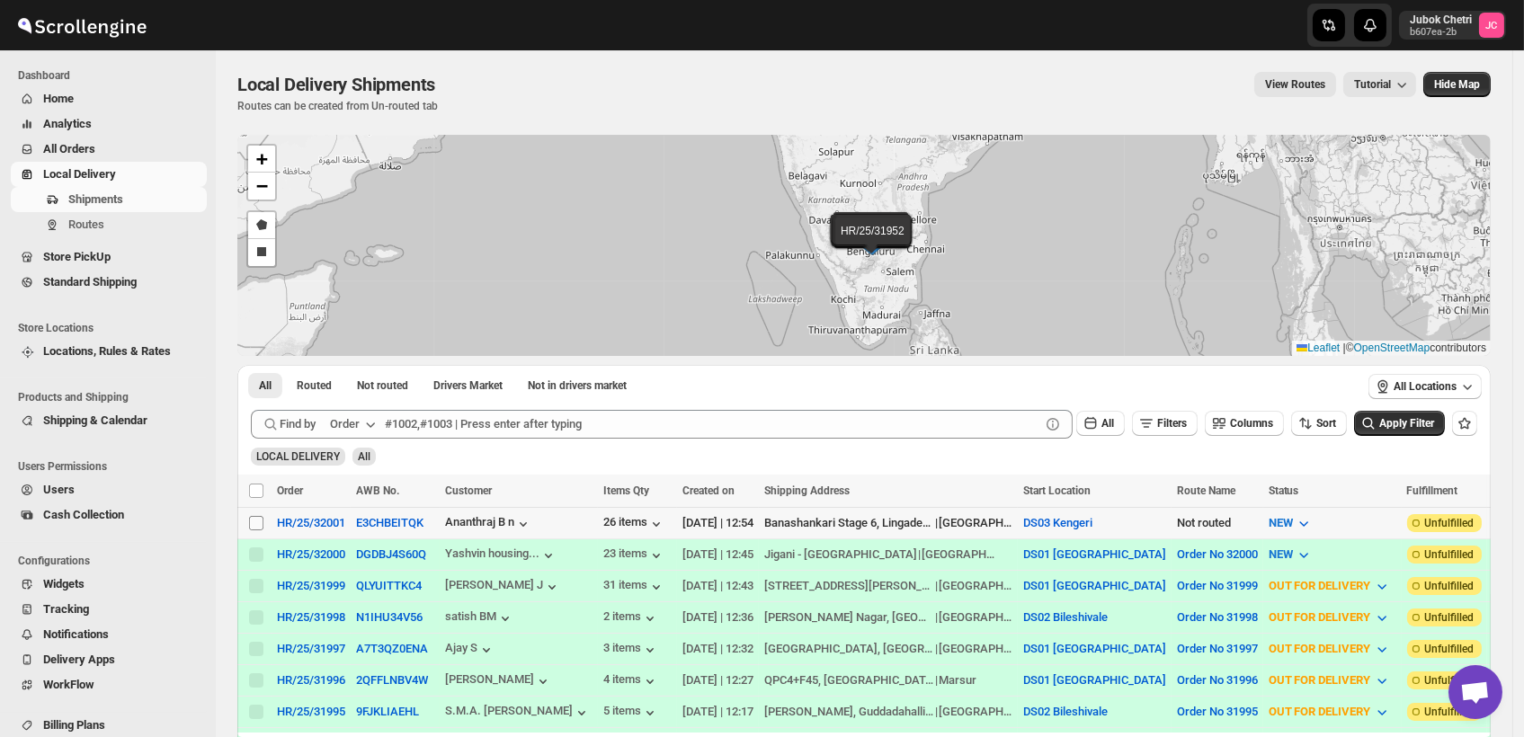
click at [250, 519] on input "Select shipment" at bounding box center [256, 523] width 14 height 14
checkbox input "true"
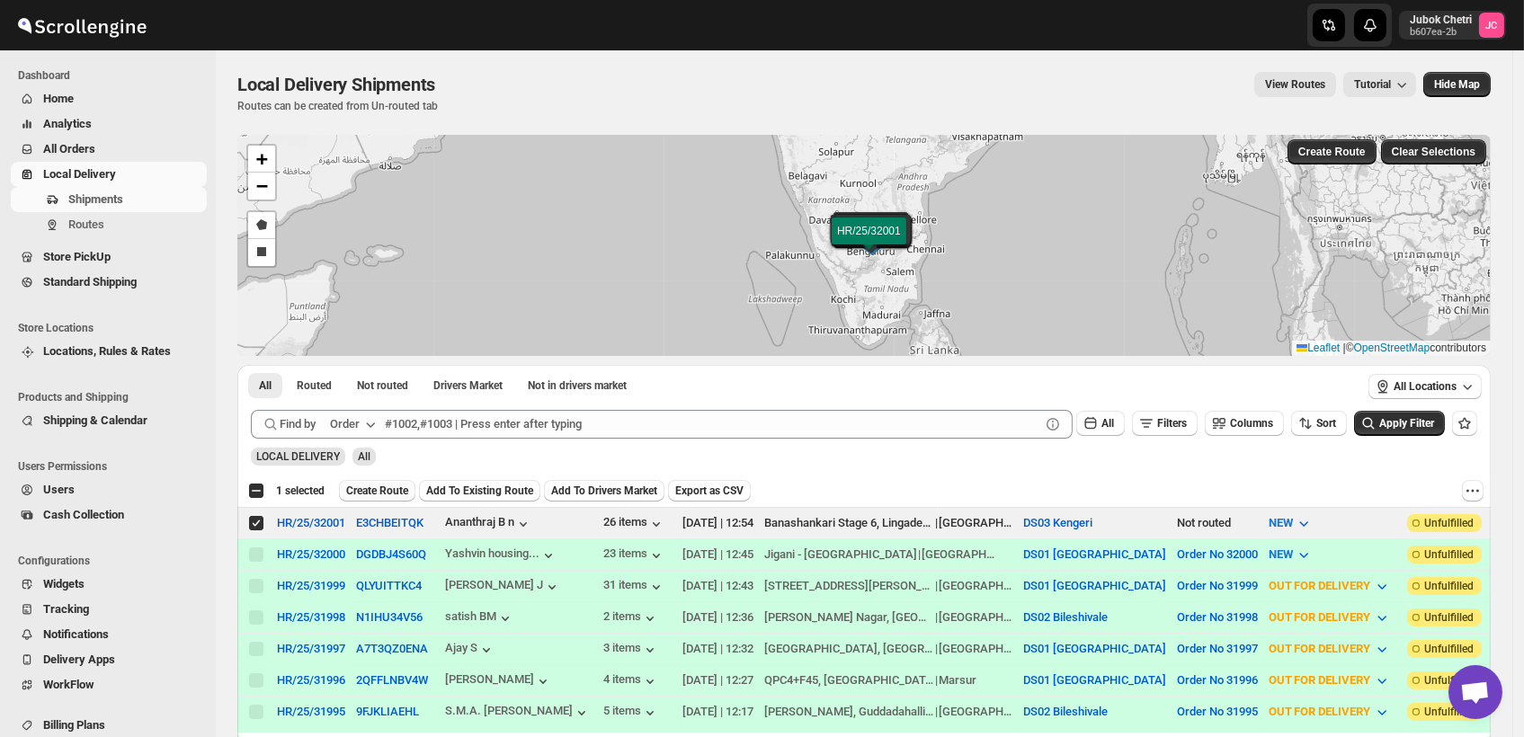
click at [385, 492] on span "Create Route" at bounding box center [377, 491] width 62 height 14
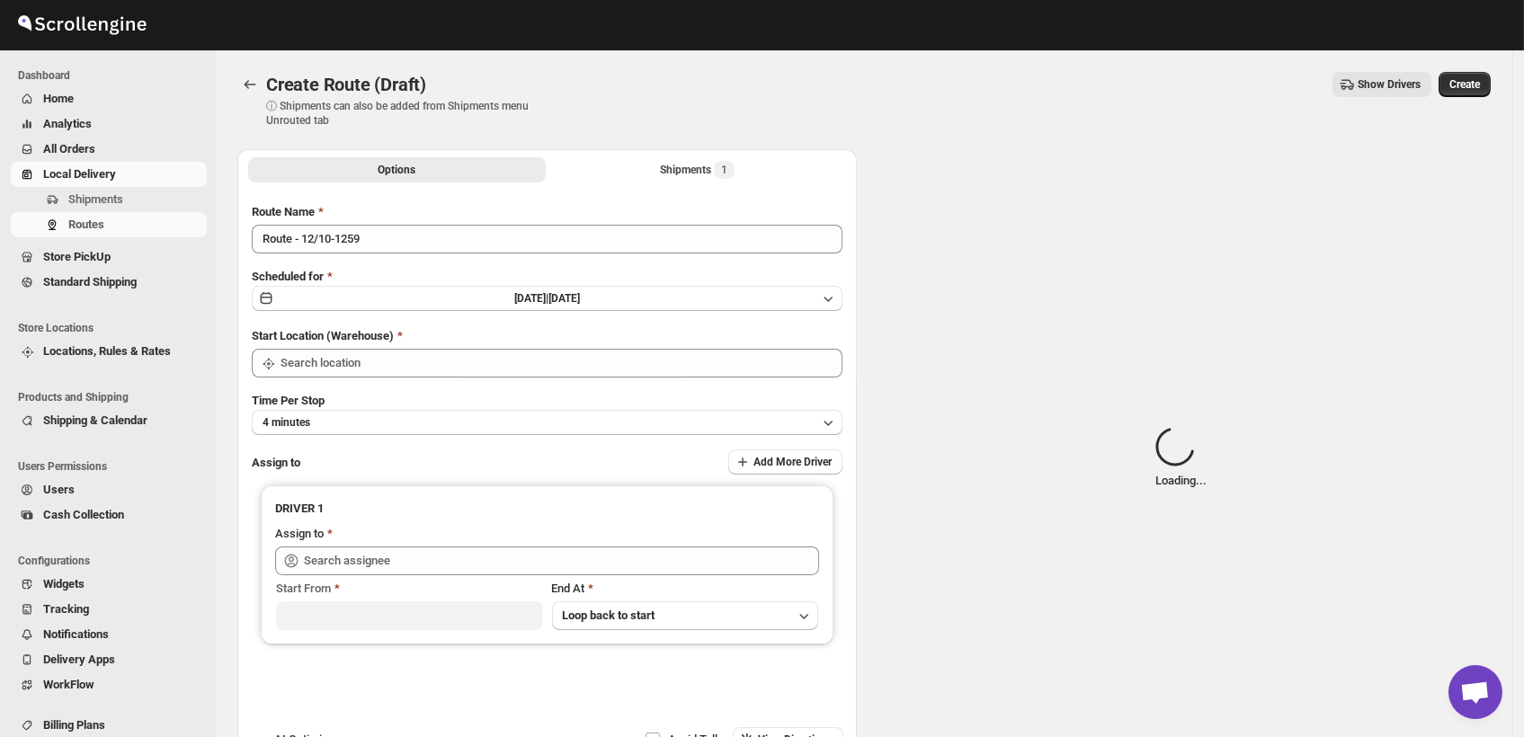
type input "DS03 Kengeri"
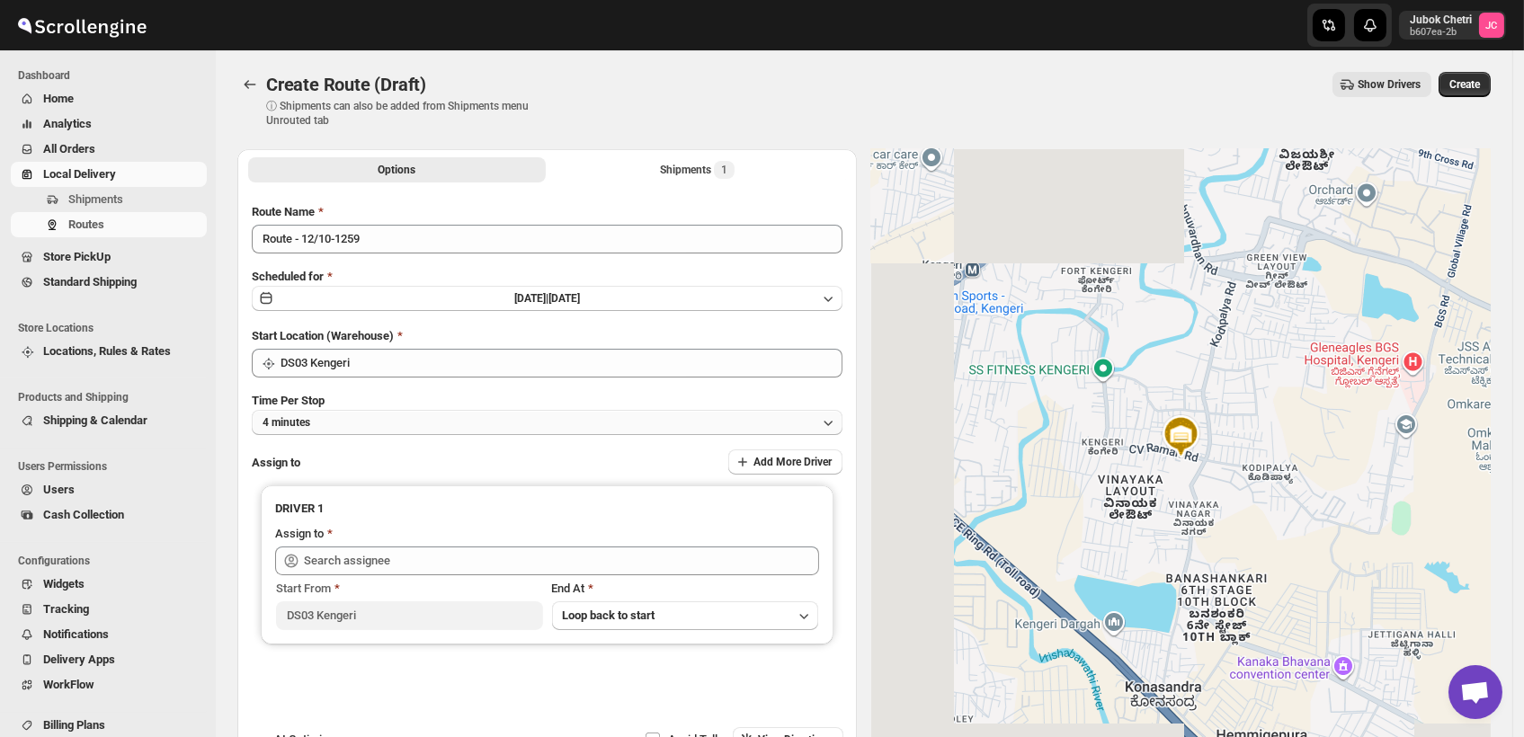
click at [374, 429] on button "4 minutes" at bounding box center [547, 422] width 591 height 25
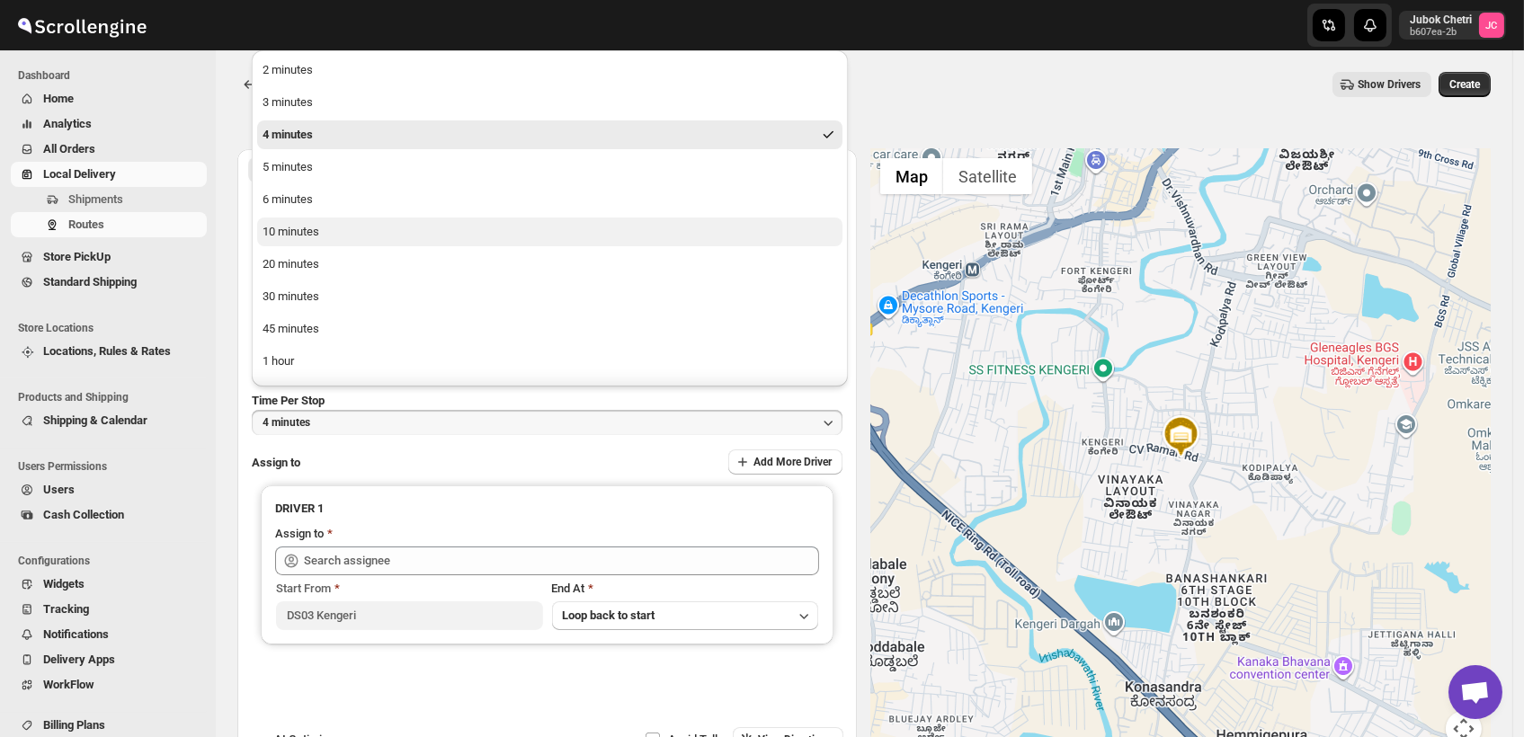
click at [289, 230] on div "10 minutes" at bounding box center [291, 232] width 57 height 18
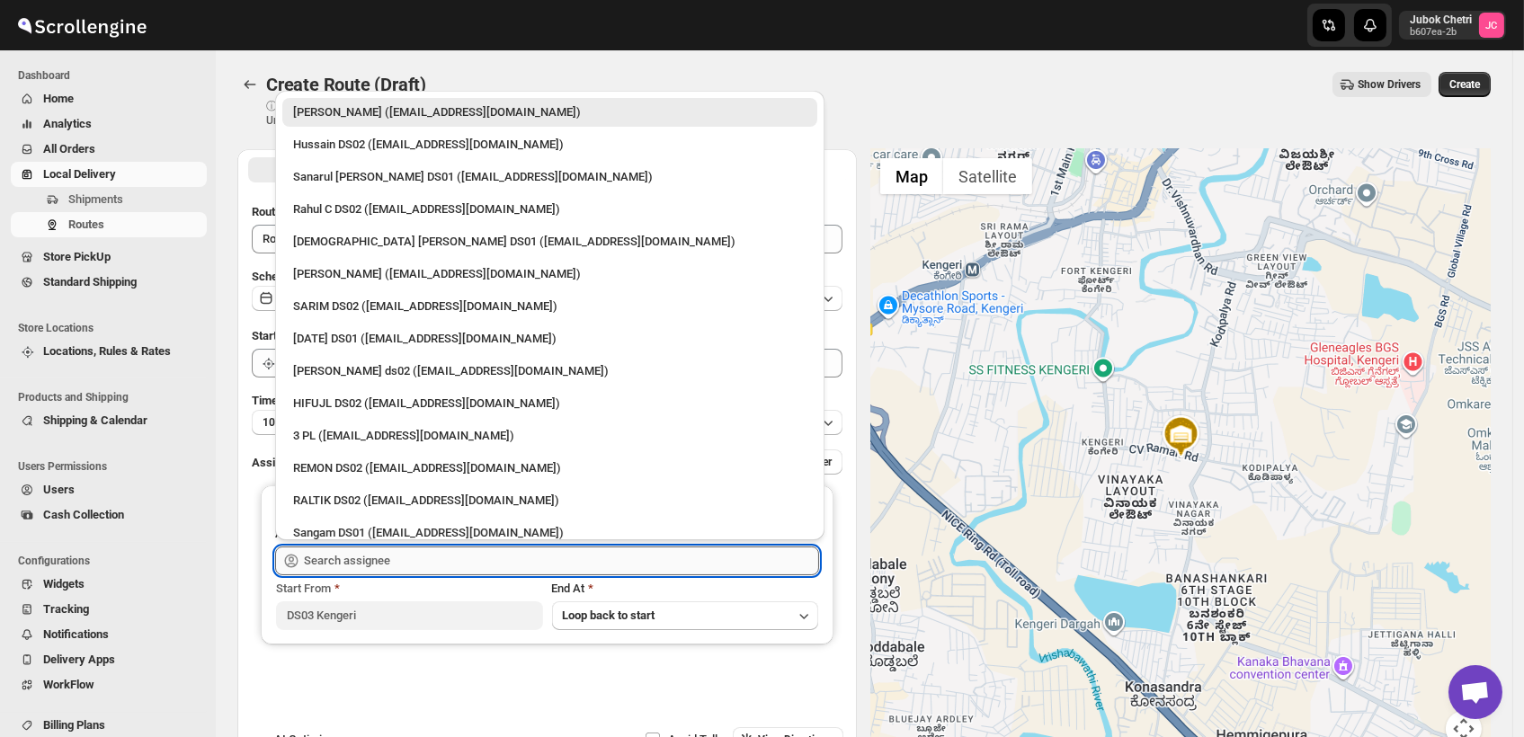
click at [393, 566] on input "text" at bounding box center [561, 561] width 515 height 29
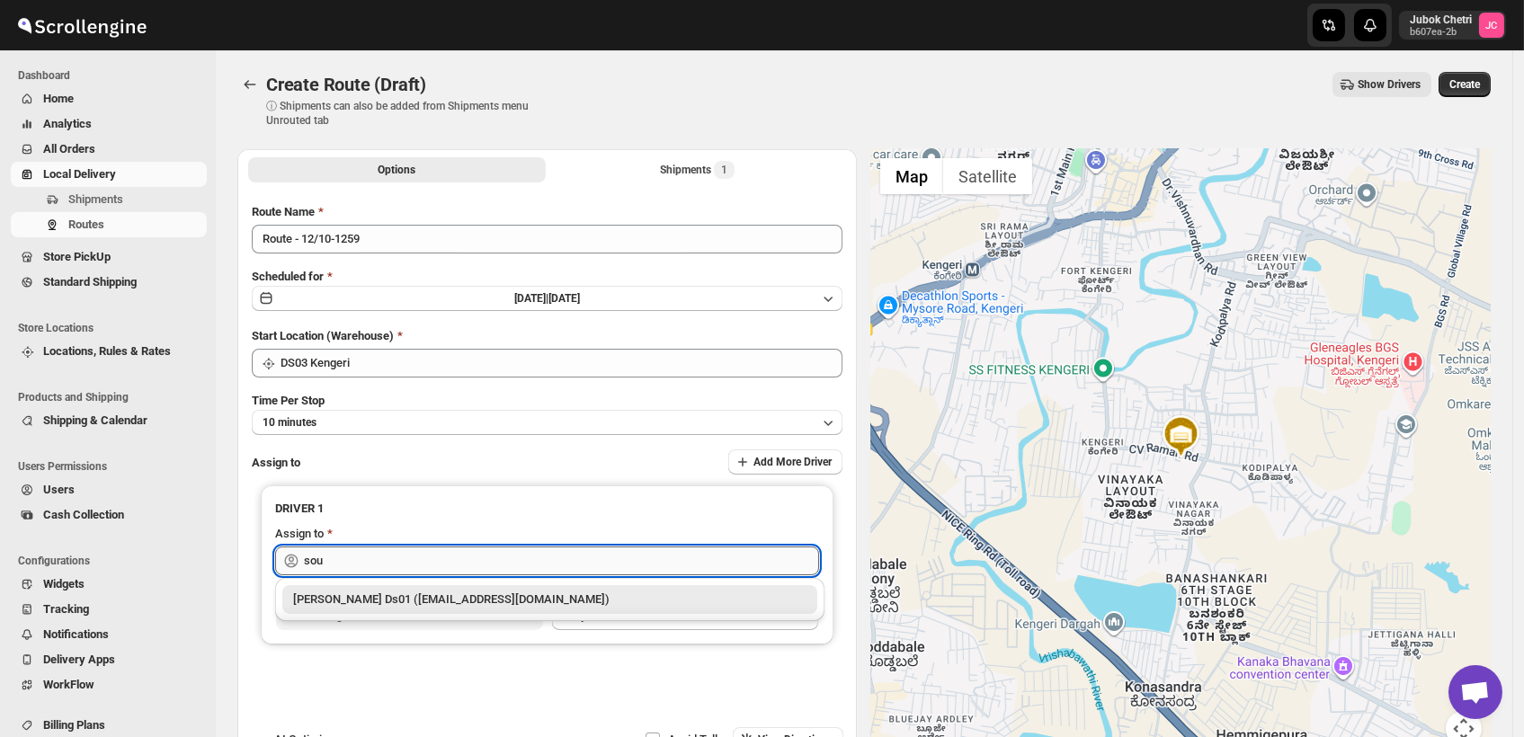
click at [412, 559] on input "sou" at bounding box center [561, 561] width 515 height 29
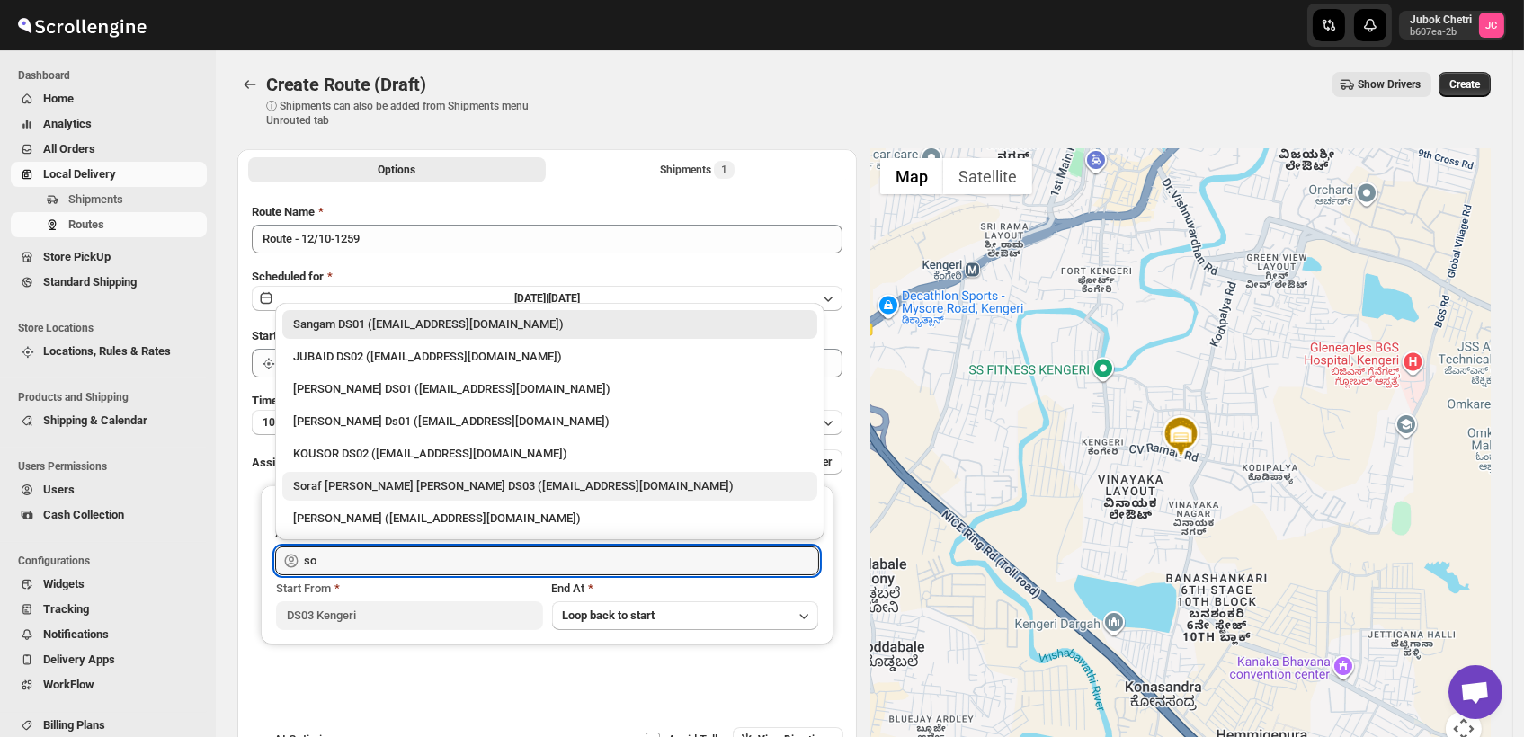
click at [380, 489] on div "Soraf uddin lasker DS03 (pofir49959@dextrago.com)" at bounding box center [549, 486] width 513 height 18
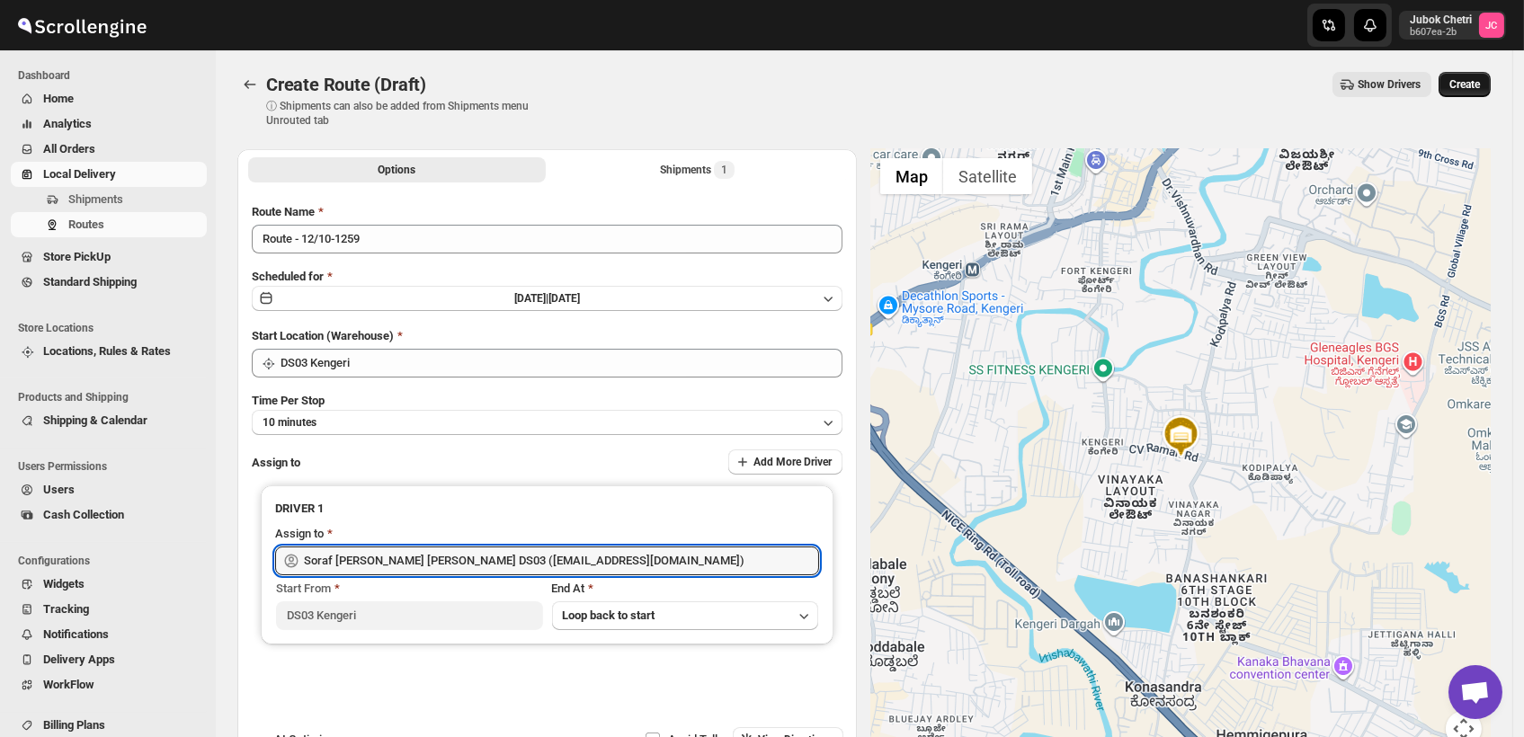
type input "Soraf uddin lasker DS03 (pofir49959@dextrago.com)"
click at [1471, 81] on span "Create" at bounding box center [1465, 84] width 31 height 14
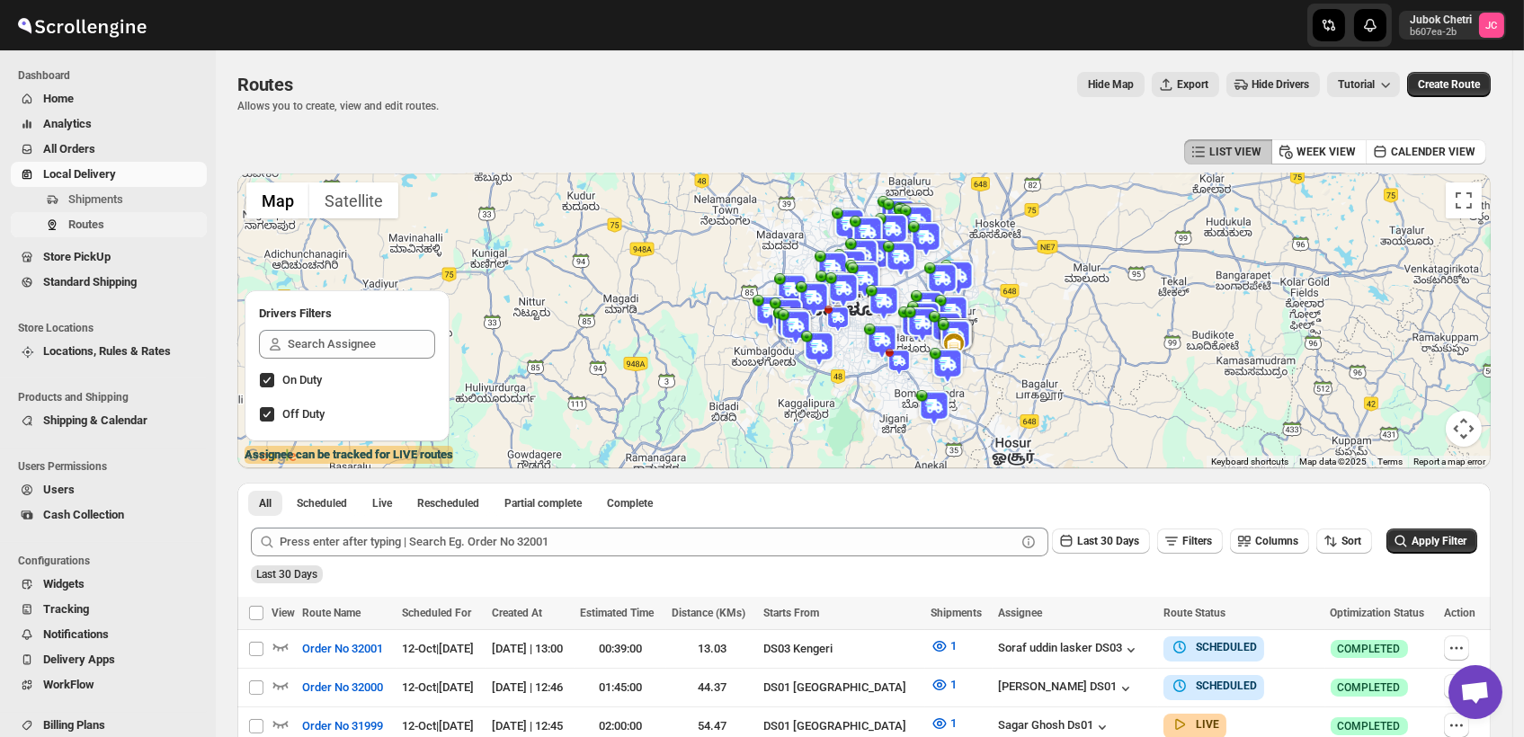
click at [104, 226] on span "Routes" at bounding box center [86, 224] width 36 height 13
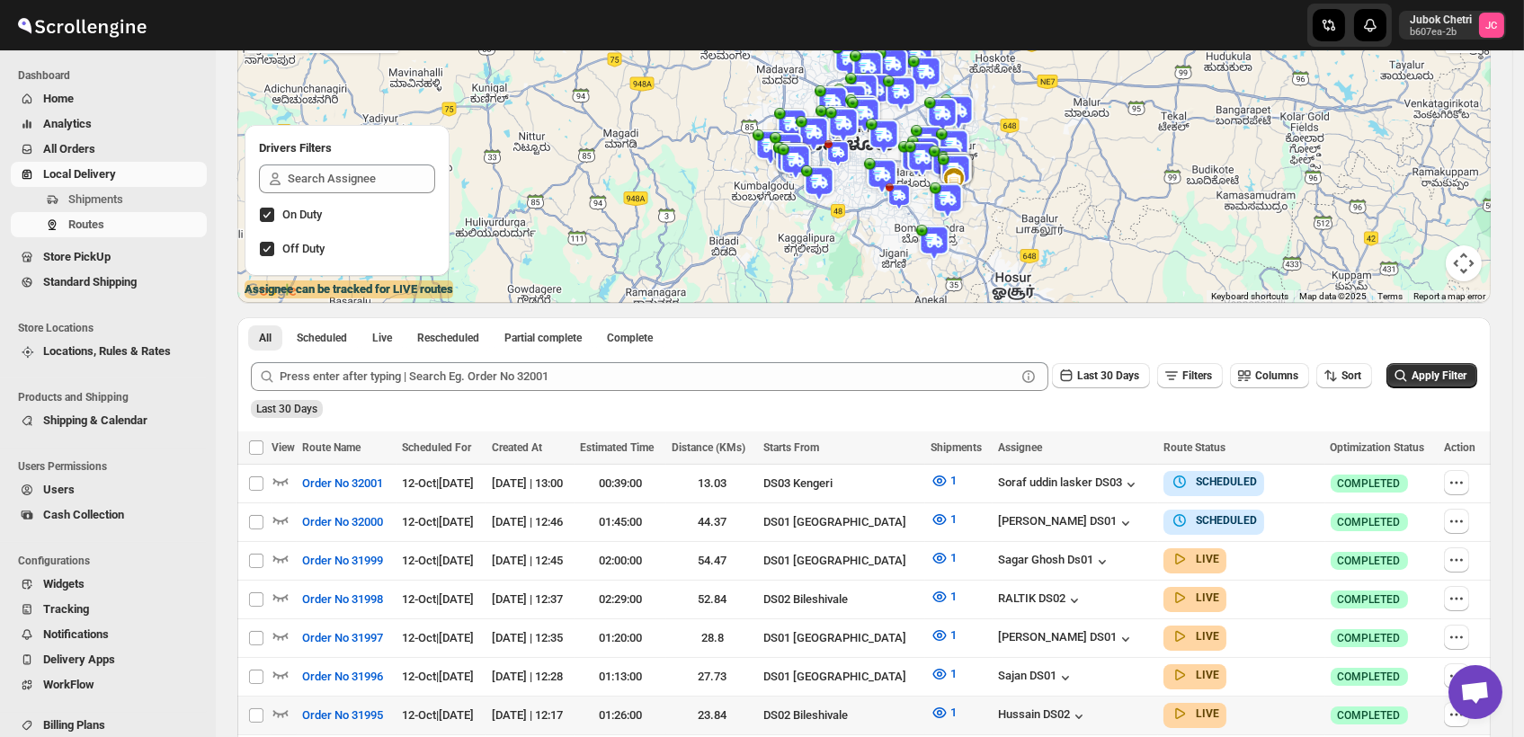
scroll to position [299, 0]
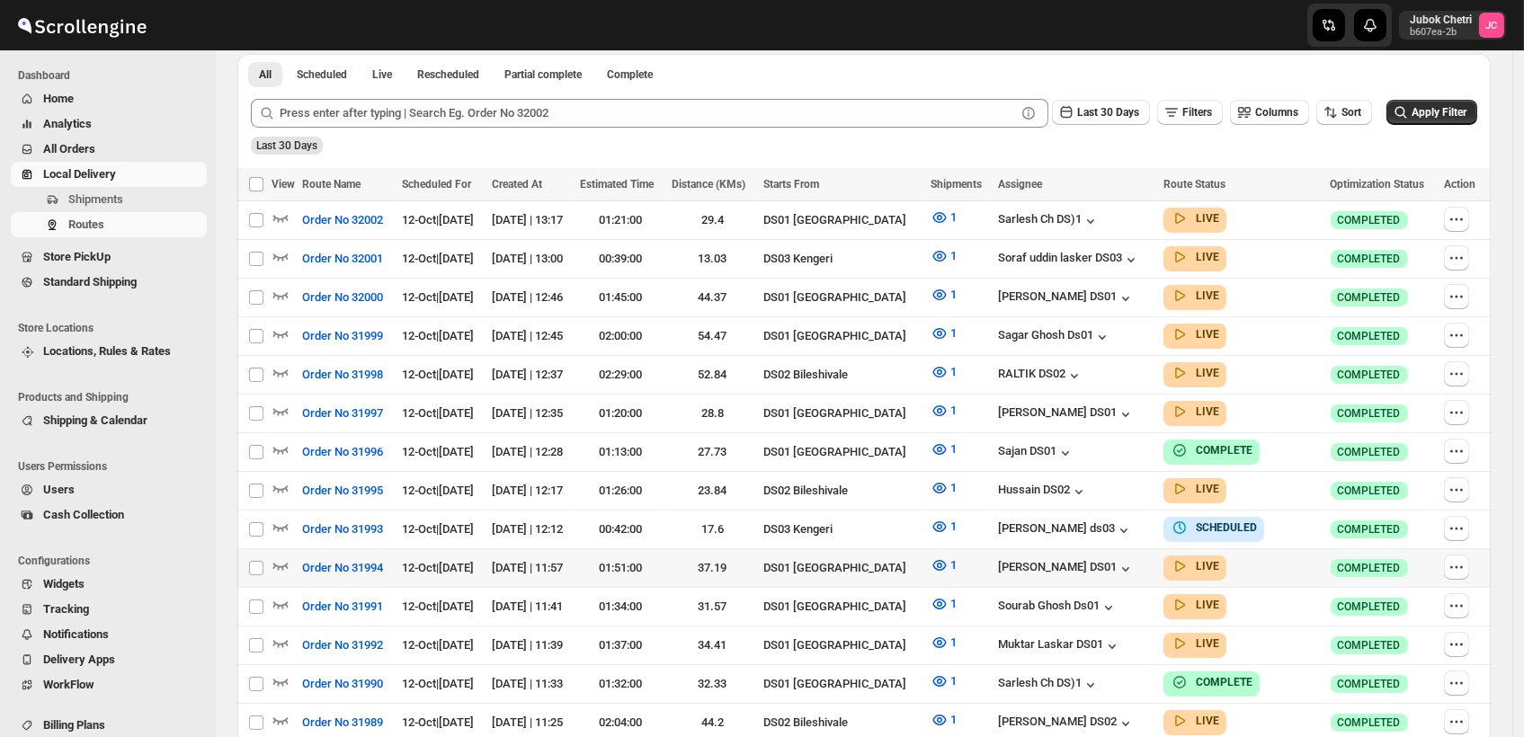
scroll to position [499, 0]
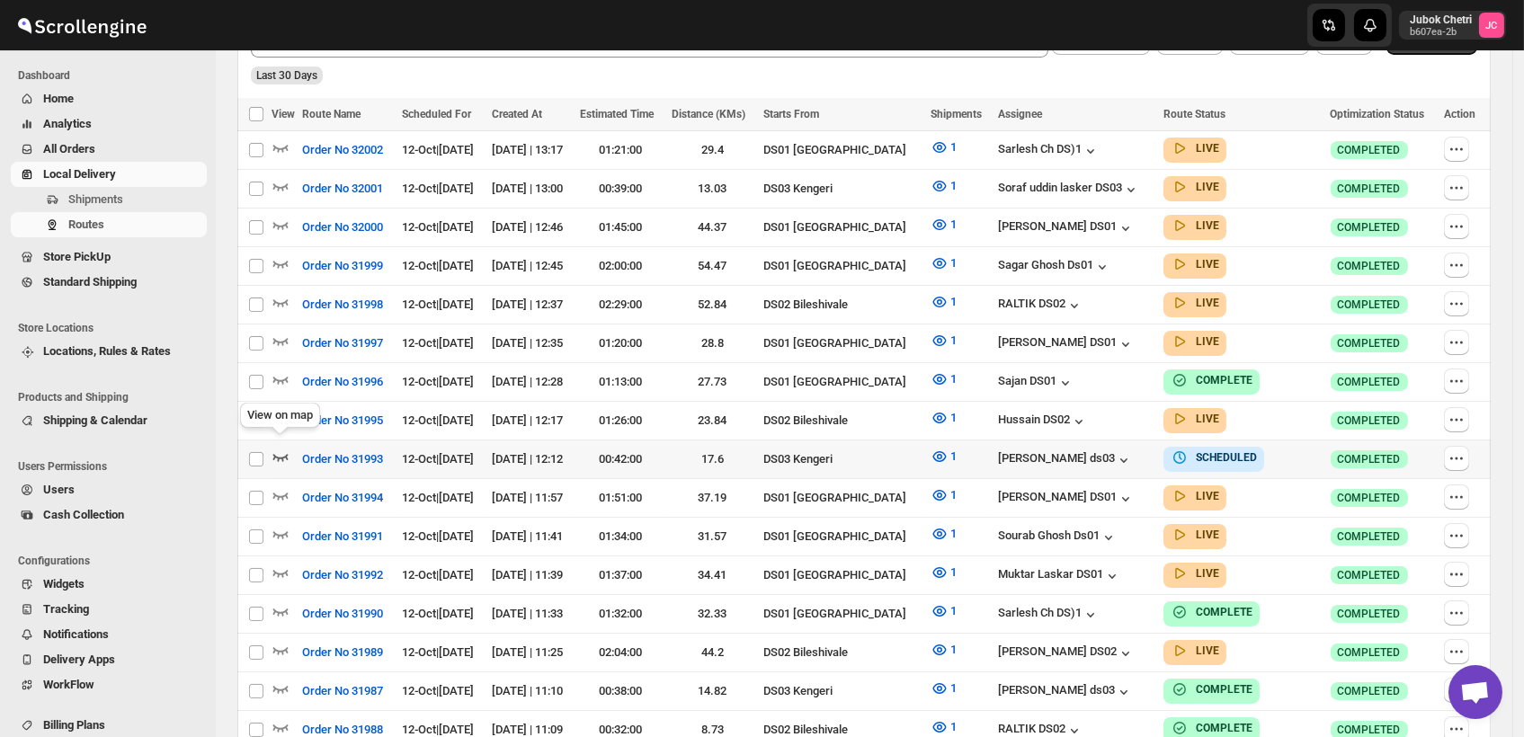
click at [276, 448] on icon "button" at bounding box center [281, 457] width 18 height 18
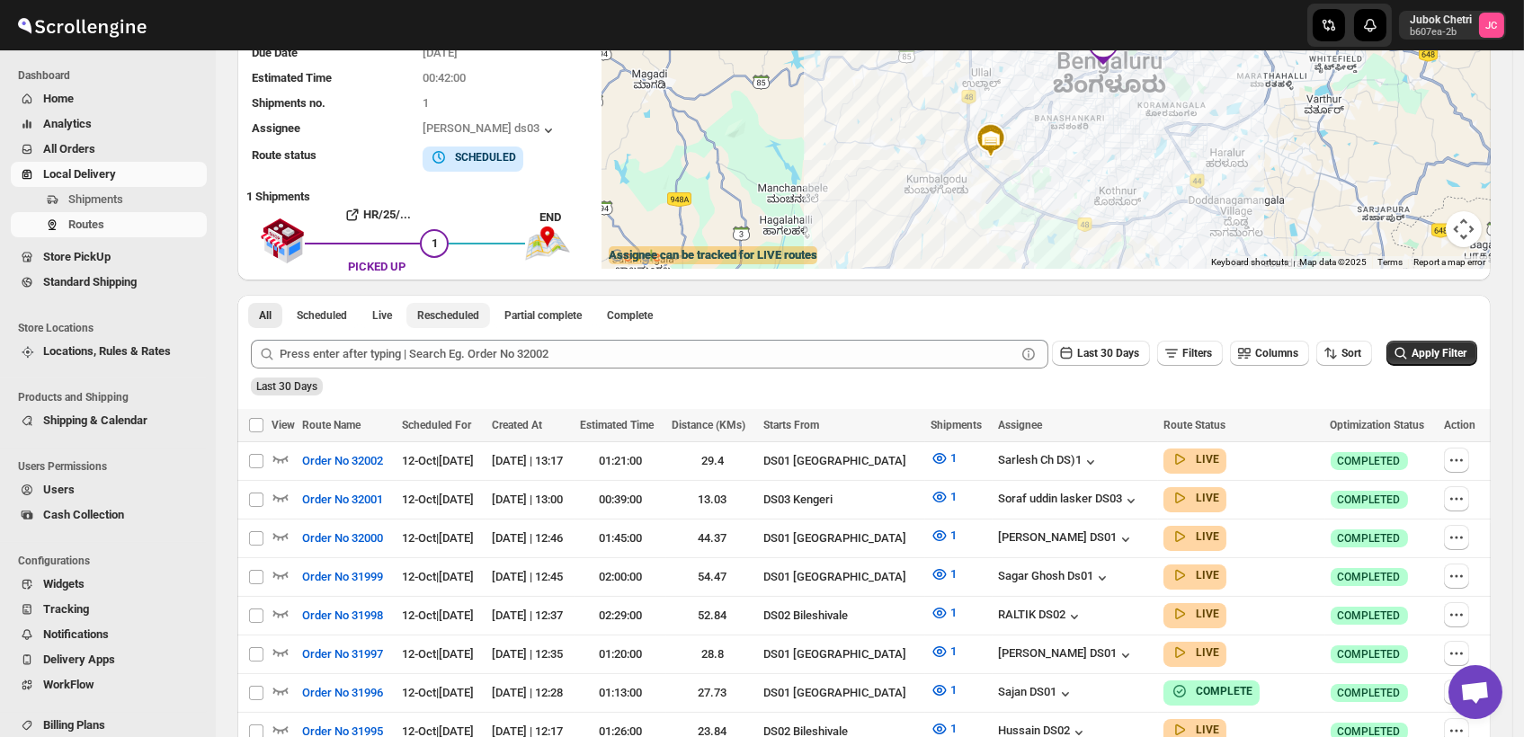
scroll to position [0, 0]
